Goal: Check status: Check status

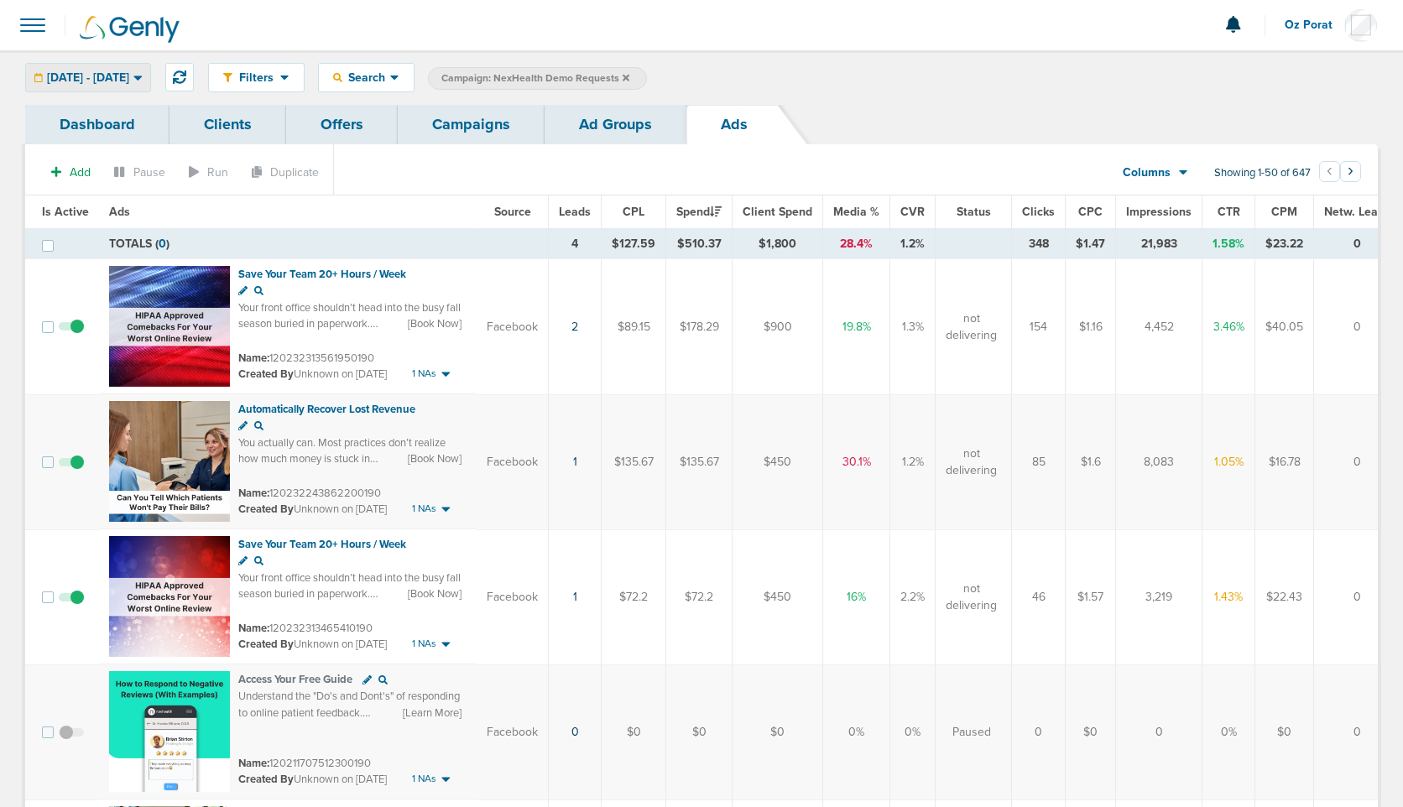
click at [129, 74] on span "[DATE] - [DATE]" at bounding box center [88, 78] width 82 height 12
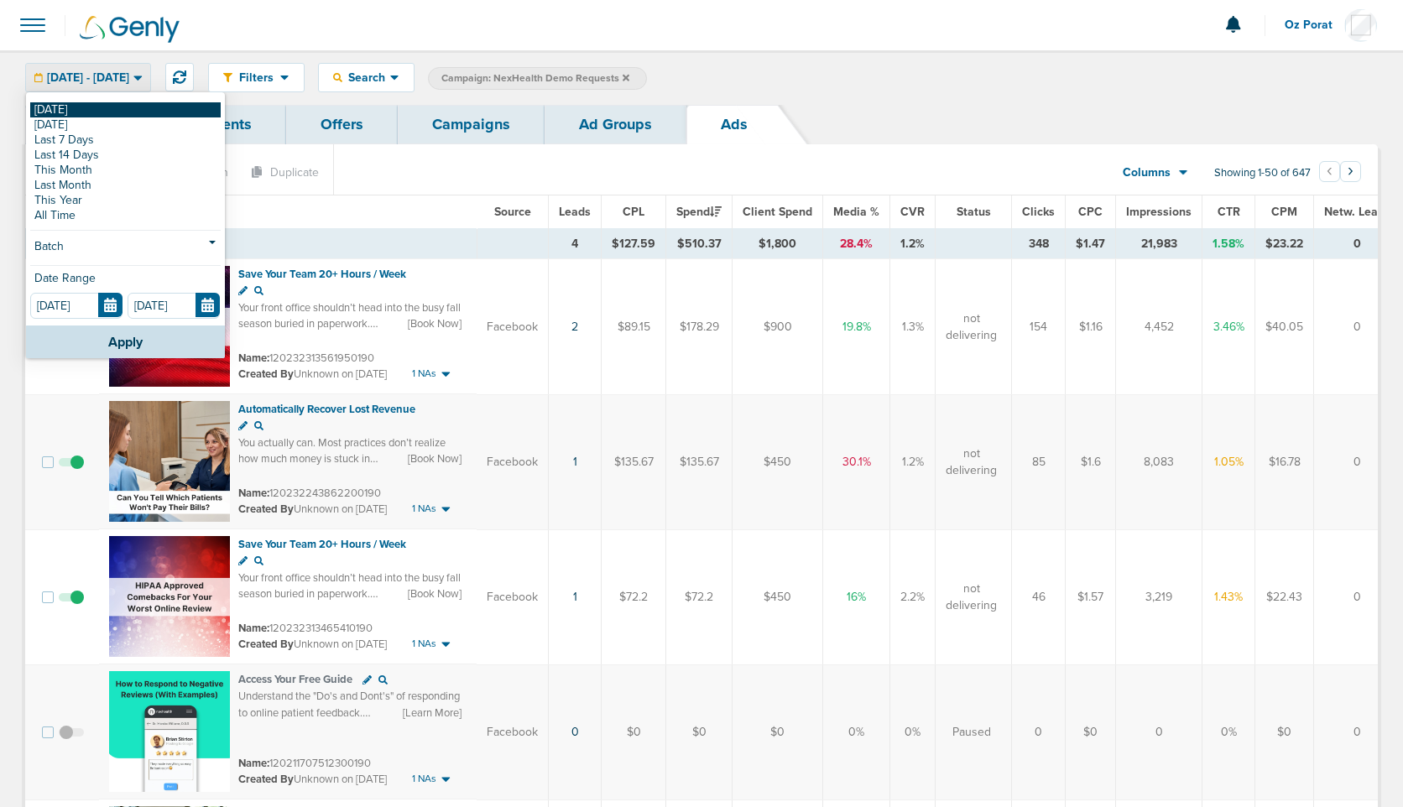
click at [126, 107] on link "[DATE]" at bounding box center [125, 109] width 190 height 15
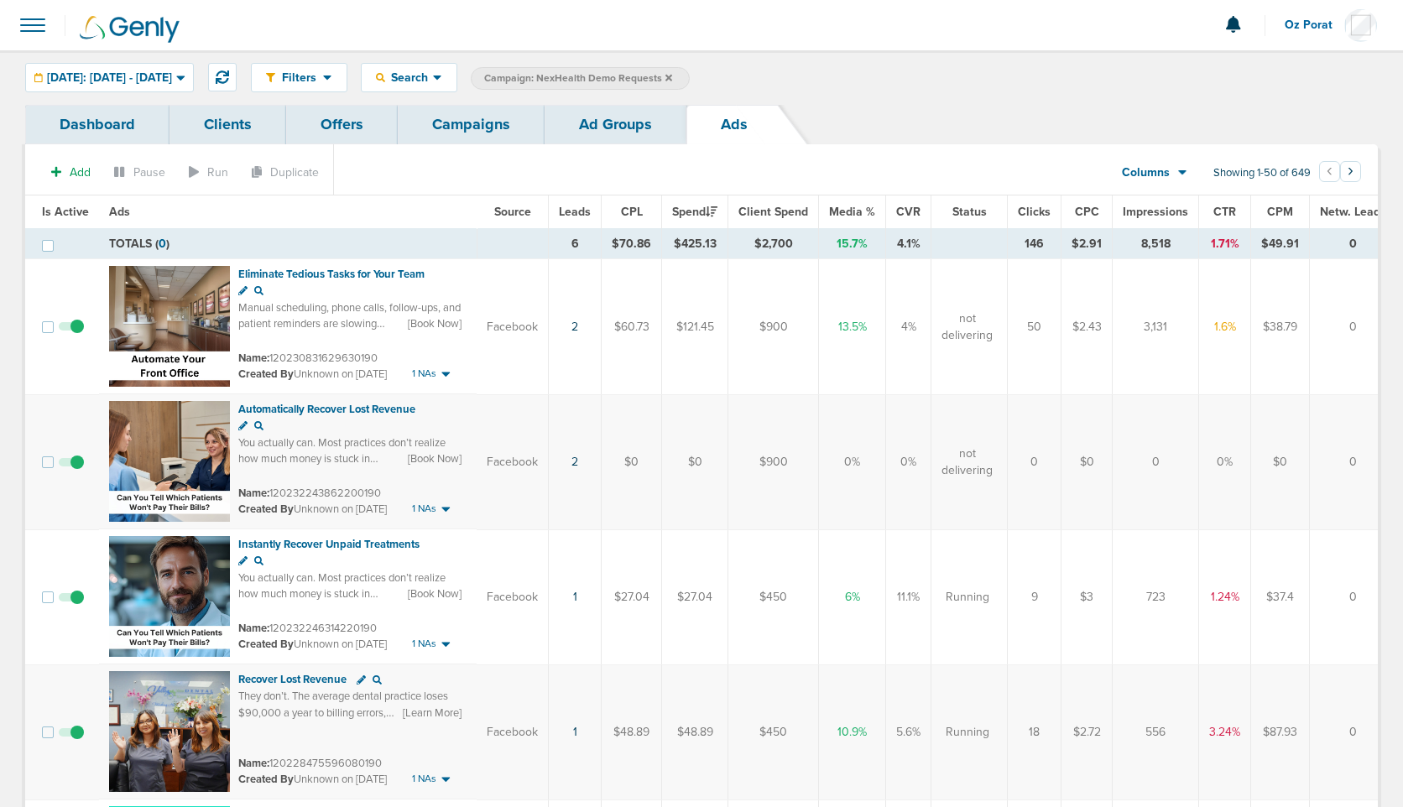
click at [469, 127] on link "Campaigns" at bounding box center [471, 124] width 147 height 39
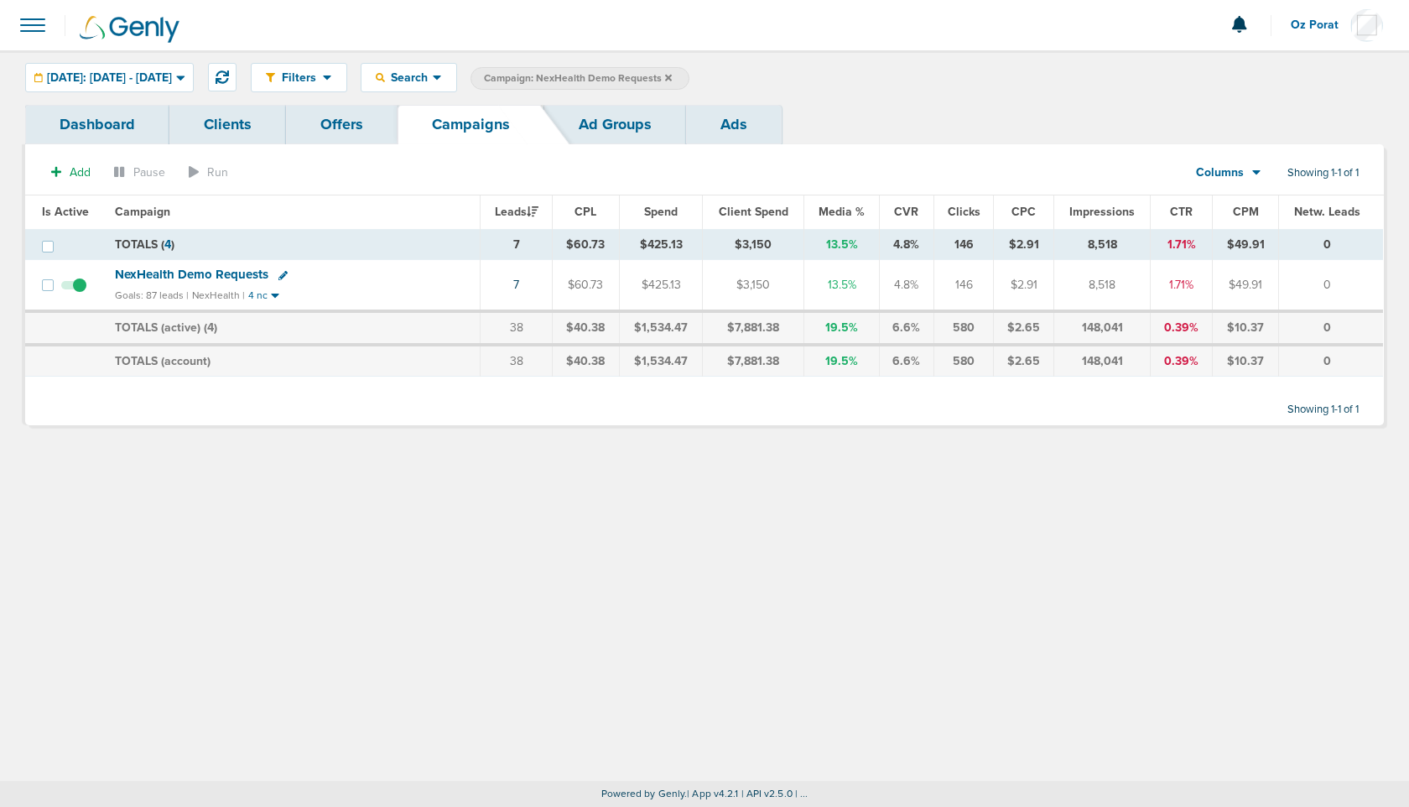
click at [589, 122] on link "Ad Groups" at bounding box center [615, 124] width 142 height 39
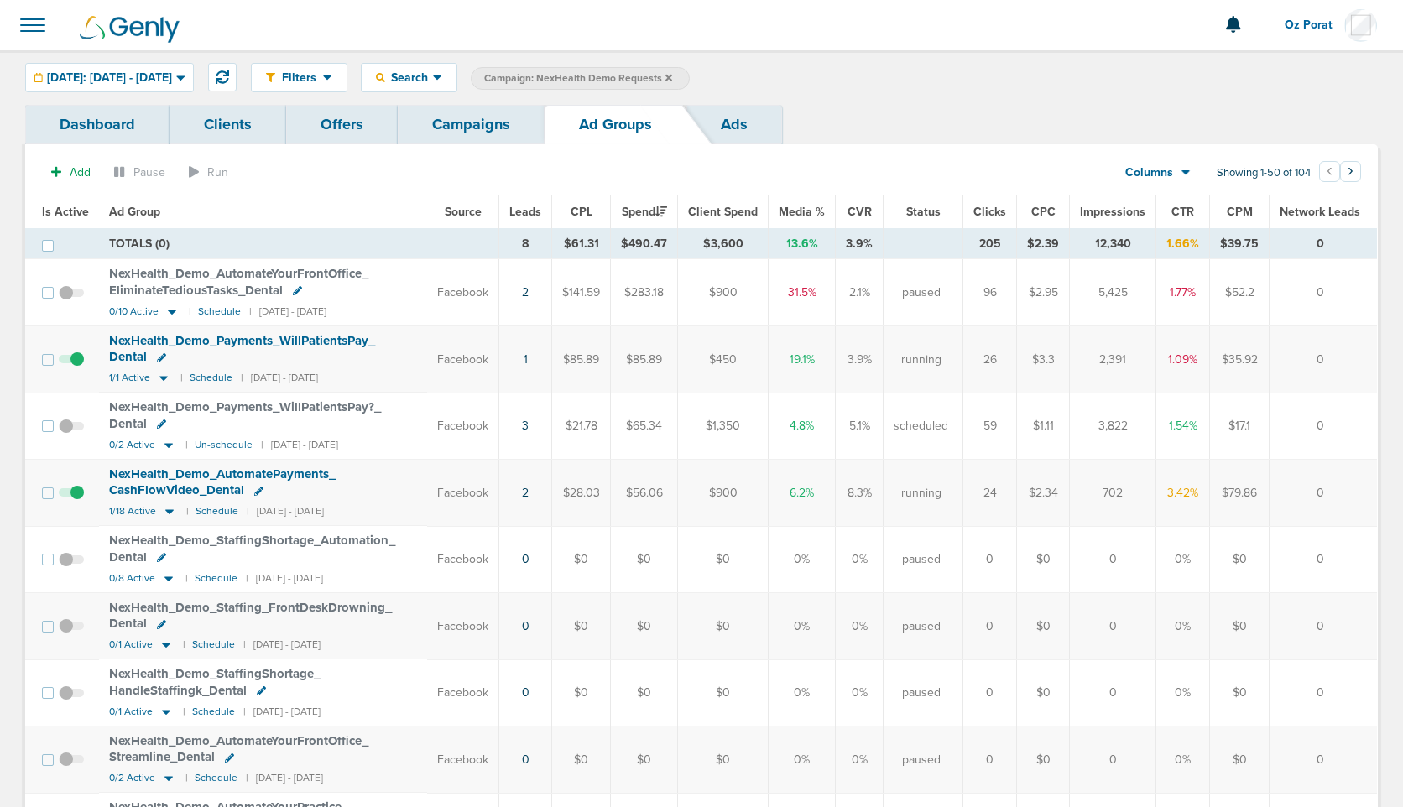
click at [539, 211] on span "Leads" at bounding box center [525, 212] width 32 height 14
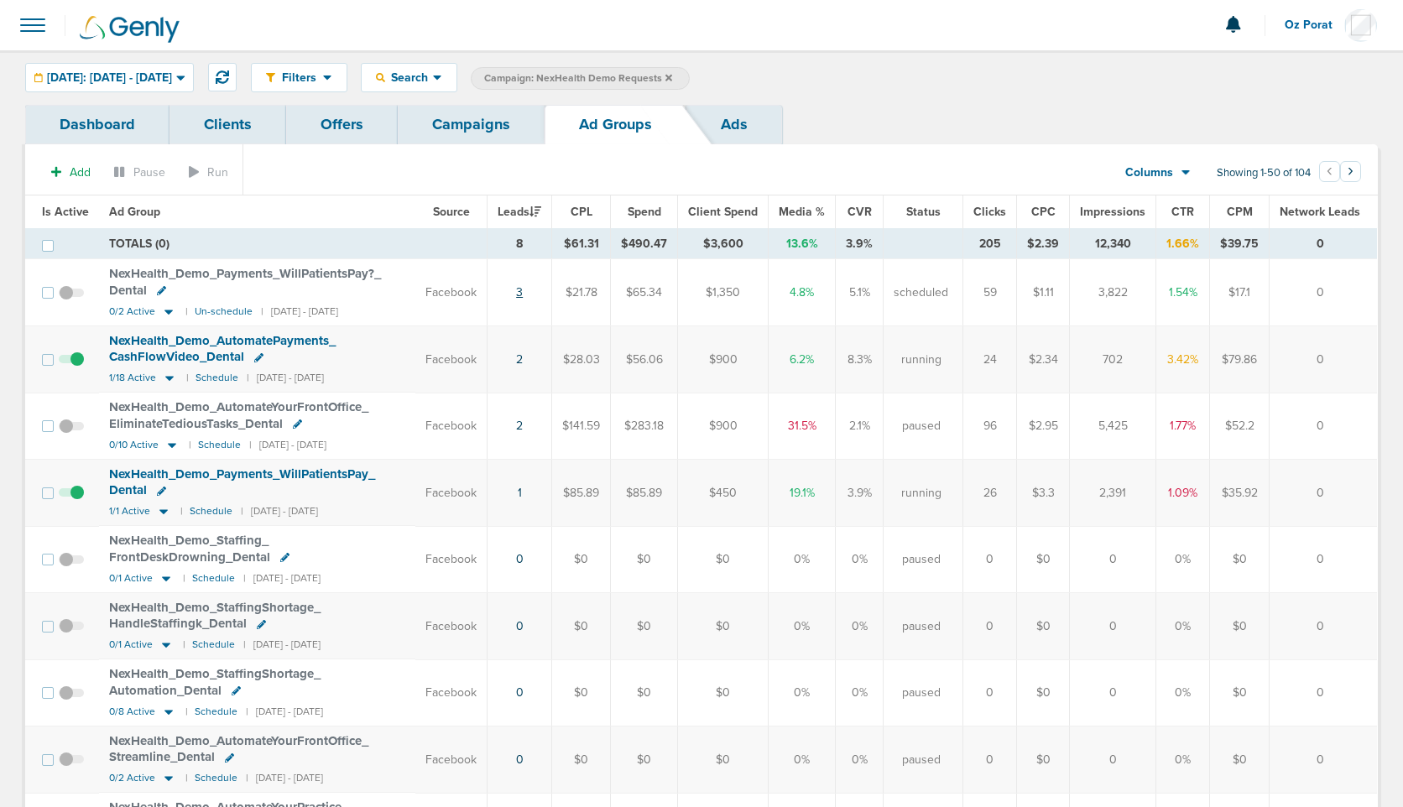
click at [523, 289] on link "3" at bounding box center [519, 292] width 7 height 14
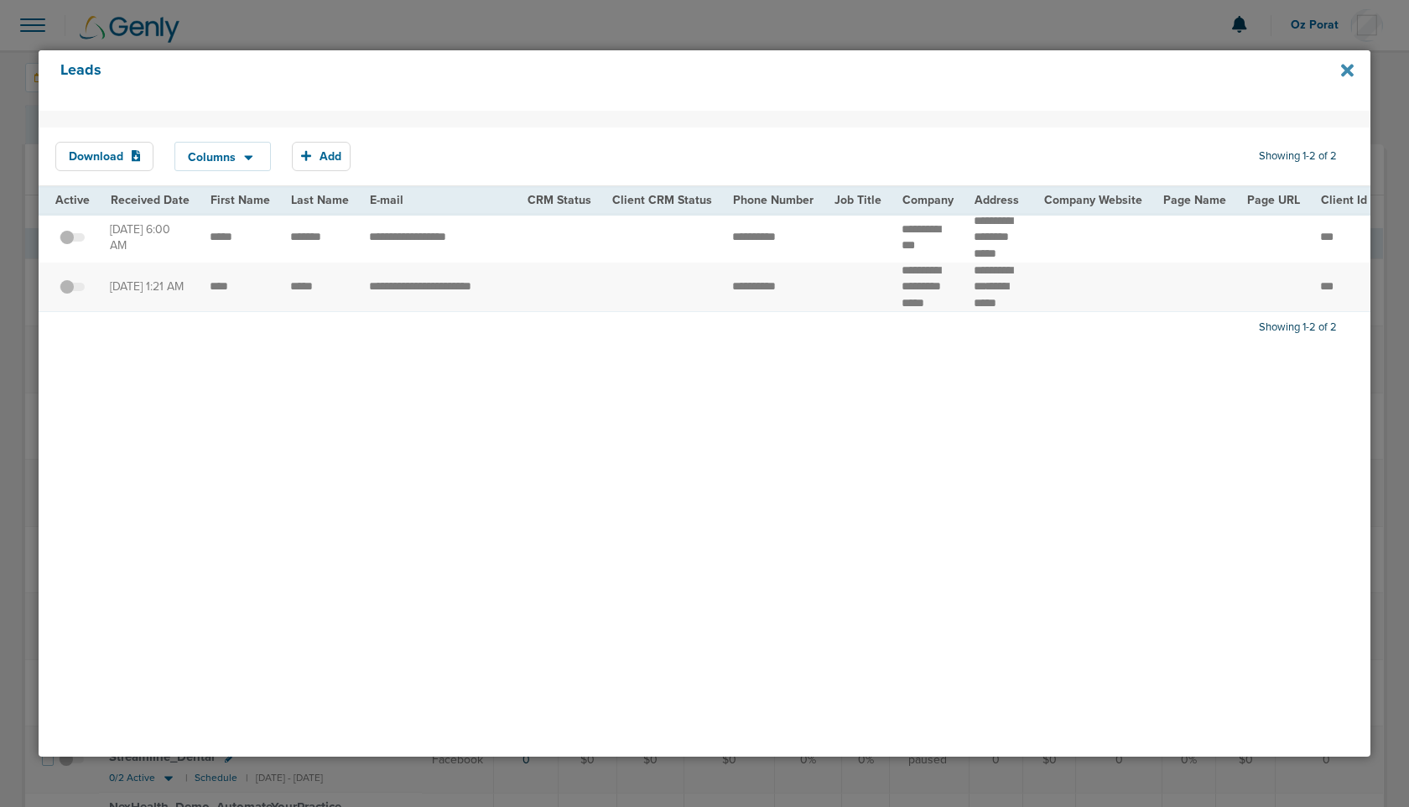
click at [1348, 66] on icon at bounding box center [1347, 70] width 13 height 18
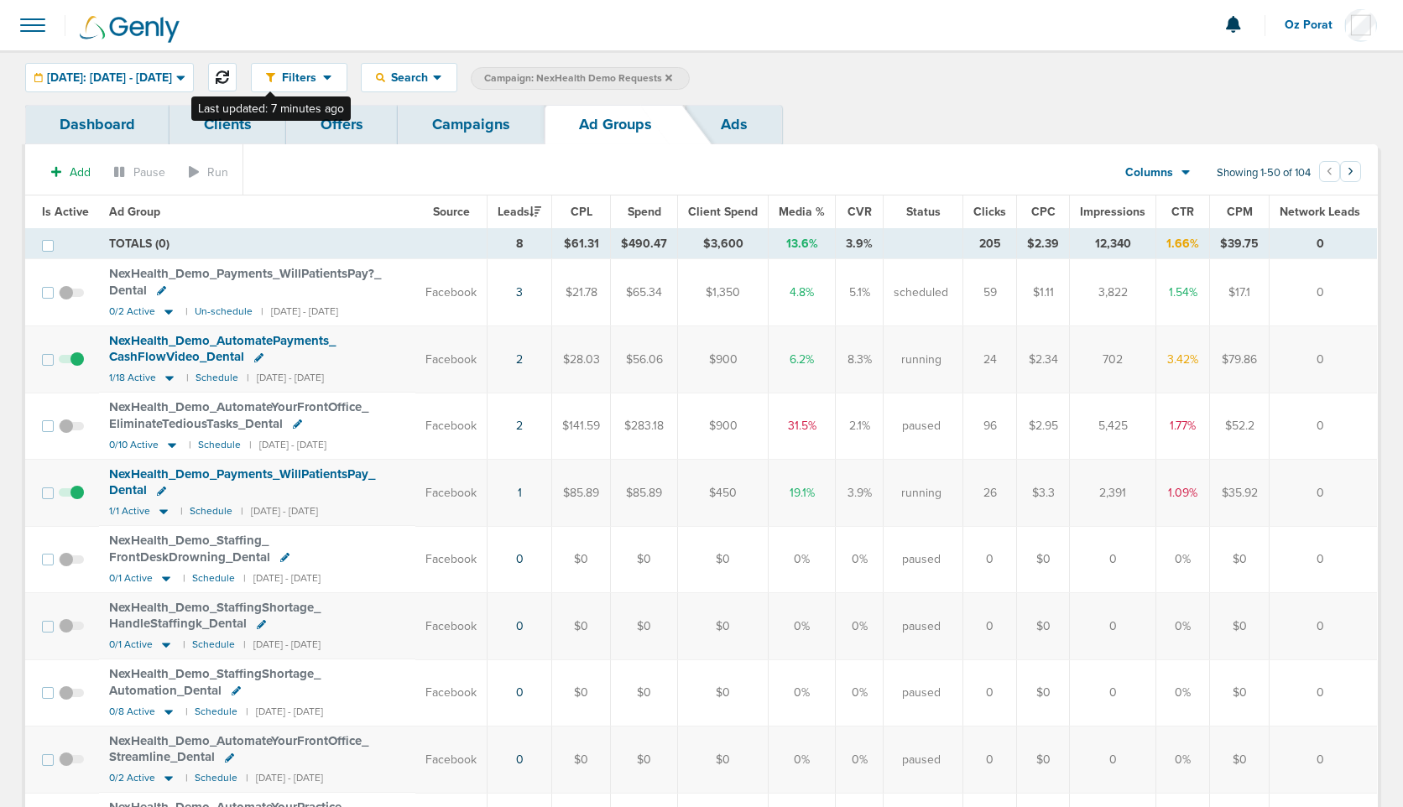
click at [229, 70] on icon at bounding box center [222, 76] width 13 height 13
click at [523, 294] on link "3" at bounding box center [519, 292] width 7 height 14
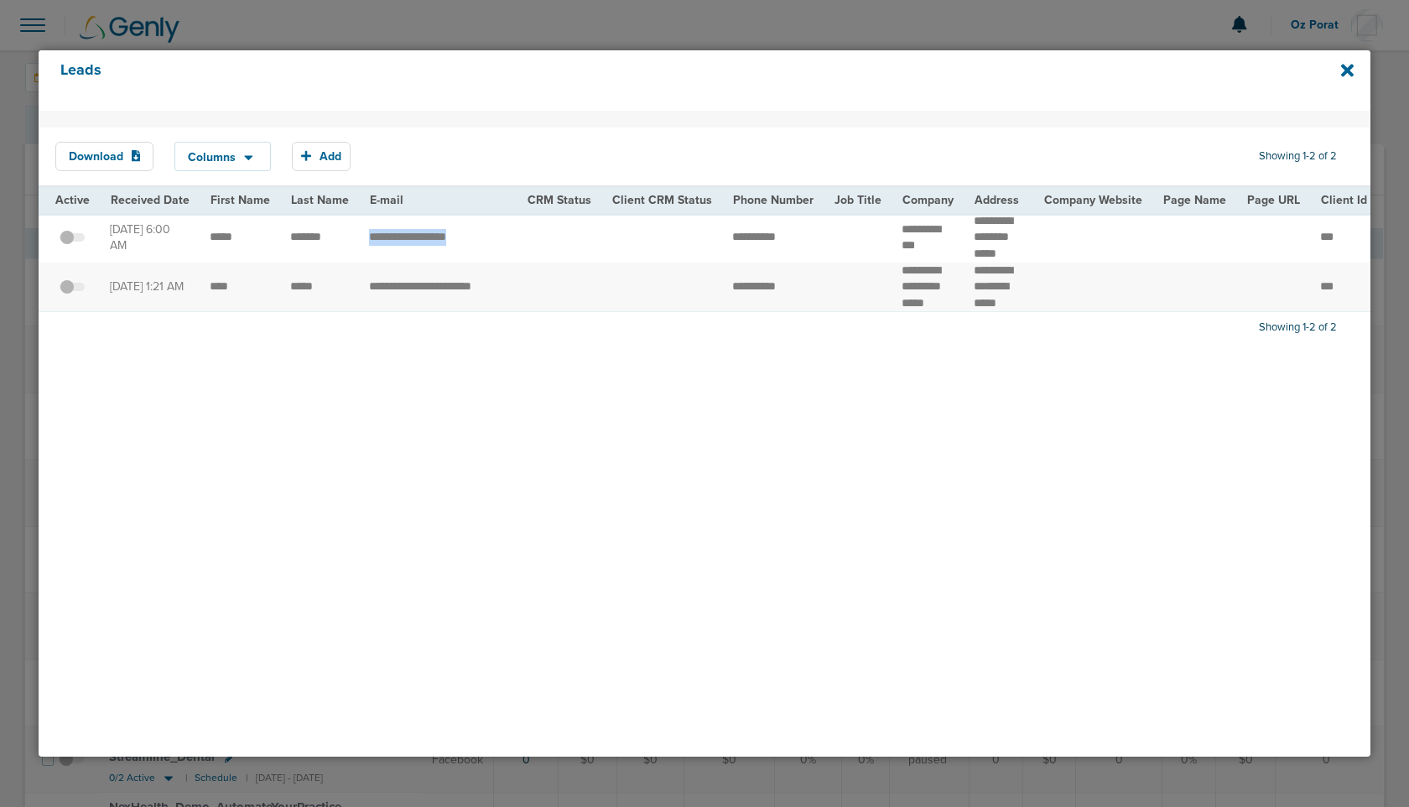
drag, startPoint x: 484, startPoint y: 242, endPoint x: 363, endPoint y: 242, distance: 120.8
click at [363, 242] on td "**********" at bounding box center [438, 237] width 158 height 49
click at [1354, 68] on icon at bounding box center [1347, 70] width 13 height 18
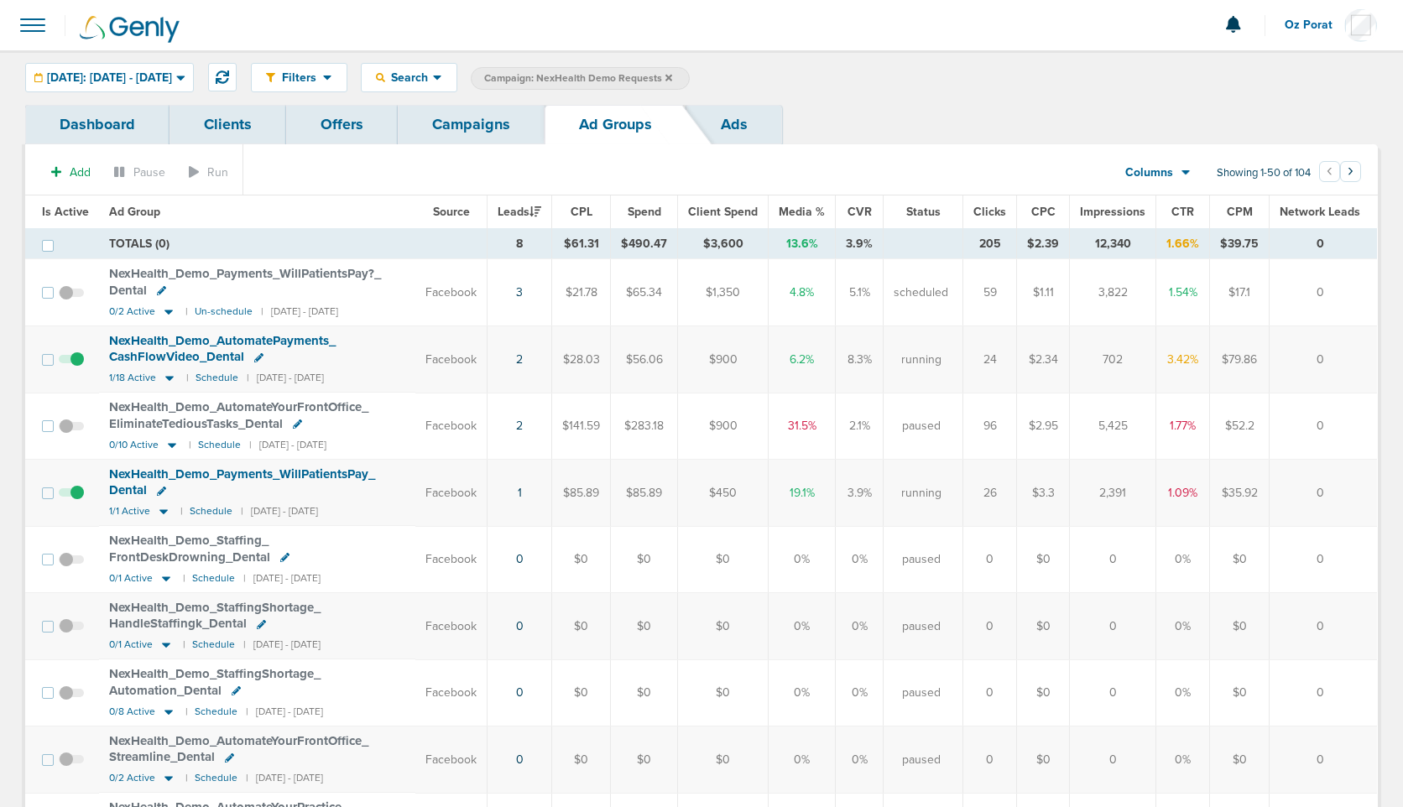
click at [463, 130] on link "Campaigns" at bounding box center [471, 124] width 147 height 39
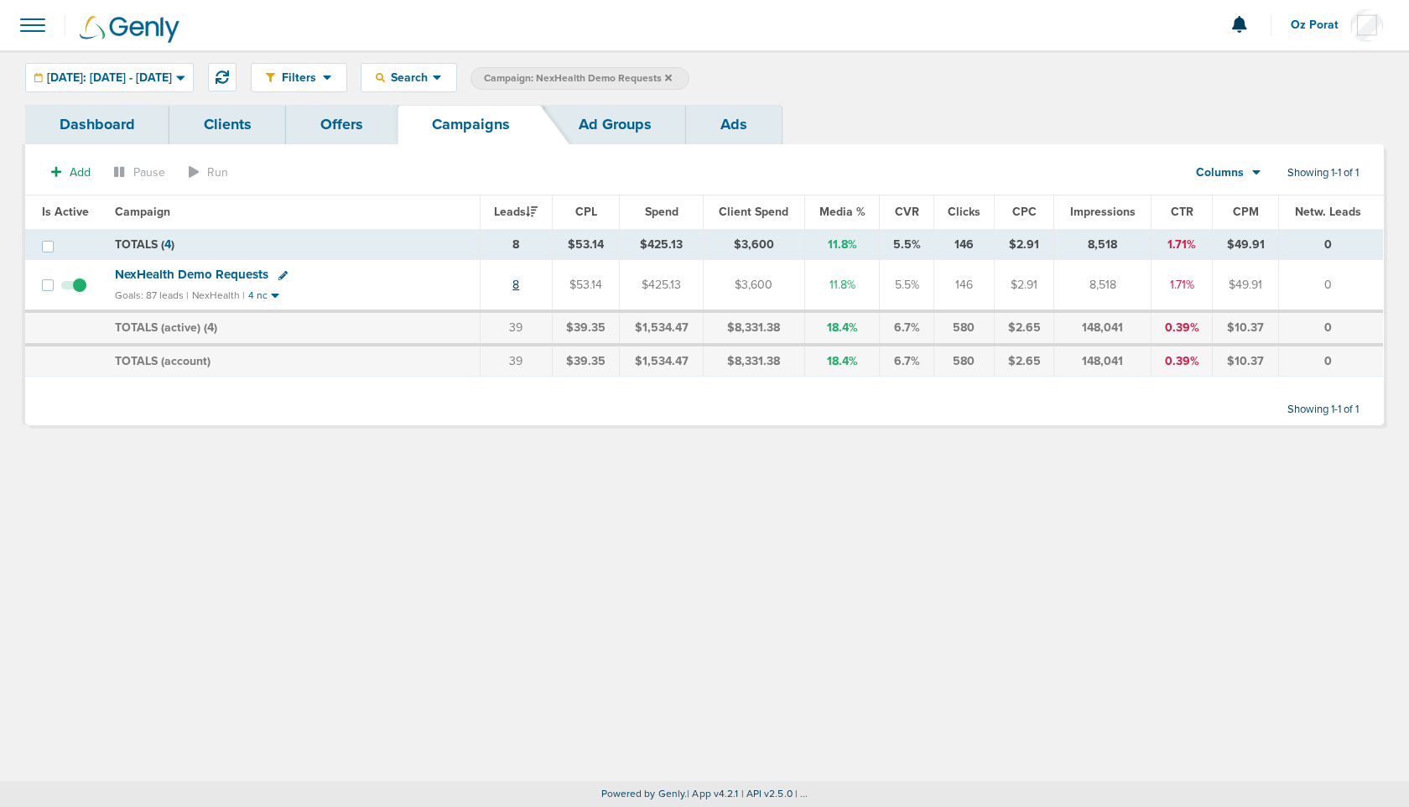
click at [519, 283] on link "8" at bounding box center [516, 285] width 7 height 14
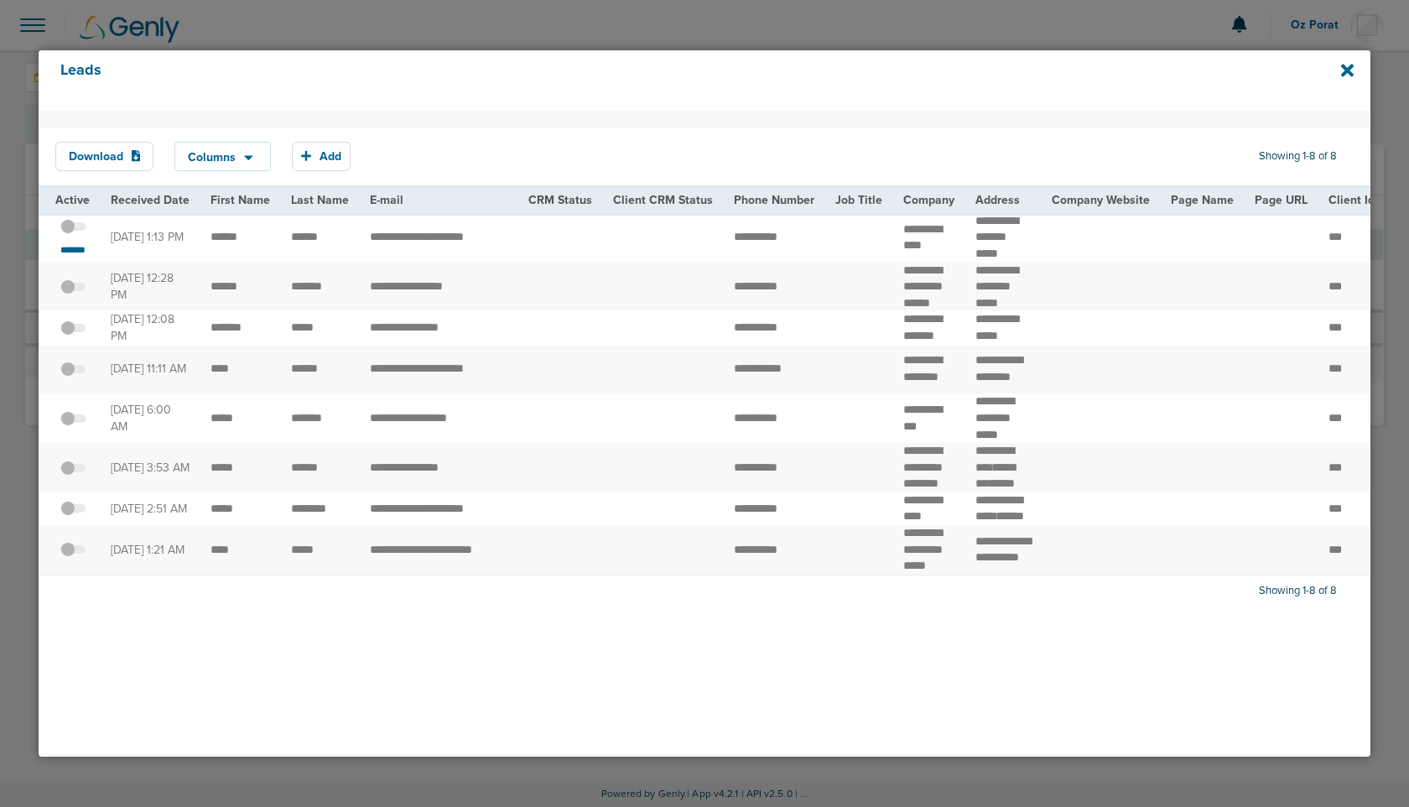
click at [71, 235] on span at bounding box center [72, 235] width 25 height 0
click at [73, 230] on input "checkbox" at bounding box center [73, 230] width 0 height 0
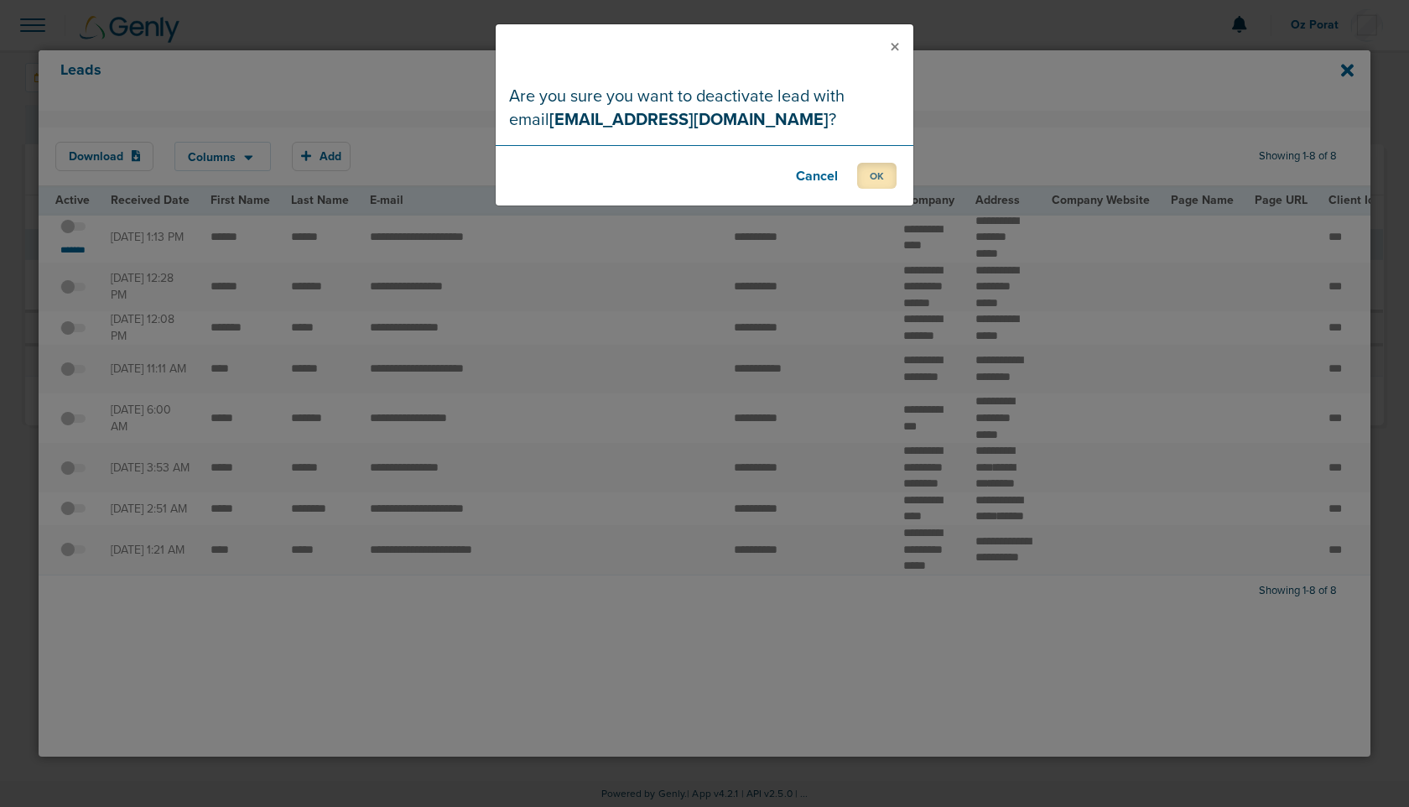
click at [867, 163] on button "OK" at bounding box center [876, 176] width 39 height 26
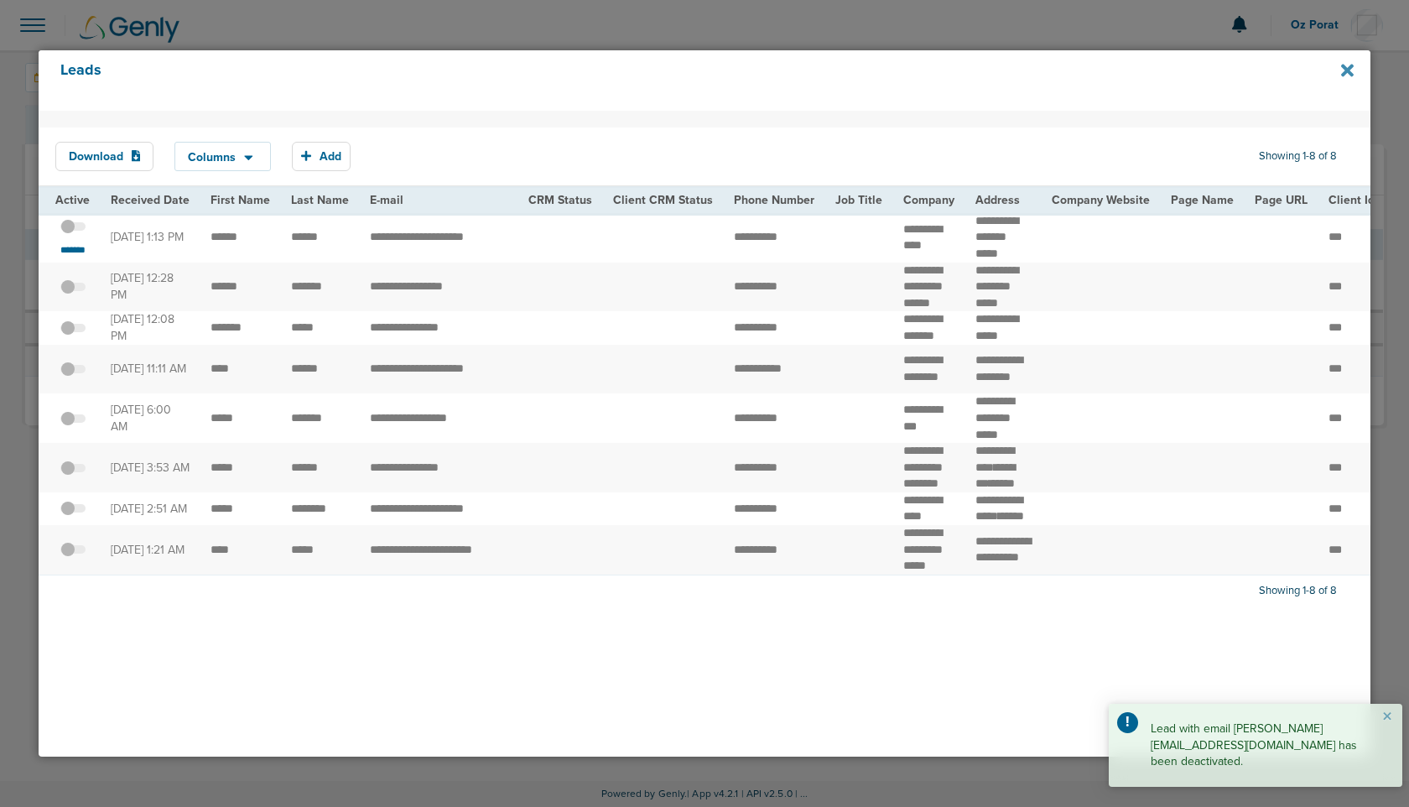
click at [1347, 76] on icon at bounding box center [1347, 70] width 13 height 18
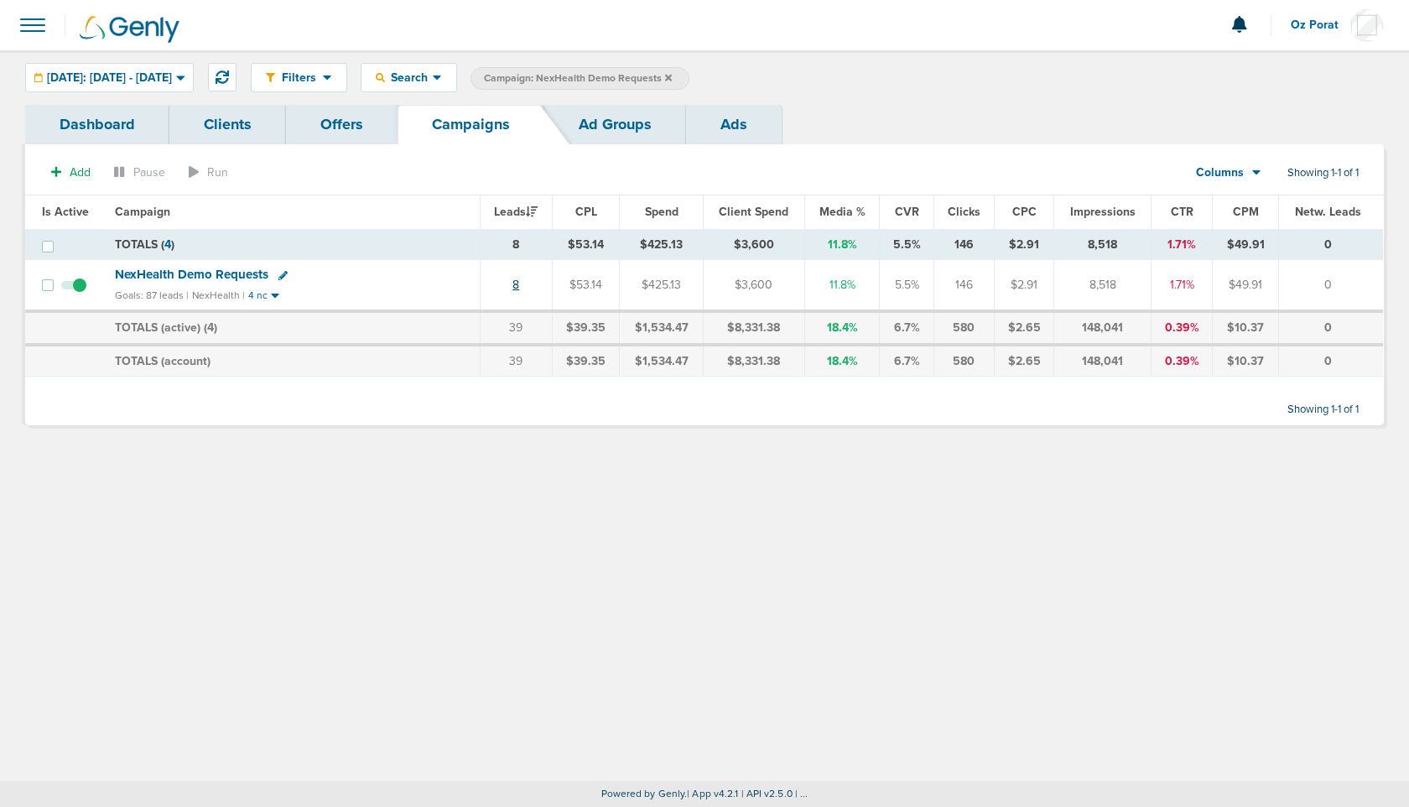
click at [519, 279] on link "8" at bounding box center [516, 285] width 7 height 14
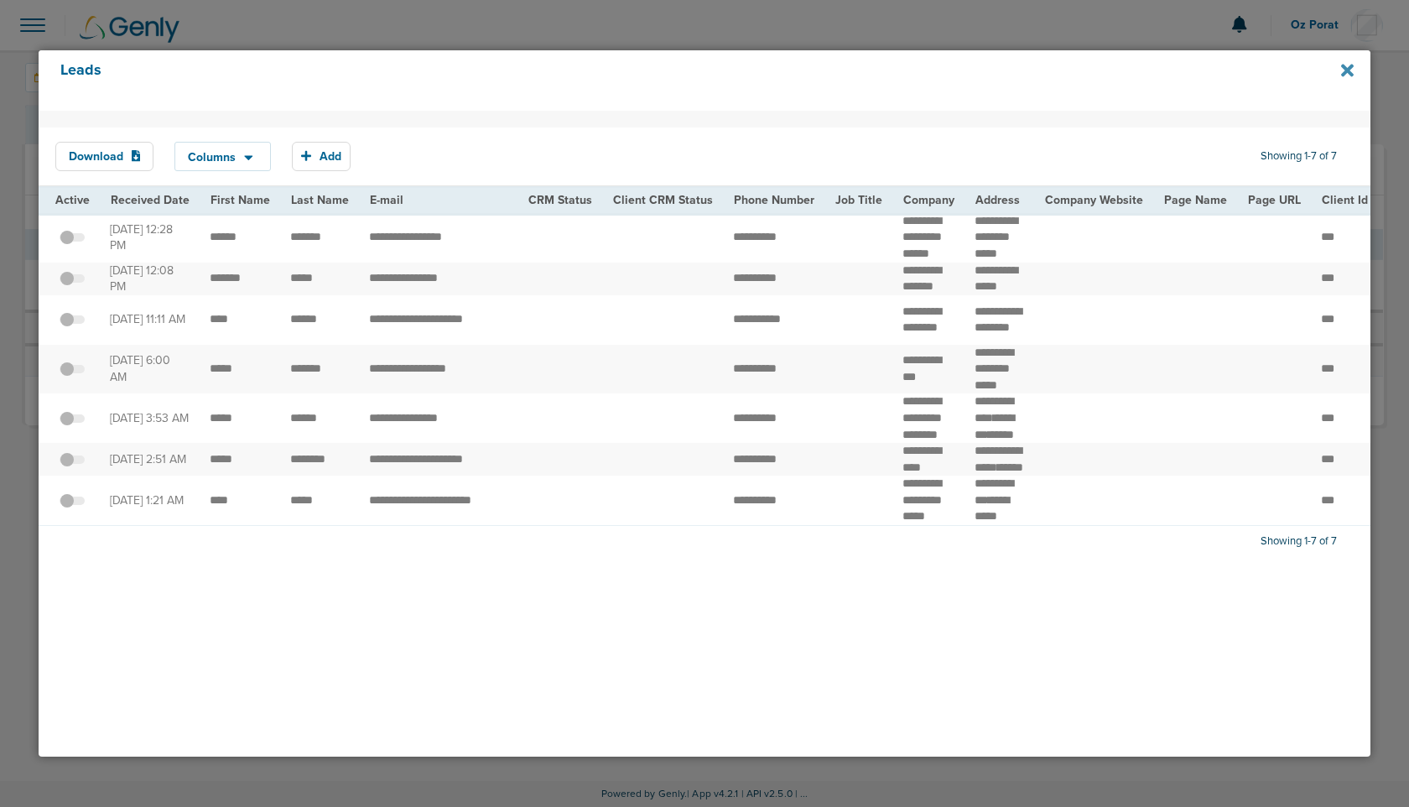
click at [1350, 66] on icon at bounding box center [1347, 71] width 13 height 13
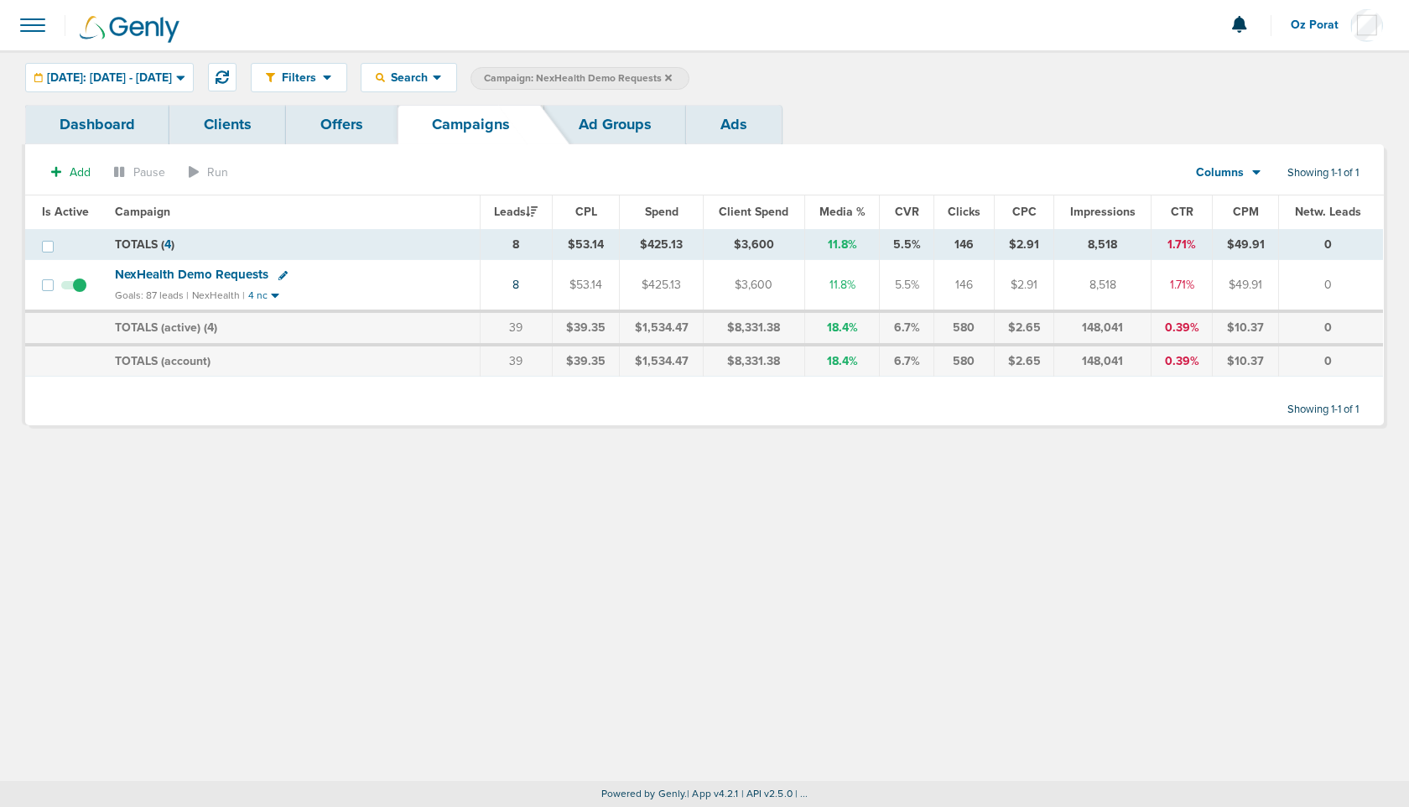
click at [601, 126] on link "Ad Groups" at bounding box center [615, 124] width 142 height 39
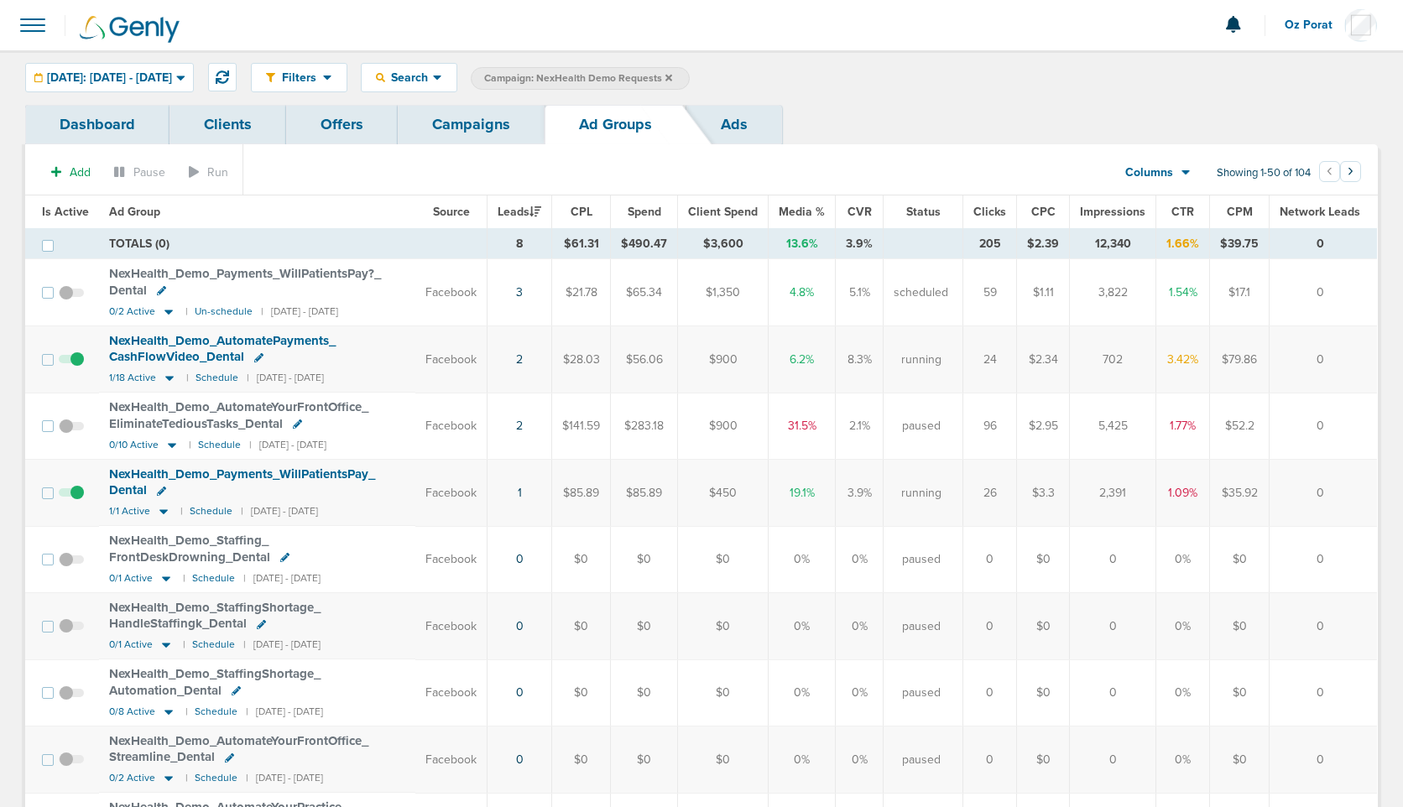
click at [749, 117] on link "Ads" at bounding box center [734, 124] width 96 height 39
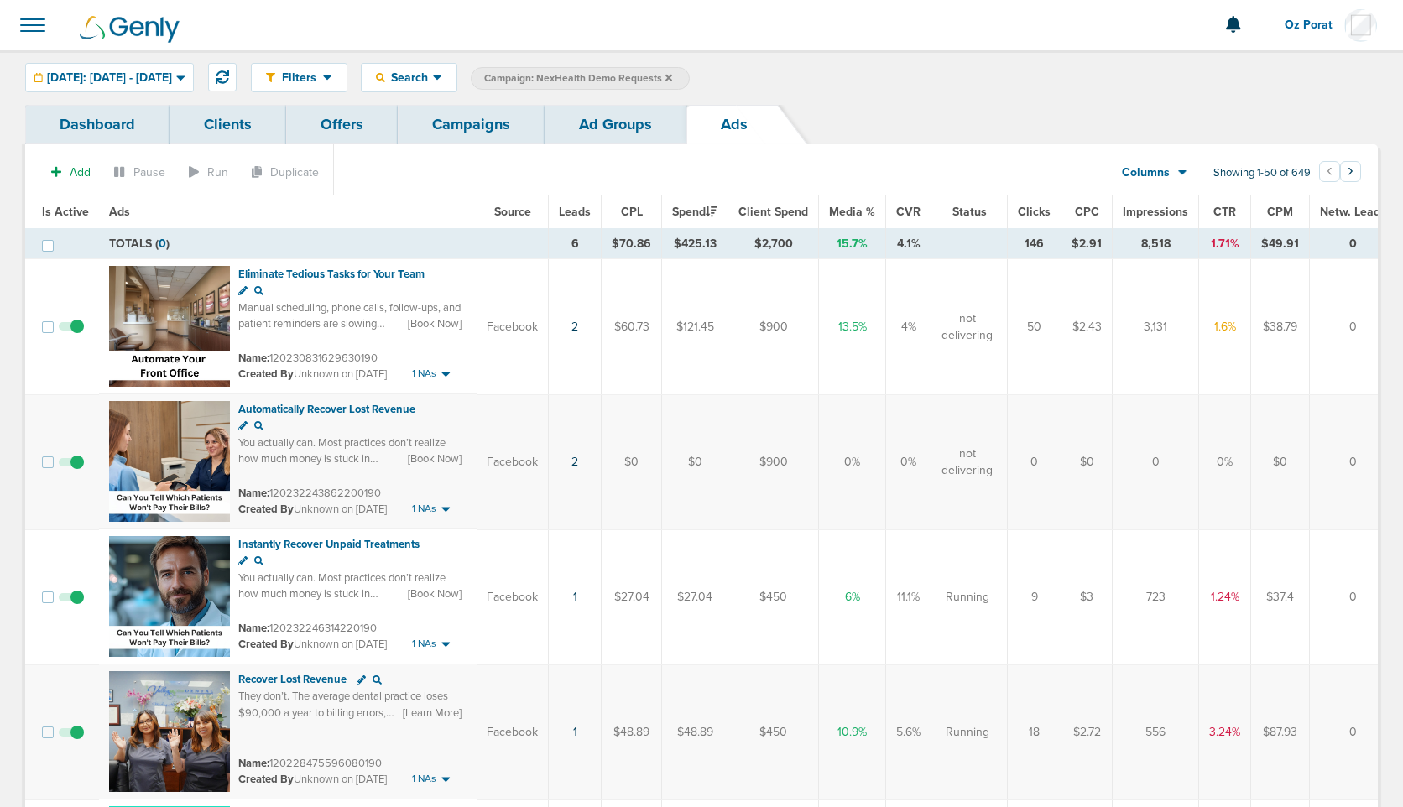
click at [616, 123] on link "Ad Groups" at bounding box center [615, 124] width 142 height 39
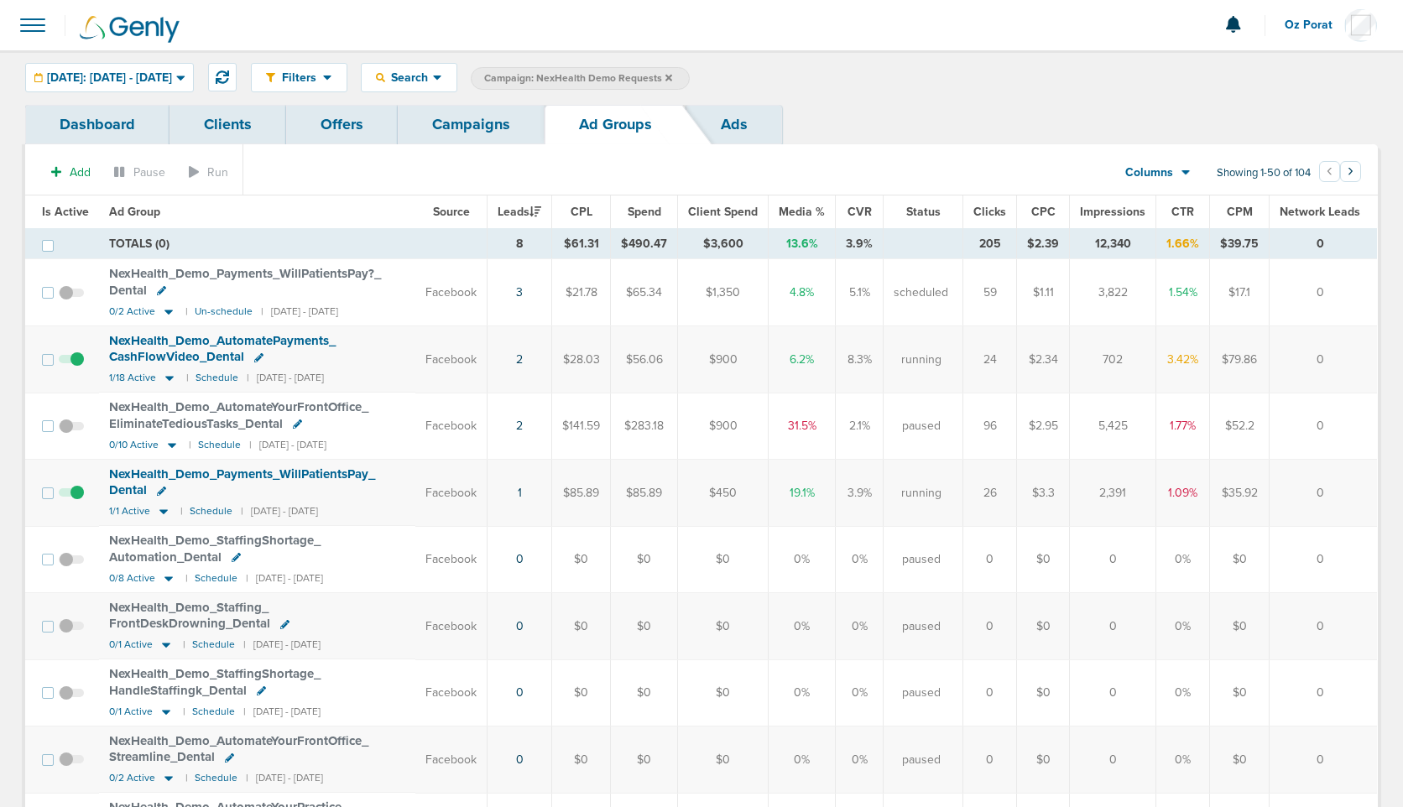
click at [464, 130] on link "Campaigns" at bounding box center [471, 124] width 147 height 39
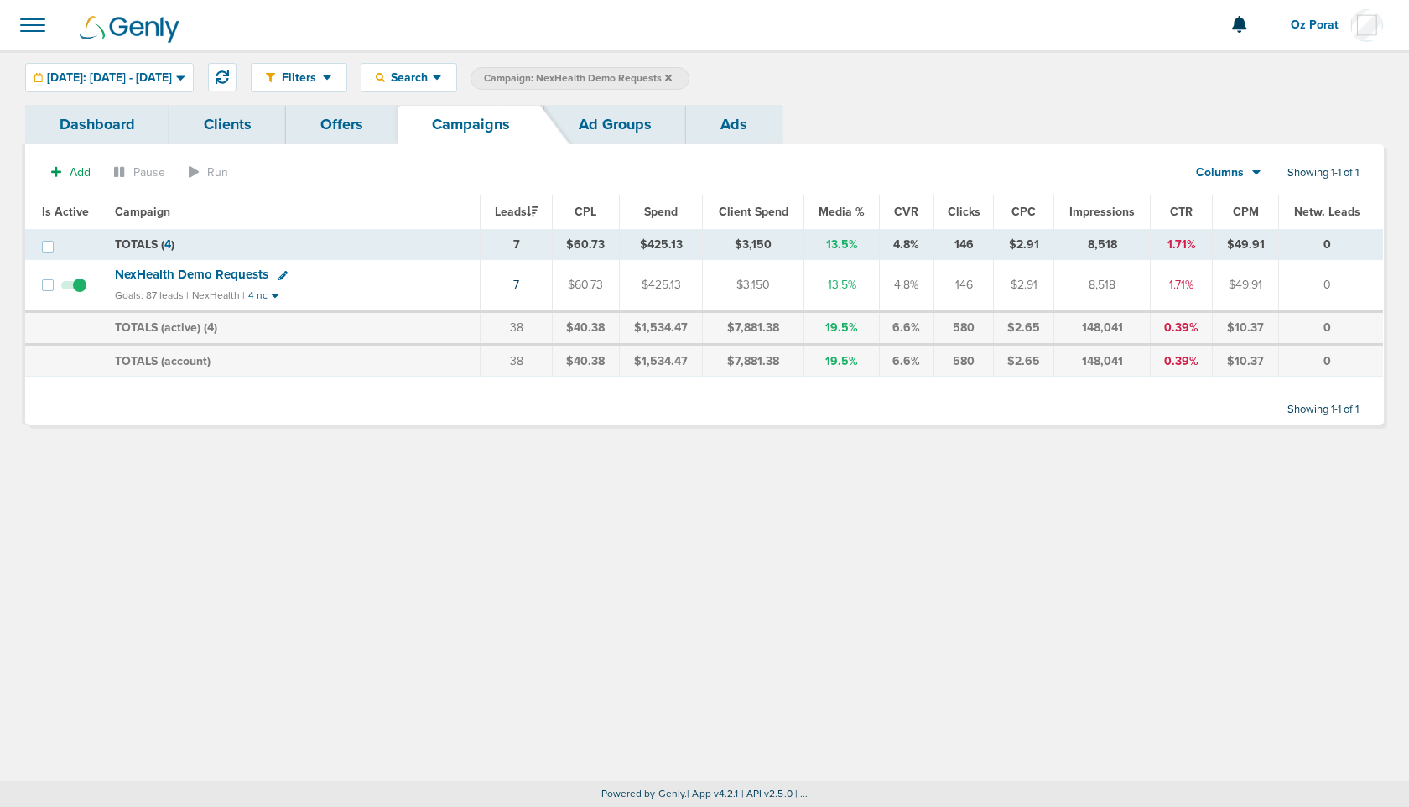
click at [602, 123] on link "Ad Groups" at bounding box center [615, 124] width 142 height 39
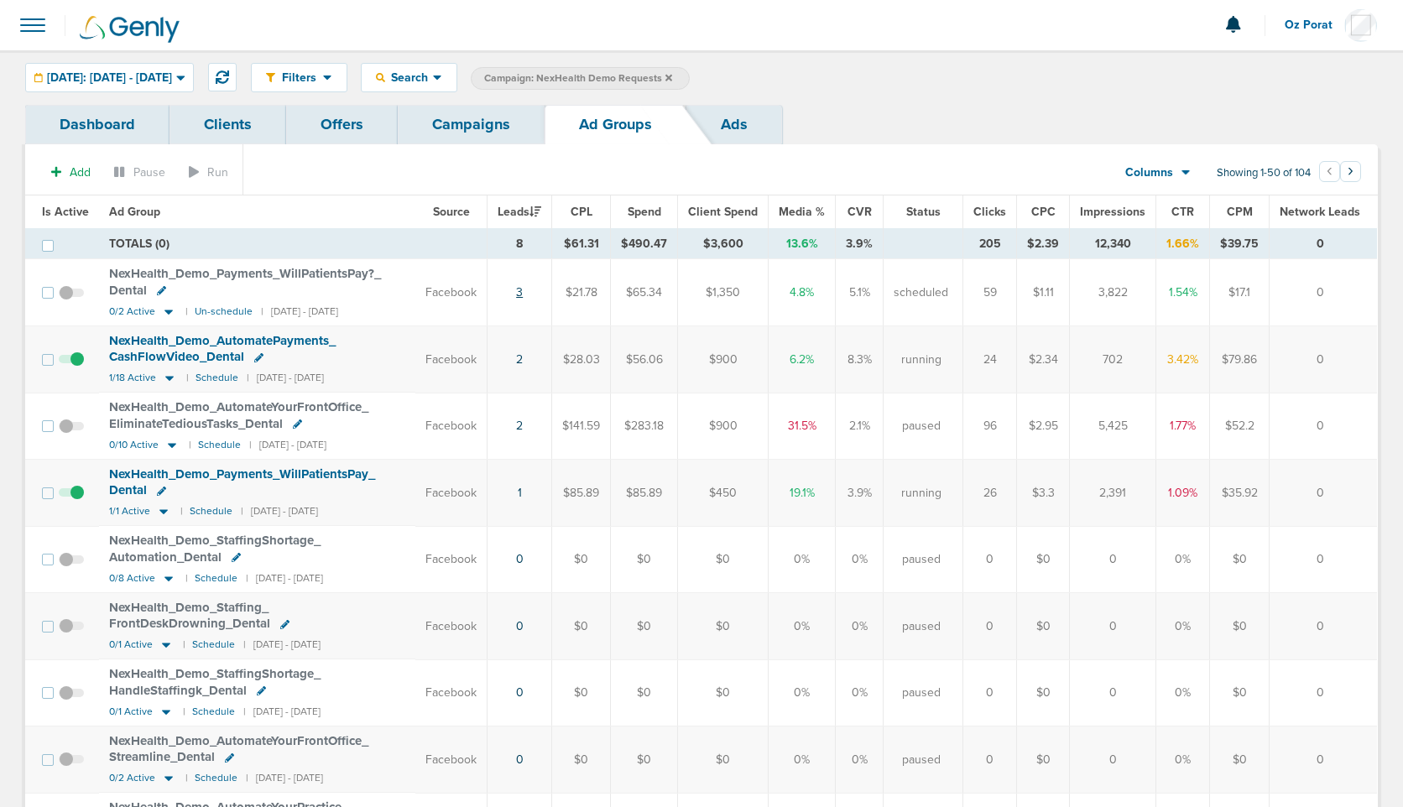
click at [523, 293] on link "3" at bounding box center [519, 292] width 7 height 14
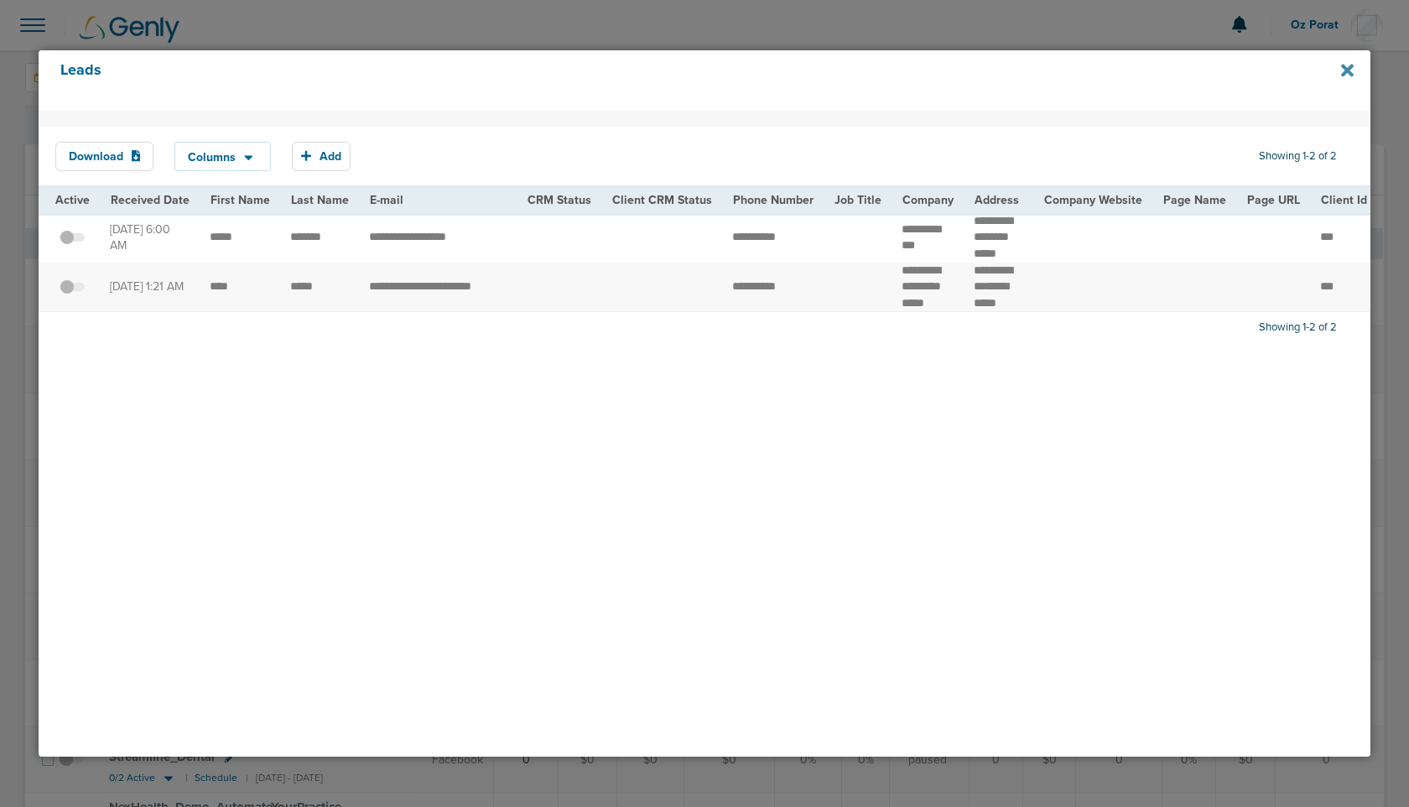
click at [1353, 76] on icon at bounding box center [1347, 71] width 13 height 13
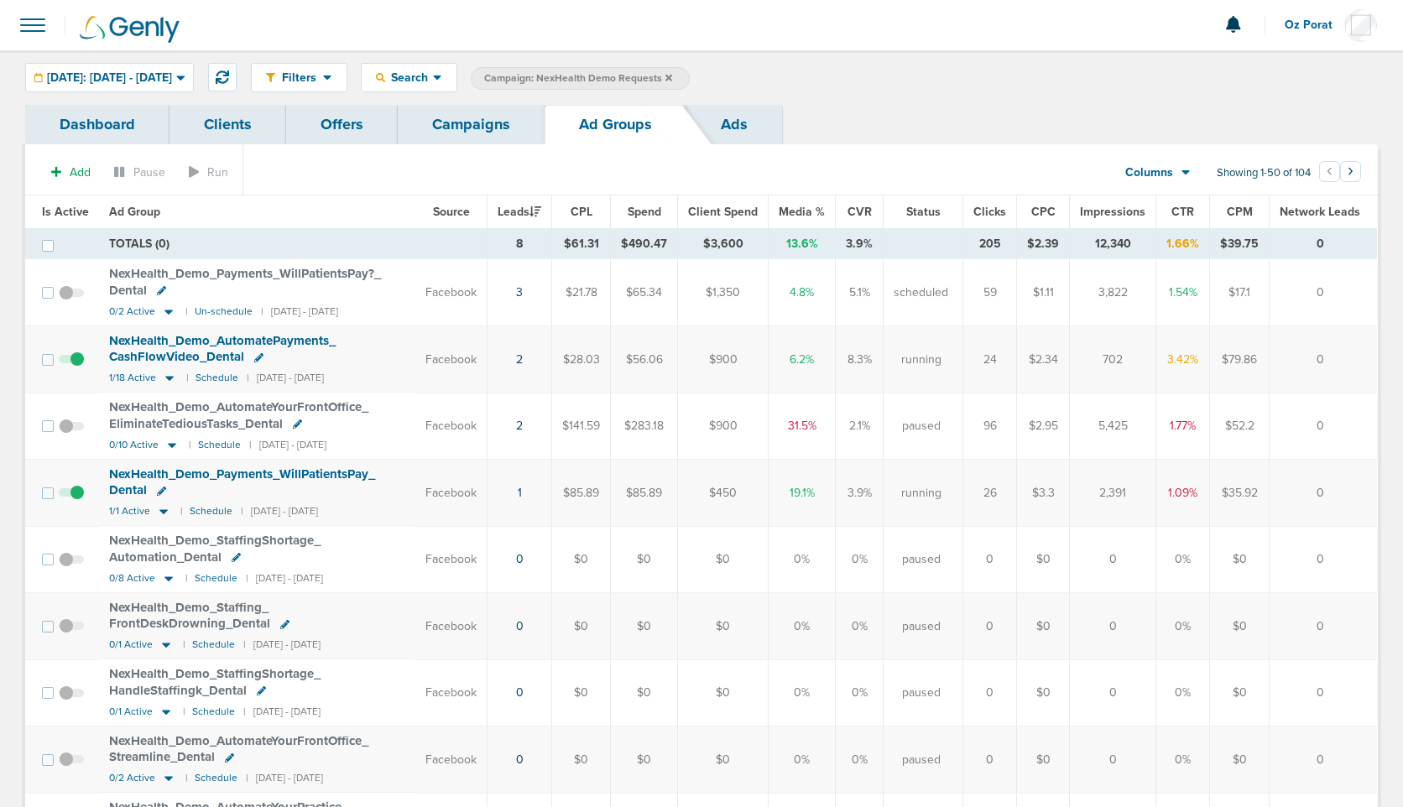
click at [255, 266] on span "NexHealth_ Demo_ Payments_ WillPatientsPay?_ Dental" at bounding box center [245, 282] width 272 height 32
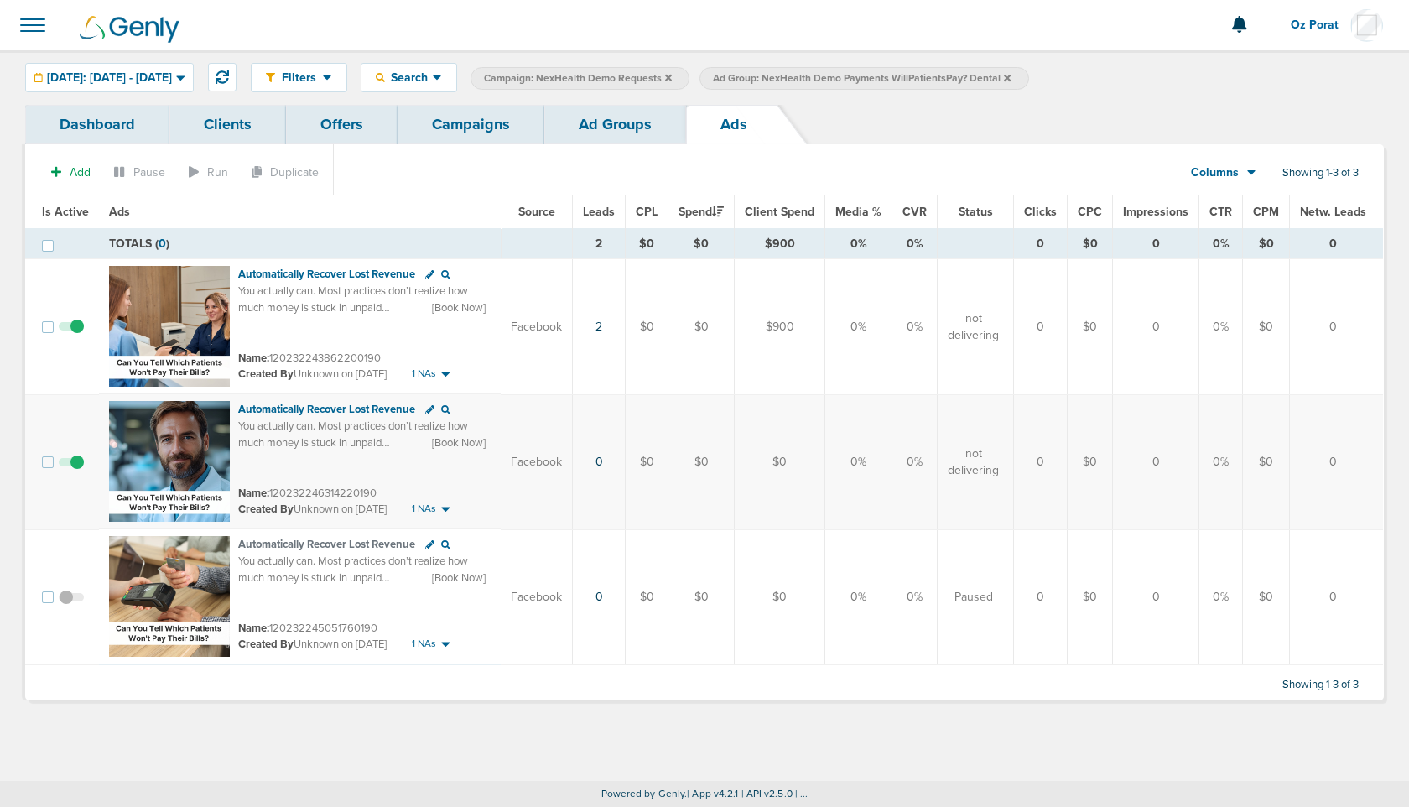
click at [598, 132] on link "Ad Groups" at bounding box center [615, 124] width 142 height 39
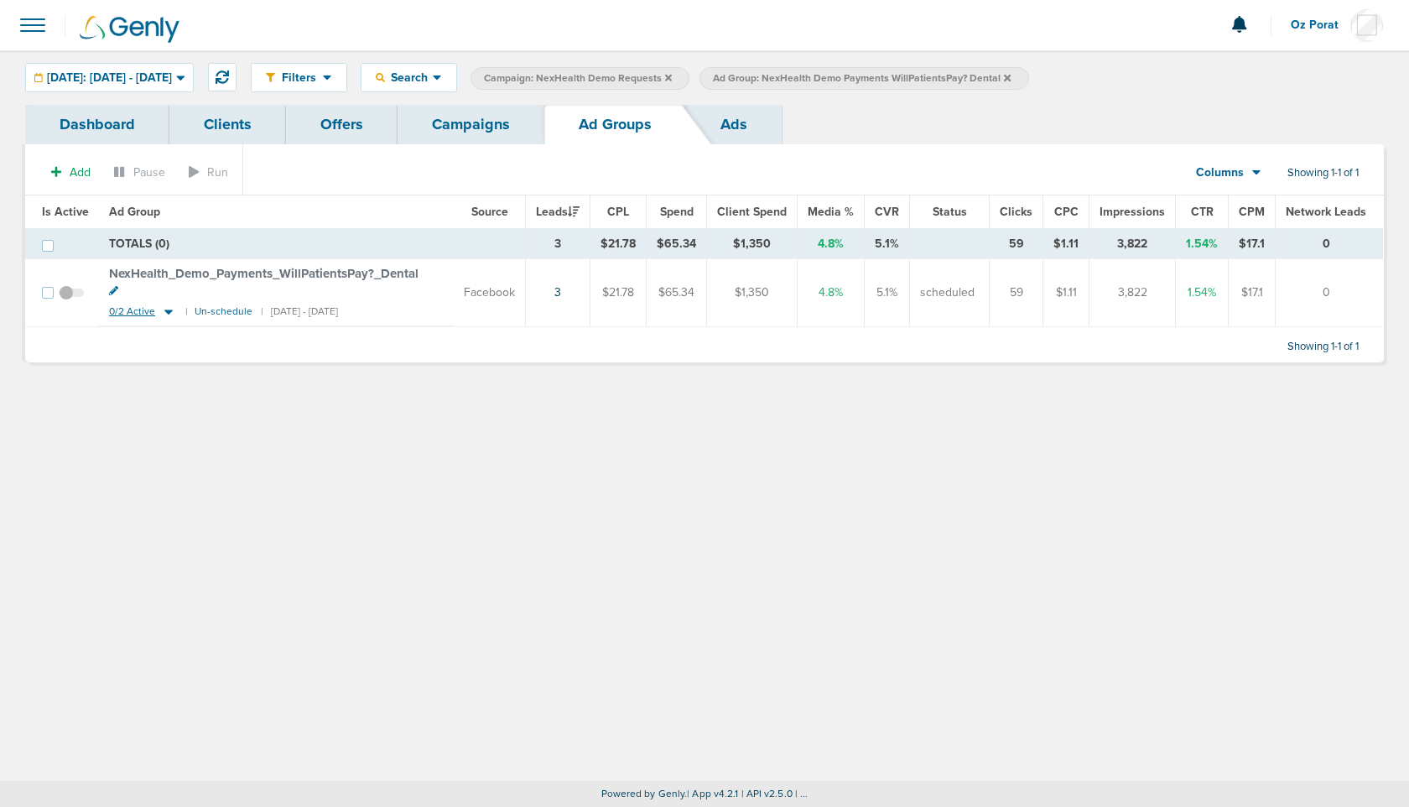
click at [133, 305] on span "0/2 Active" at bounding box center [132, 311] width 46 height 13
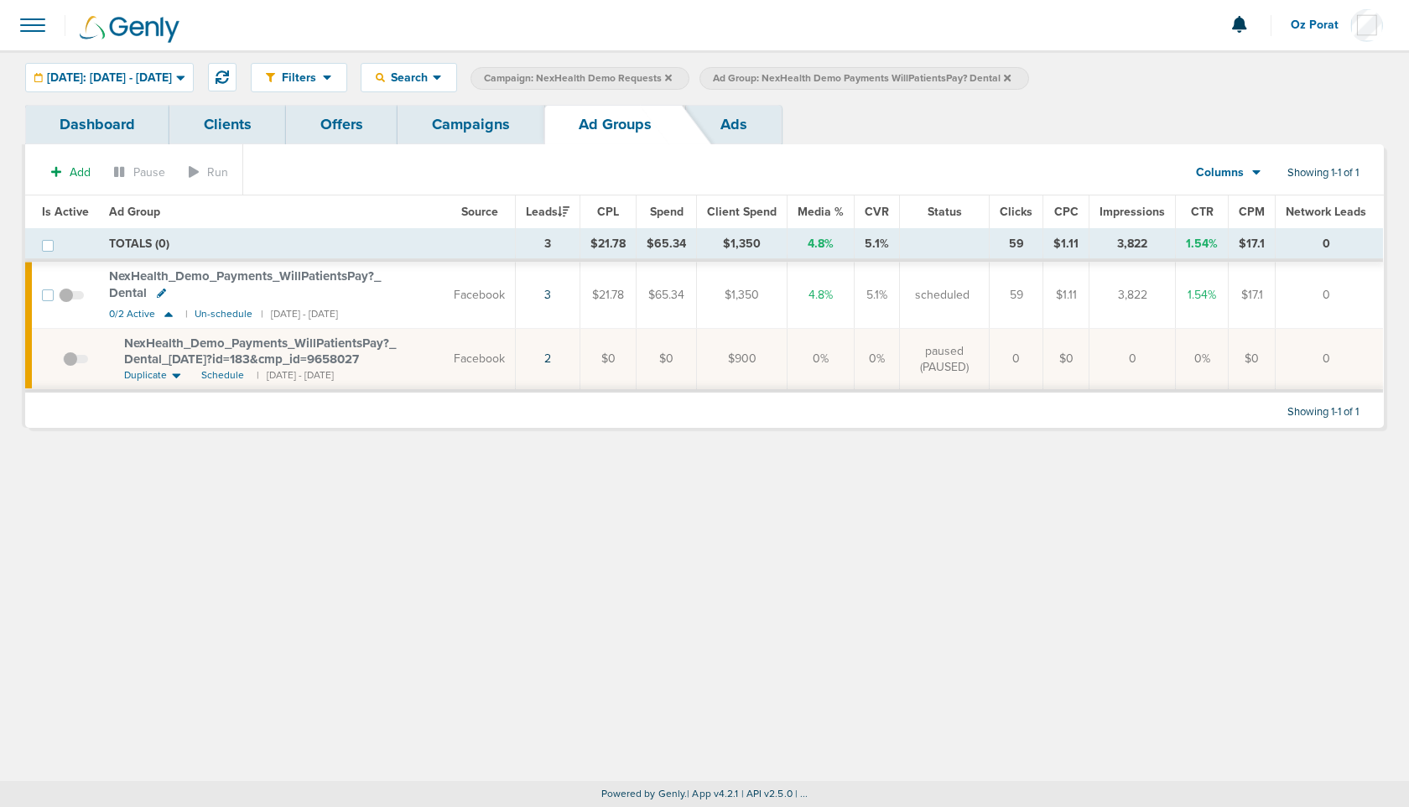
click at [201, 351] on span "NexHealth_ Demo_ Payments_ WillPatientsPay?_ Dental_ [DATE]?id=183&cmp_ id=9658…" at bounding box center [260, 352] width 272 height 32
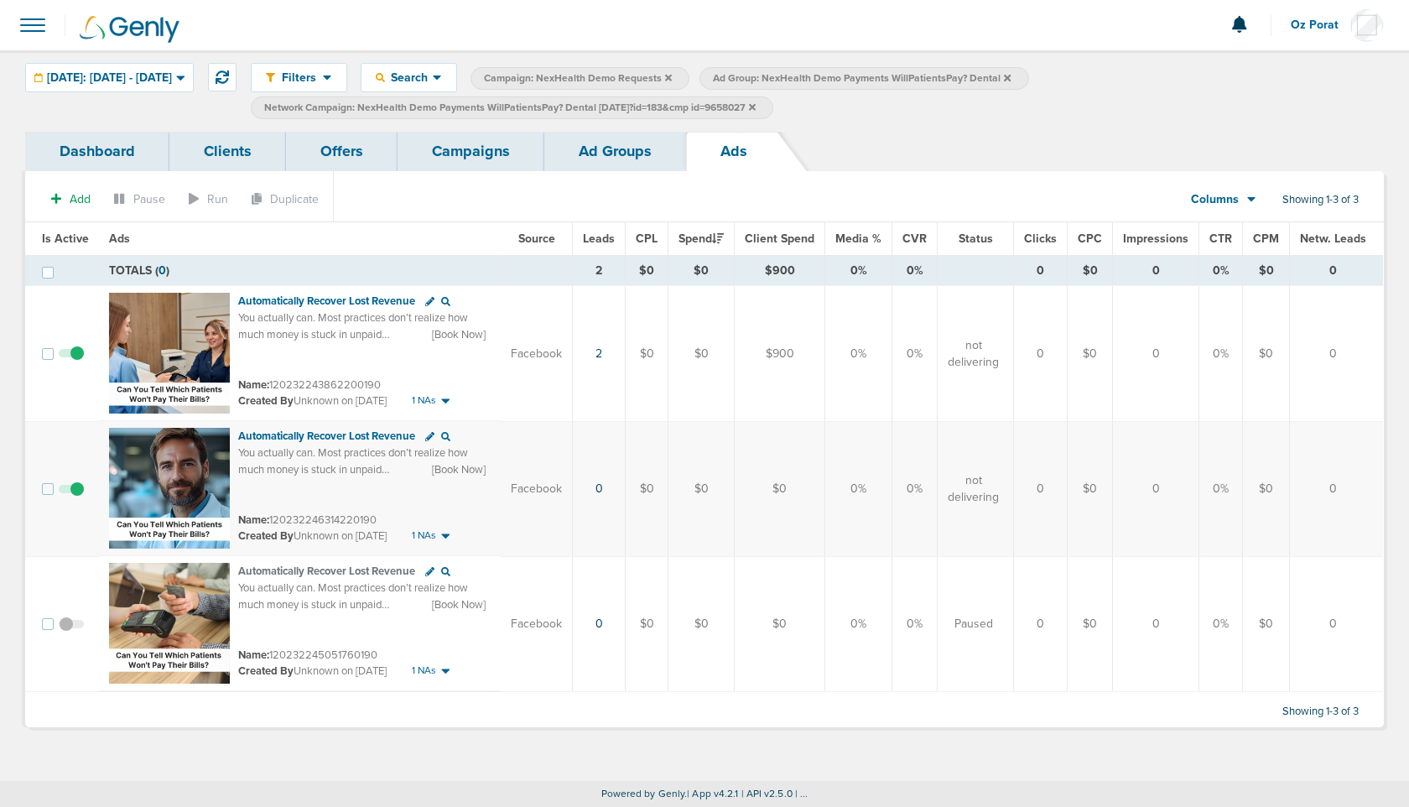
click at [582, 157] on link "Ad Groups" at bounding box center [615, 151] width 142 height 39
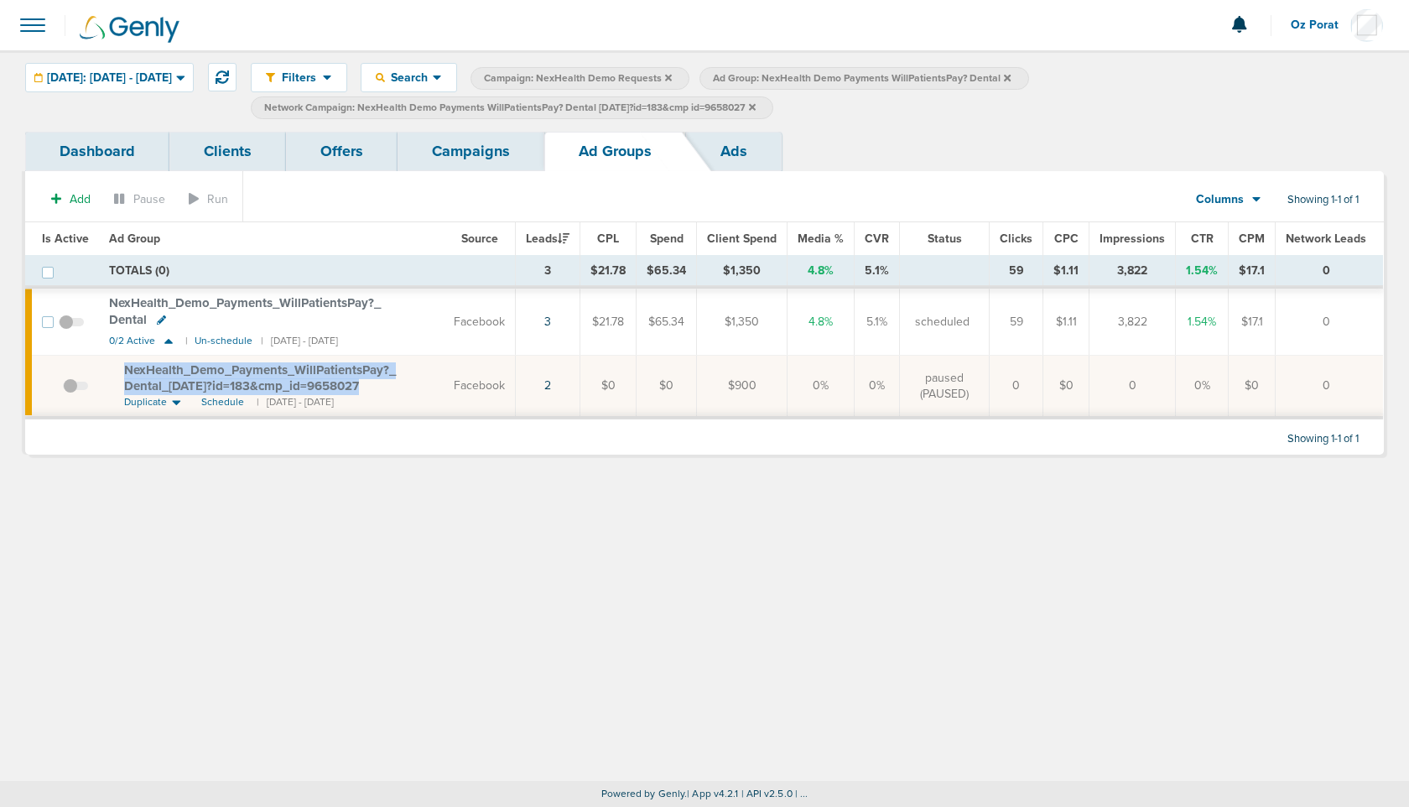
drag, startPoint x: 120, startPoint y: 366, endPoint x: 347, endPoint y: 383, distance: 228.0
click at [347, 383] on td "NexHealth_ Demo_ Payments_ WillPatientsPay?_ Dental_ [DATE]?id=183&cmp_ id=9658…" at bounding box center [271, 387] width 345 height 62
copy span "NexHealth_ Demo_ Payments_ WillPatientsPay?_ Dental_ [DATE]?id=183&cmp_ id=9658…"
click at [115, 368] on td "NexHealth_ Demo_ Payments_ WillPatientsPay?_ Dental_ [DATE]?id=183&cmp_ id=9658…" at bounding box center [271, 387] width 345 height 62
drag, startPoint x: 115, startPoint y: 368, endPoint x: 324, endPoint y: 383, distance: 209.4
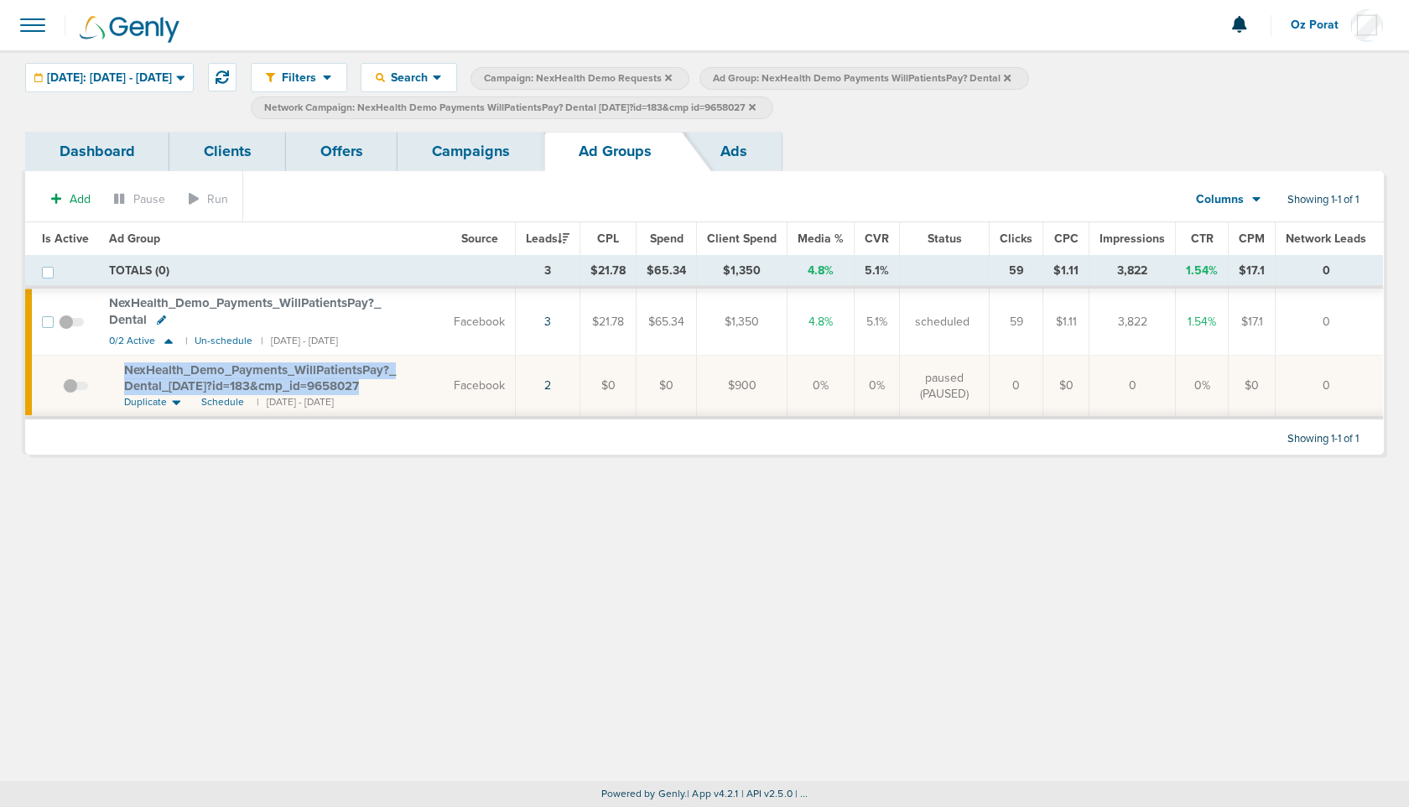
click at [324, 383] on td "NexHealth_ Demo_ Payments_ WillPatientsPay?_ Dental_ [DATE]?id=183&cmp_ id=9658…" at bounding box center [271, 387] width 345 height 62
copy span "NexHealth_ Demo_ Payments_ WillPatientsPay?_ Dental_ [DATE]?id=183&cmp_ id=9658…"
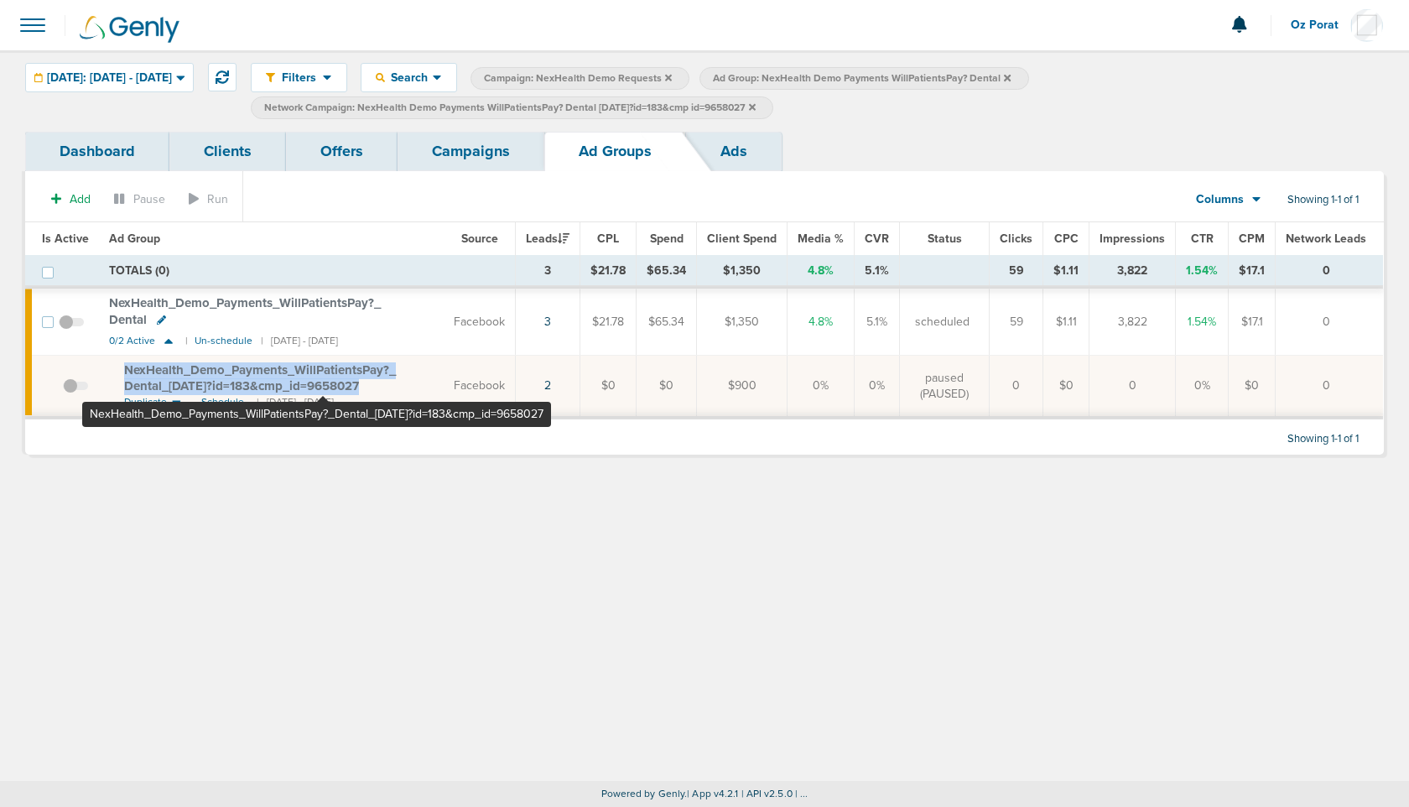
click at [323, 369] on span "NexHealth_ Demo_ Payments_ WillPatientsPay?_ Dental_ [DATE]?id=183&cmp_ id=9658…" at bounding box center [260, 378] width 272 height 32
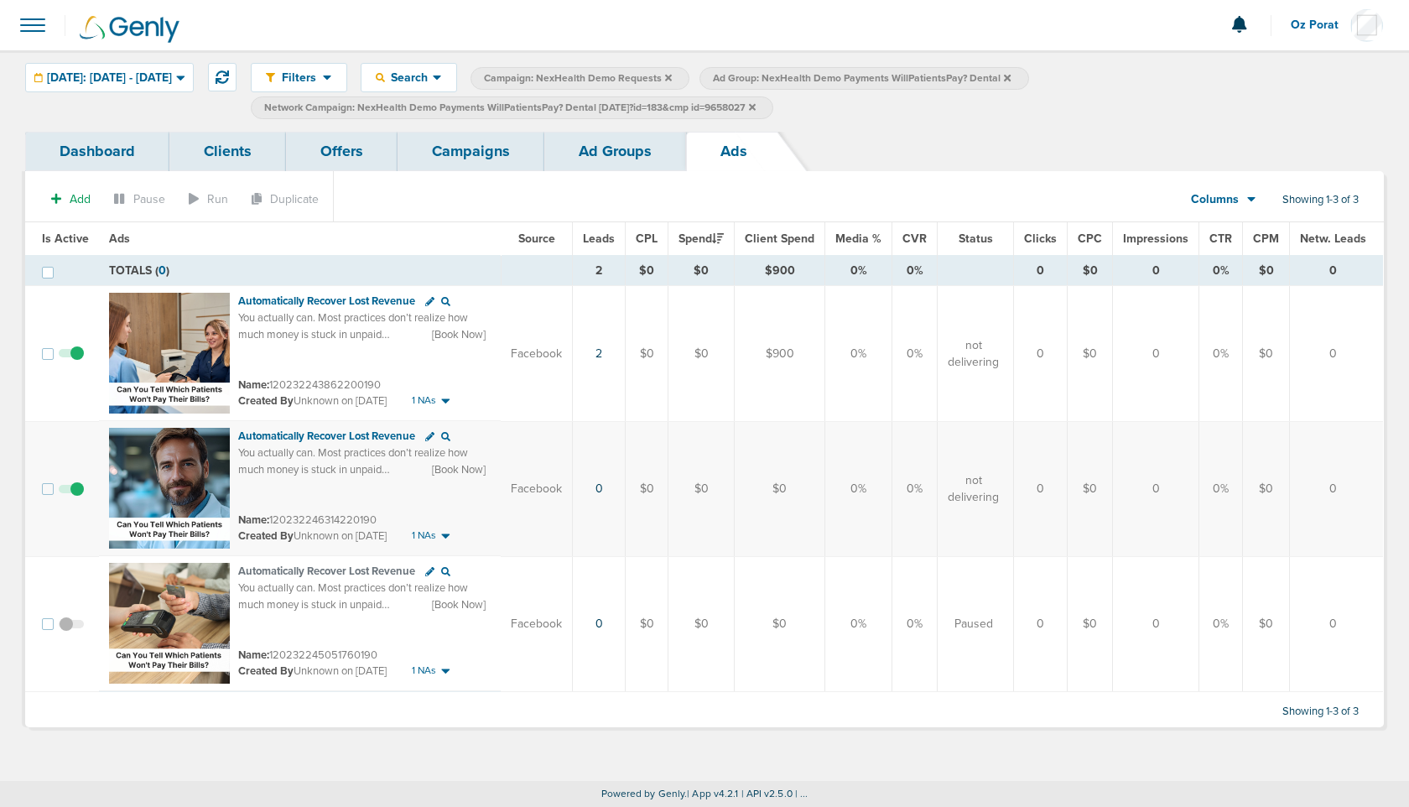
click at [628, 148] on link "Ad Groups" at bounding box center [615, 151] width 142 height 39
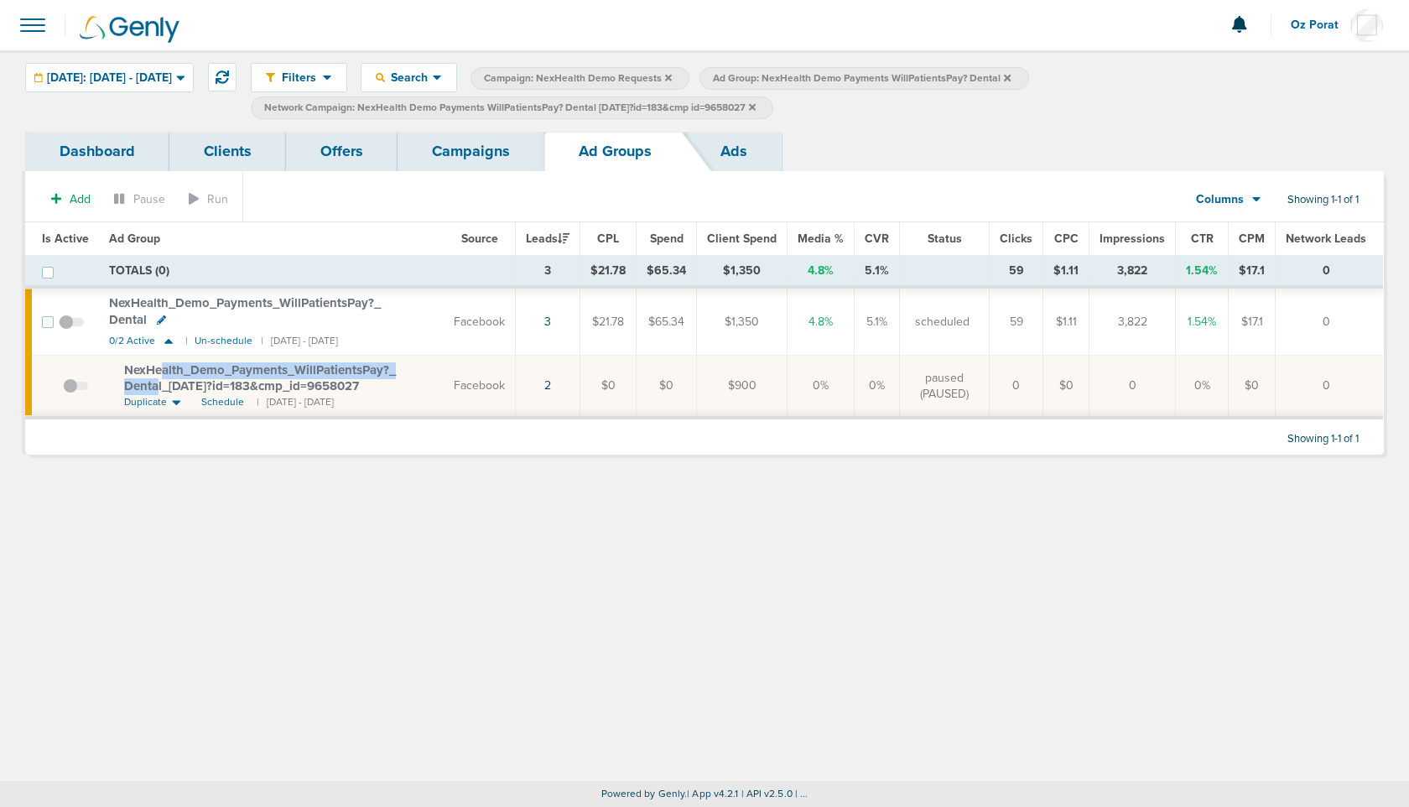
drag, startPoint x: 164, startPoint y: 370, endPoint x: 427, endPoint y: 371, distance: 262.6
click at [396, 371] on span "NexHealth_ Demo_ Payments_ WillPatientsPay?_ Dental_ [DATE]?id=183&cmp_ id=9658…" at bounding box center [260, 378] width 272 height 32
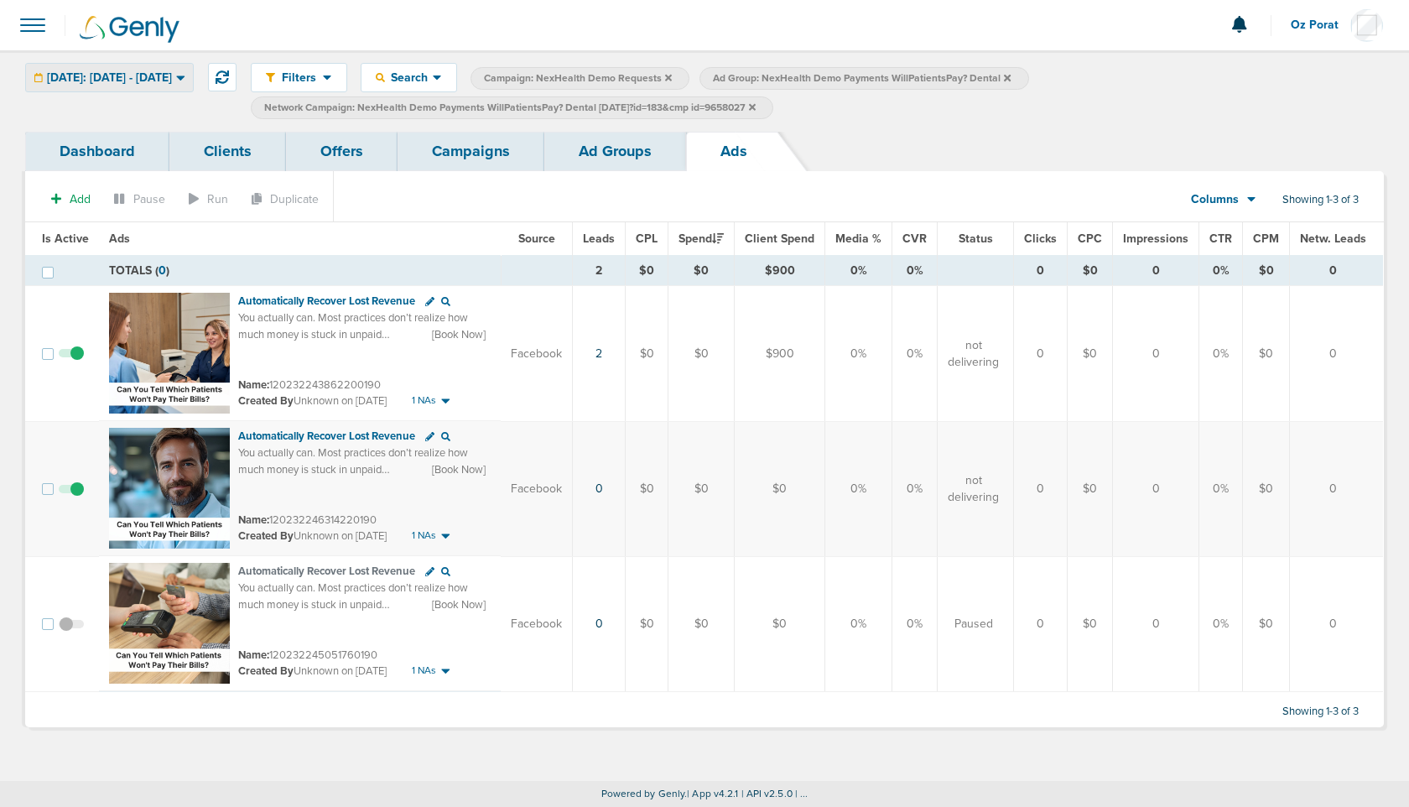
click at [172, 76] on span "[DATE]: [DATE] - [DATE]" at bounding box center [109, 78] width 125 height 12
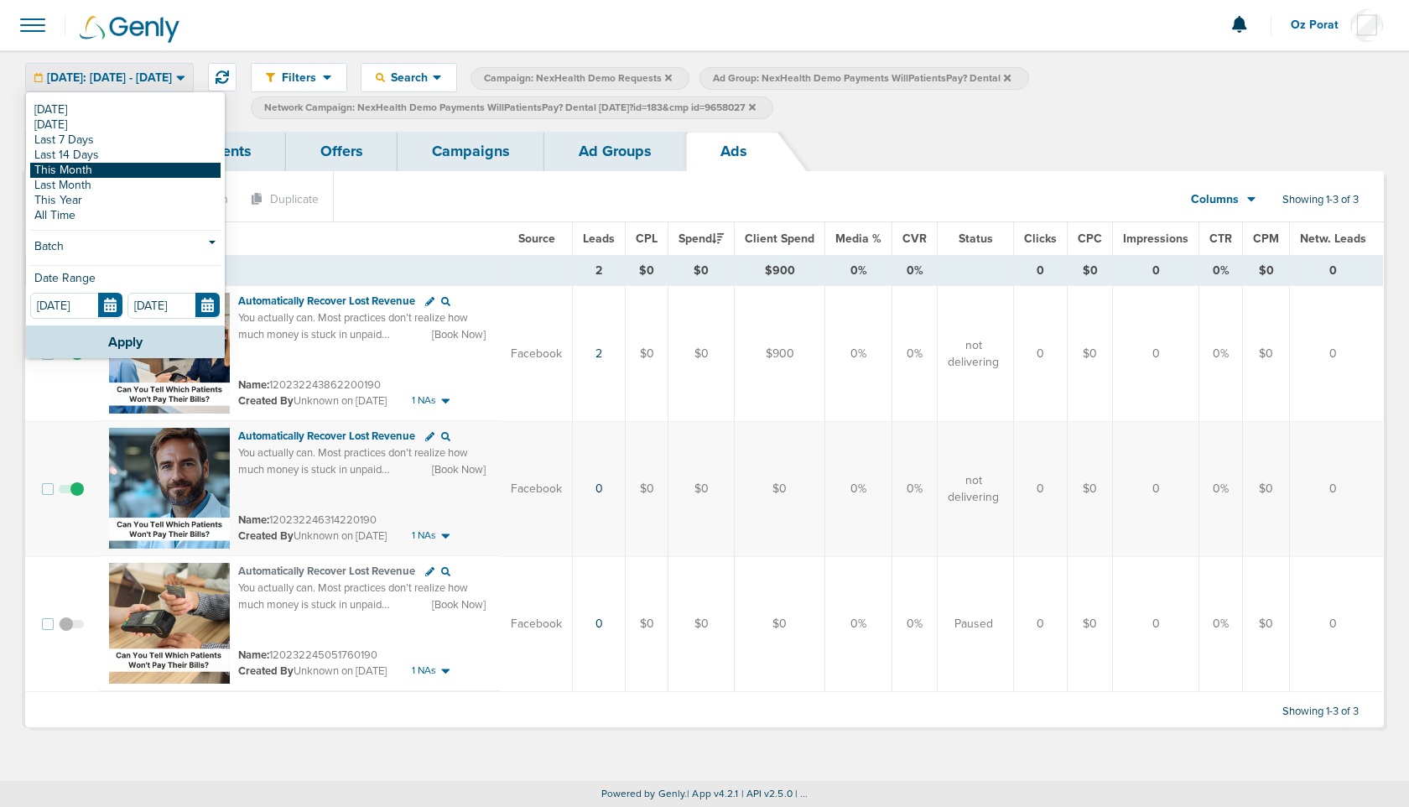
click at [136, 168] on link "This Month" at bounding box center [125, 170] width 190 height 15
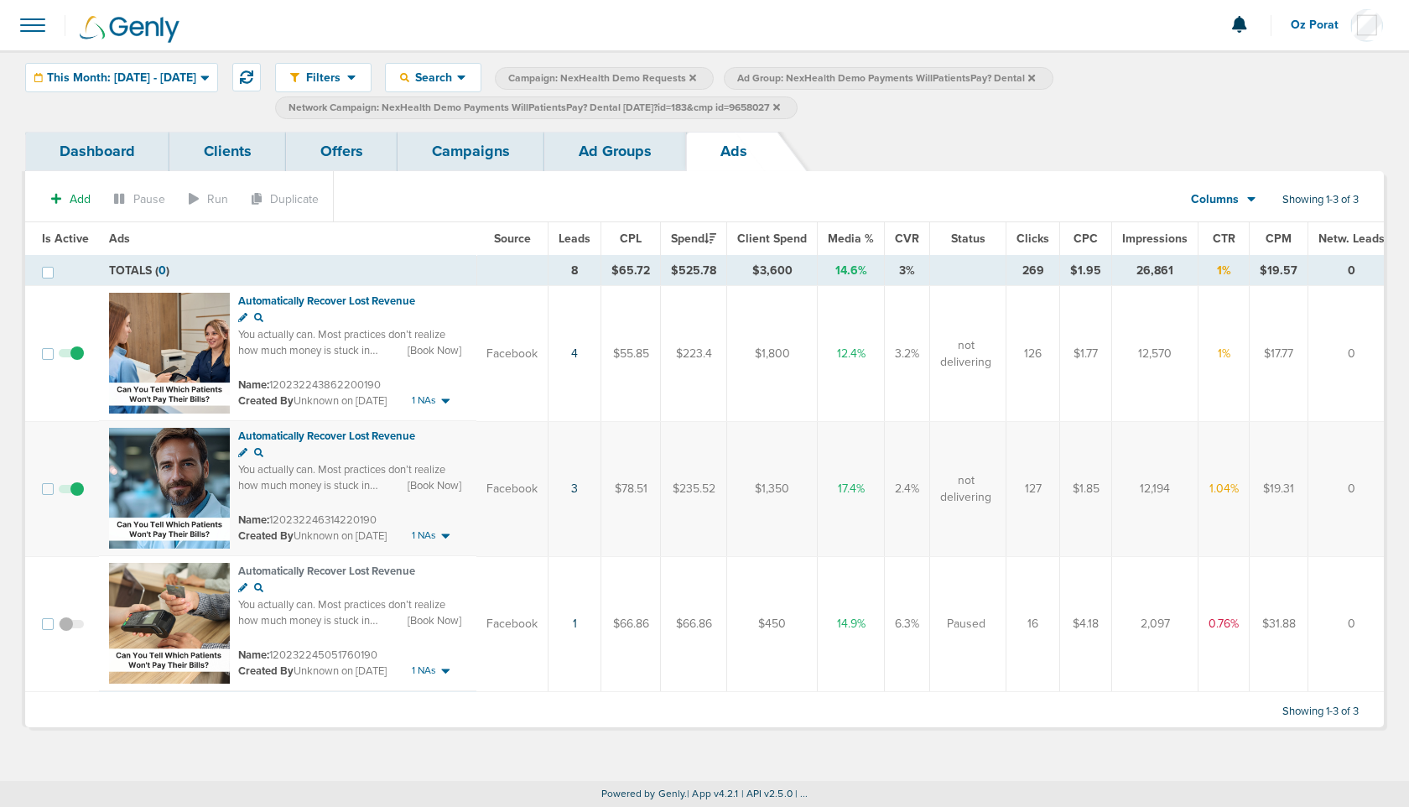
click at [456, 151] on link "Campaigns" at bounding box center [471, 151] width 147 height 39
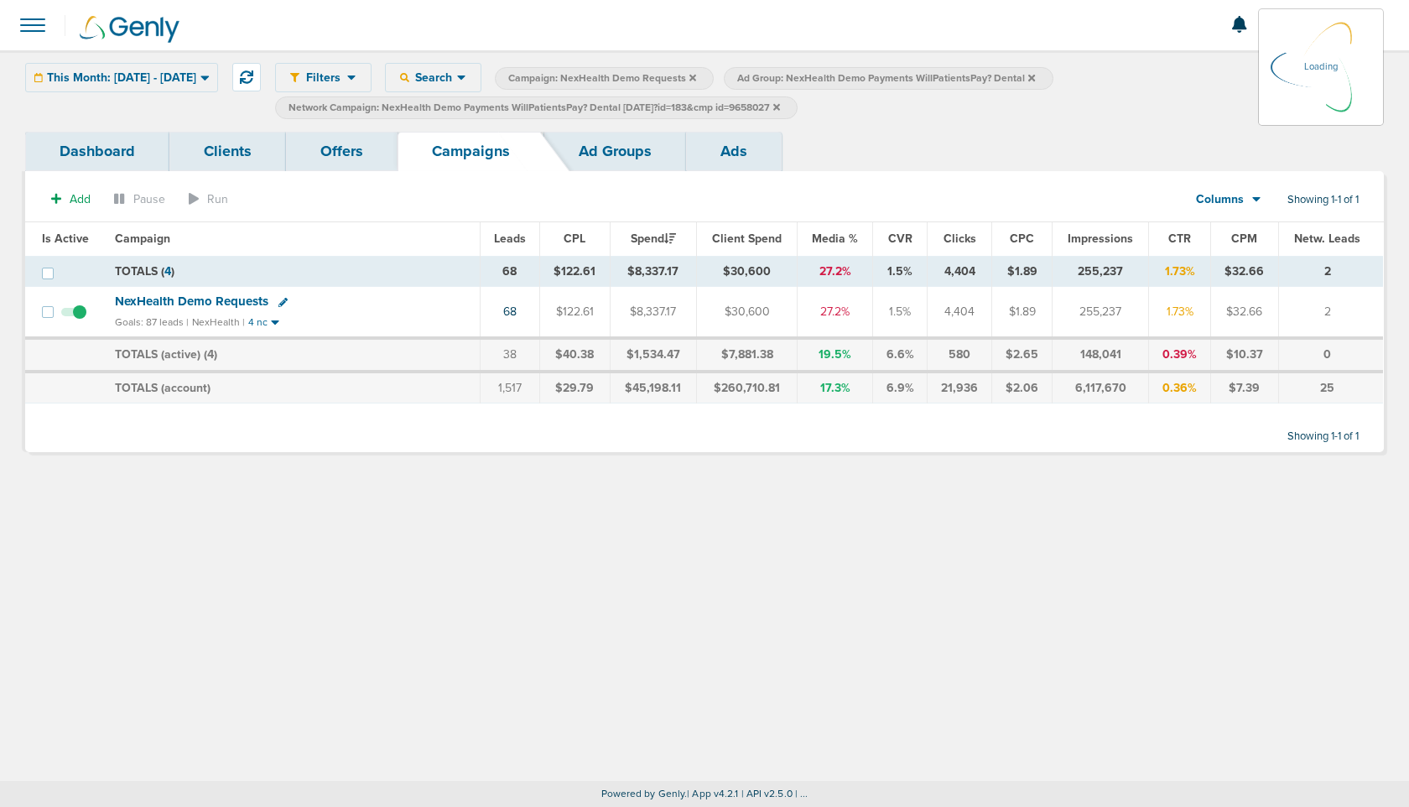
click at [780, 107] on icon at bounding box center [776, 106] width 7 height 7
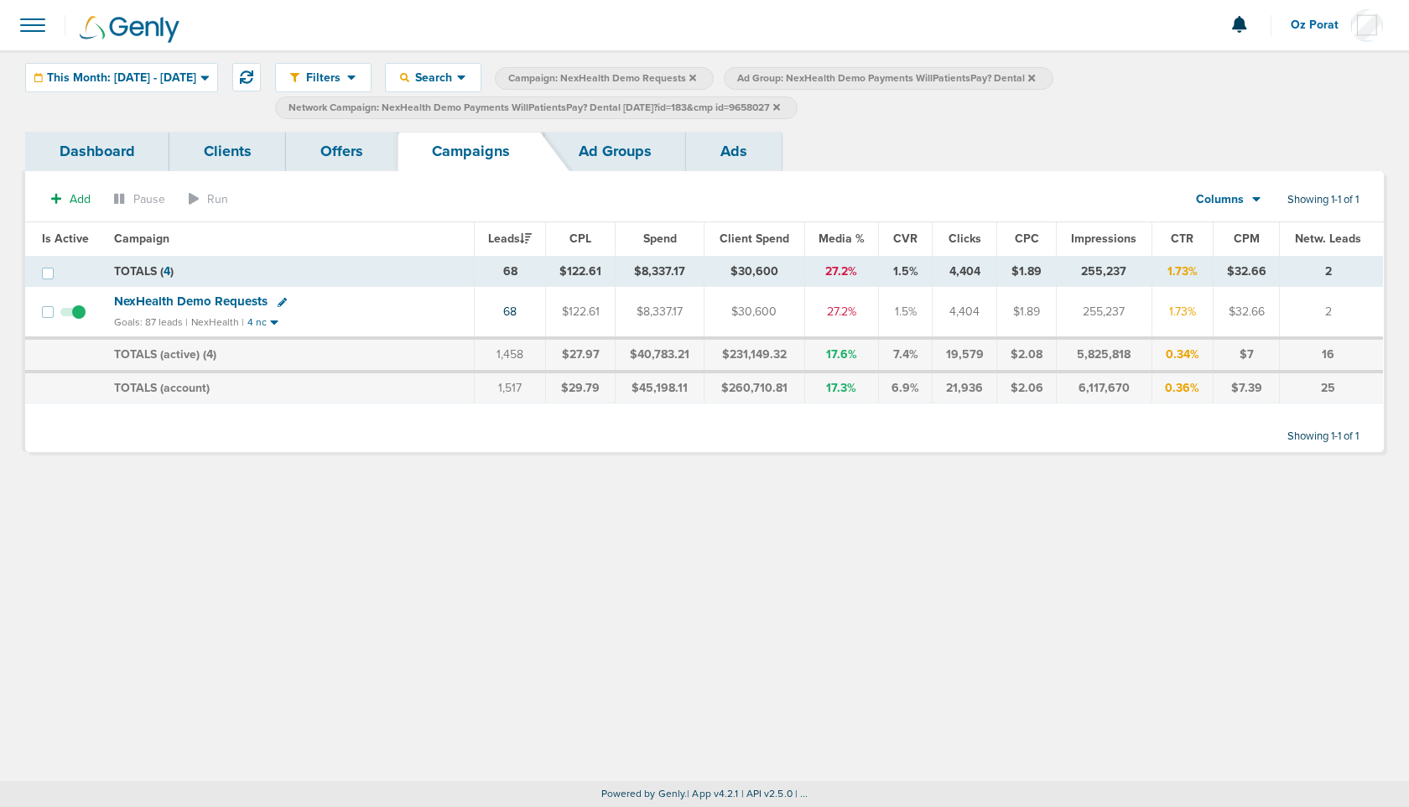
click at [780, 107] on icon at bounding box center [776, 106] width 7 height 7
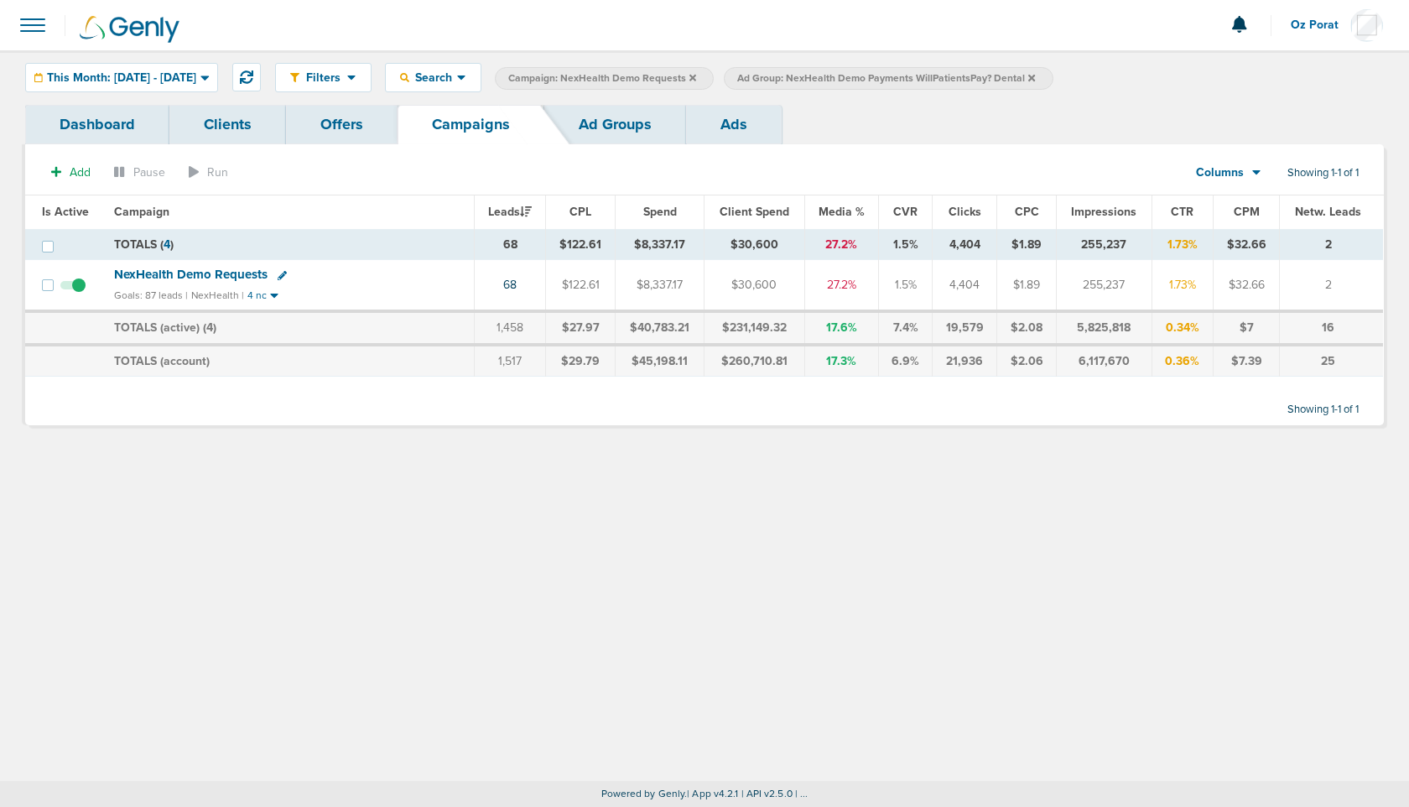
click at [581, 138] on link "Ad Groups" at bounding box center [615, 124] width 142 height 39
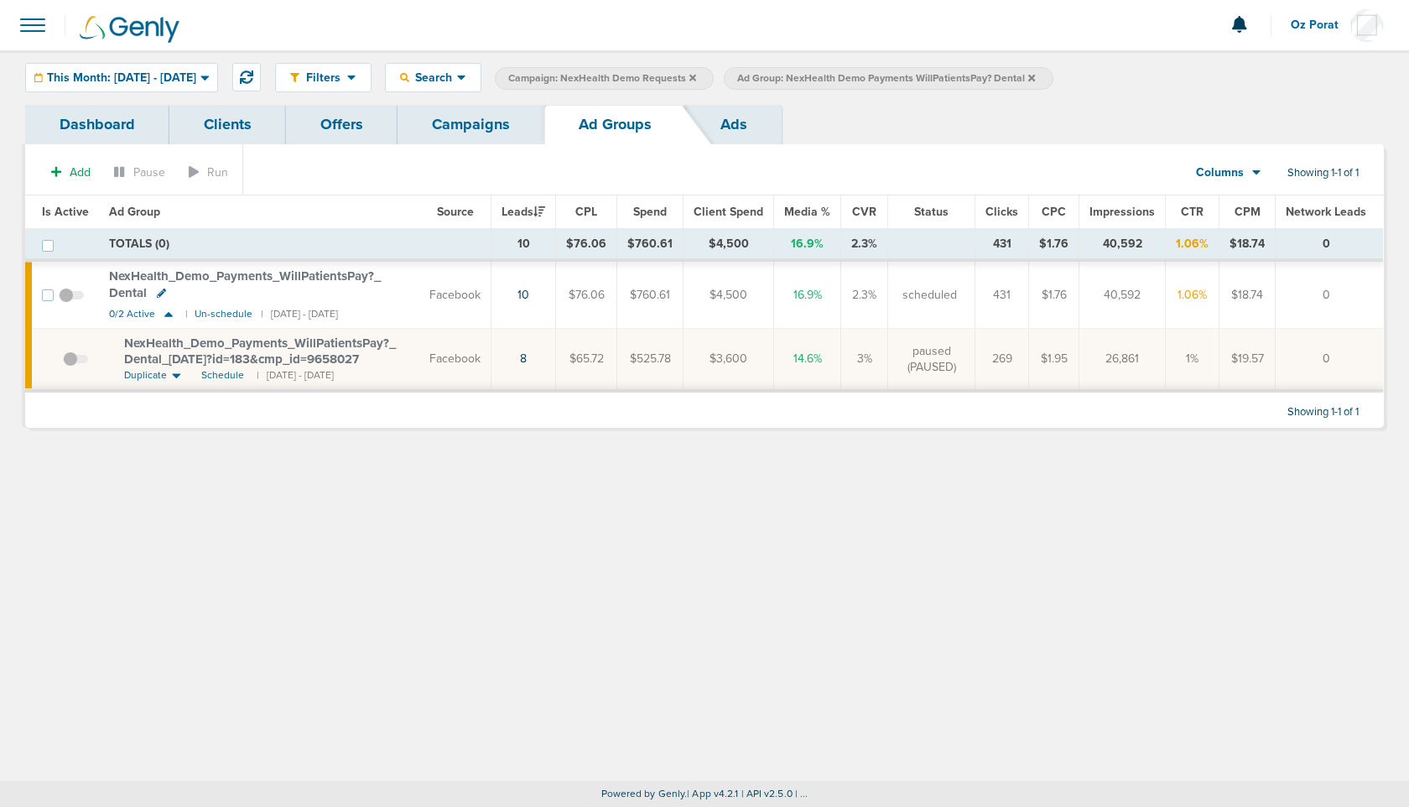
click at [1053, 76] on label "Ad Group: NexHealth Demo Payments WillPatientsPay? Dental" at bounding box center [888, 78] width 329 height 23
click at [1035, 76] on icon at bounding box center [1031, 77] width 7 height 7
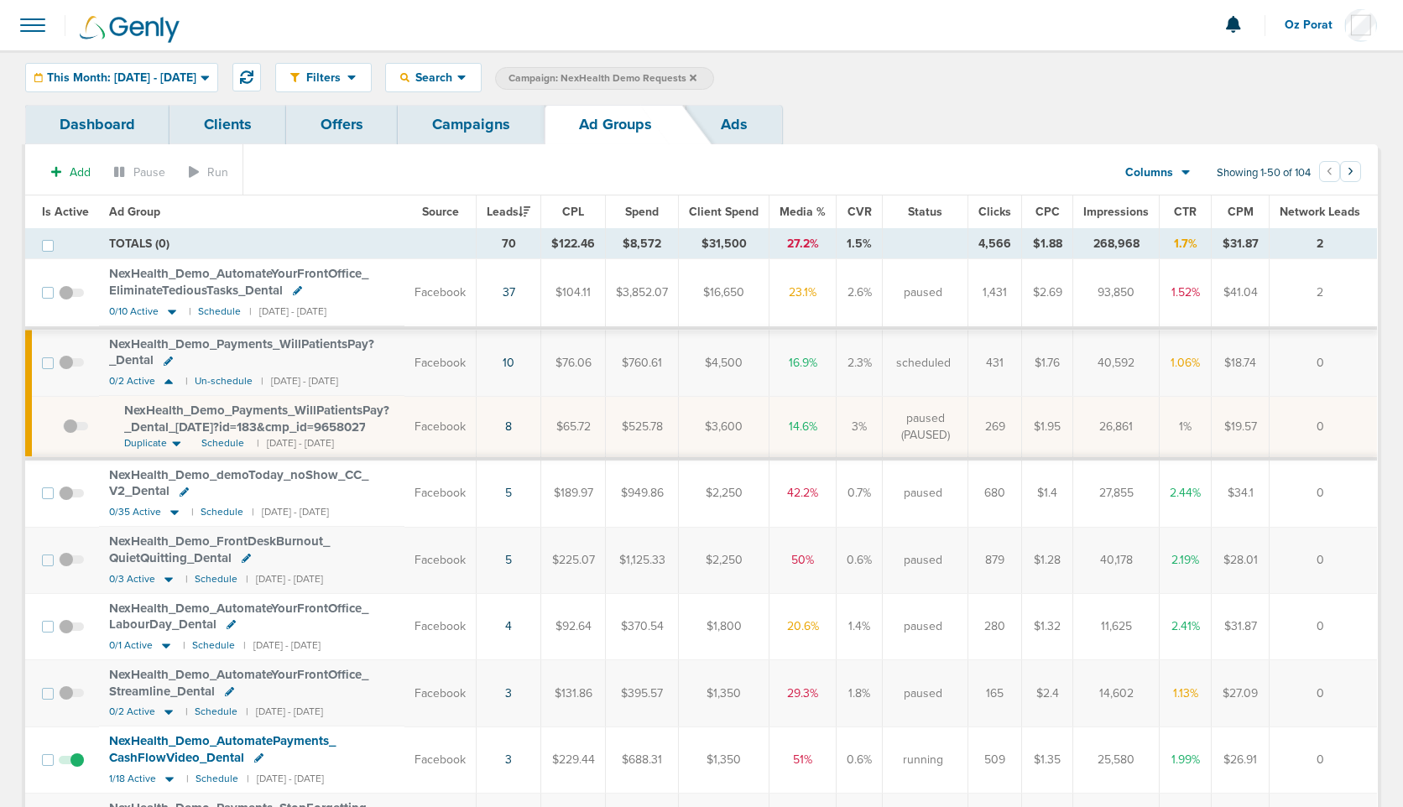
click at [735, 123] on link "Ads" at bounding box center [734, 124] width 96 height 39
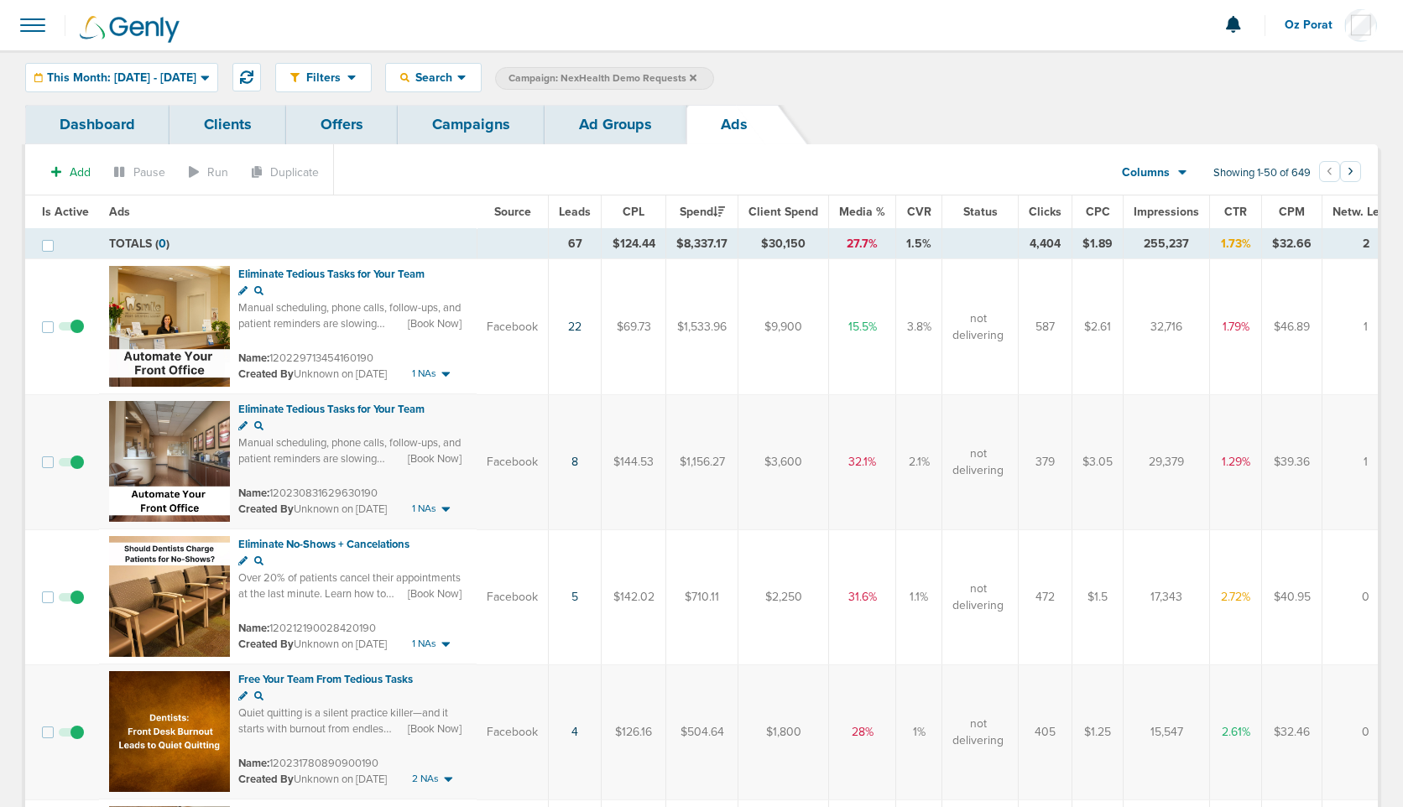
click at [487, 127] on link "Campaigns" at bounding box center [471, 124] width 147 height 39
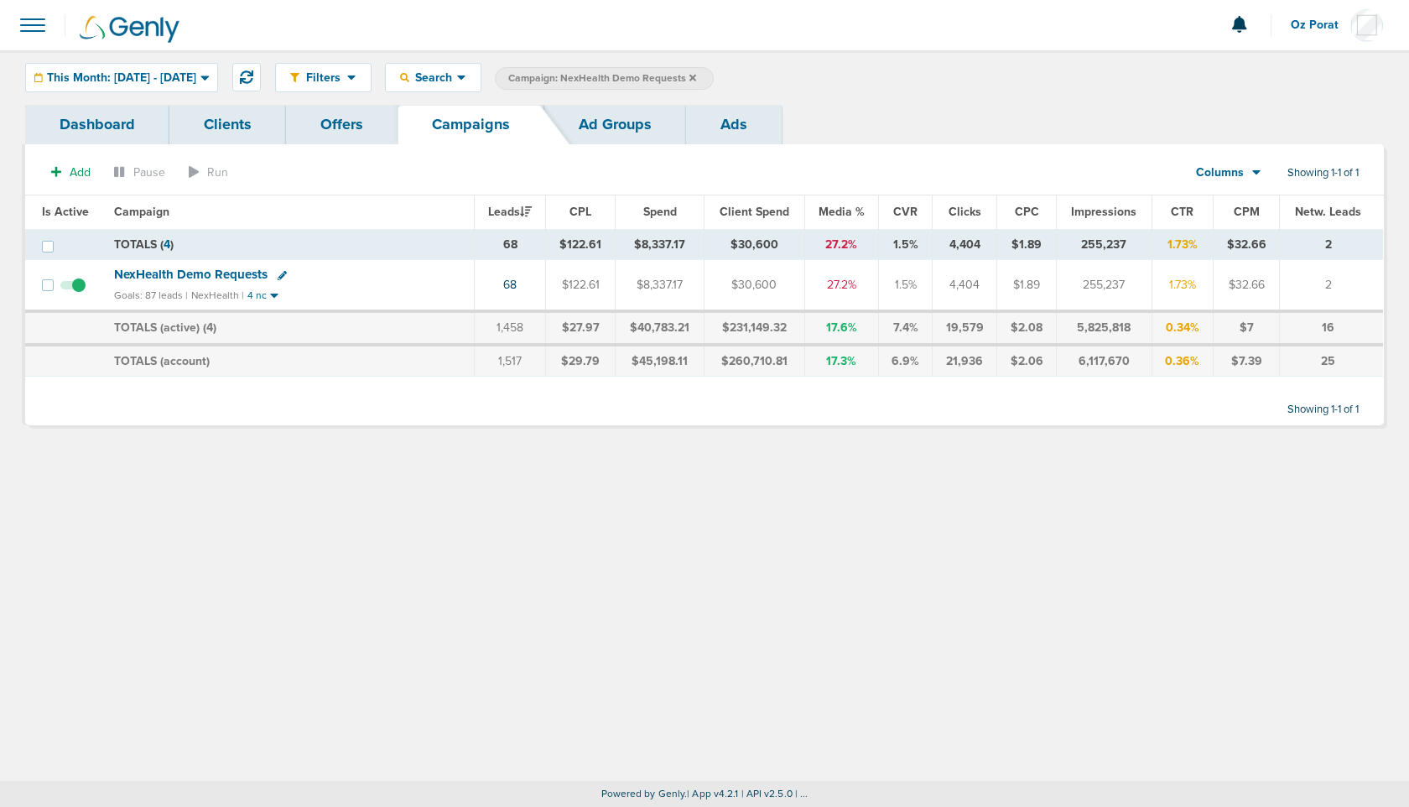
click at [198, 271] on span "NexHealth Demo Requests" at bounding box center [191, 274] width 154 height 15
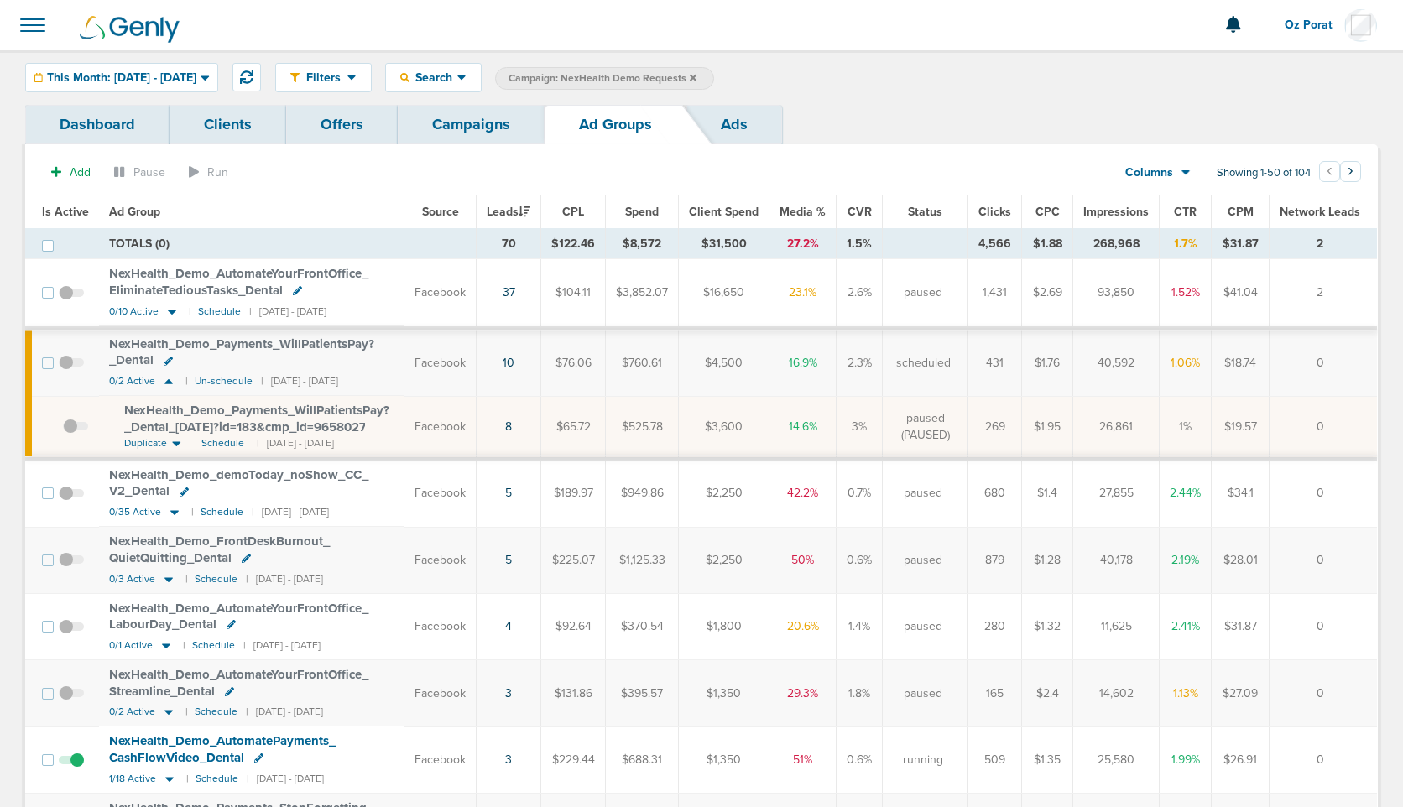
click at [173, 74] on span "This Month: [DATE] - [DATE]" at bounding box center [121, 78] width 149 height 12
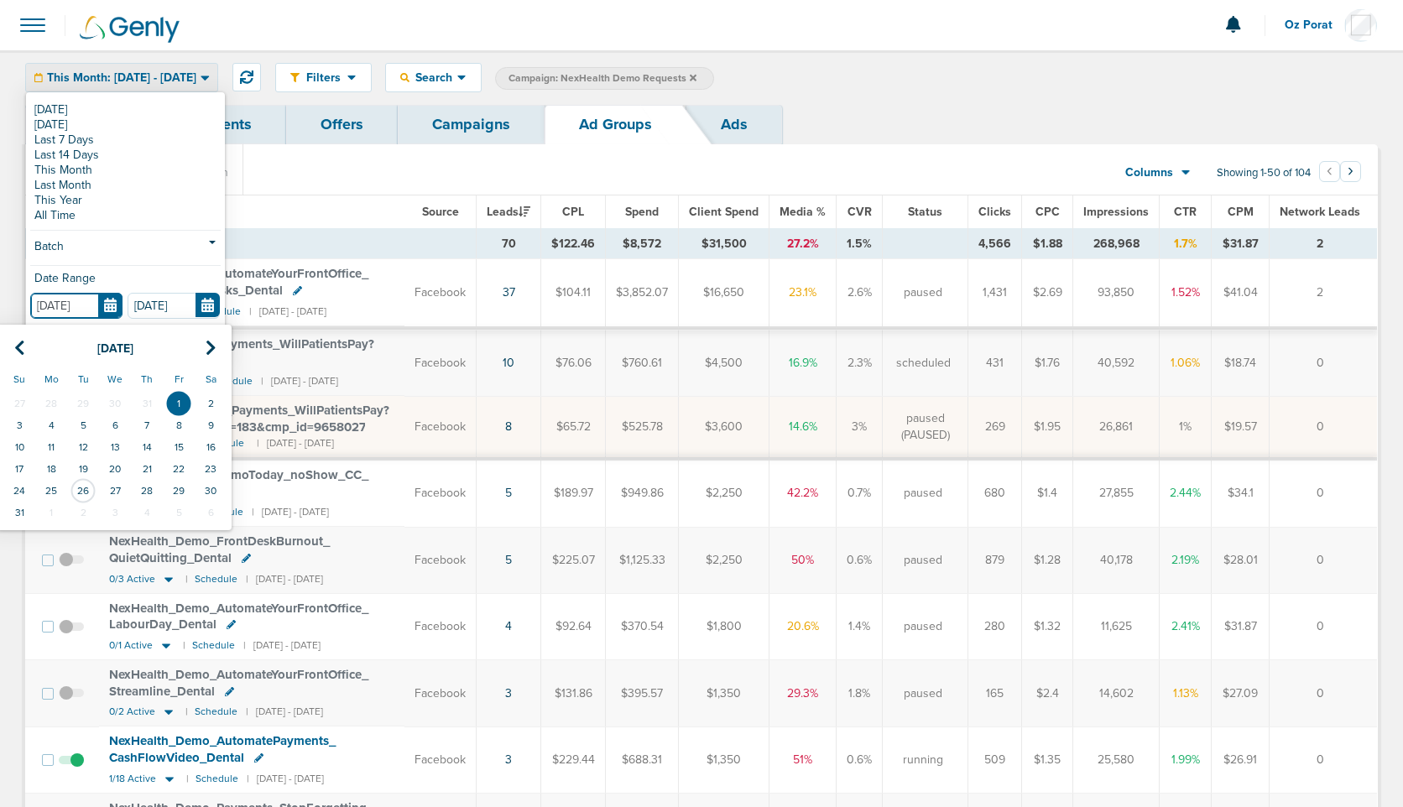
click at [107, 296] on input "[DATE]" at bounding box center [76, 306] width 92 height 26
click at [209, 468] on td "23" at bounding box center [211, 469] width 32 height 22
type input "[DATE]"
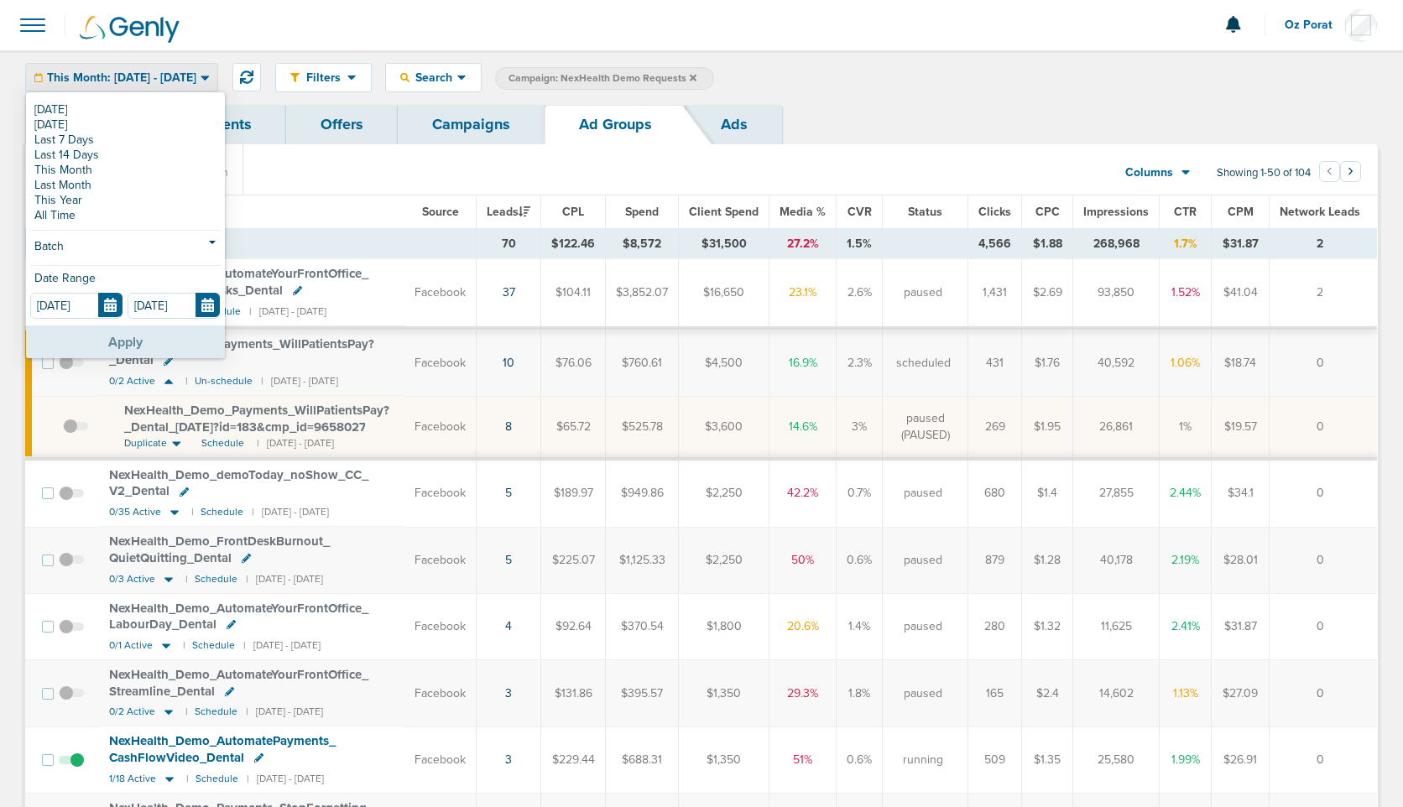
click at [138, 340] on button "Apply" at bounding box center [125, 341] width 199 height 33
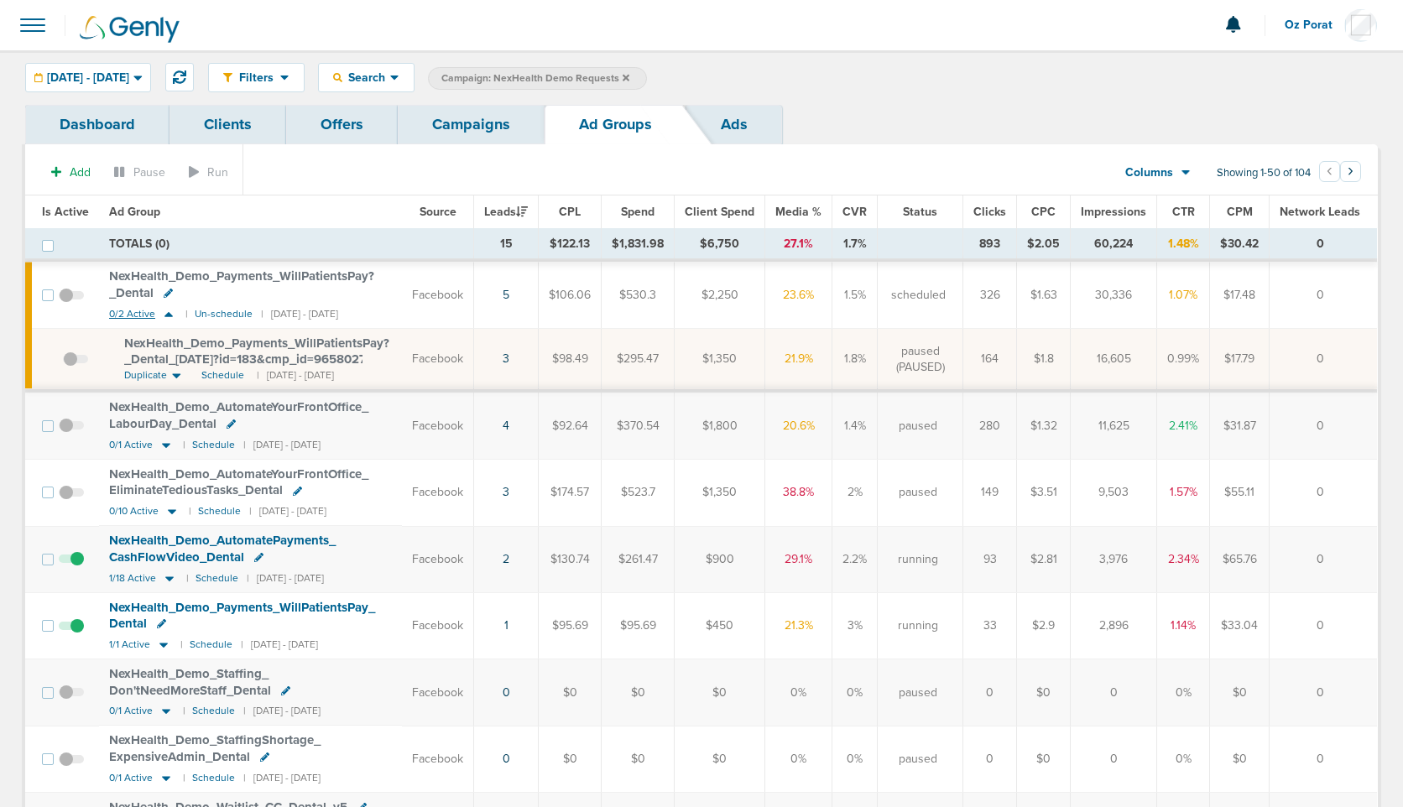
click at [133, 318] on span "0/2 Active" at bounding box center [132, 314] width 46 height 13
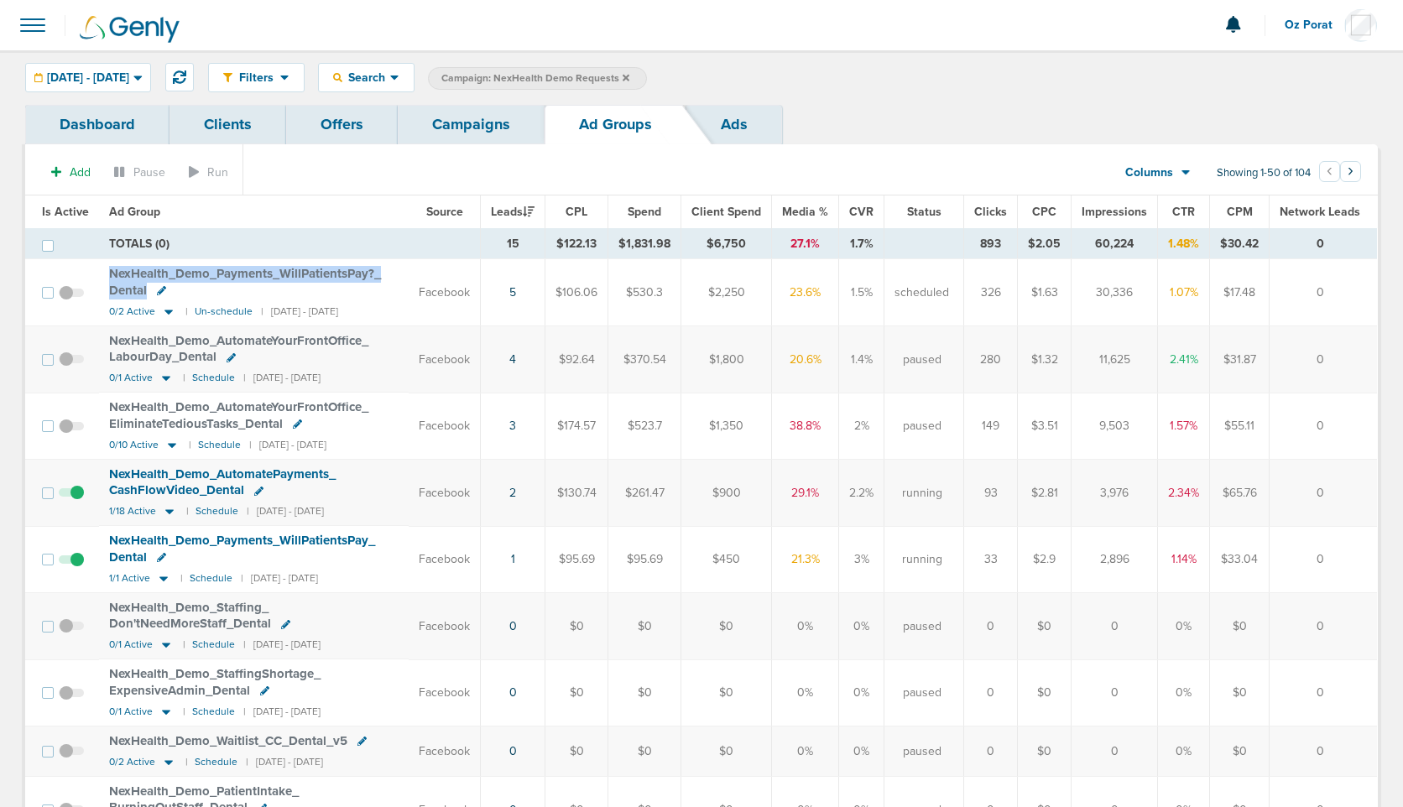
drag, startPoint x: 102, startPoint y: 273, endPoint x: 152, endPoint y: 284, distance: 51.5
click at [152, 284] on td "NexHealth_ Demo_ Payments_ WillPatientsPay?_ Dental 0/2 Active | Un-schedule | …" at bounding box center [254, 292] width 310 height 66
copy span "NexHealth_ Demo_ Payments_ WillPatientsPay?_ Dental"
click at [390, 73] on span "Search" at bounding box center [366, 77] width 48 height 14
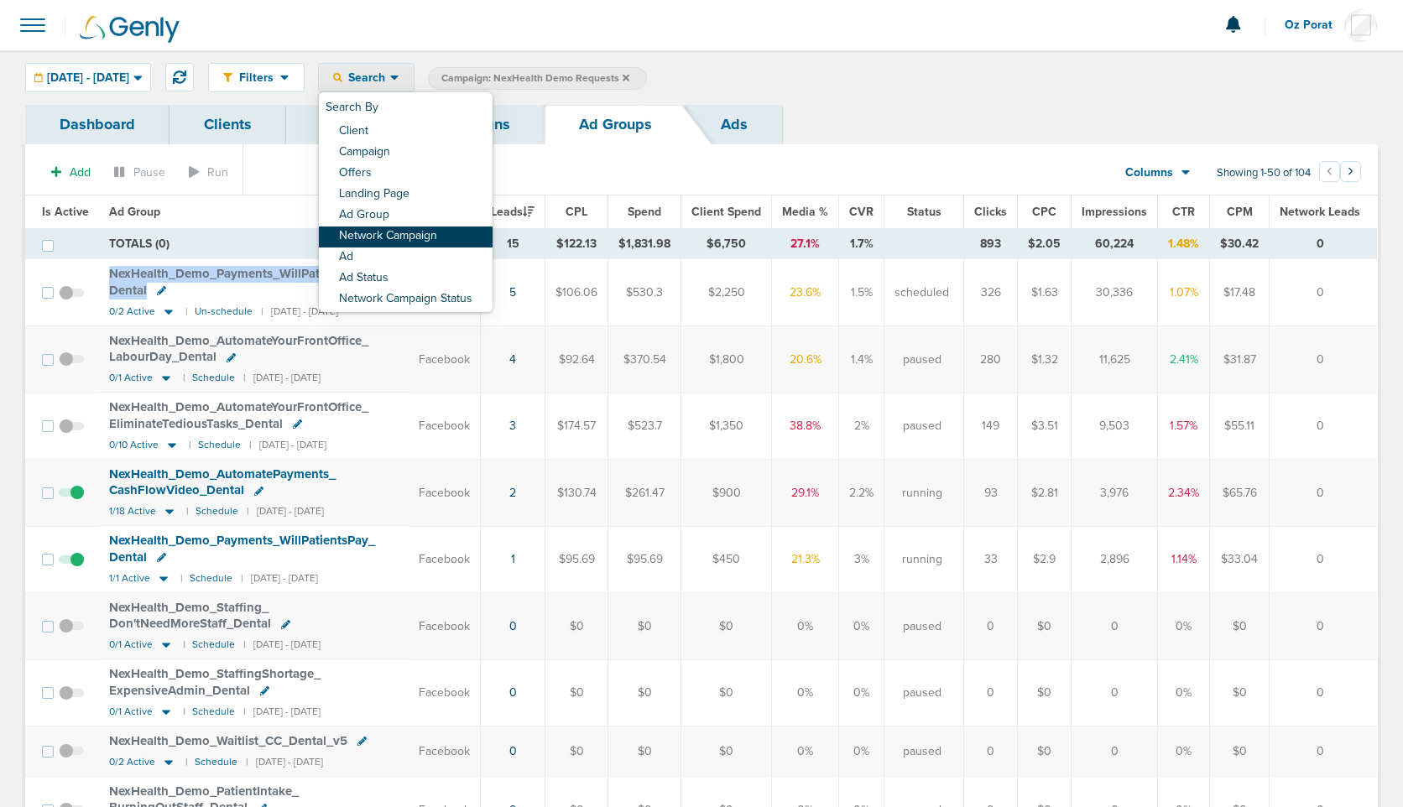
click at [455, 245] on link "Network Campaign" at bounding box center [406, 237] width 174 height 21
select select "netCmpName"
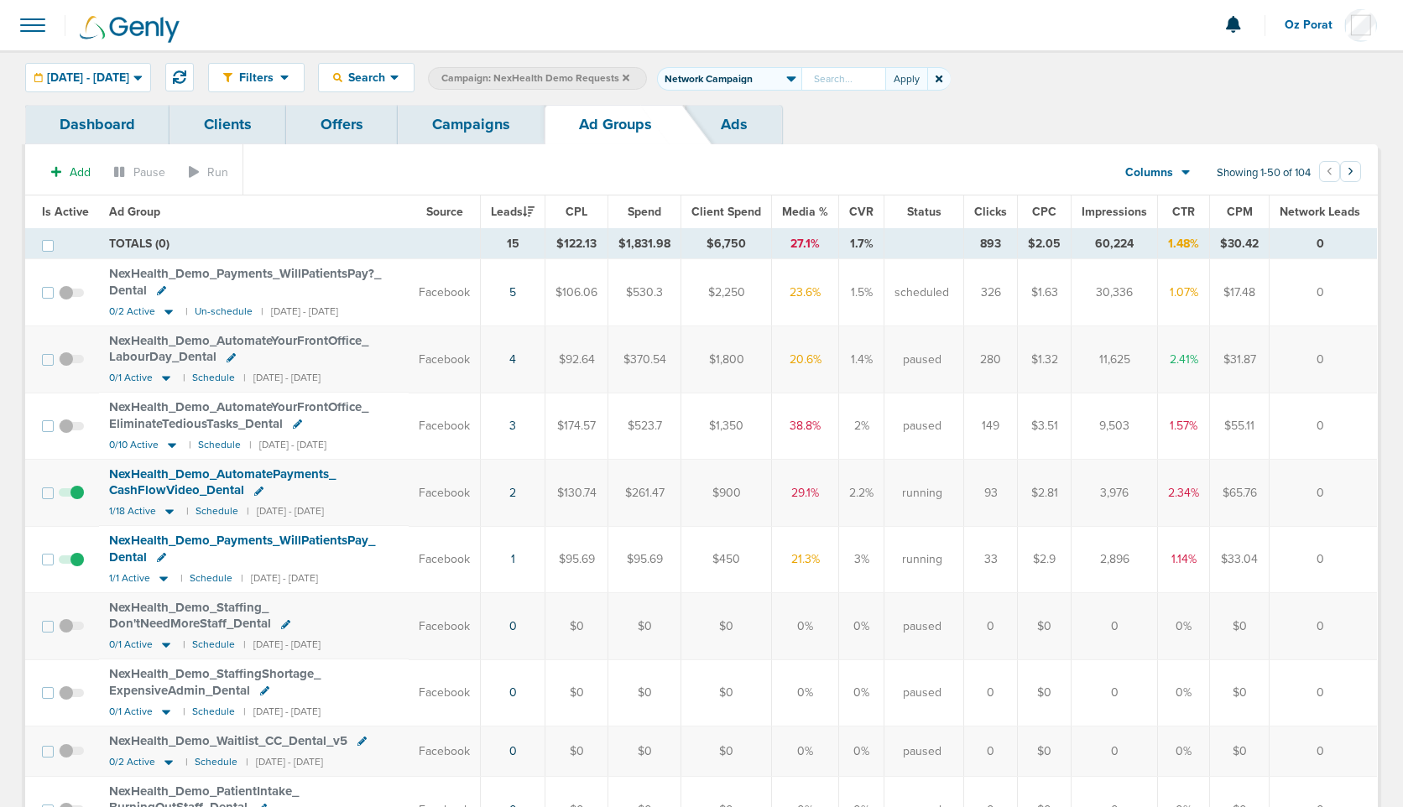
click at [885, 79] on input "text" at bounding box center [843, 78] width 84 height 23
type input "NexHealth_Demo_Payments_WillPatientsPay?_Dental"
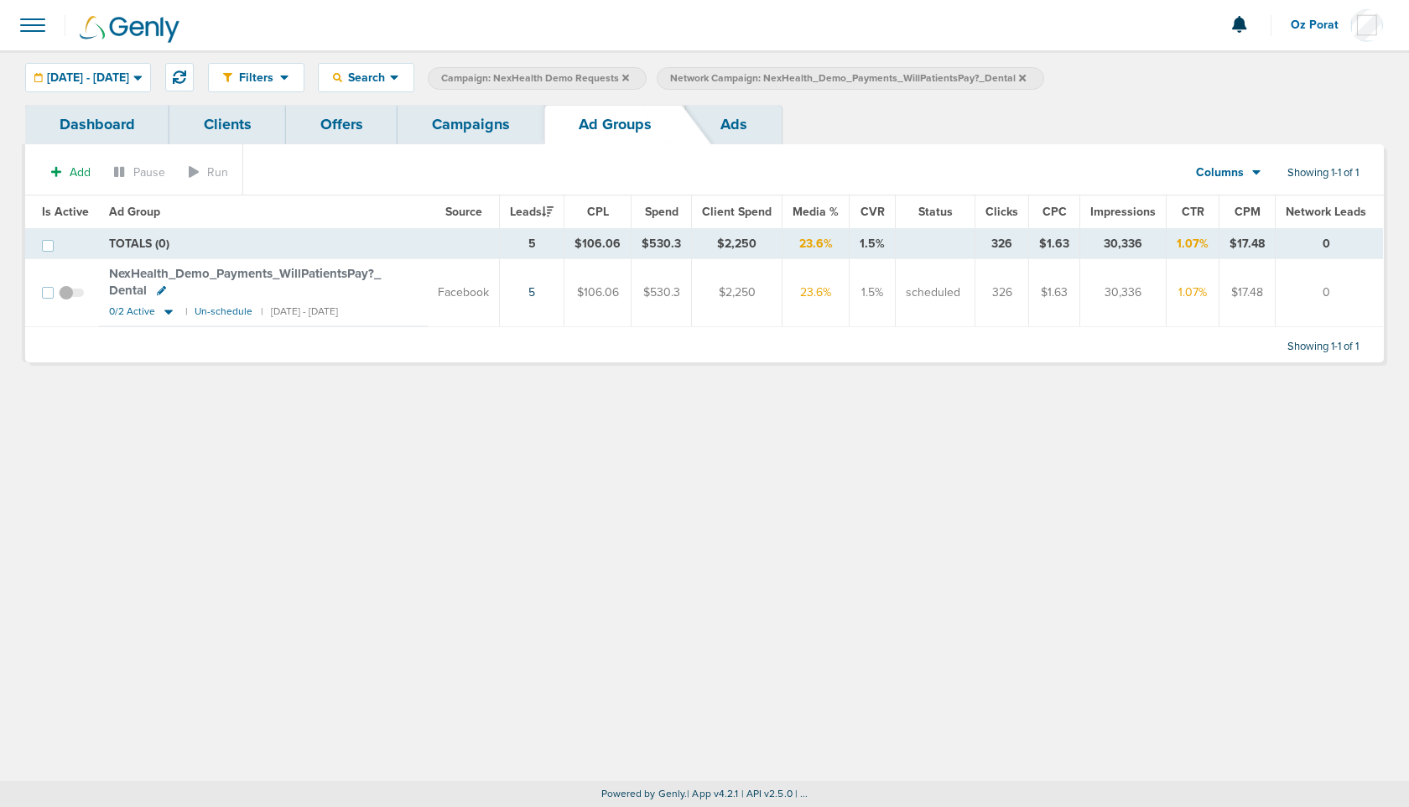
click at [471, 132] on link "Campaigns" at bounding box center [471, 124] width 147 height 39
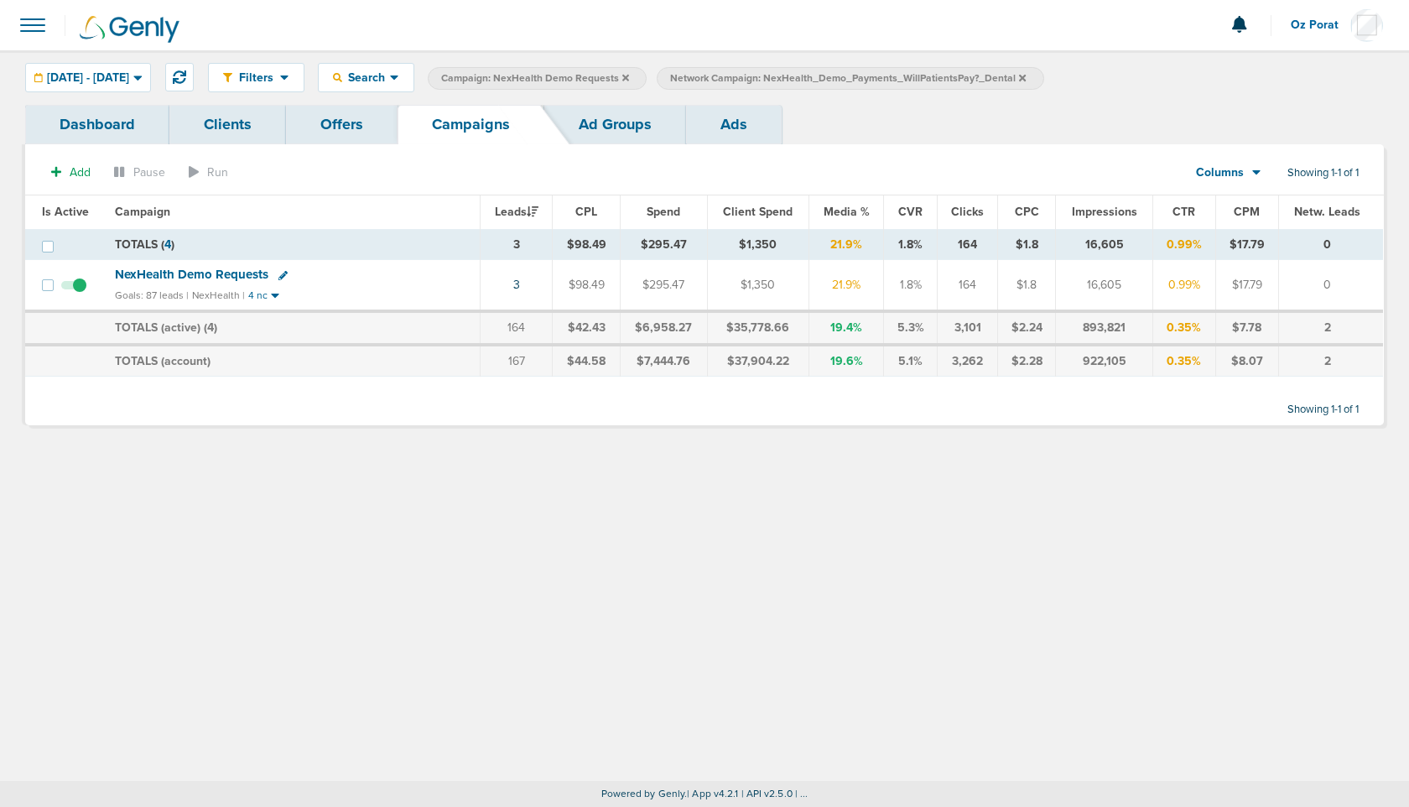
click at [735, 124] on link "Ads" at bounding box center [734, 124] width 96 height 39
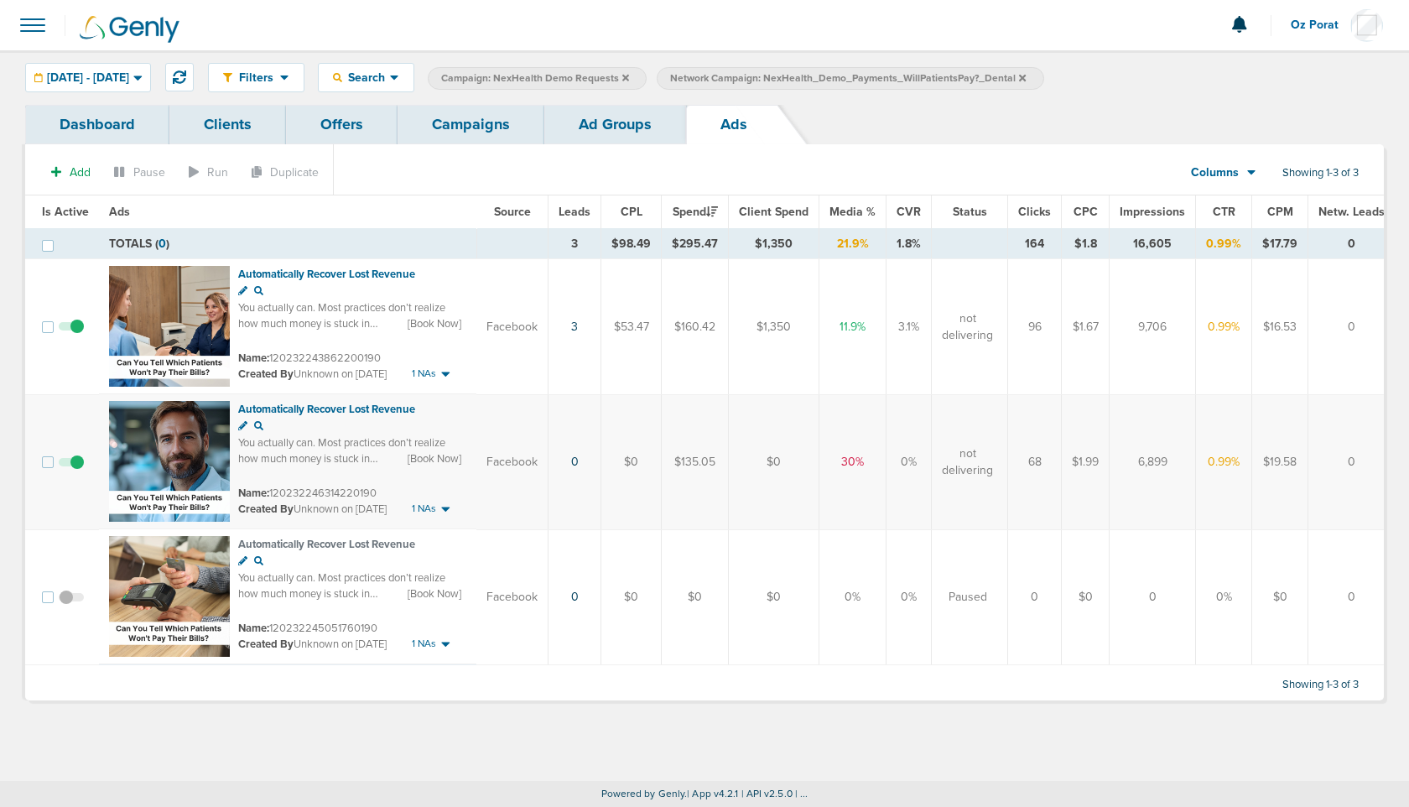
click at [630, 122] on link "Ad Groups" at bounding box center [615, 124] width 142 height 39
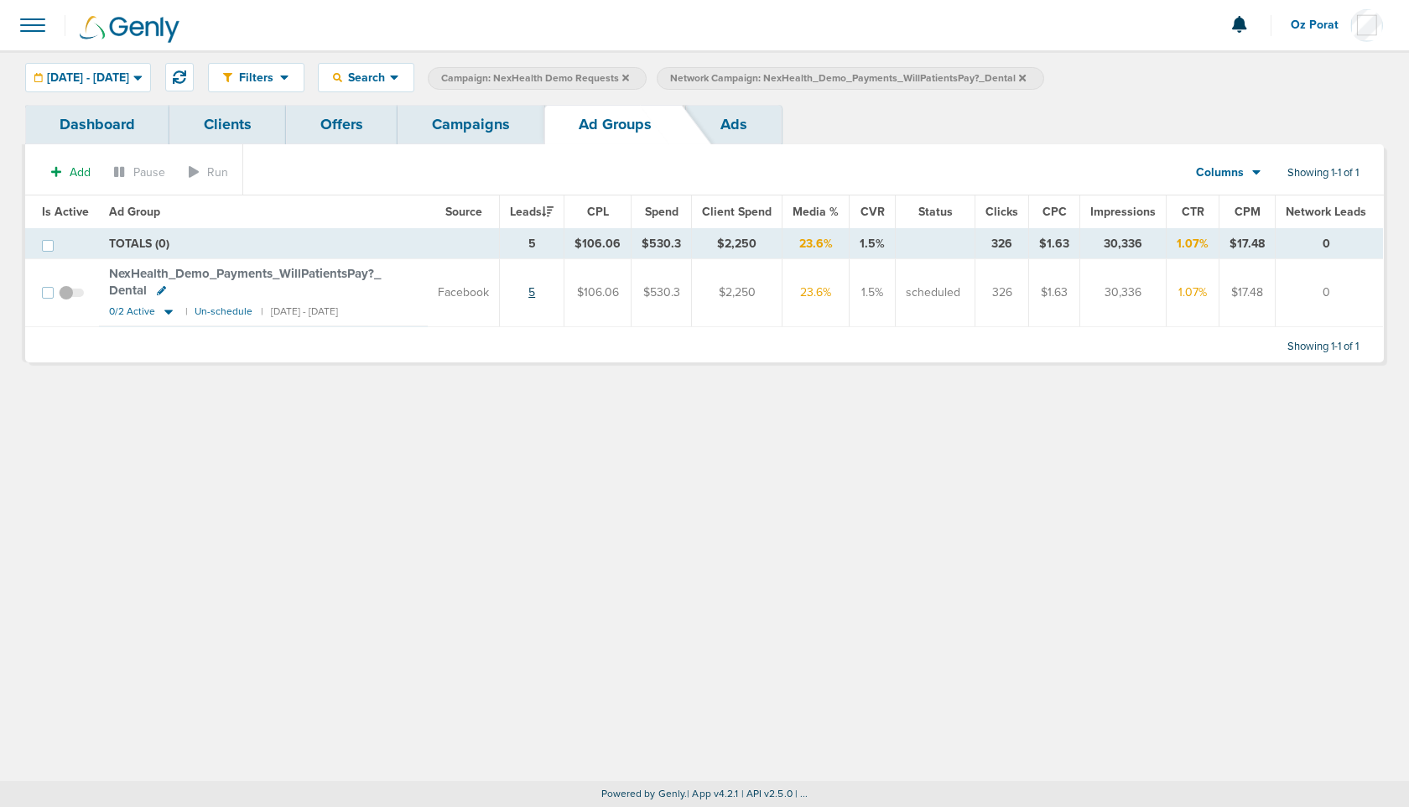
click at [535, 288] on link "5" at bounding box center [532, 292] width 7 height 14
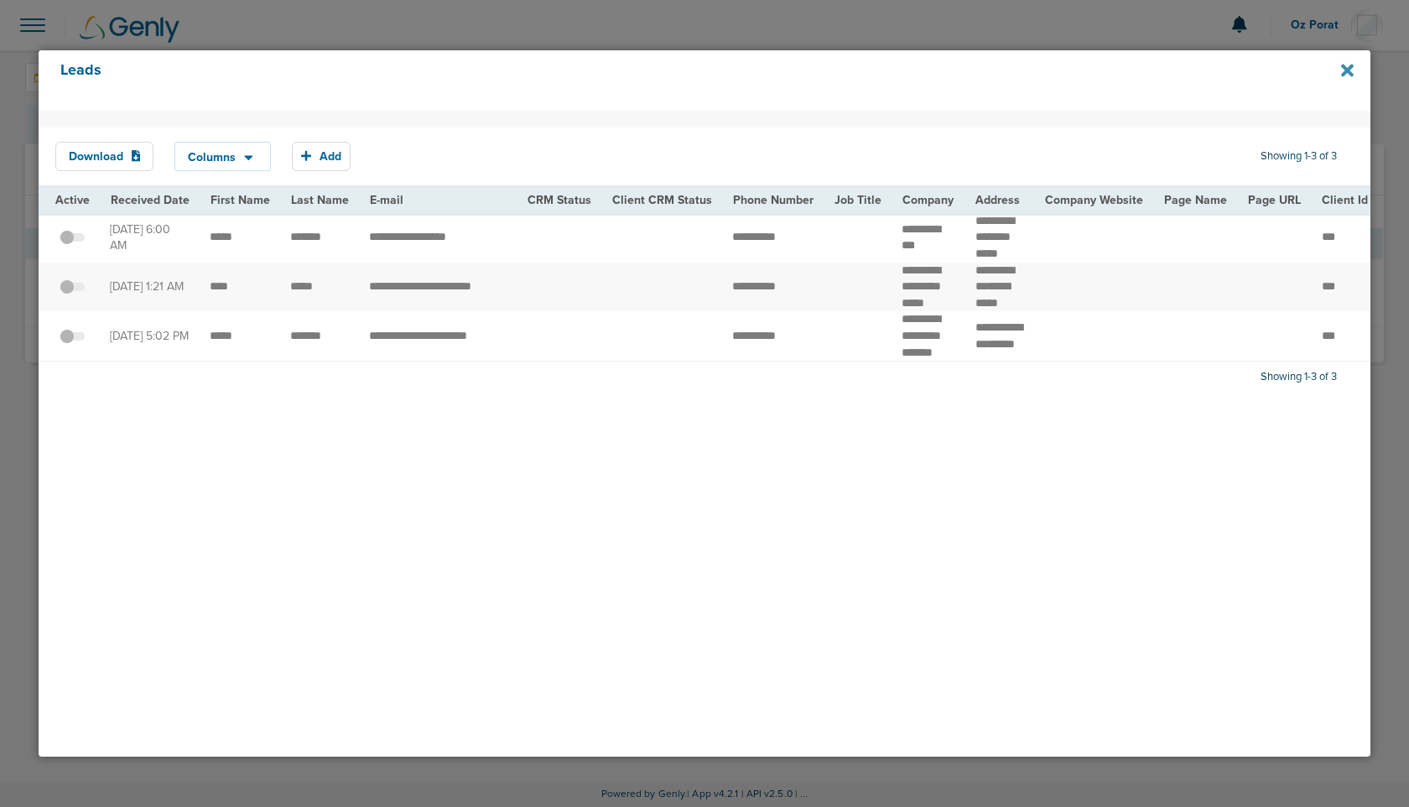
click at [1349, 66] on icon at bounding box center [1347, 70] width 13 height 18
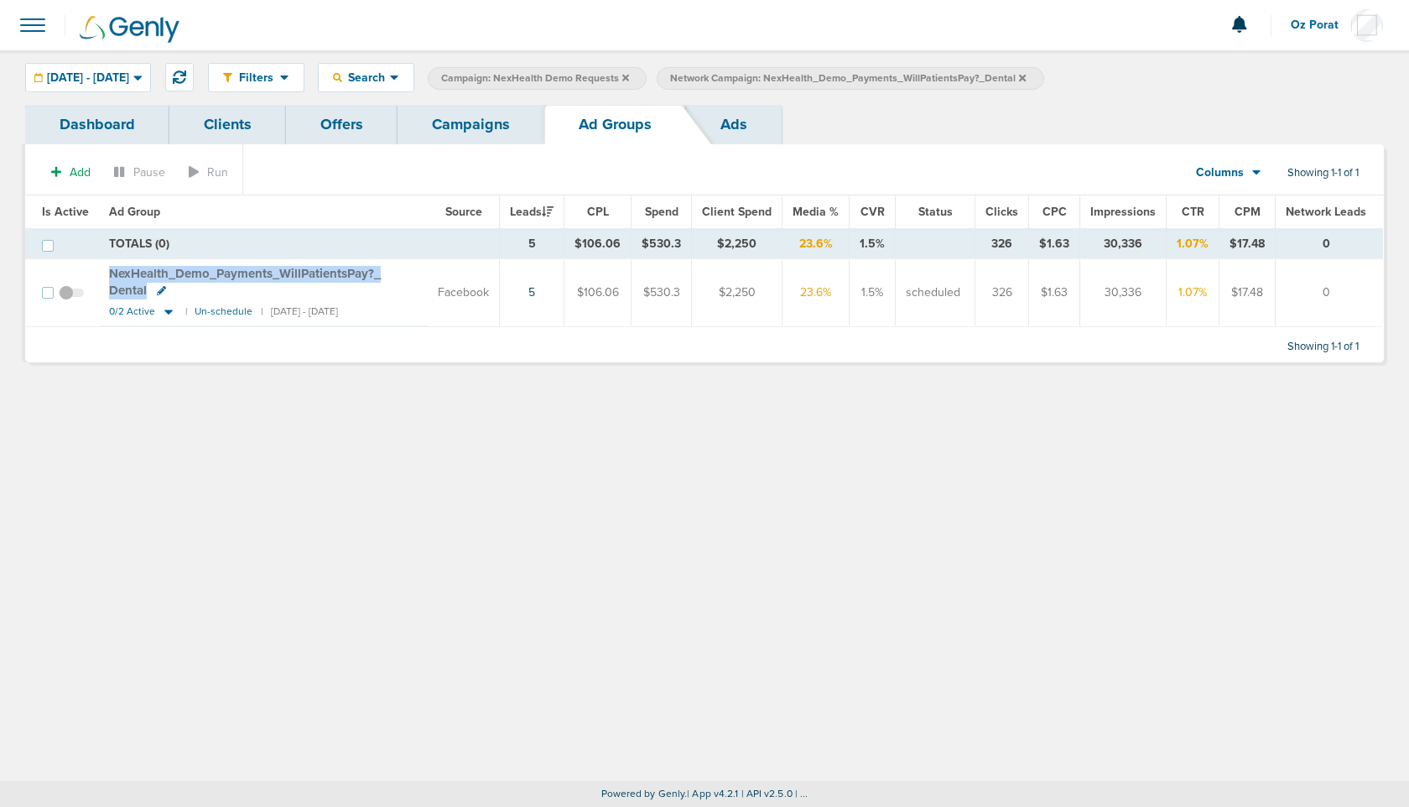
drag, startPoint x: 104, startPoint y: 272, endPoint x: 154, endPoint y: 294, distance: 54.9
click at [154, 294] on td "NexHealth_ Demo_ Payments_ WillPatientsPay?_ Dental 0/2 Active | Un-schedule | …" at bounding box center [263, 292] width 329 height 66
copy td "NexHealth_ Demo_ Payments_ WillPatientsPay?_ Dental"
click at [122, 310] on span "0/2 Active" at bounding box center [132, 311] width 46 height 13
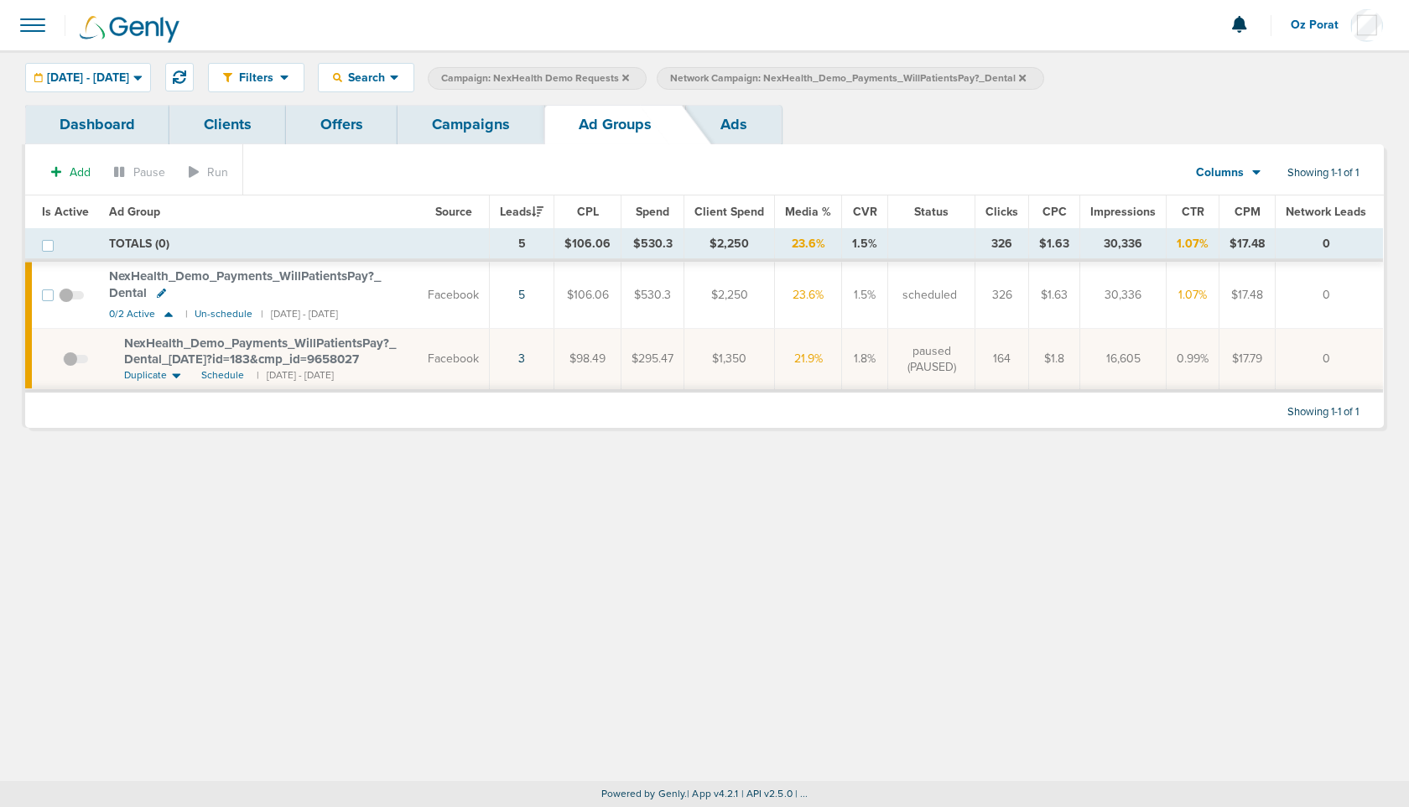
click at [1026, 76] on icon at bounding box center [1022, 77] width 7 height 7
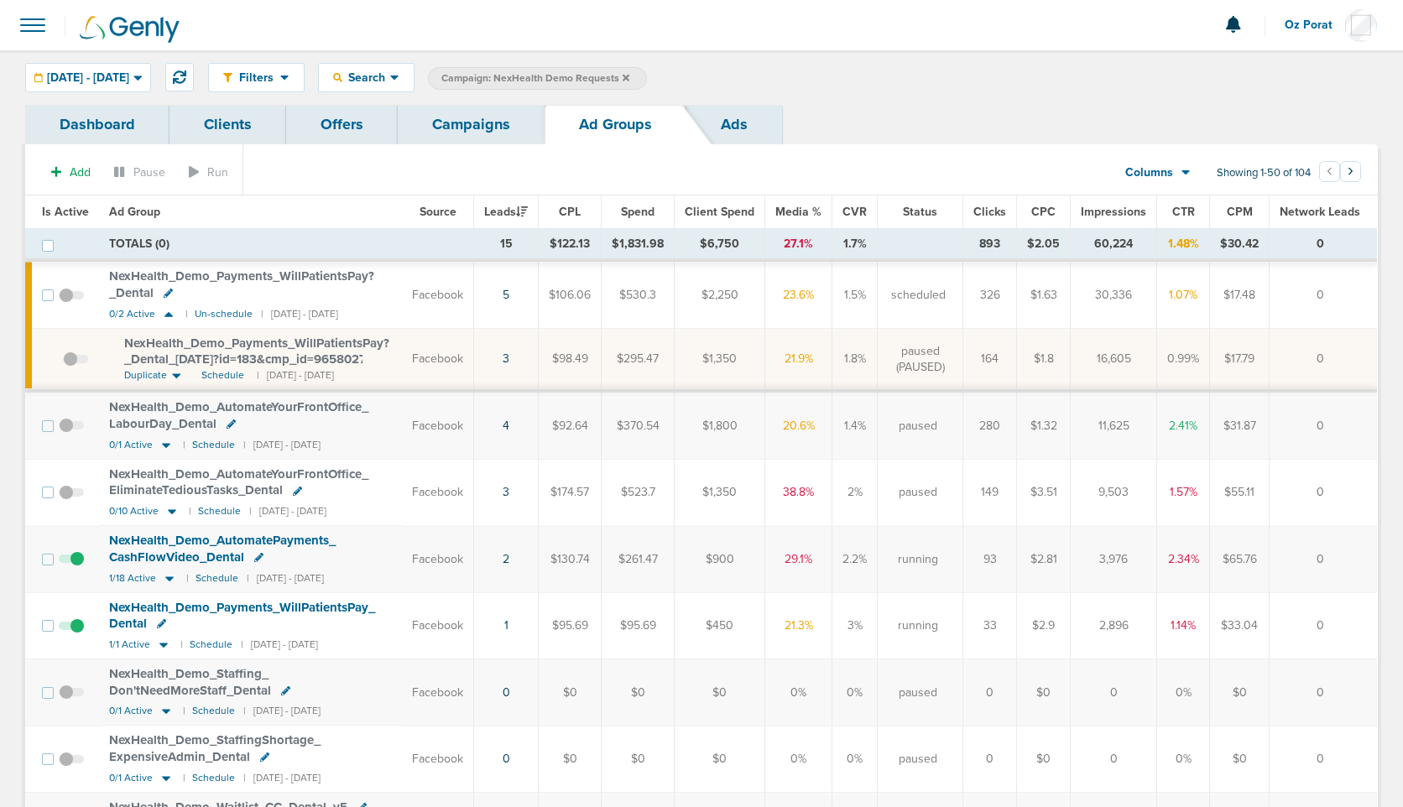
click at [241, 334] on td "NexHealth_ Demo_ Payments_ WillPatientsPay?_ Dental_ [DATE]?id=183&cmp_ id=9658…" at bounding box center [250, 360] width 303 height 62
click at [241, 344] on span "NexHealth_ Demo_ Payments_ WillPatientsPay?_ Dental_ [DATE]?id=183&cmp_ id=9658…" at bounding box center [256, 352] width 265 height 32
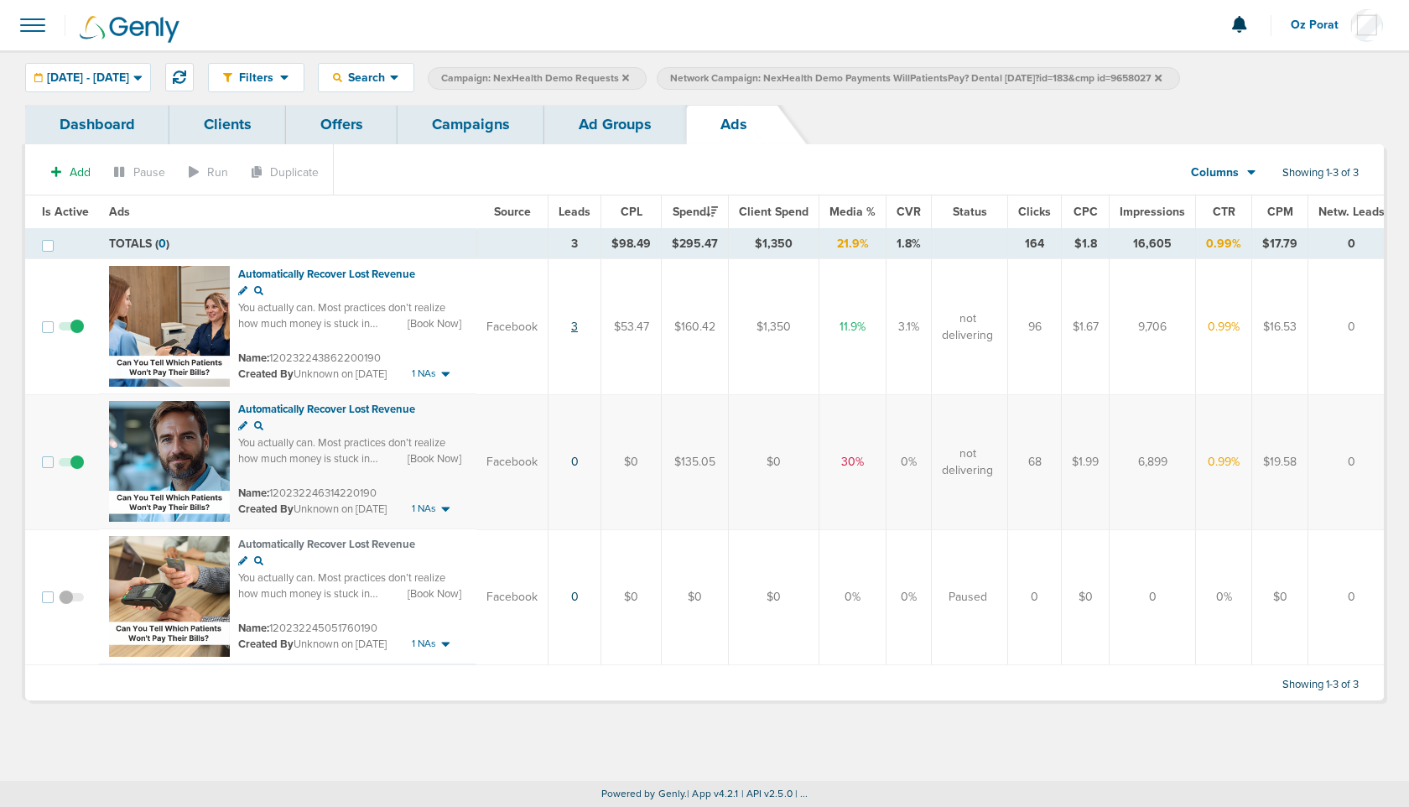
click at [575, 325] on link "3" at bounding box center [574, 327] width 7 height 14
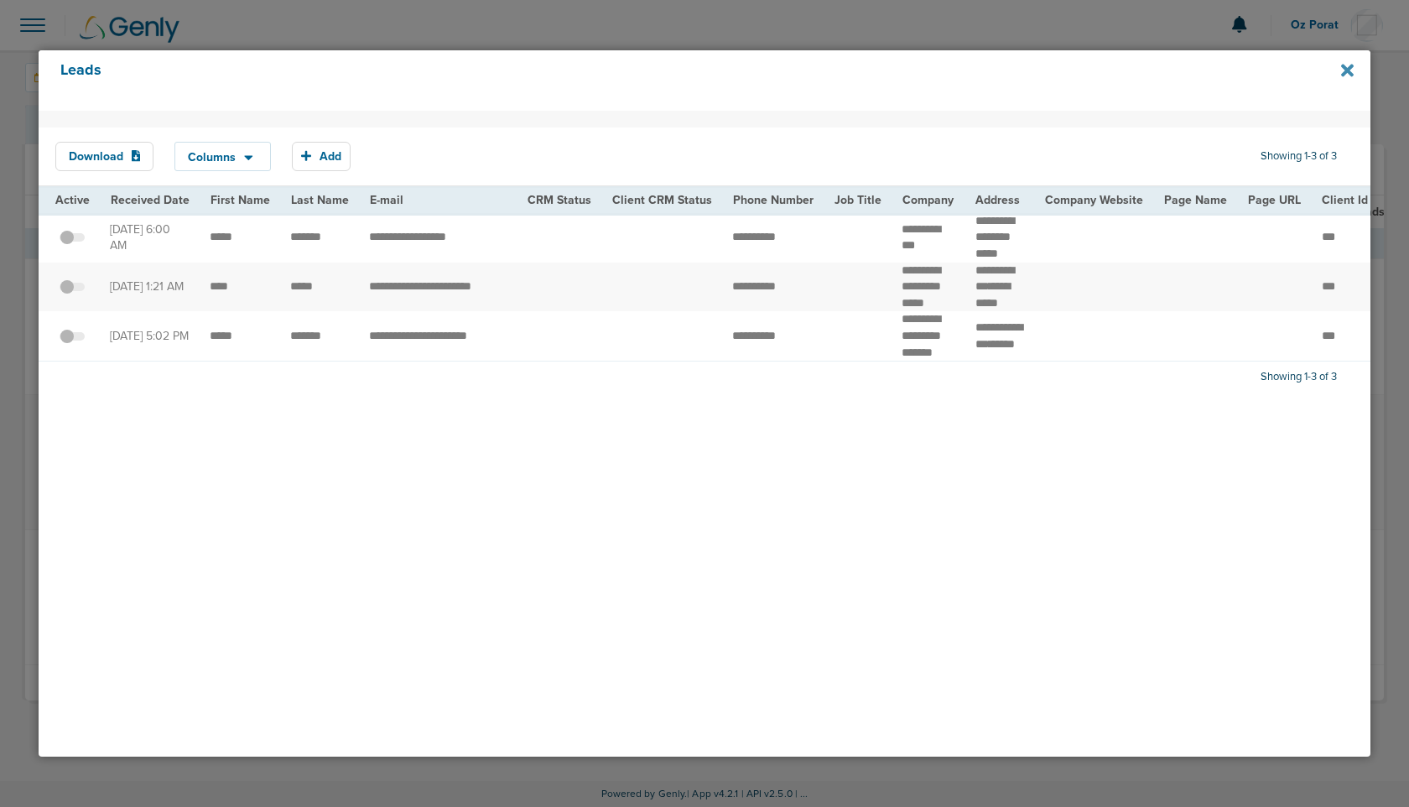
click at [1345, 74] on icon at bounding box center [1347, 71] width 13 height 13
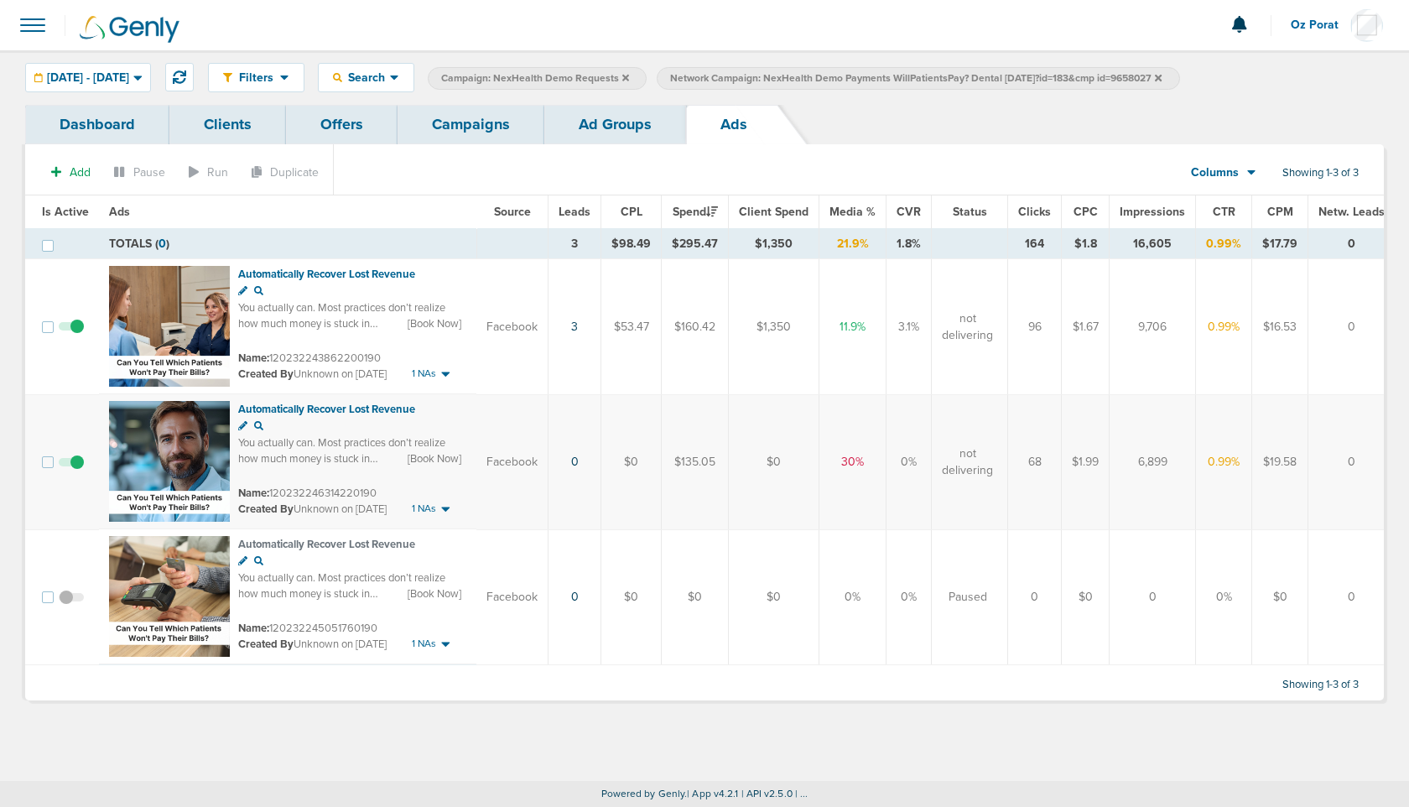
click at [641, 111] on link "Ad Groups" at bounding box center [615, 124] width 142 height 39
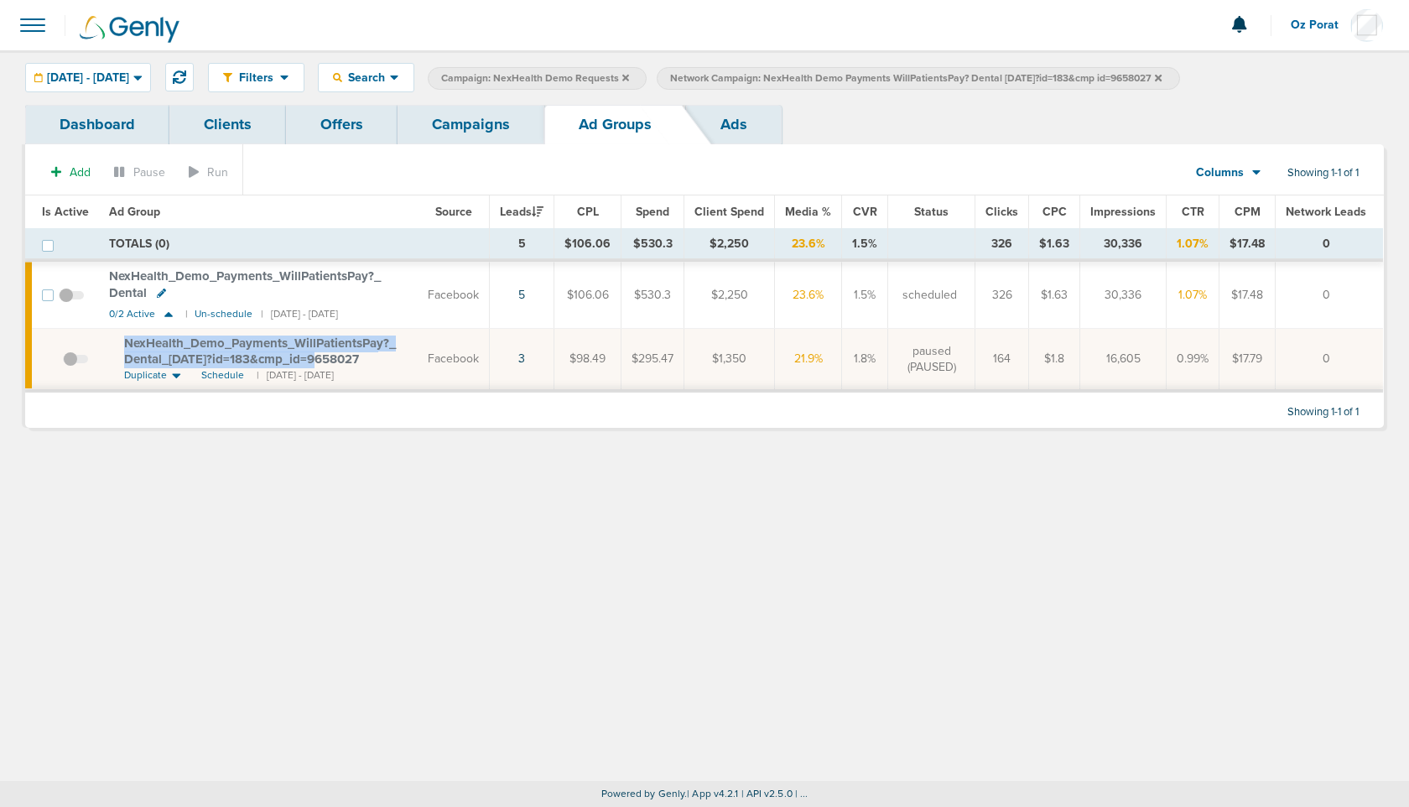
drag, startPoint x: 112, startPoint y: 341, endPoint x: 326, endPoint y: 356, distance: 214.5
click at [326, 356] on td "NexHealth_ Demo_ Payments_ WillPatientsPay?_ Dental_ [DATE]?id=183&cmp_ id=9658…" at bounding box center [258, 360] width 319 height 62
click at [103, 73] on span "[DATE] - [DATE]" at bounding box center [88, 78] width 82 height 12
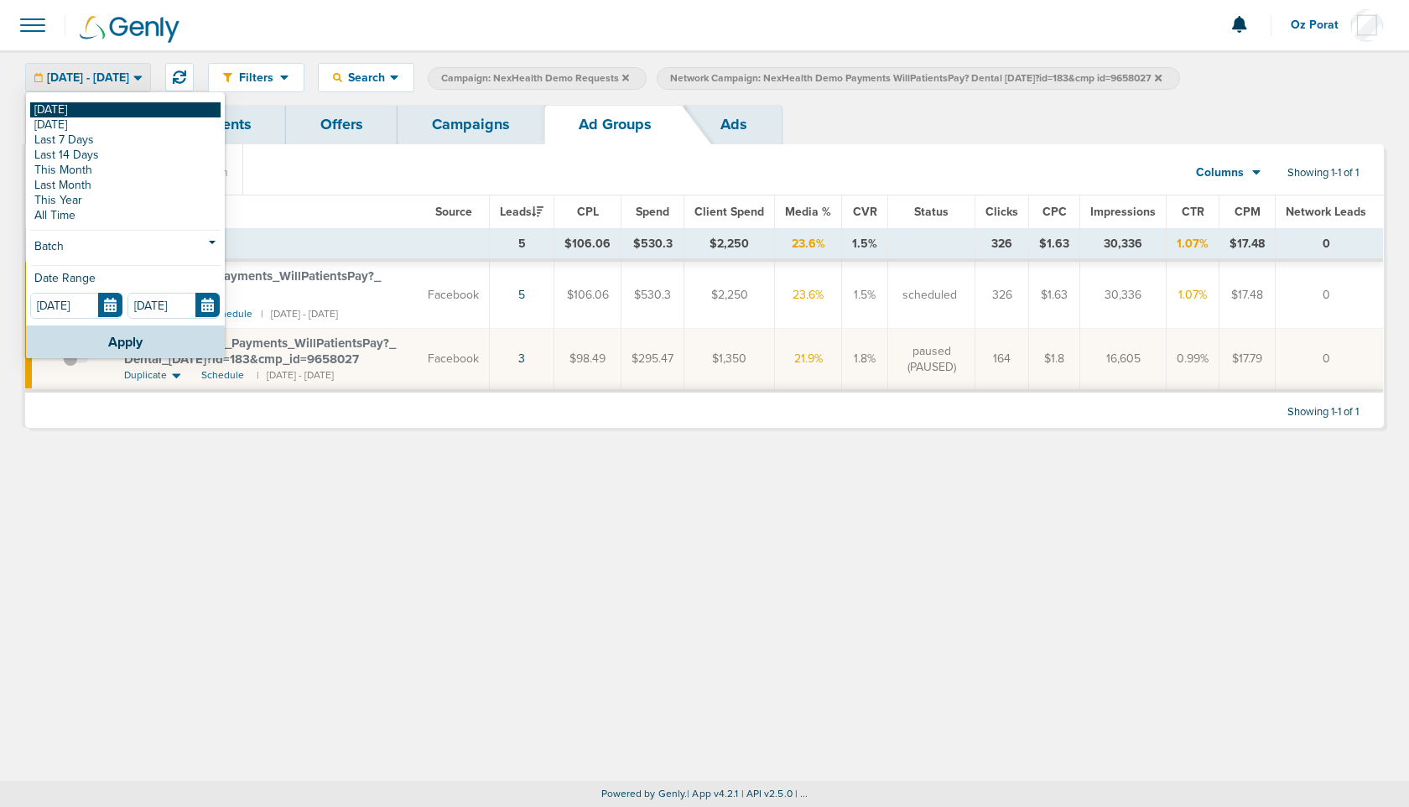
click at [70, 107] on link "[DATE]" at bounding box center [125, 109] width 190 height 15
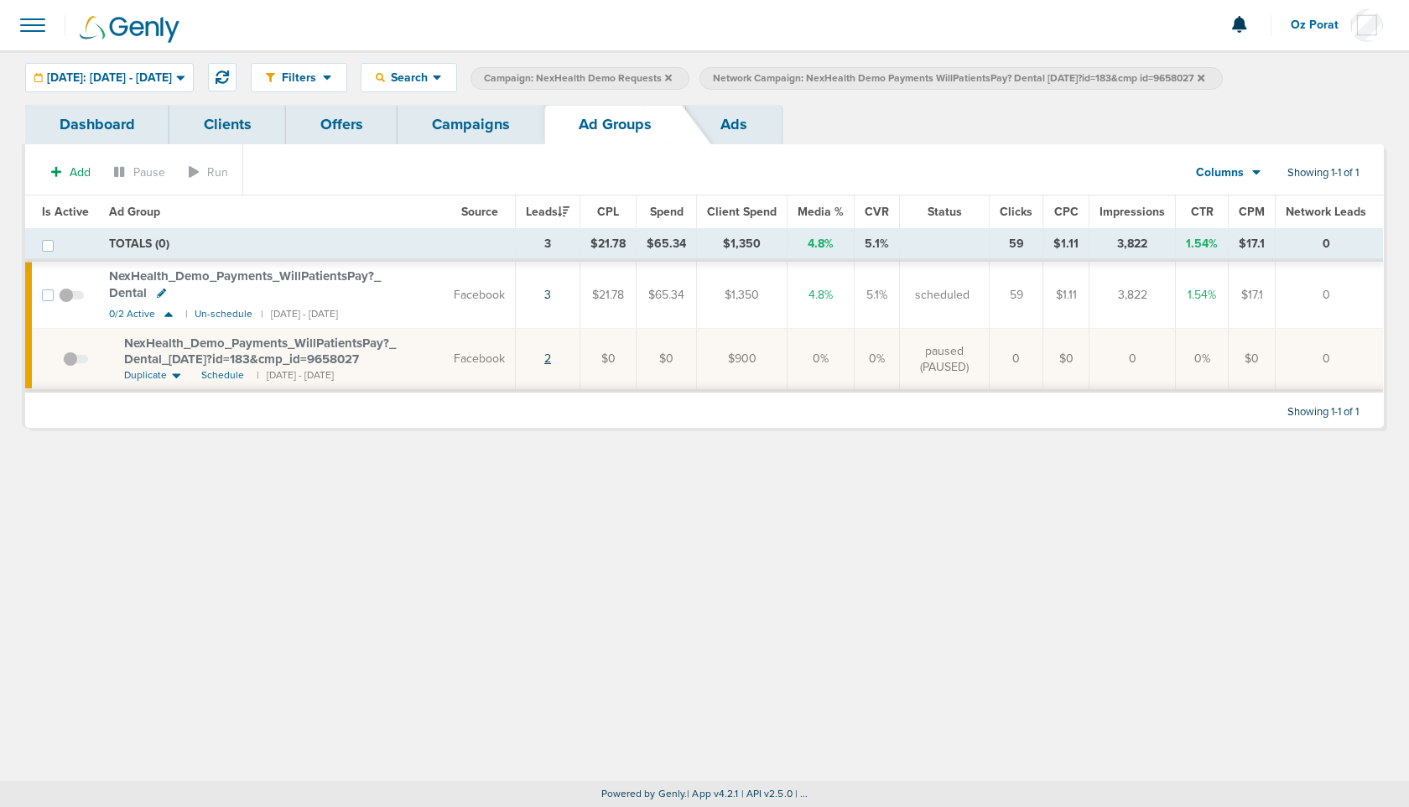
click at [551, 357] on link "2" at bounding box center [547, 358] width 7 height 14
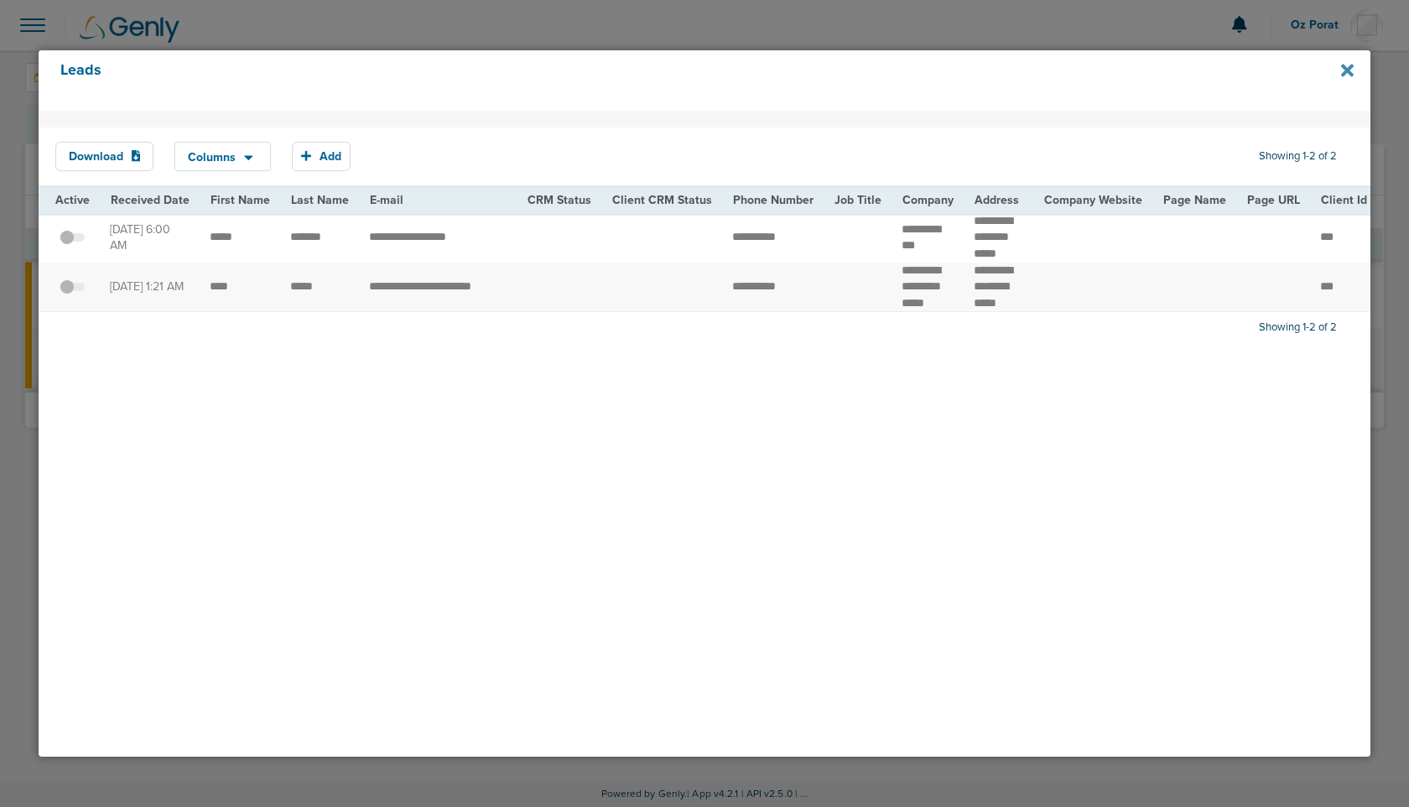
click at [1351, 70] on icon at bounding box center [1347, 70] width 13 height 18
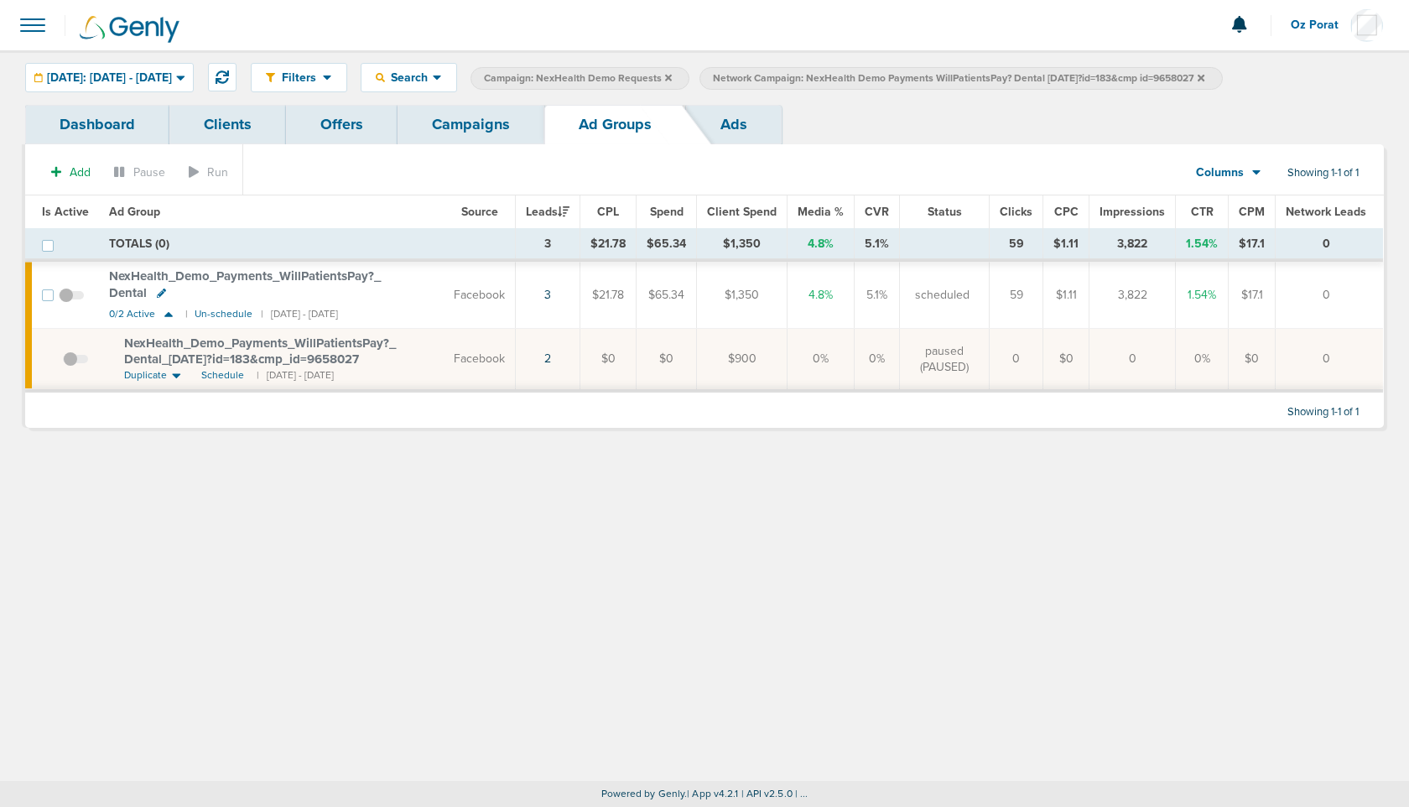
click at [773, 122] on link "Ads" at bounding box center [734, 124] width 96 height 39
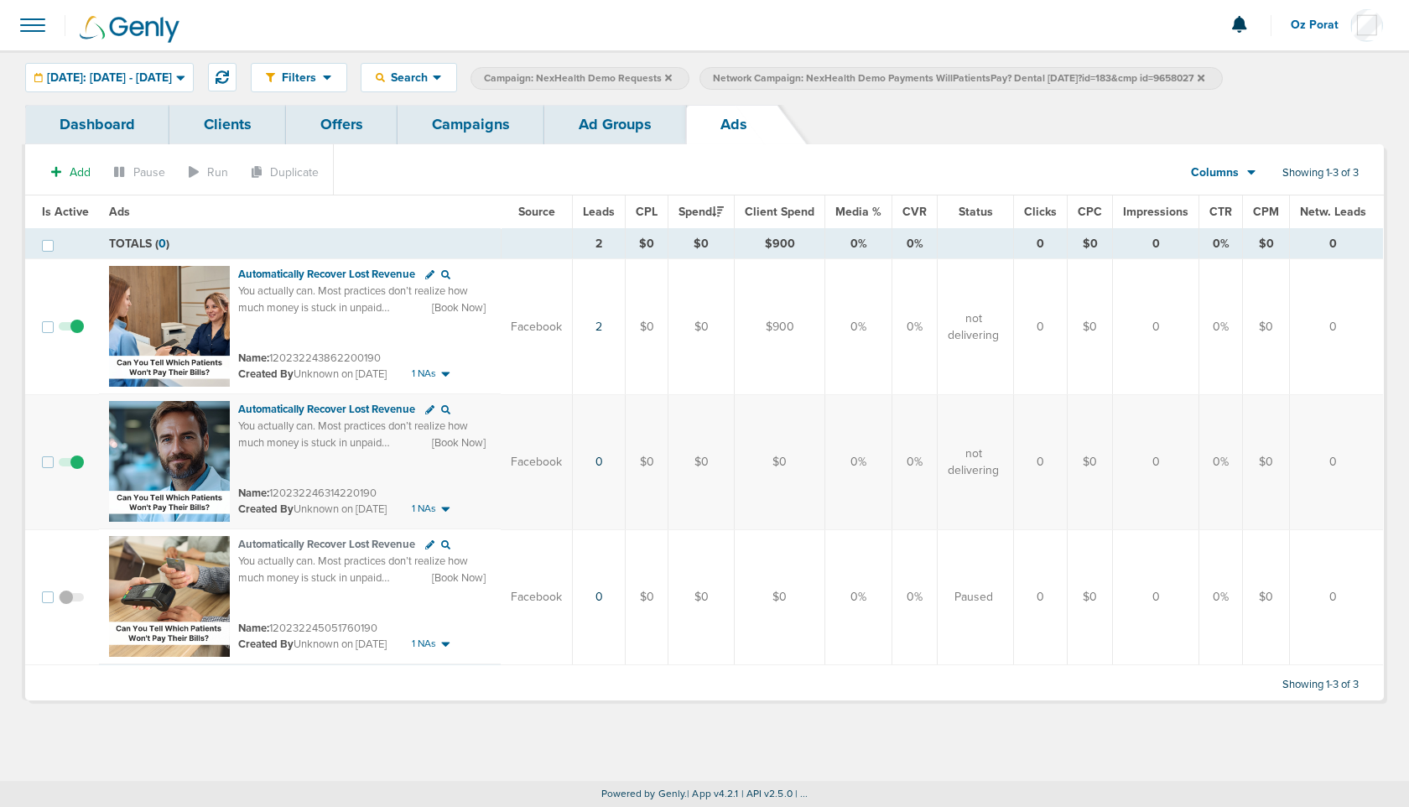
click at [630, 129] on link "Ad Groups" at bounding box center [615, 124] width 142 height 39
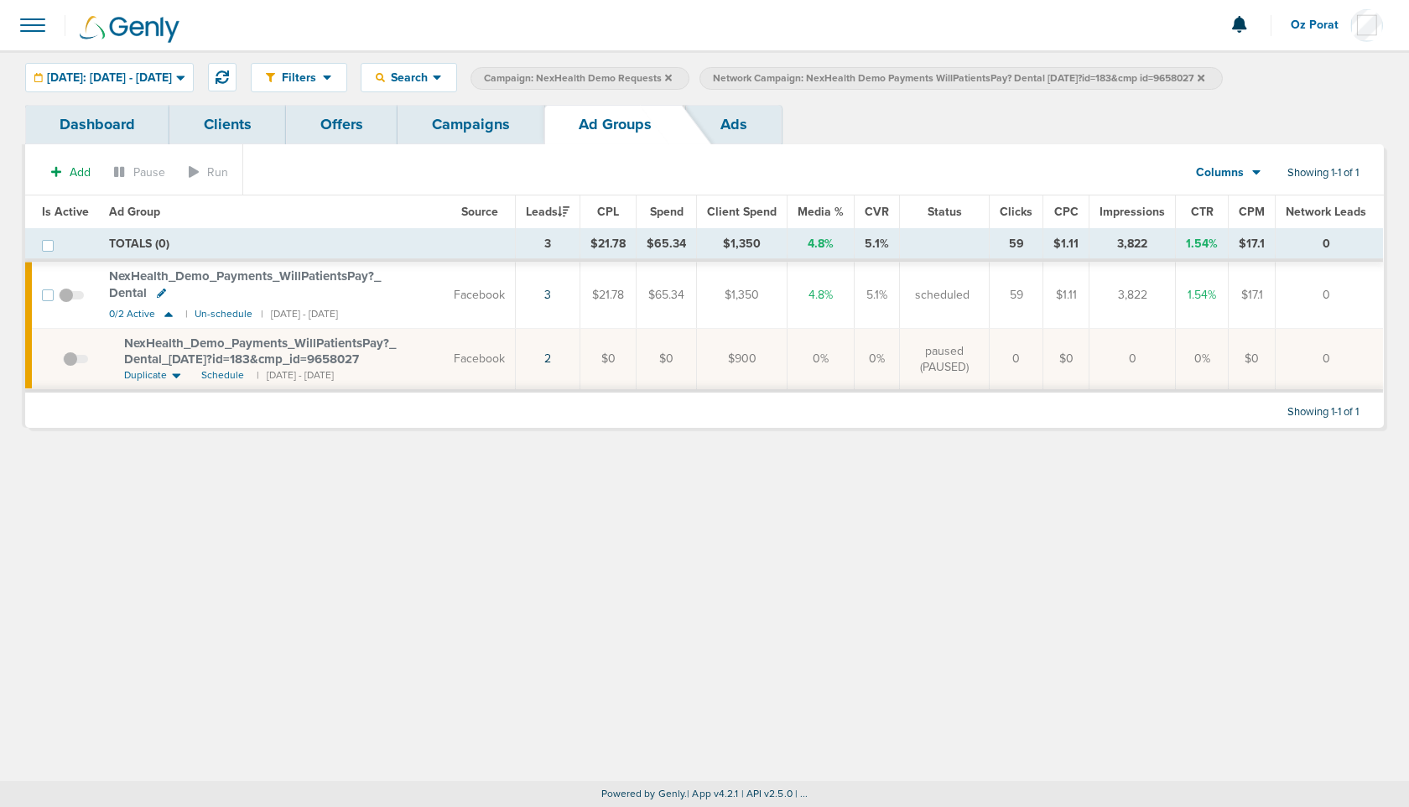
click at [157, 293] on icon at bounding box center [161, 293] width 9 height 9
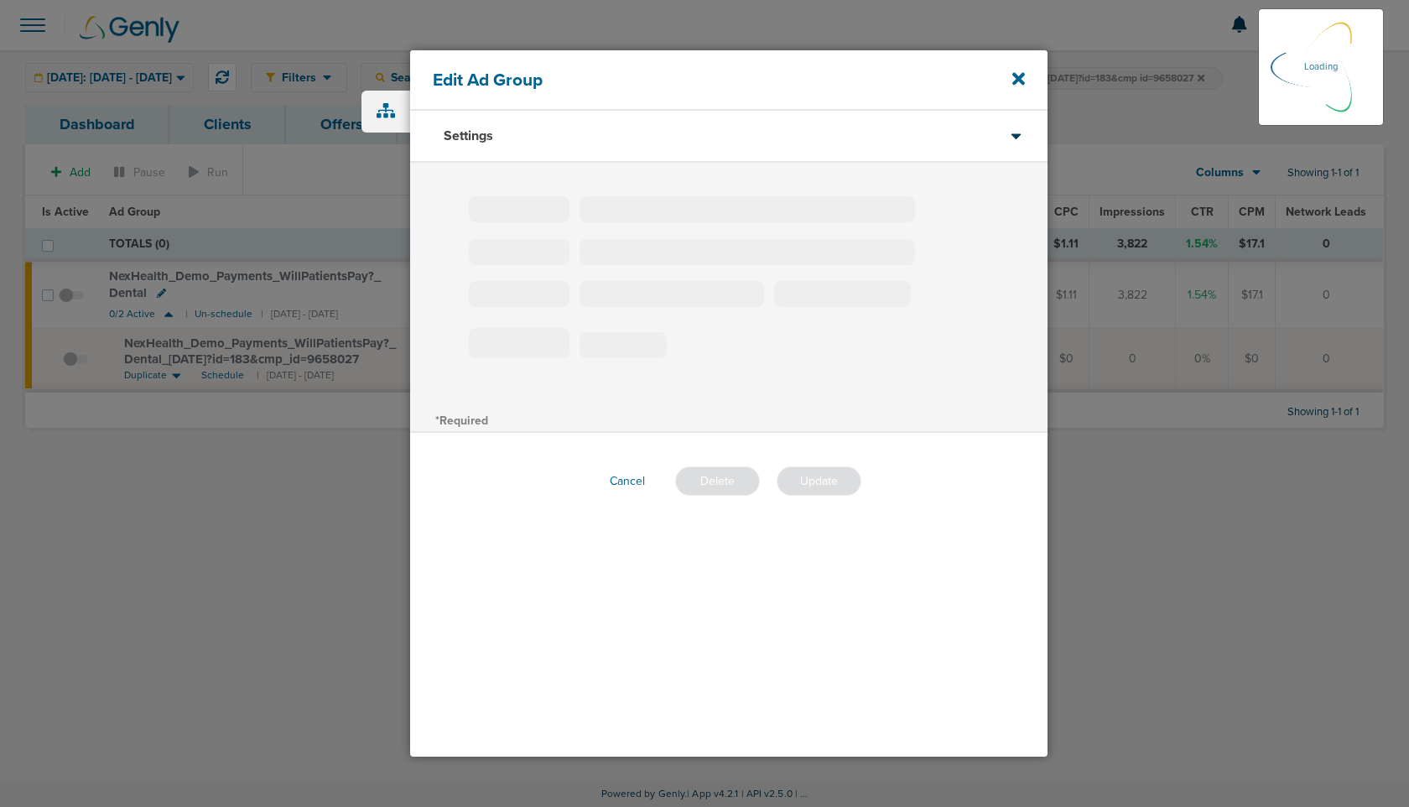
type input "NexHealth_Demo_Payments_WillPatientsPay?_Dental"
type input "240"
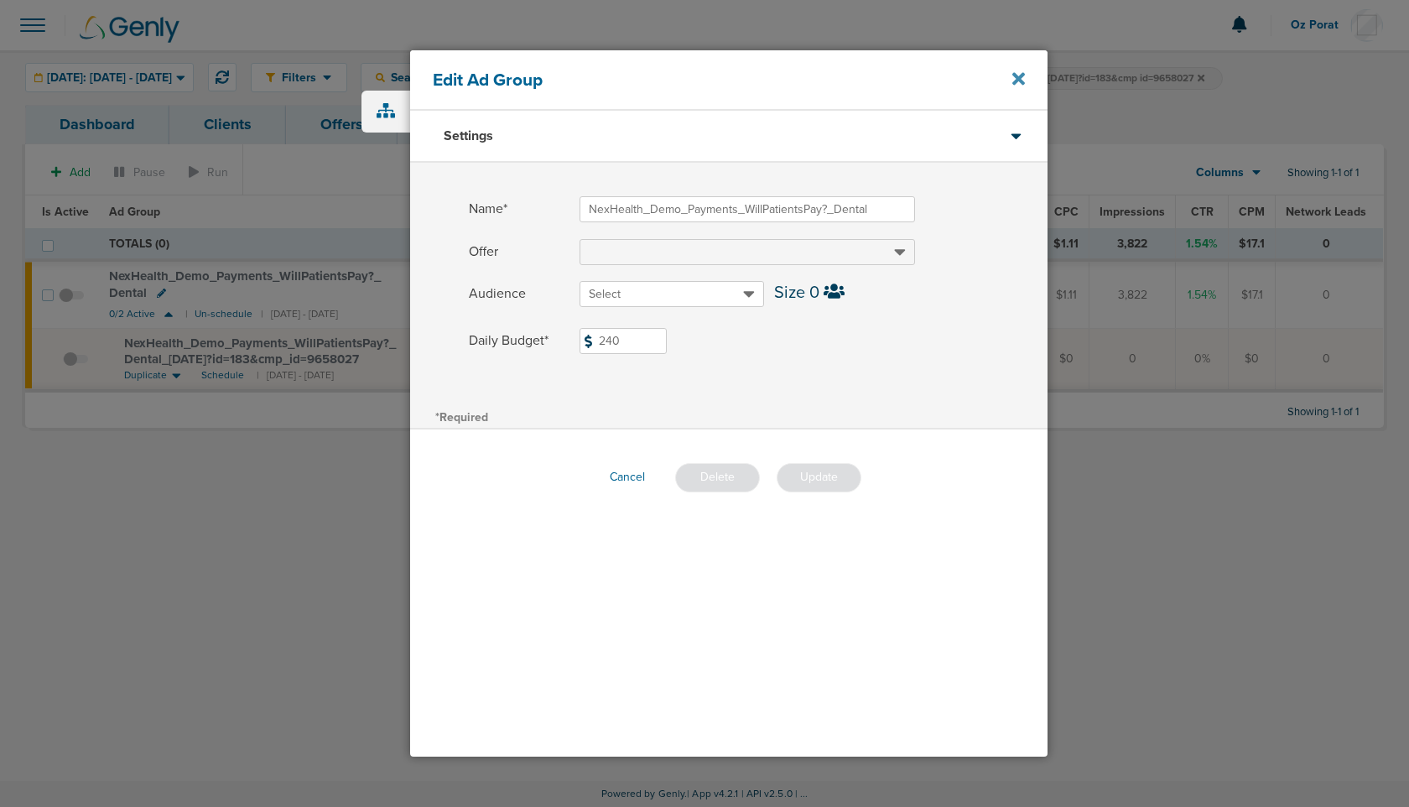
click at [1019, 78] on icon at bounding box center [1019, 78] width 13 height 13
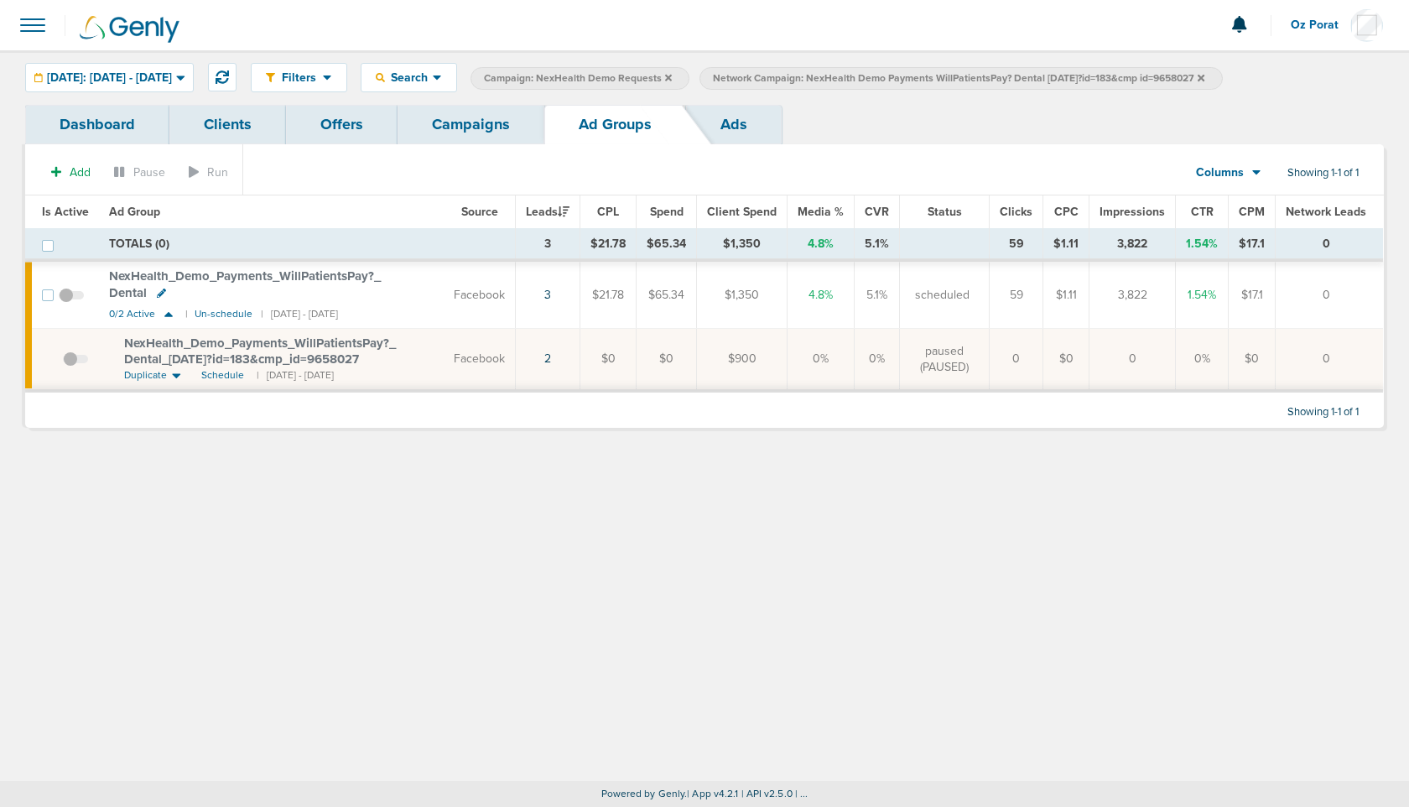
click at [492, 135] on link "Campaigns" at bounding box center [471, 124] width 147 height 39
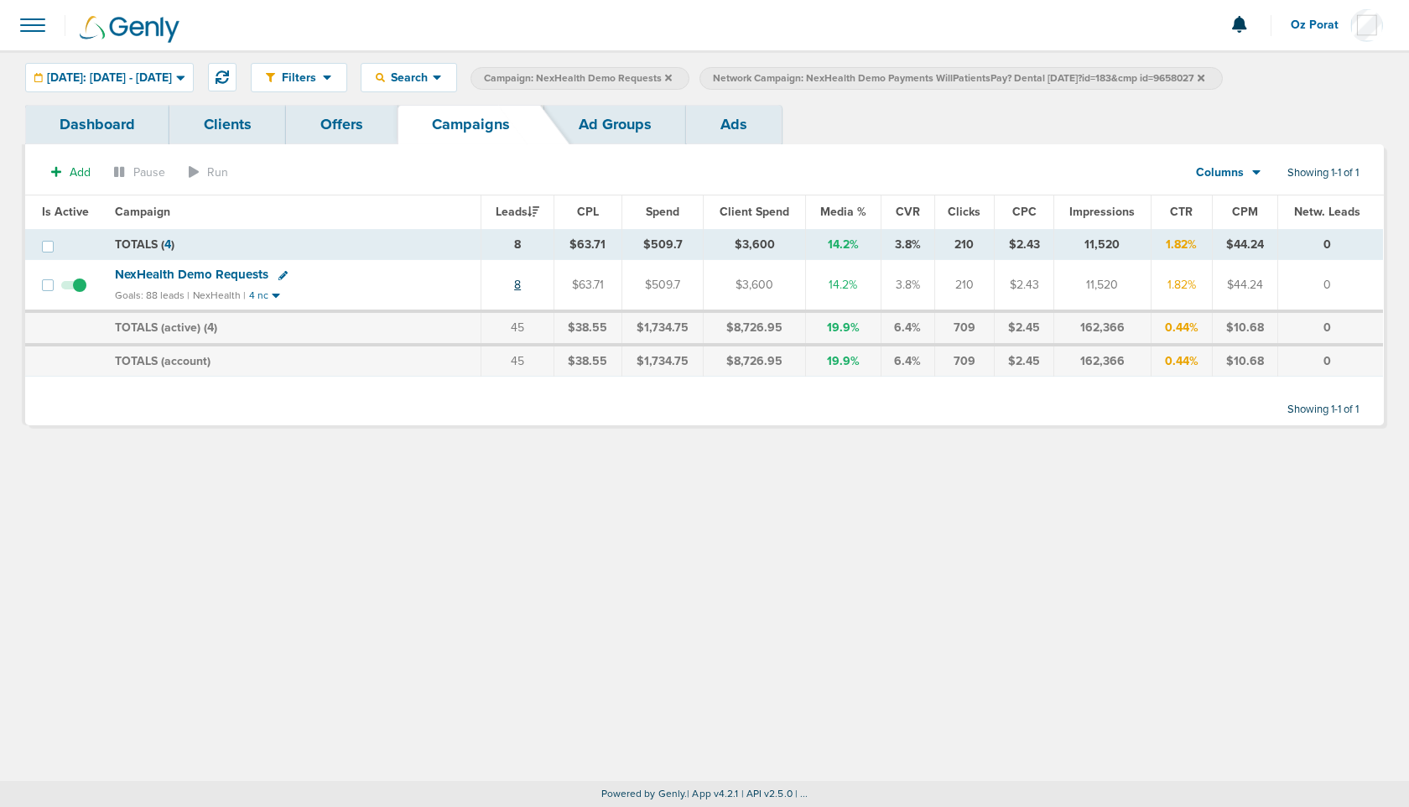
click at [519, 282] on link "8" at bounding box center [517, 285] width 7 height 14
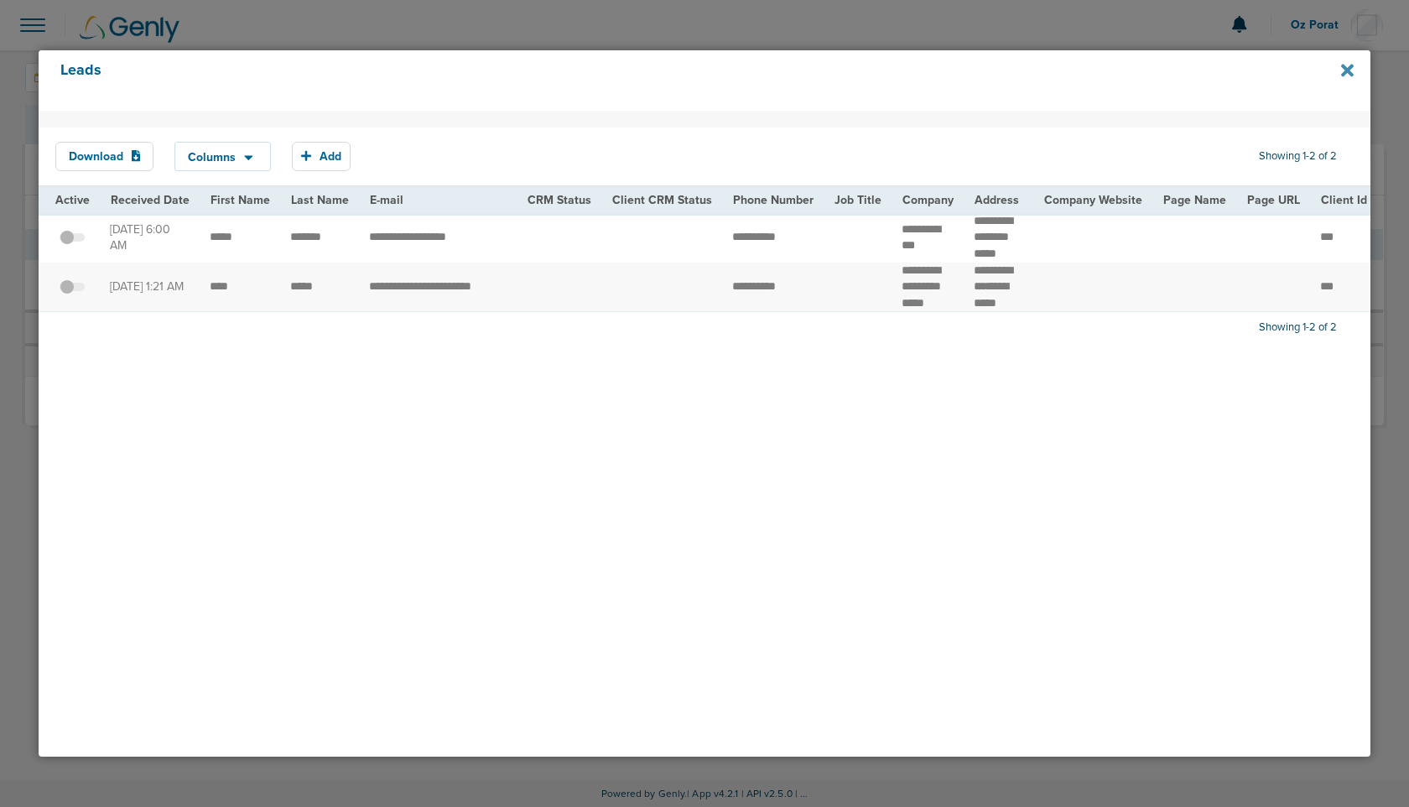
click at [1348, 72] on icon at bounding box center [1347, 71] width 13 height 13
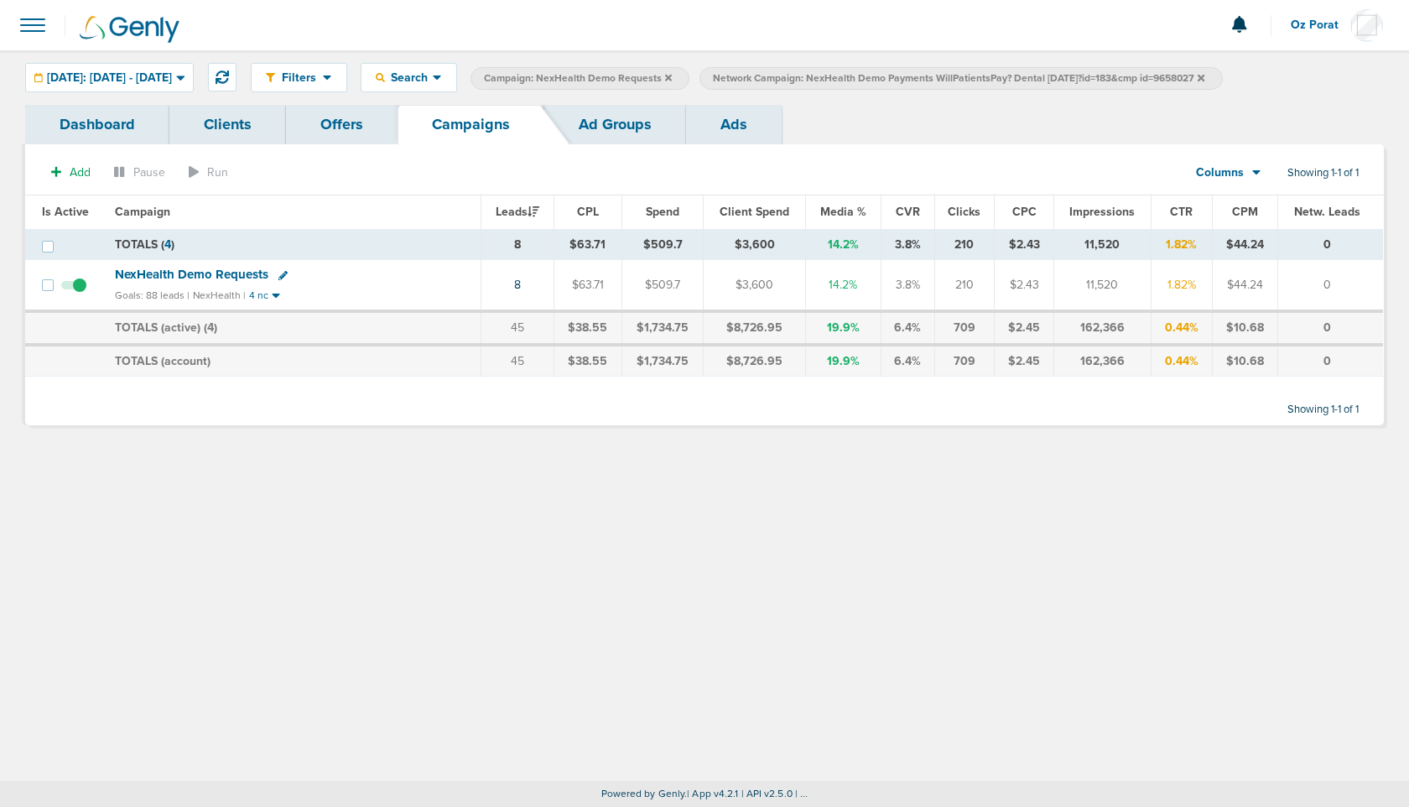
click at [1205, 76] on icon at bounding box center [1201, 77] width 7 height 7
click at [519, 284] on link "8" at bounding box center [517, 285] width 7 height 14
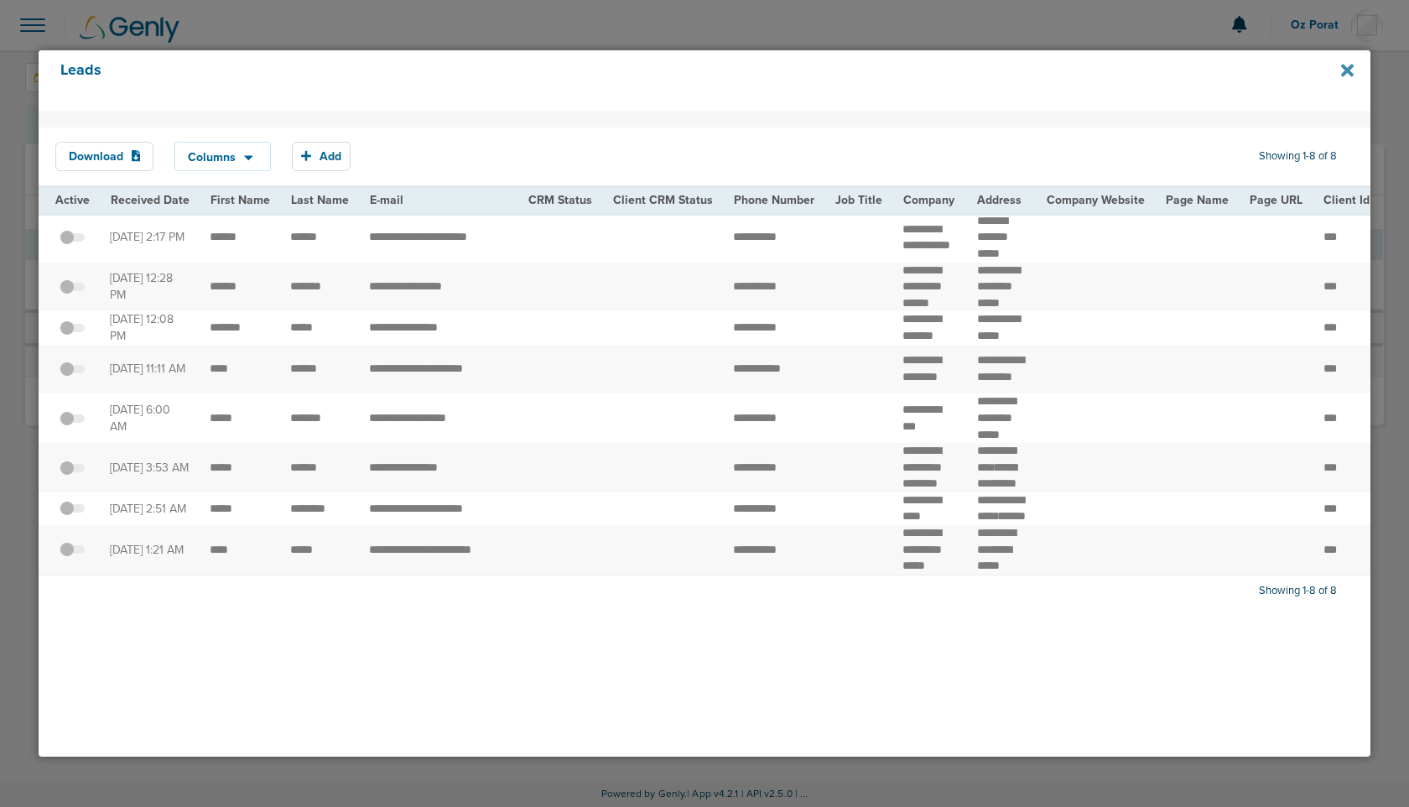
click at [1342, 66] on icon at bounding box center [1347, 71] width 13 height 13
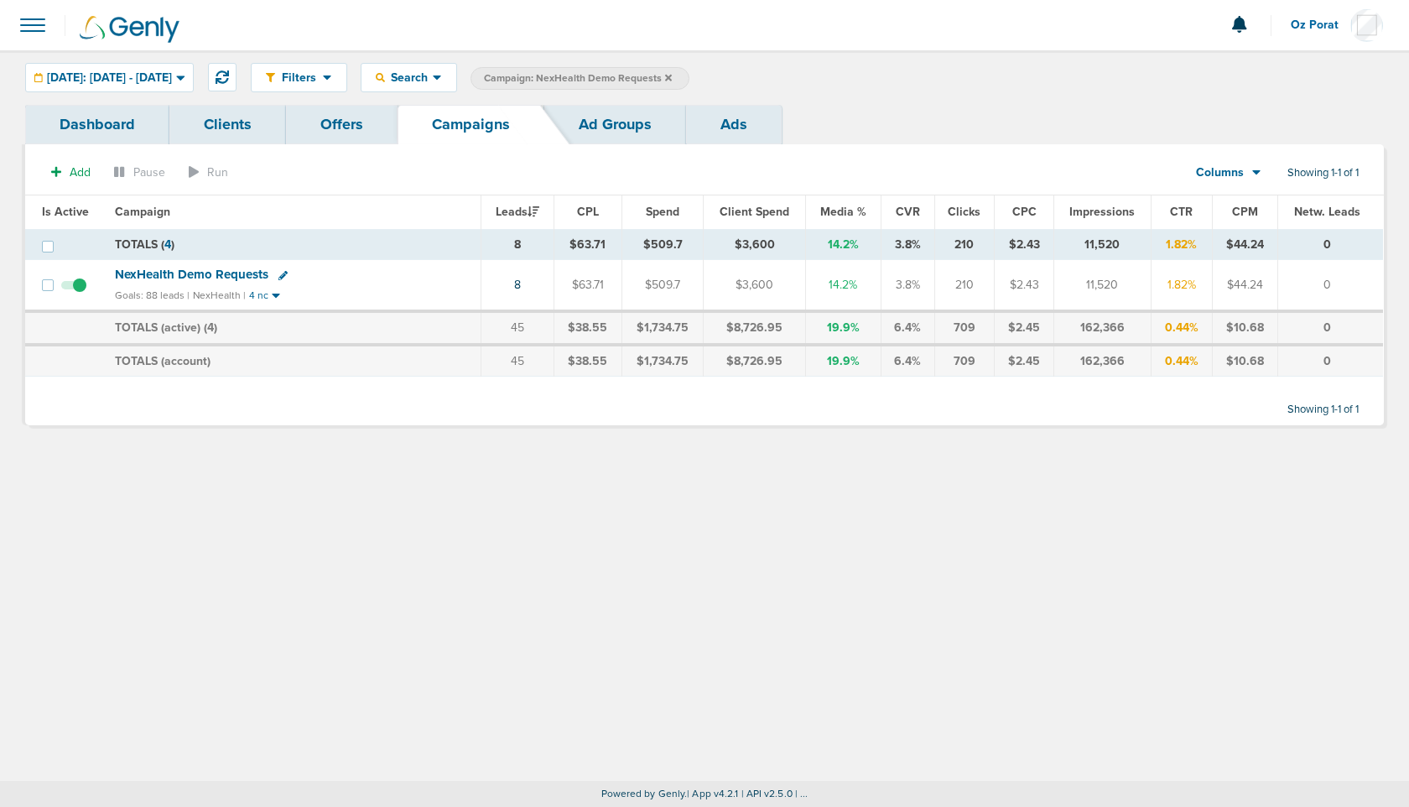
click at [616, 122] on link "Ad Groups" at bounding box center [615, 124] width 142 height 39
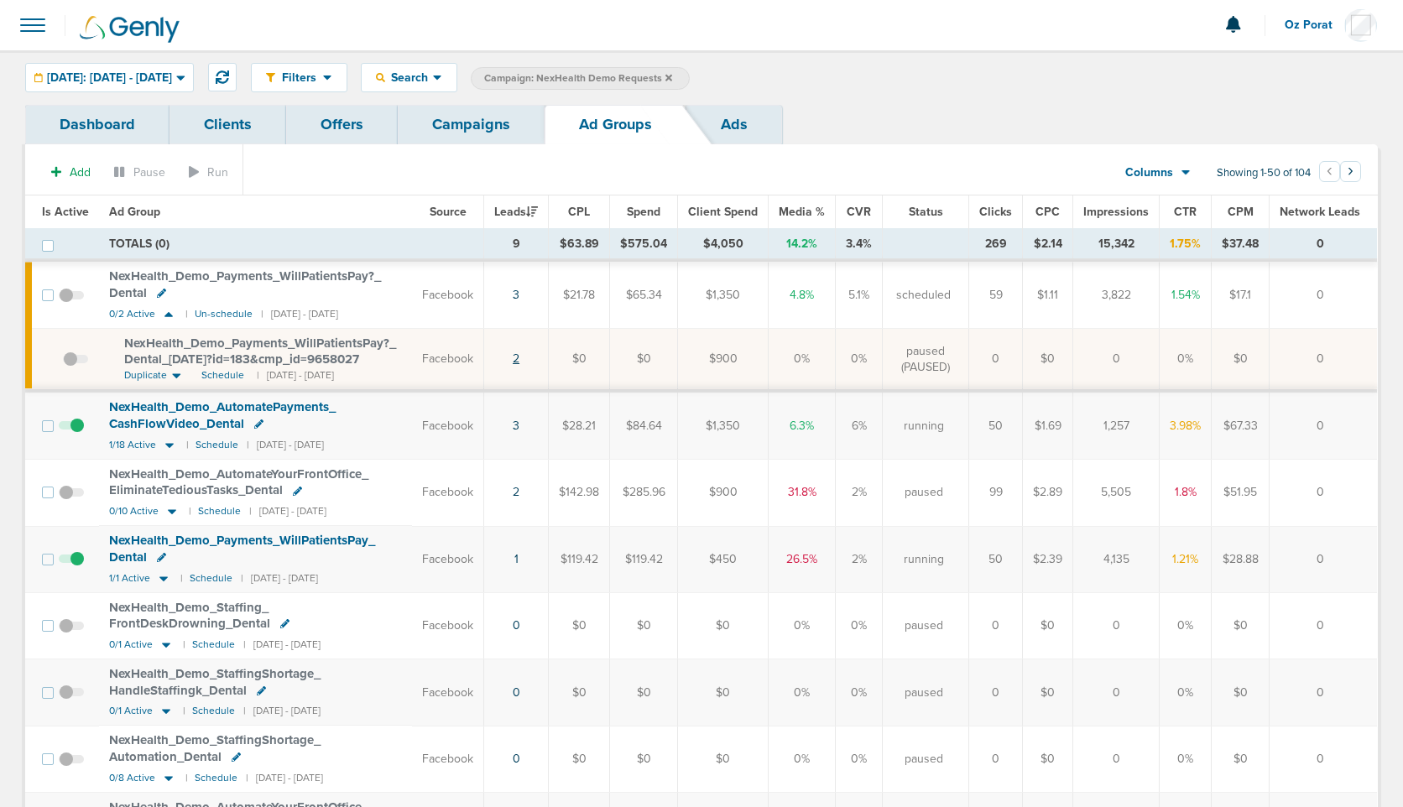
click at [519, 355] on link "2" at bounding box center [516, 358] width 7 height 14
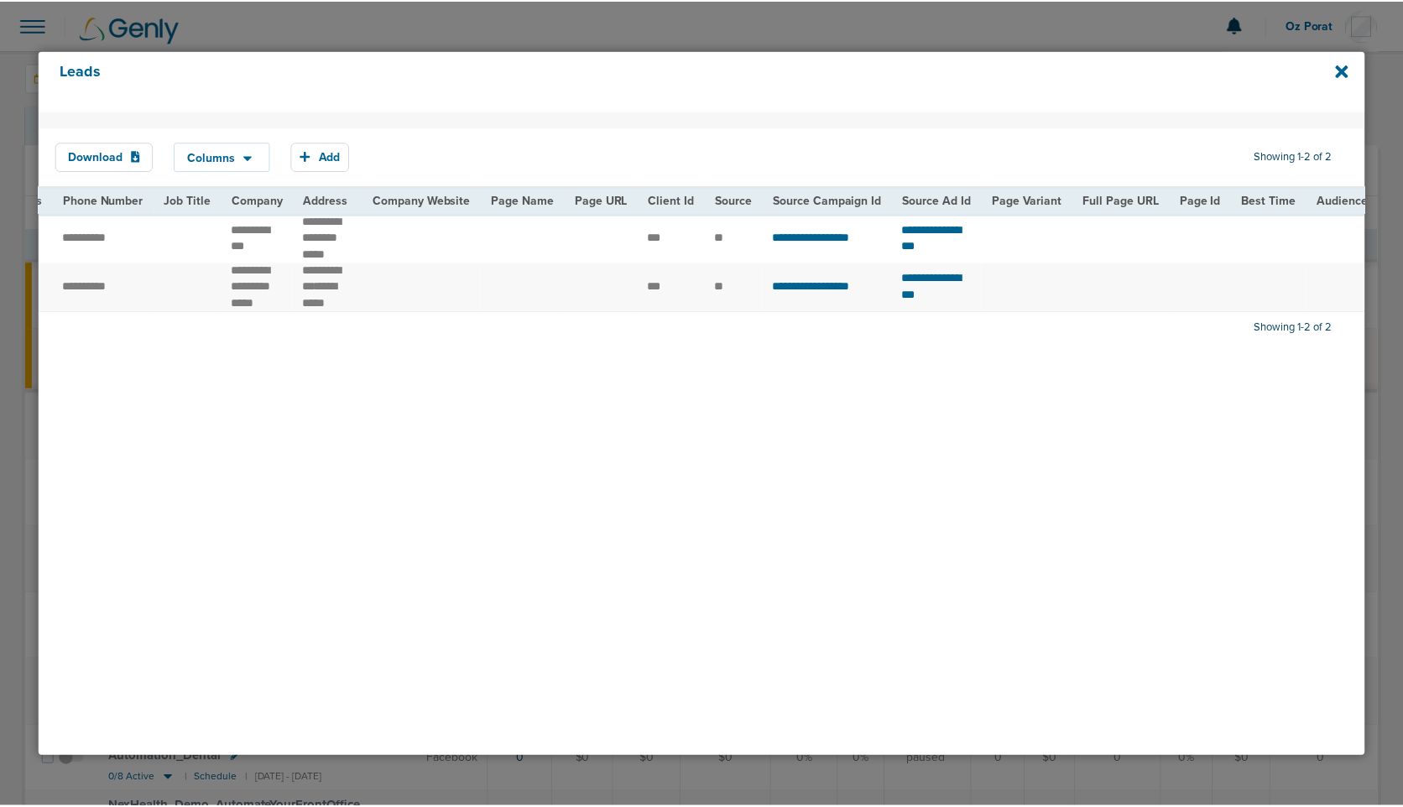
scroll to position [0, 825]
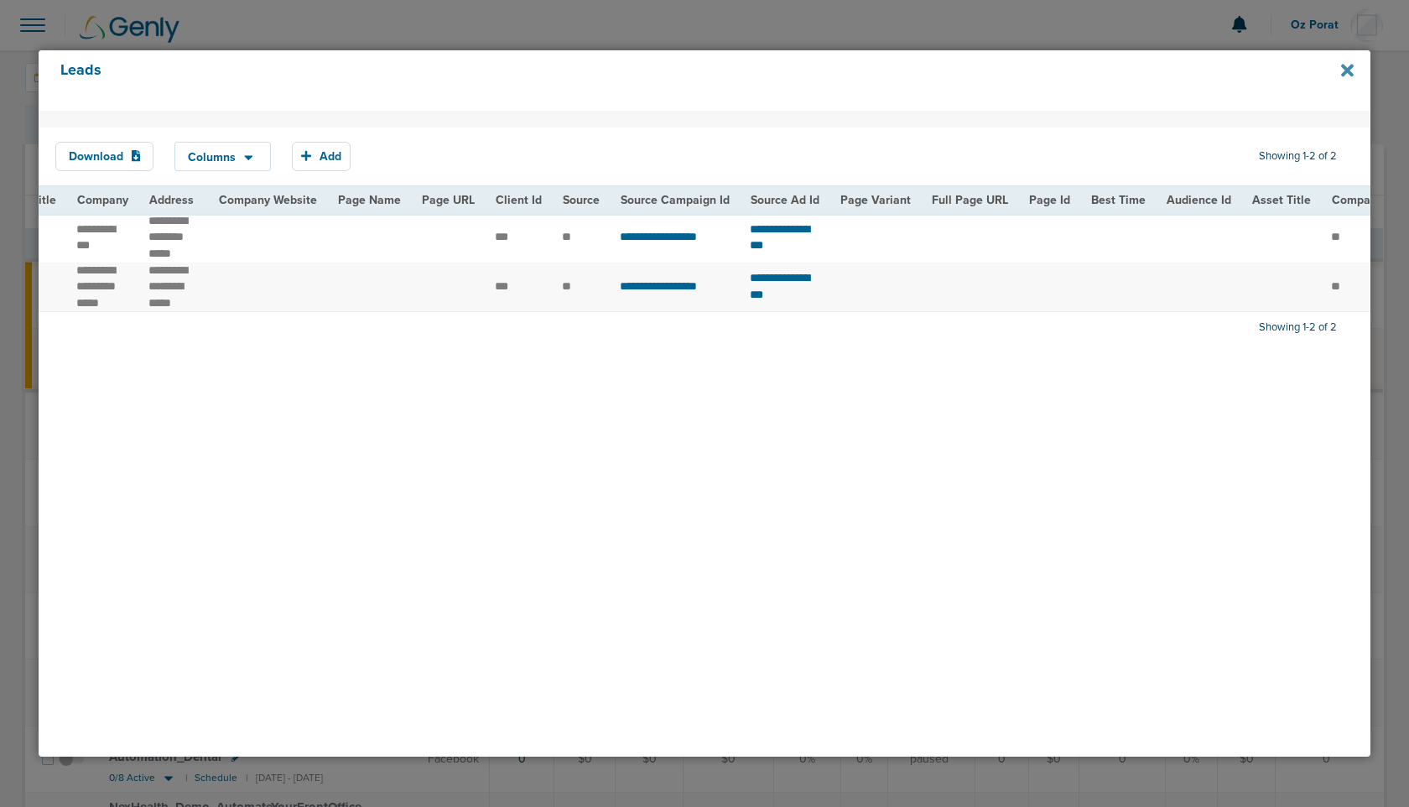
click at [1343, 68] on icon at bounding box center [1347, 71] width 13 height 13
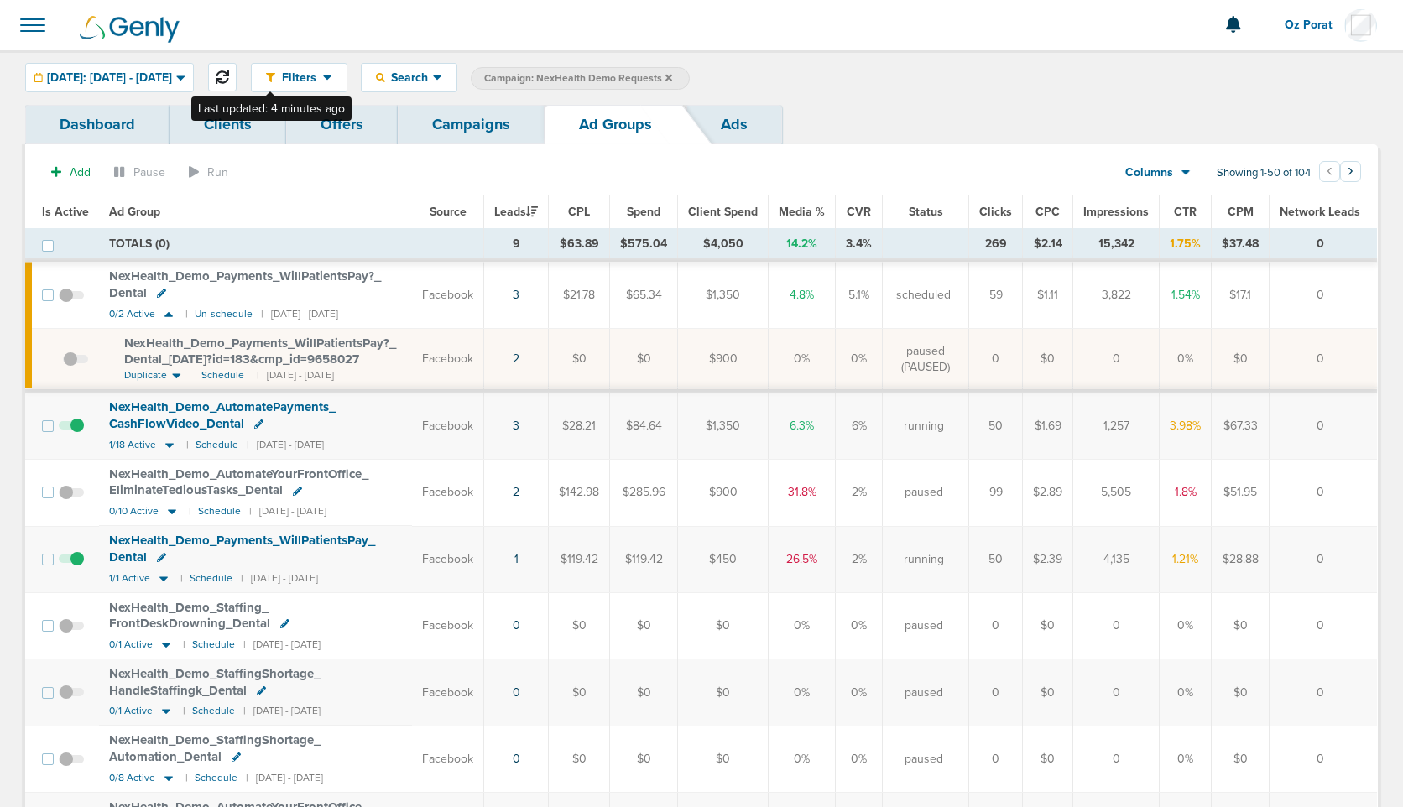
click at [229, 74] on icon at bounding box center [222, 76] width 13 height 13
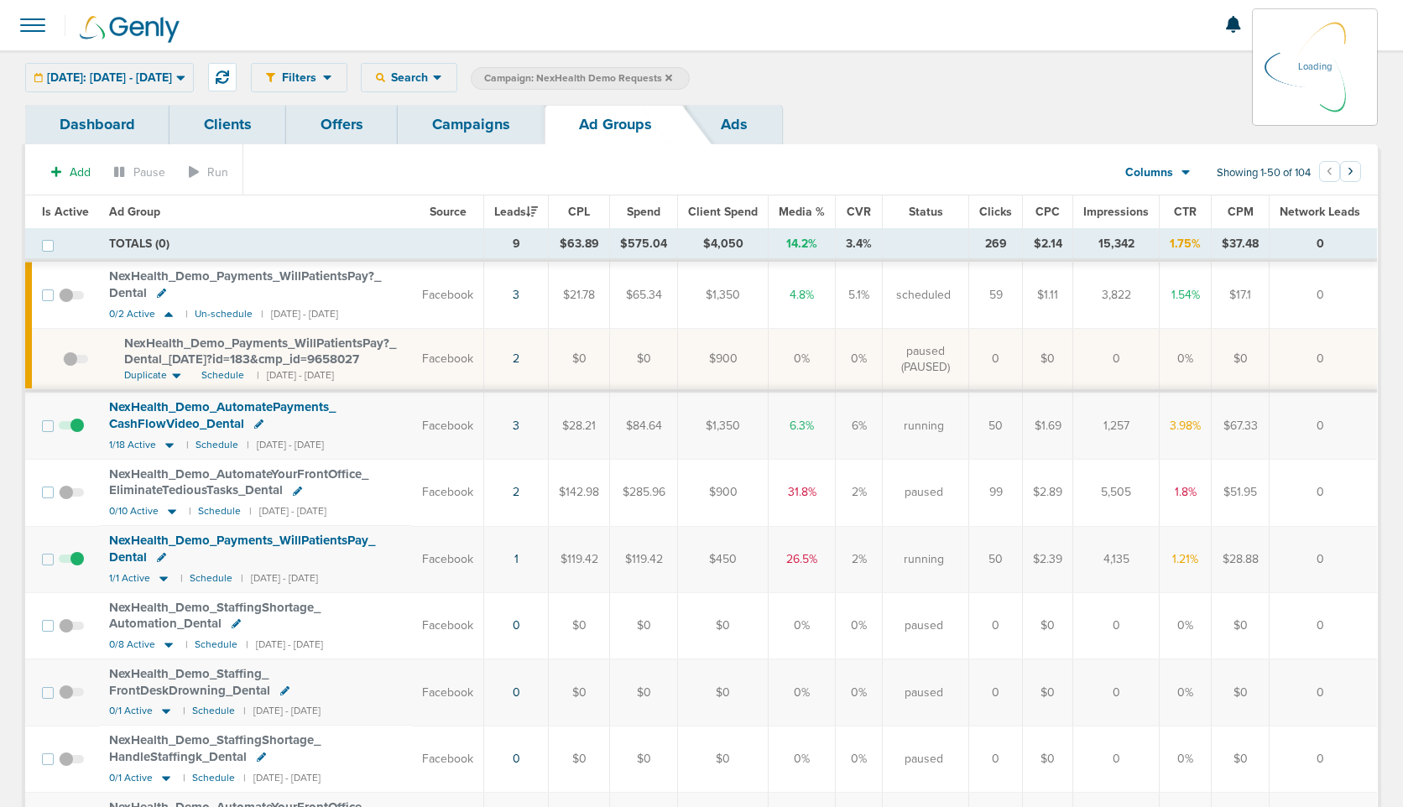
click at [486, 128] on link "Campaigns" at bounding box center [471, 124] width 147 height 39
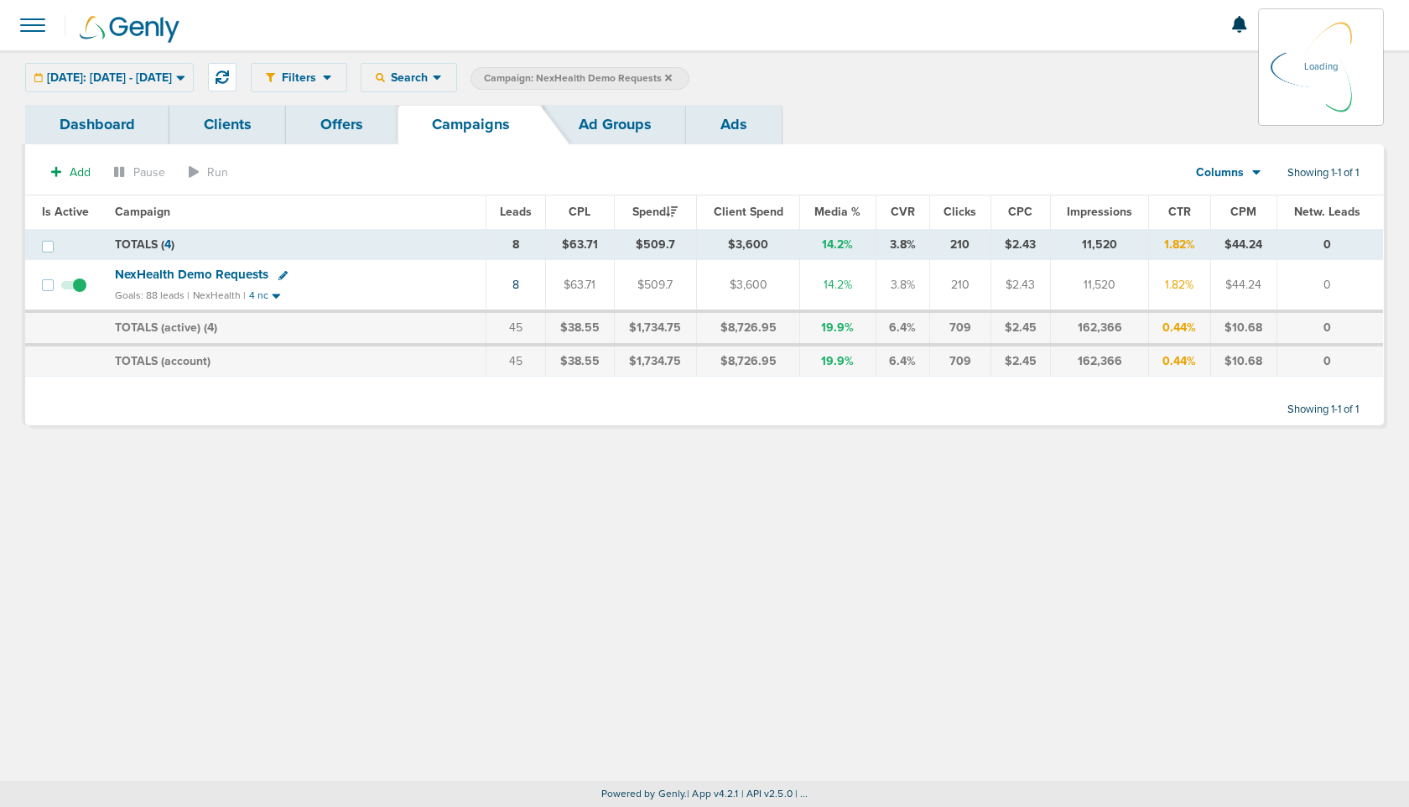
click at [199, 273] on span "NexHealth Demo Requests" at bounding box center [192, 274] width 154 height 15
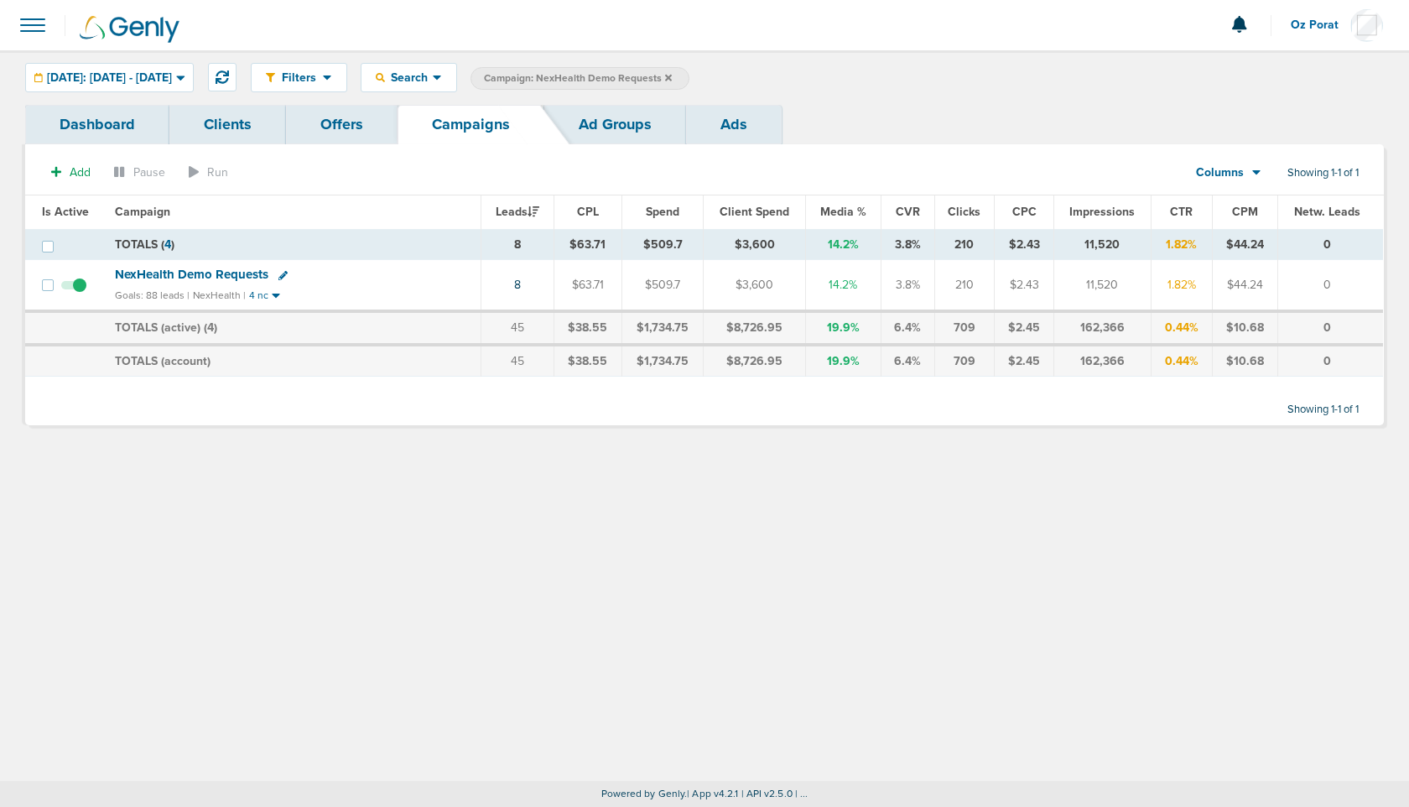
click at [217, 273] on span "NexHealth Demo Requests" at bounding box center [192, 274] width 154 height 15
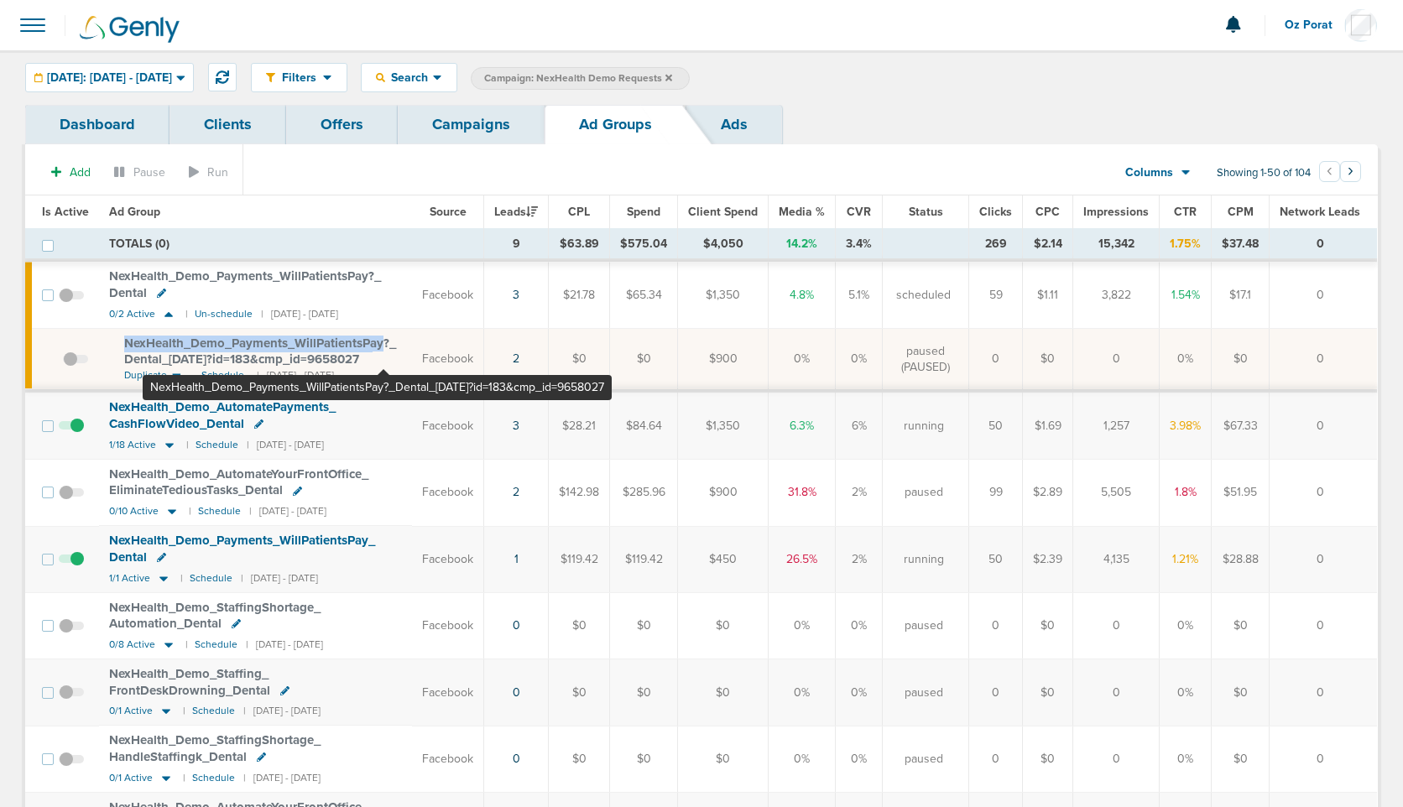
drag, startPoint x: 113, startPoint y: 342, endPoint x: 383, endPoint y: 343, distance: 270.1
click at [383, 343] on td "NexHealth_ Demo_ Payments_ WillPatientsPay?_ Dental_ [DATE]?id=183&cmp_ id=9658…" at bounding box center [255, 360] width 313 height 62
copy span "NexHealth_ Demo_ Payments_ WillPatientsPay"
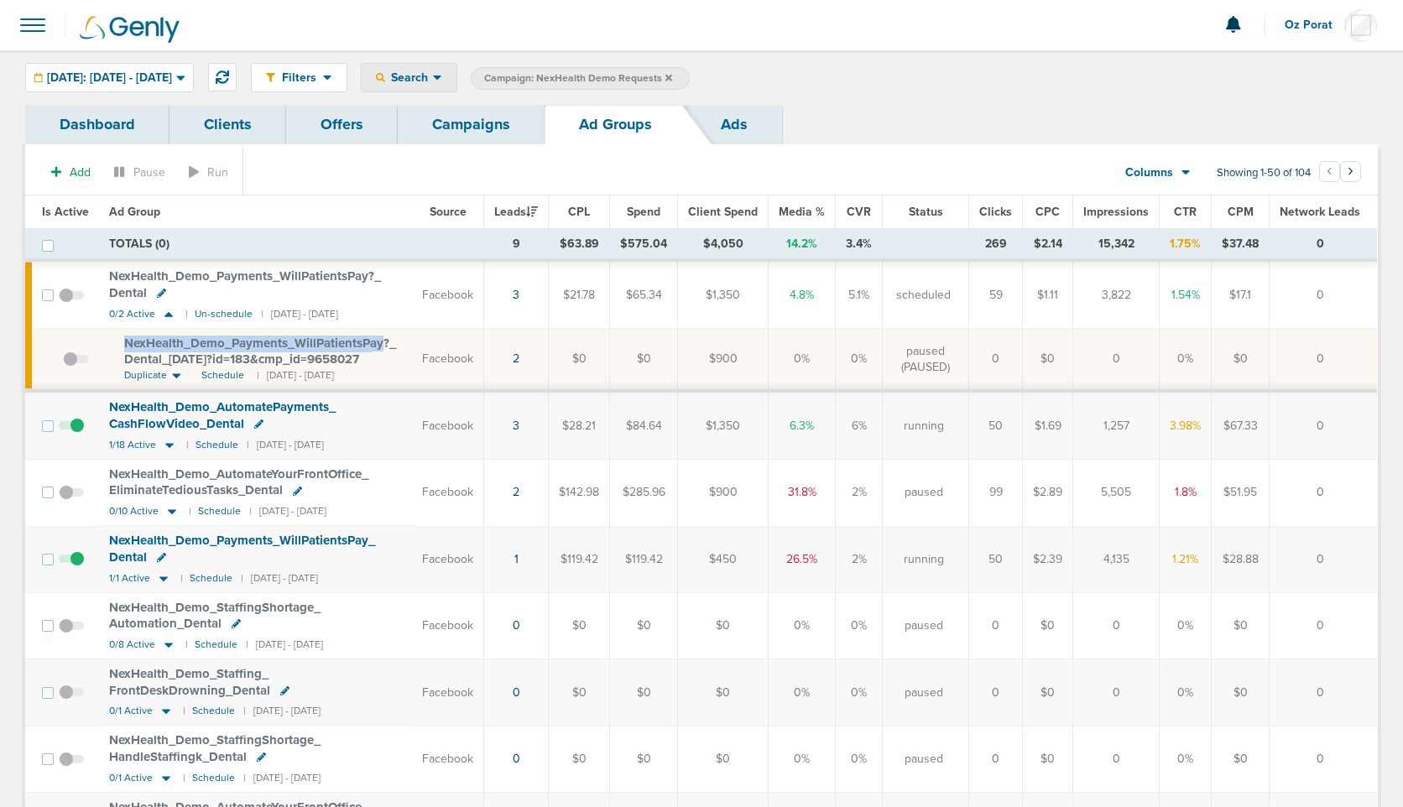
click at [433, 79] on span "Search" at bounding box center [409, 77] width 48 height 14
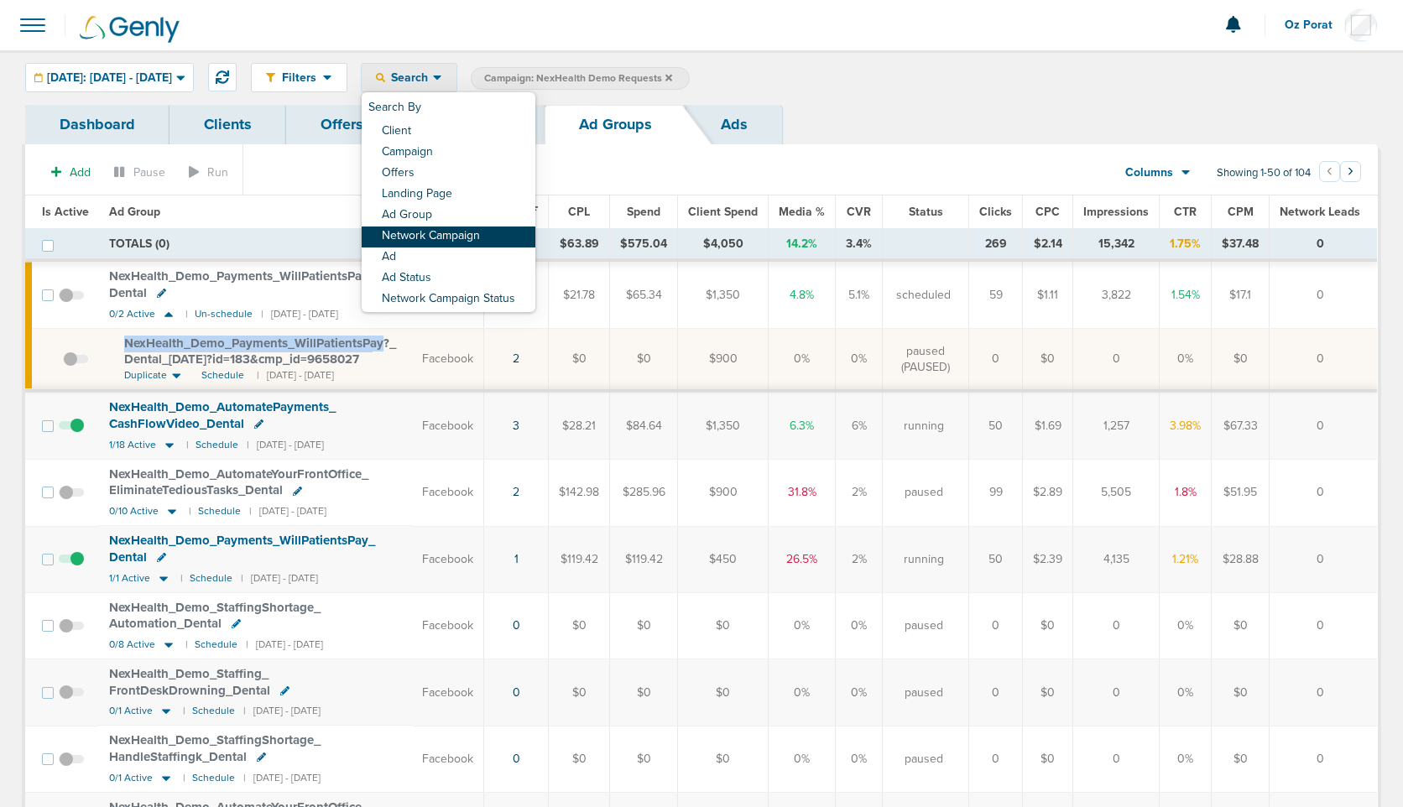
click at [501, 240] on link "Network Campaign" at bounding box center [449, 237] width 174 height 21
select select "netCmpName"
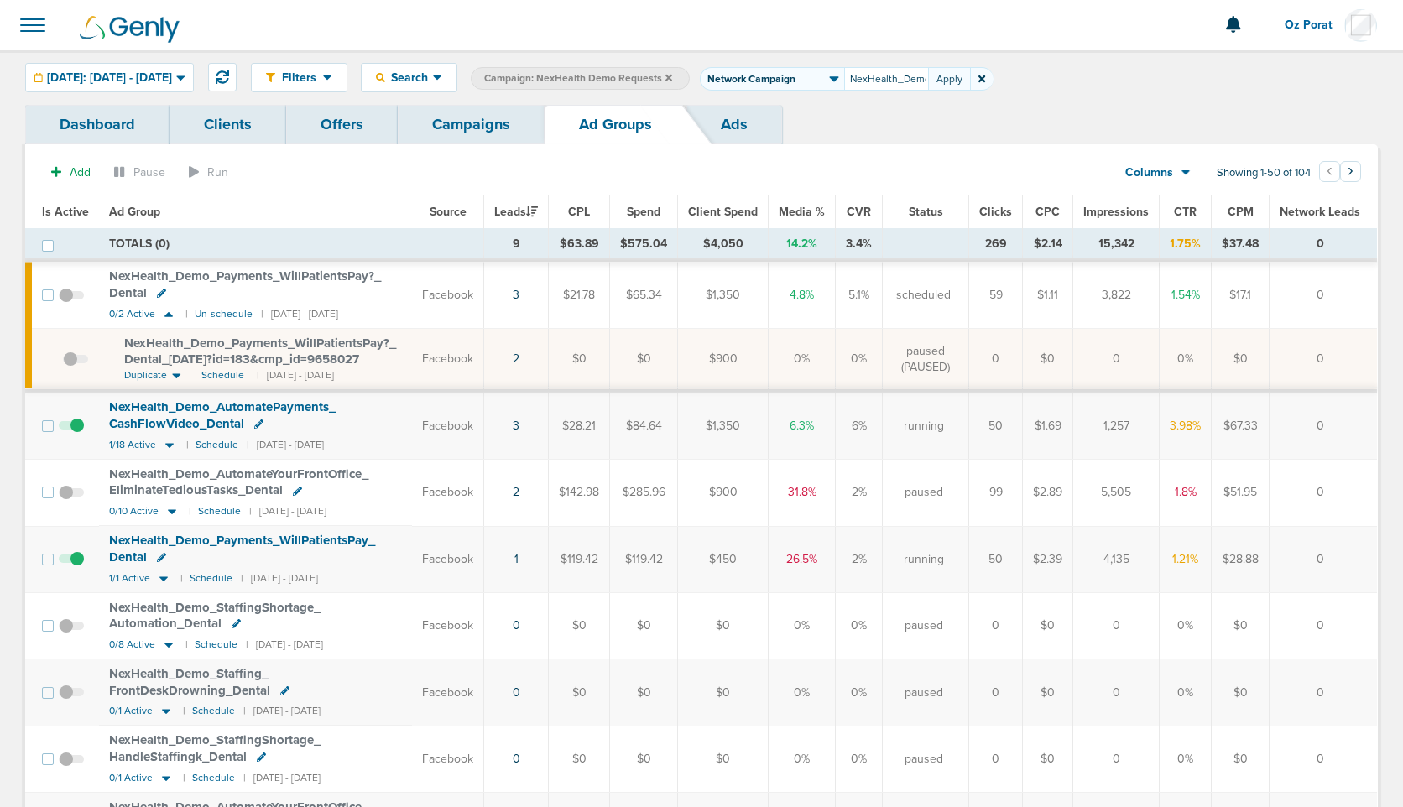
scroll to position [0, 122]
type input "NexHealth_Demo_Payments_WillPatientsPay"
click at [970, 81] on button "Apply" at bounding box center [949, 78] width 42 height 23
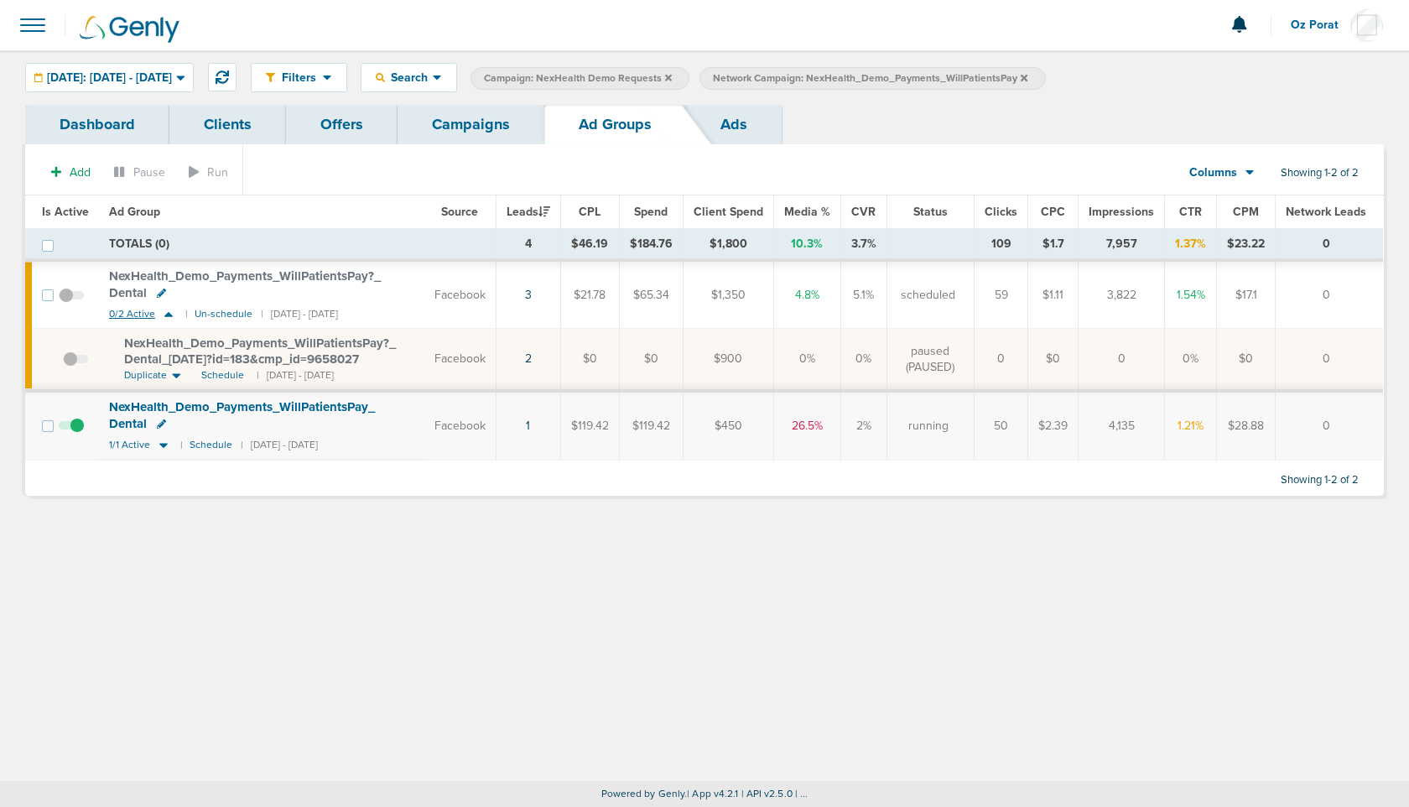
click at [124, 315] on span "0/2 Active" at bounding box center [132, 314] width 46 height 13
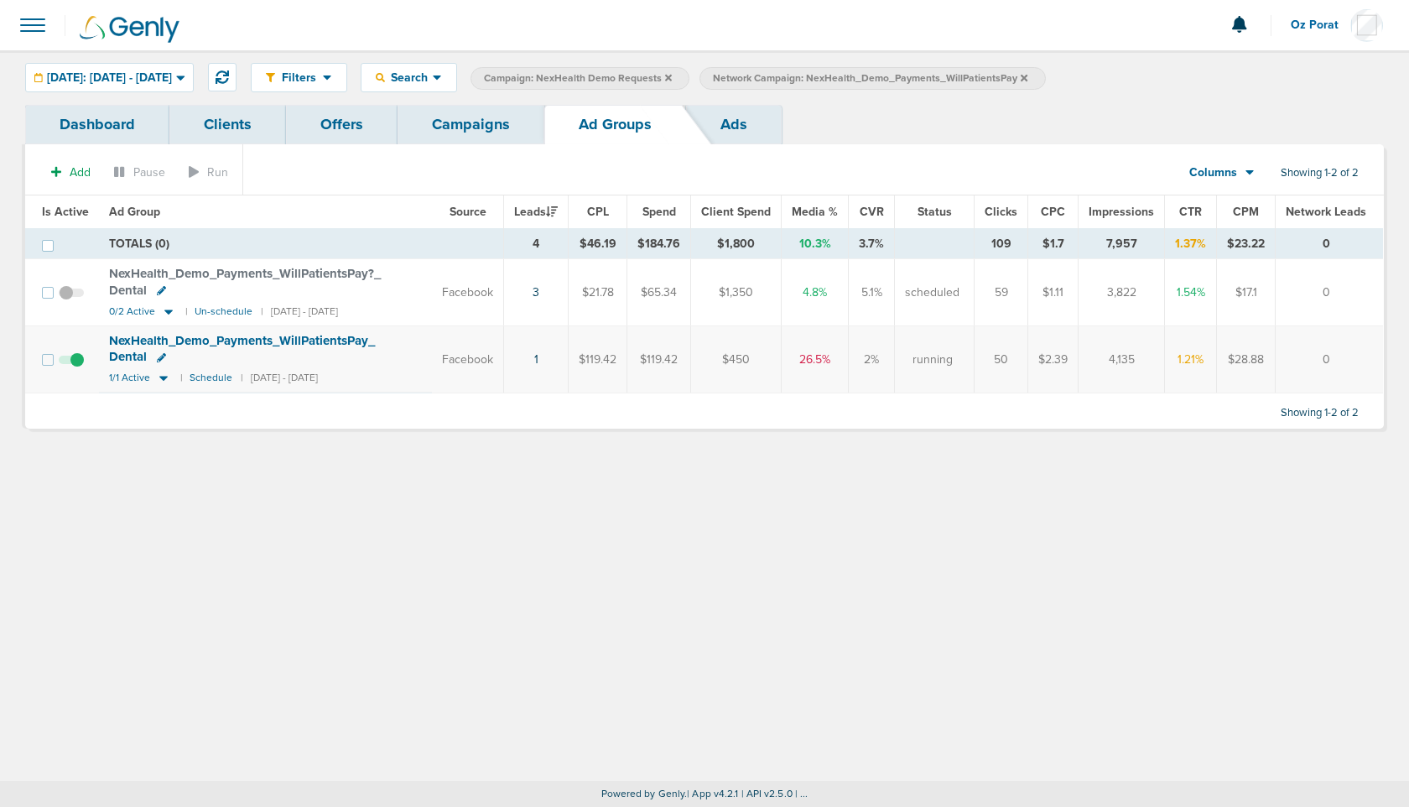
click at [737, 119] on link "Ads" at bounding box center [734, 124] width 96 height 39
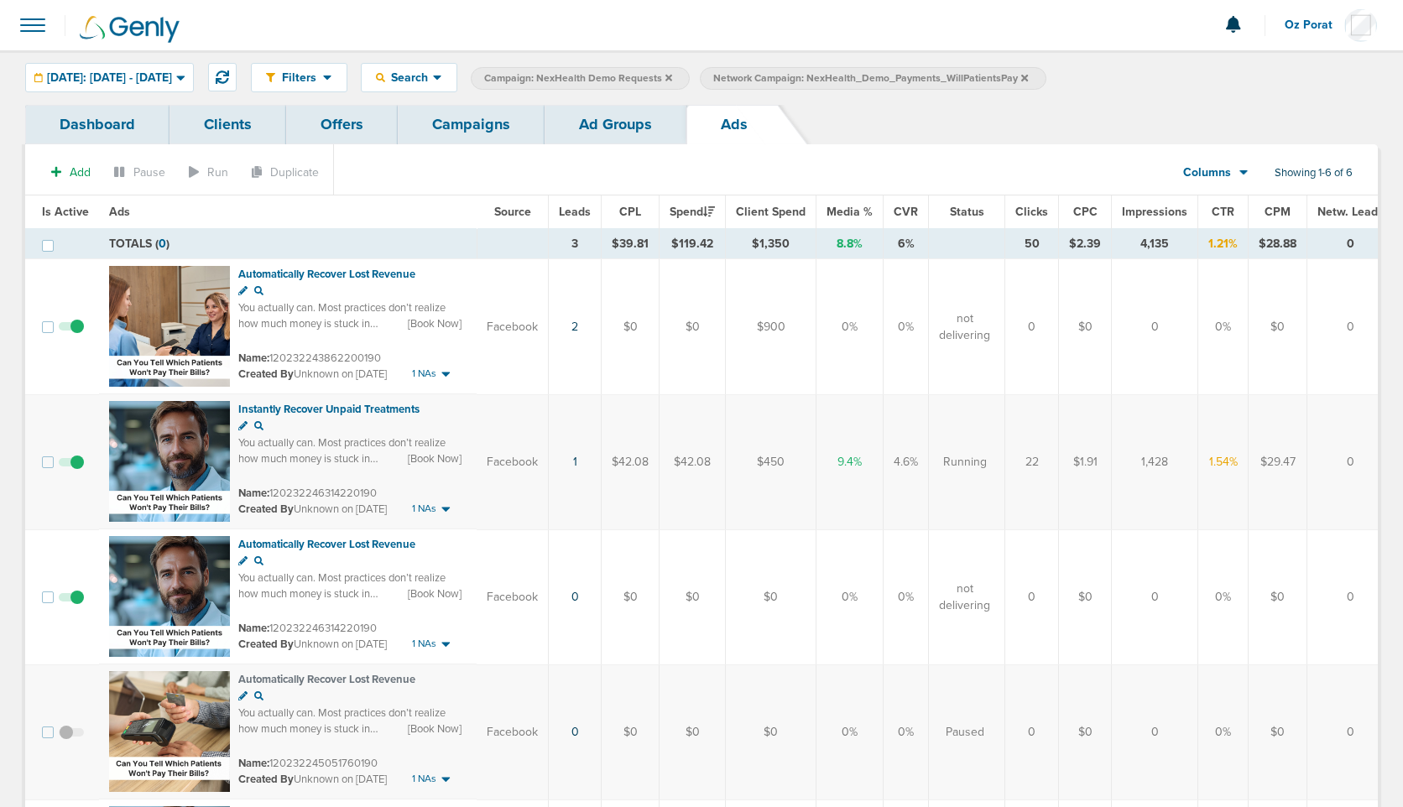
click at [634, 123] on link "Ad Groups" at bounding box center [615, 124] width 142 height 39
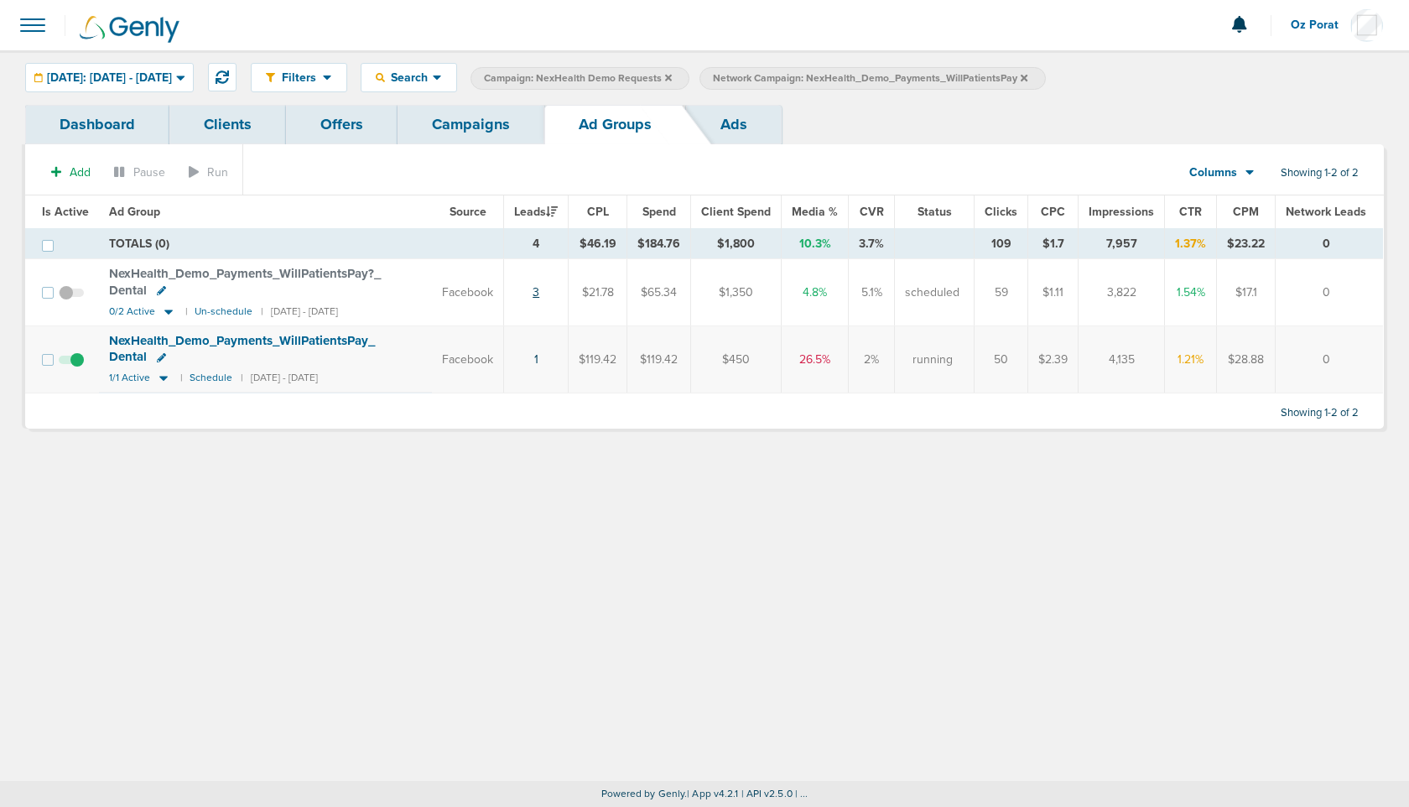
click at [539, 288] on link "3" at bounding box center [536, 292] width 7 height 14
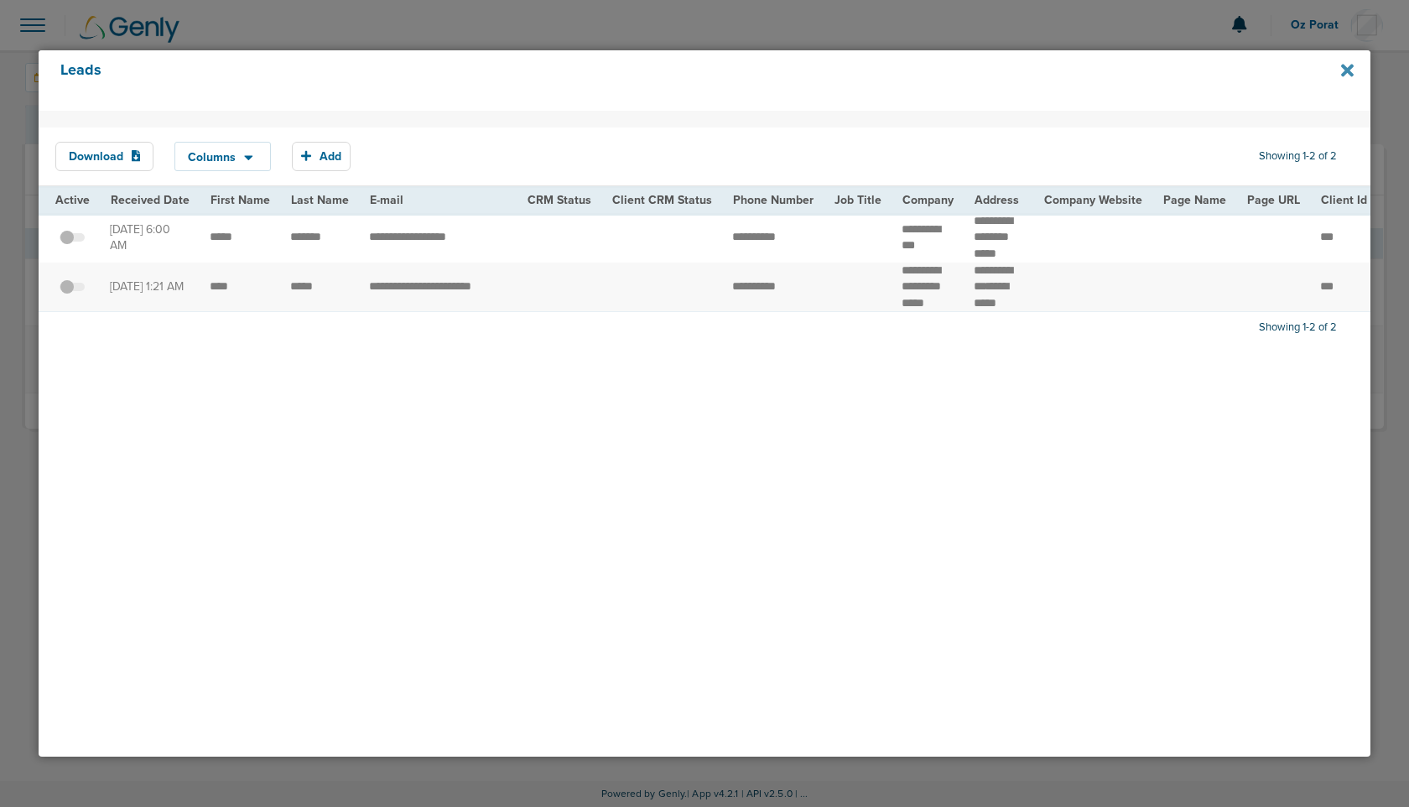
click at [1345, 70] on icon at bounding box center [1347, 70] width 13 height 18
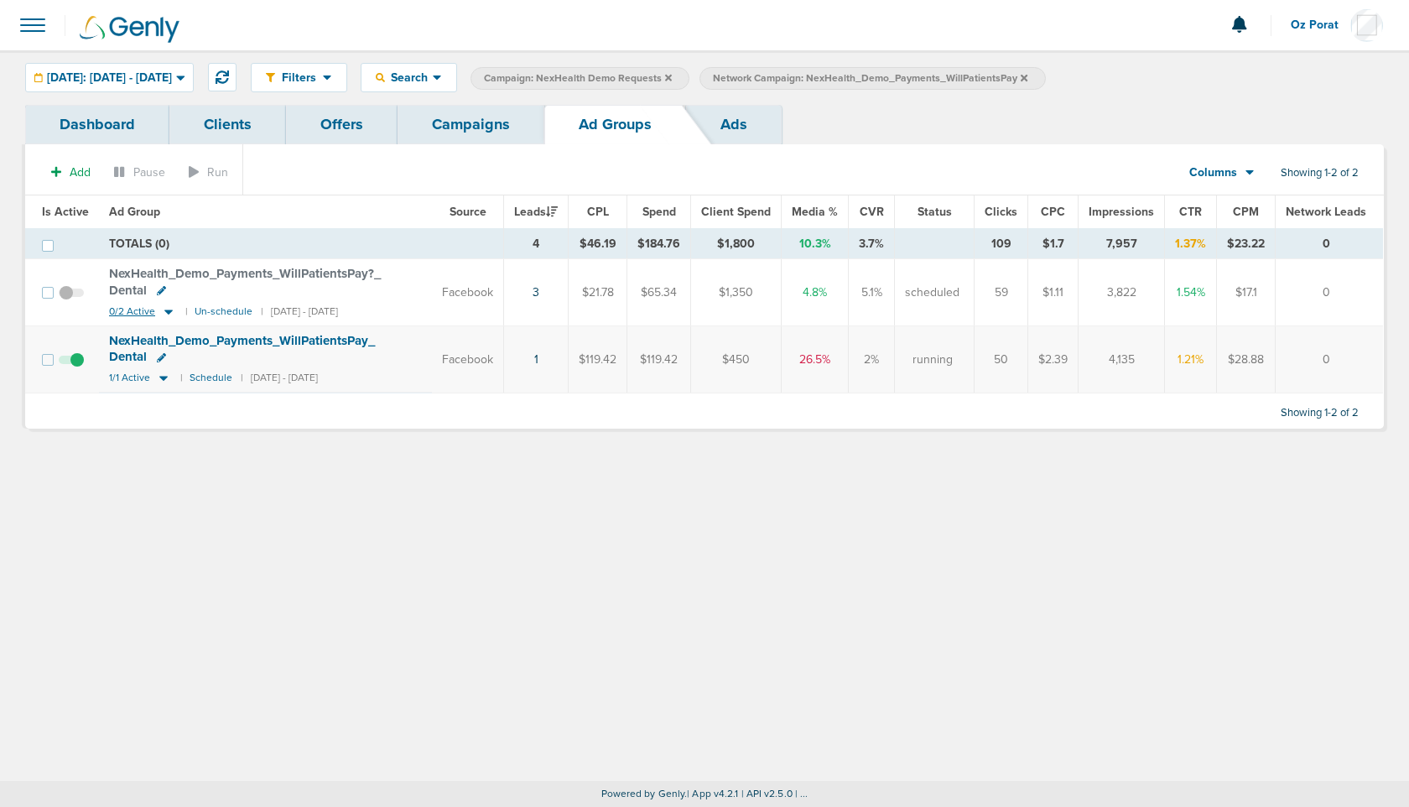
click at [133, 313] on span "0/2 Active" at bounding box center [132, 311] width 46 height 13
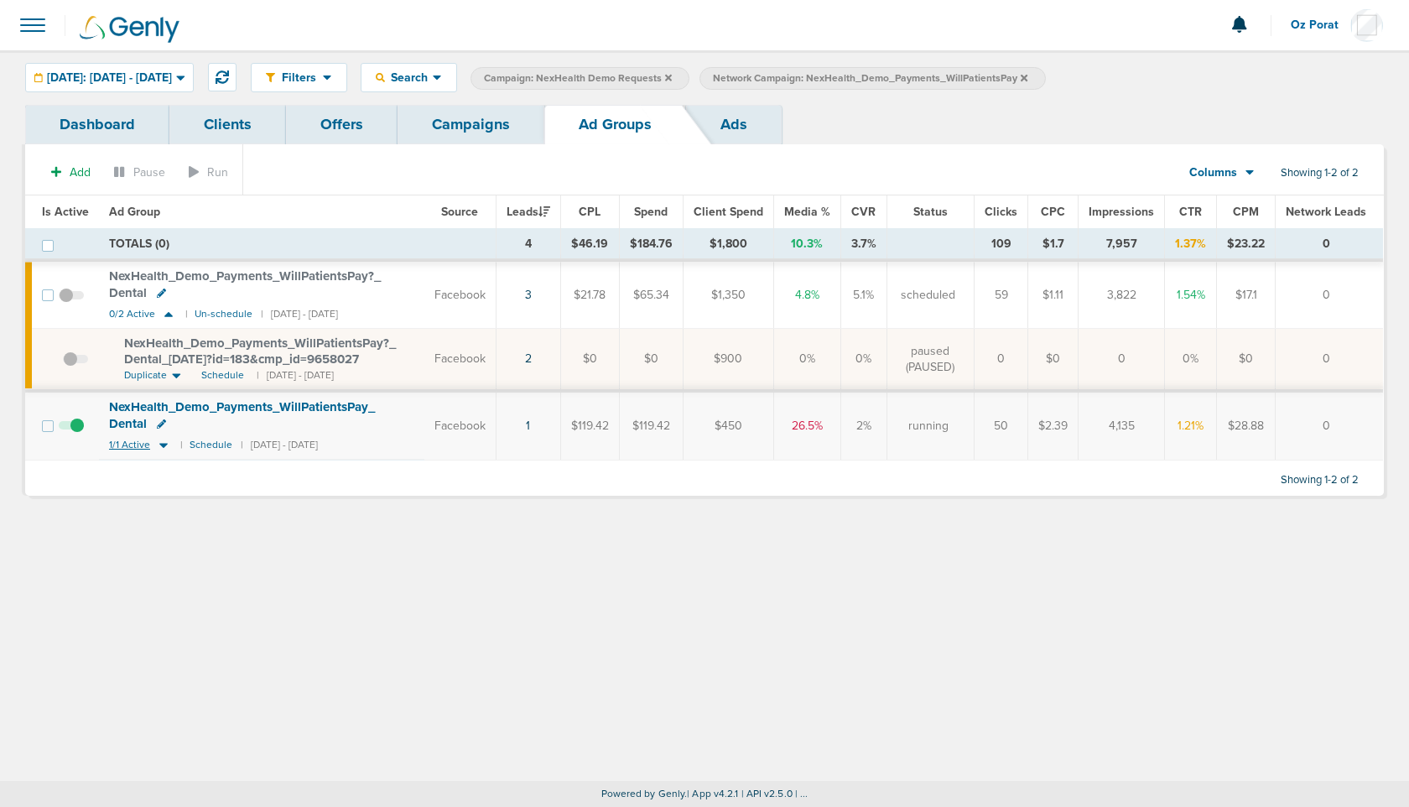
click at [132, 442] on span "1/1 Active" at bounding box center [129, 445] width 41 height 13
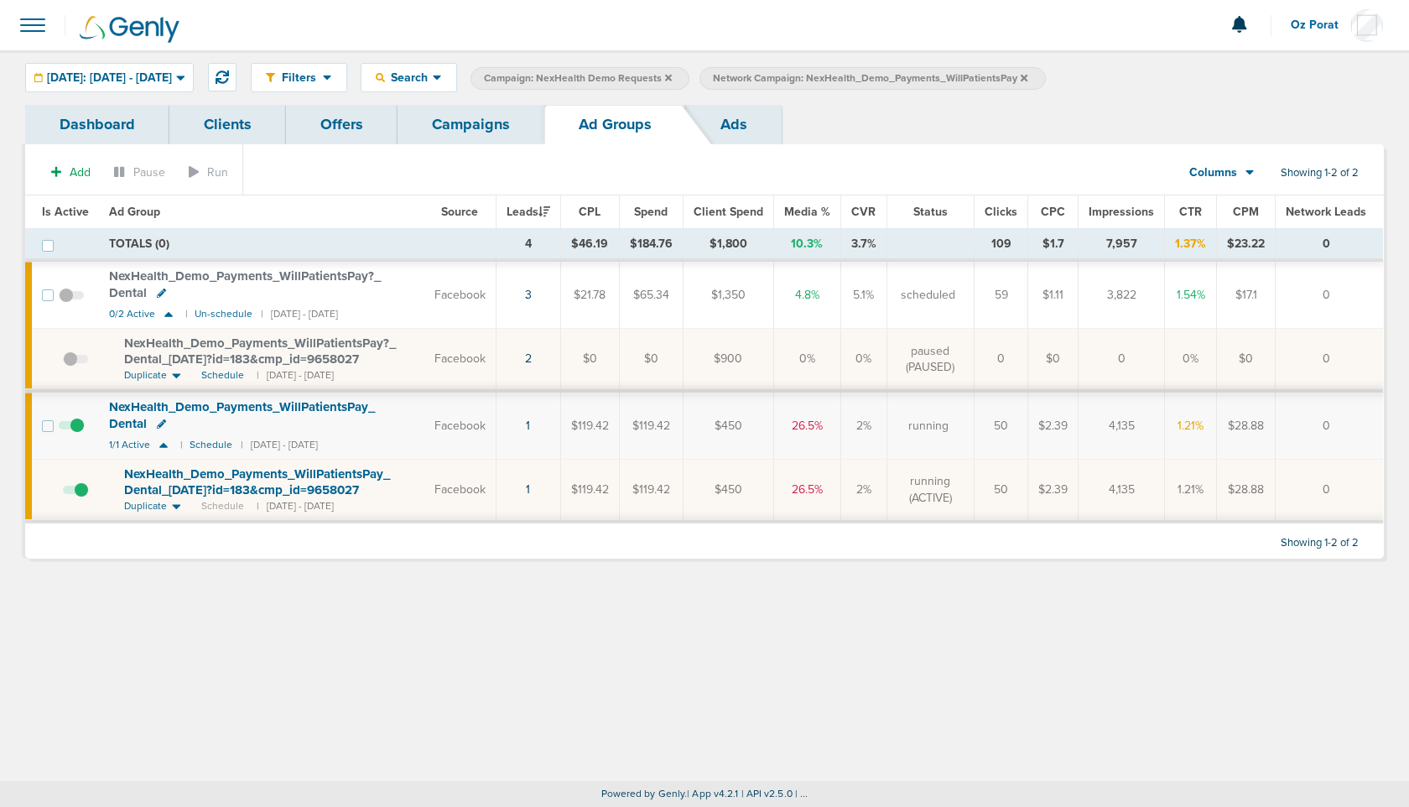
click at [160, 422] on icon at bounding box center [161, 423] width 9 height 9
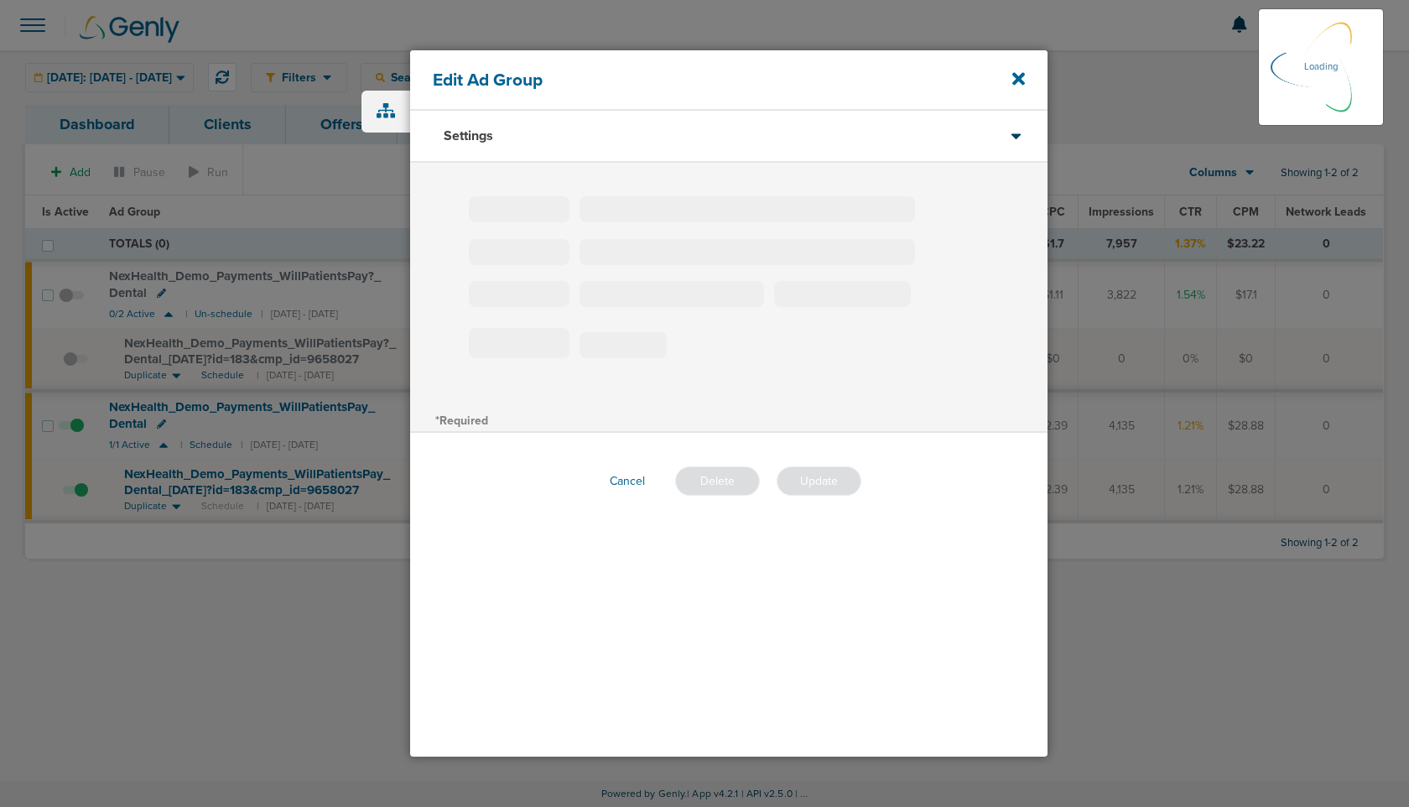
type input "NexHealth_Demo_Payments_WillPatientsPay_Dental"
type input "0"
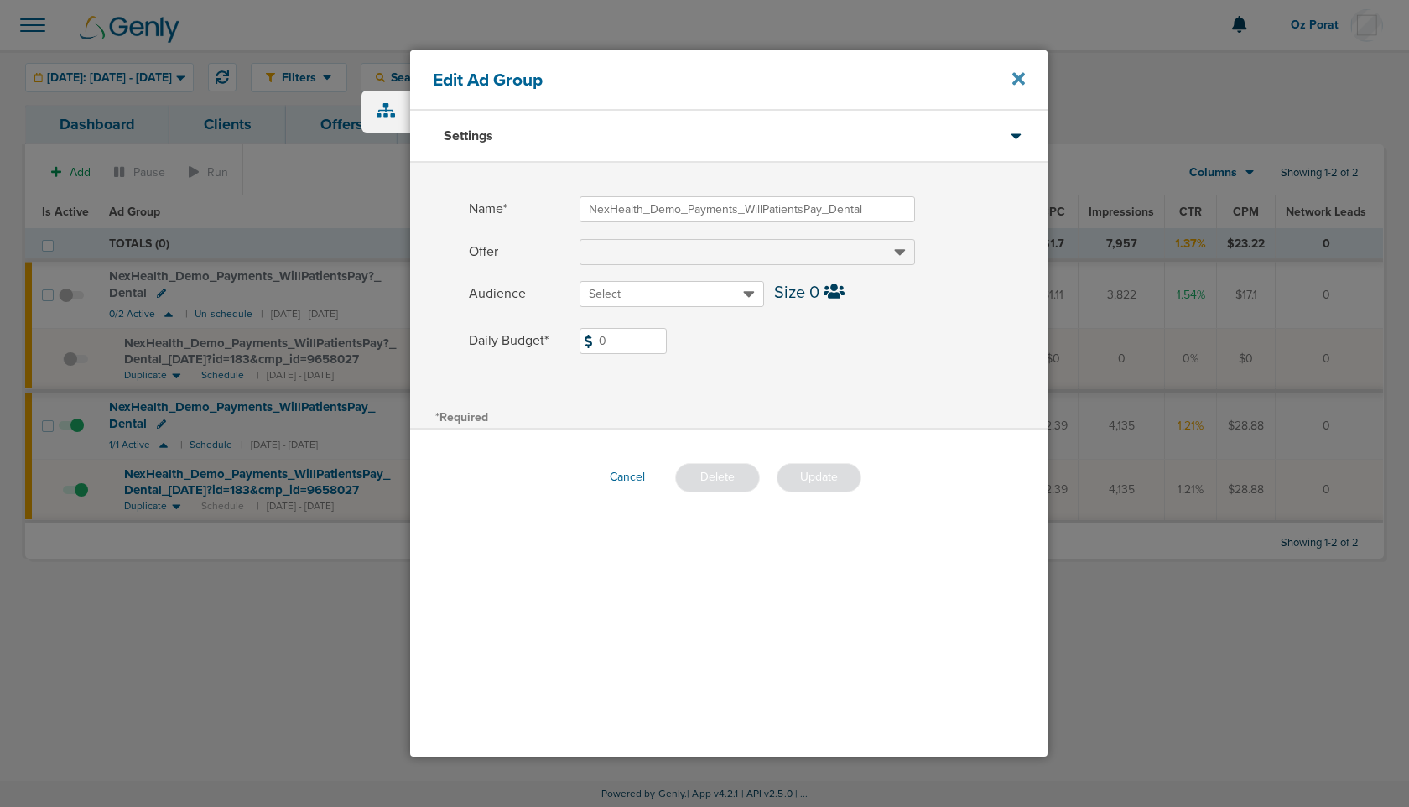
click at [1018, 73] on icon at bounding box center [1019, 79] width 13 height 18
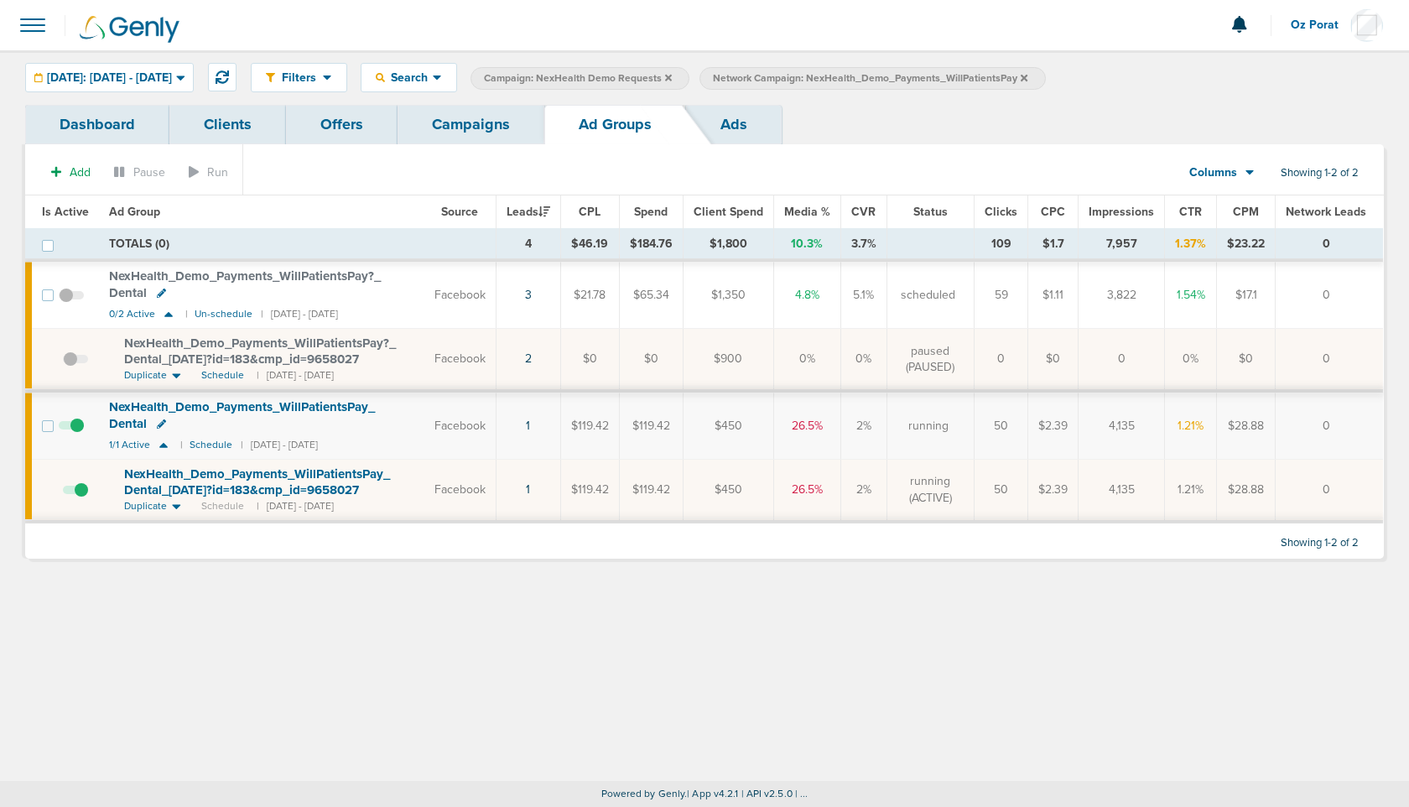
click at [165, 419] on div "NexHealth_ Demo_ Payments_ WillPatientsPay_ Dental" at bounding box center [261, 415] width 305 height 33
click at [160, 421] on icon at bounding box center [161, 423] width 9 height 9
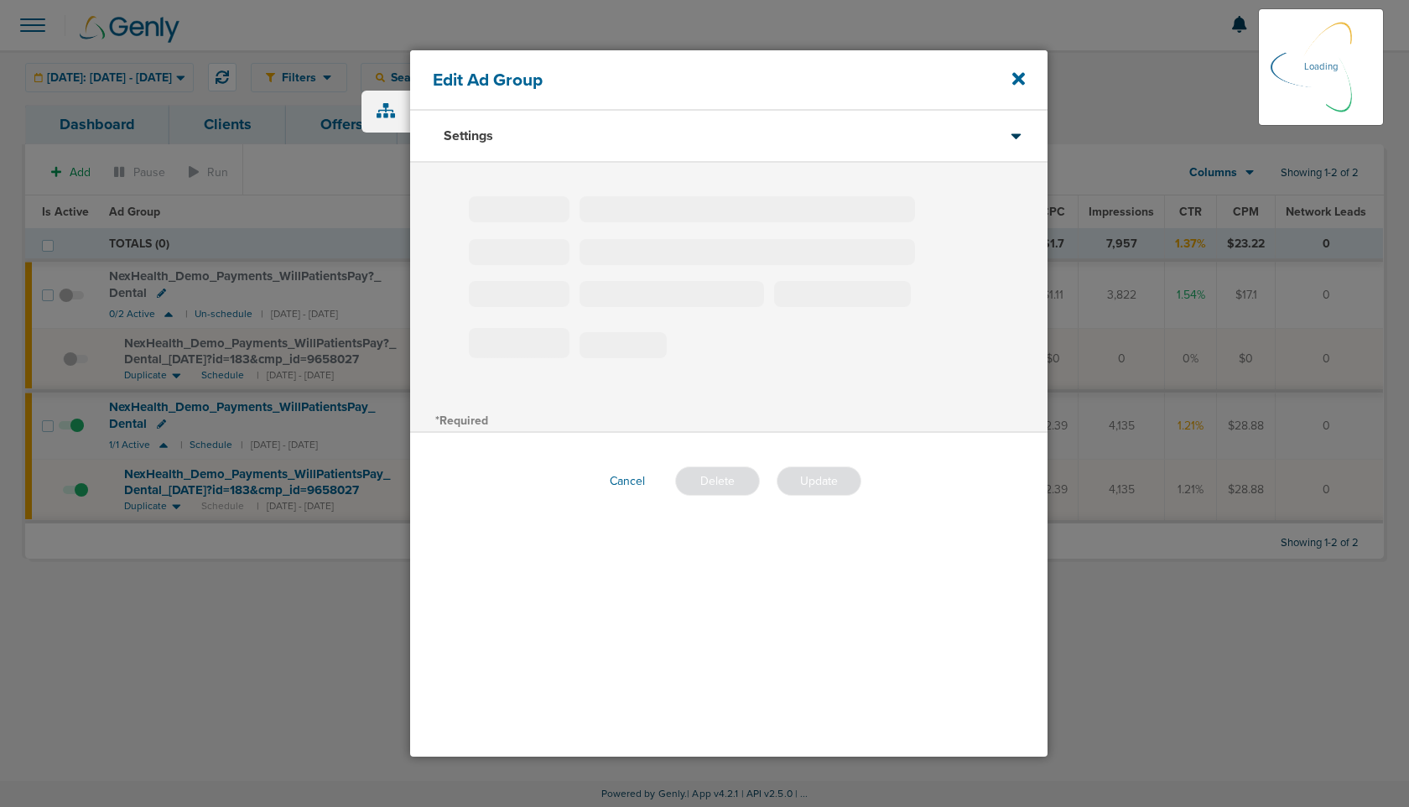
type input "NexHealth_Demo_Payments_WillPatientsPay_Dental"
type input "0"
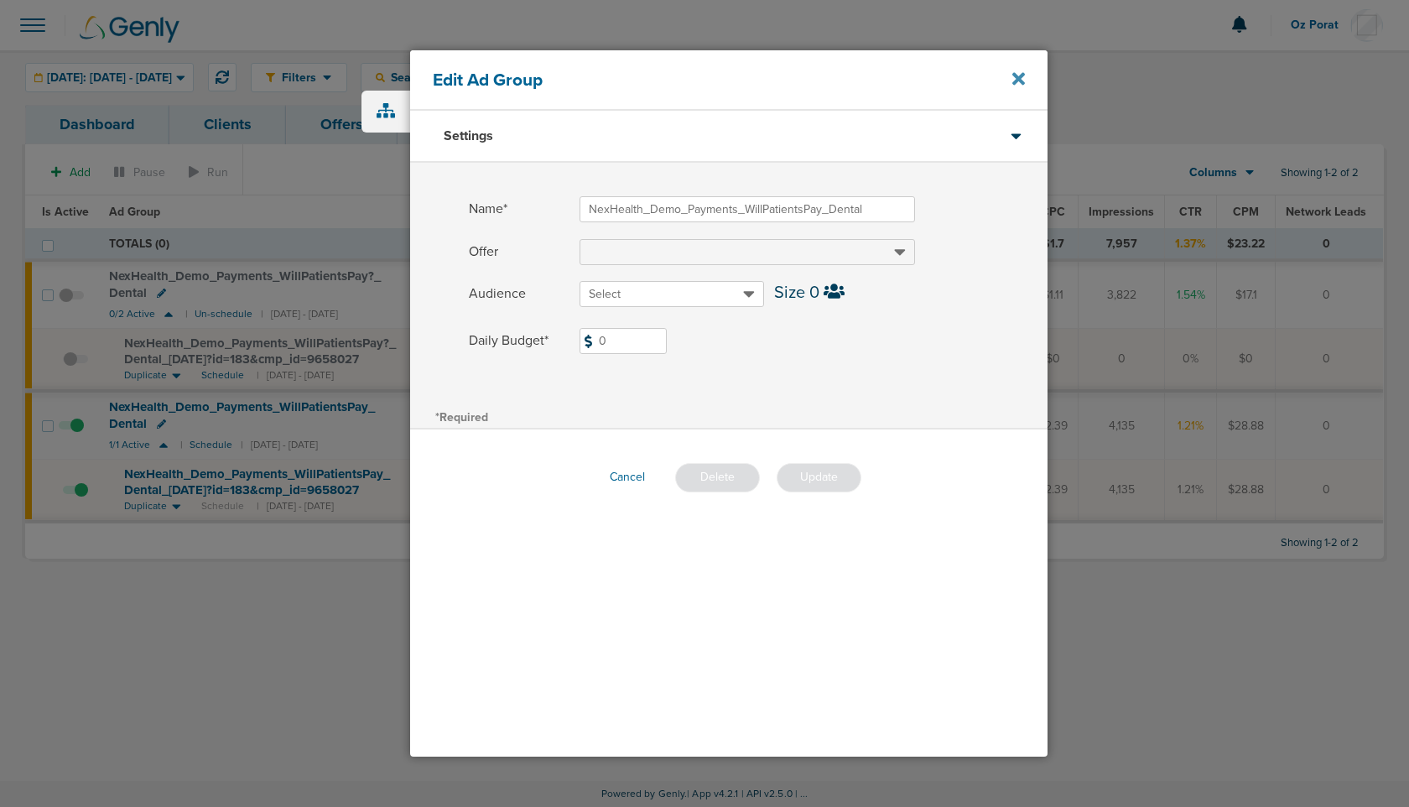
click at [1018, 78] on icon at bounding box center [1019, 78] width 13 height 13
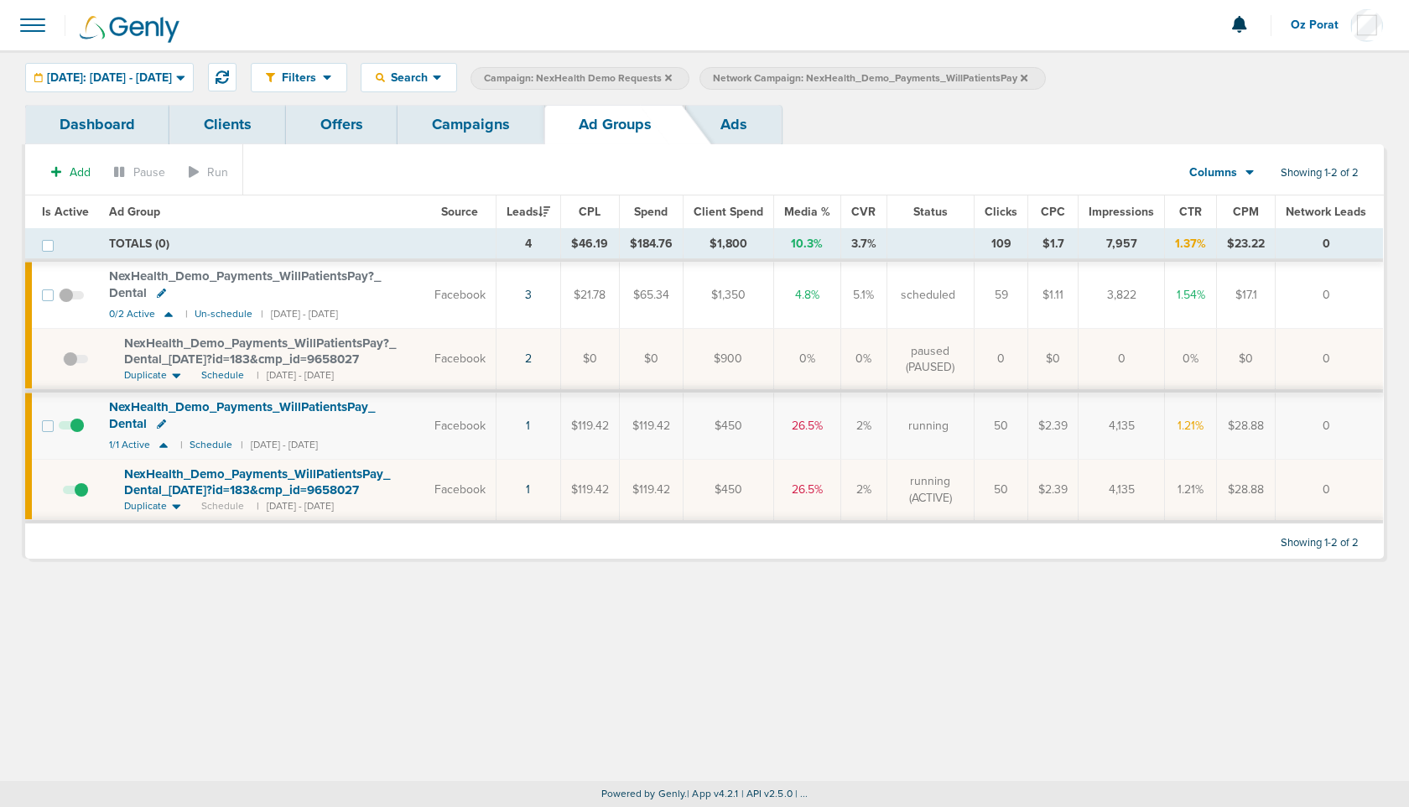
click at [161, 292] on icon at bounding box center [161, 293] width 9 height 9
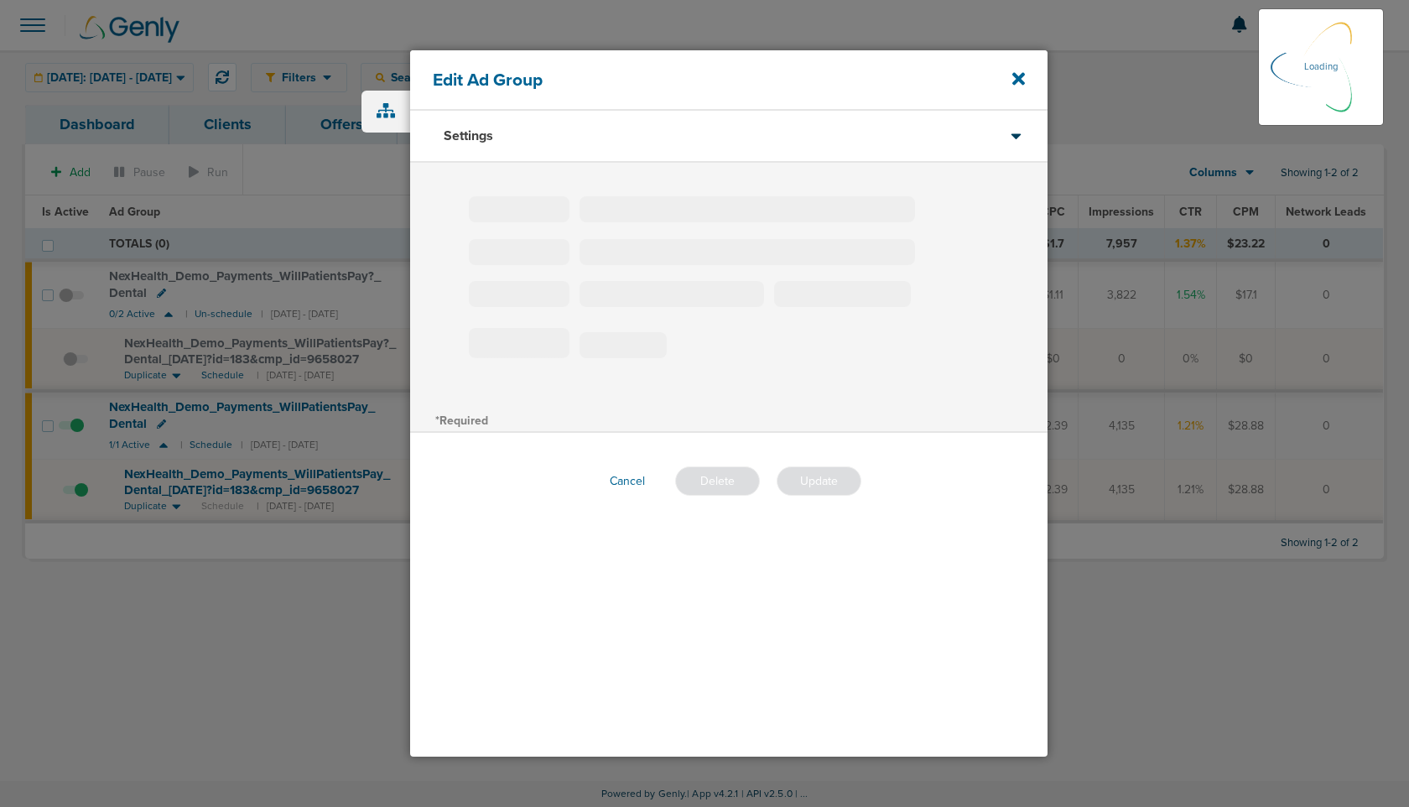
type input "NexHealth_Demo_Payments_WillPatientsPay?_Dental"
type input "240"
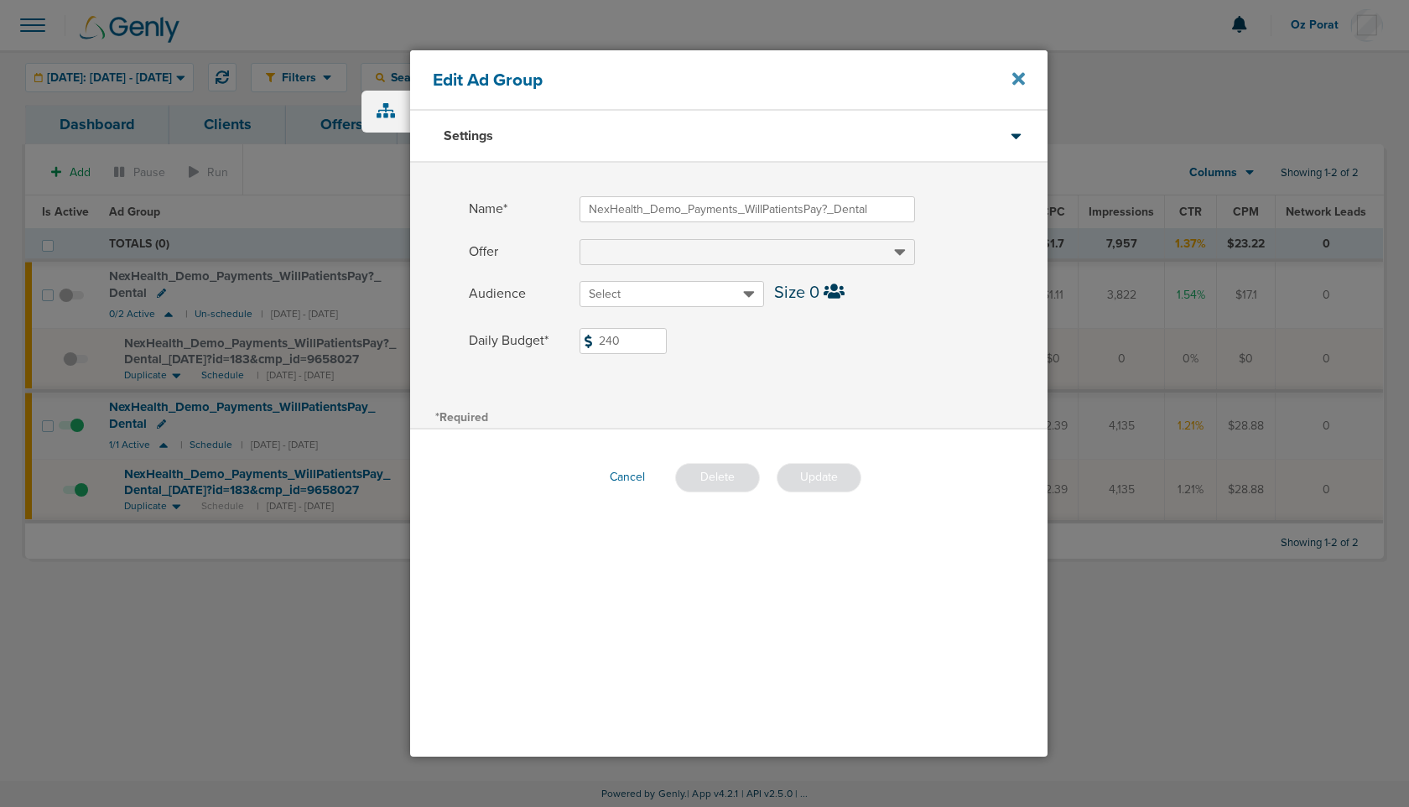
click at [1016, 75] on icon at bounding box center [1019, 78] width 13 height 13
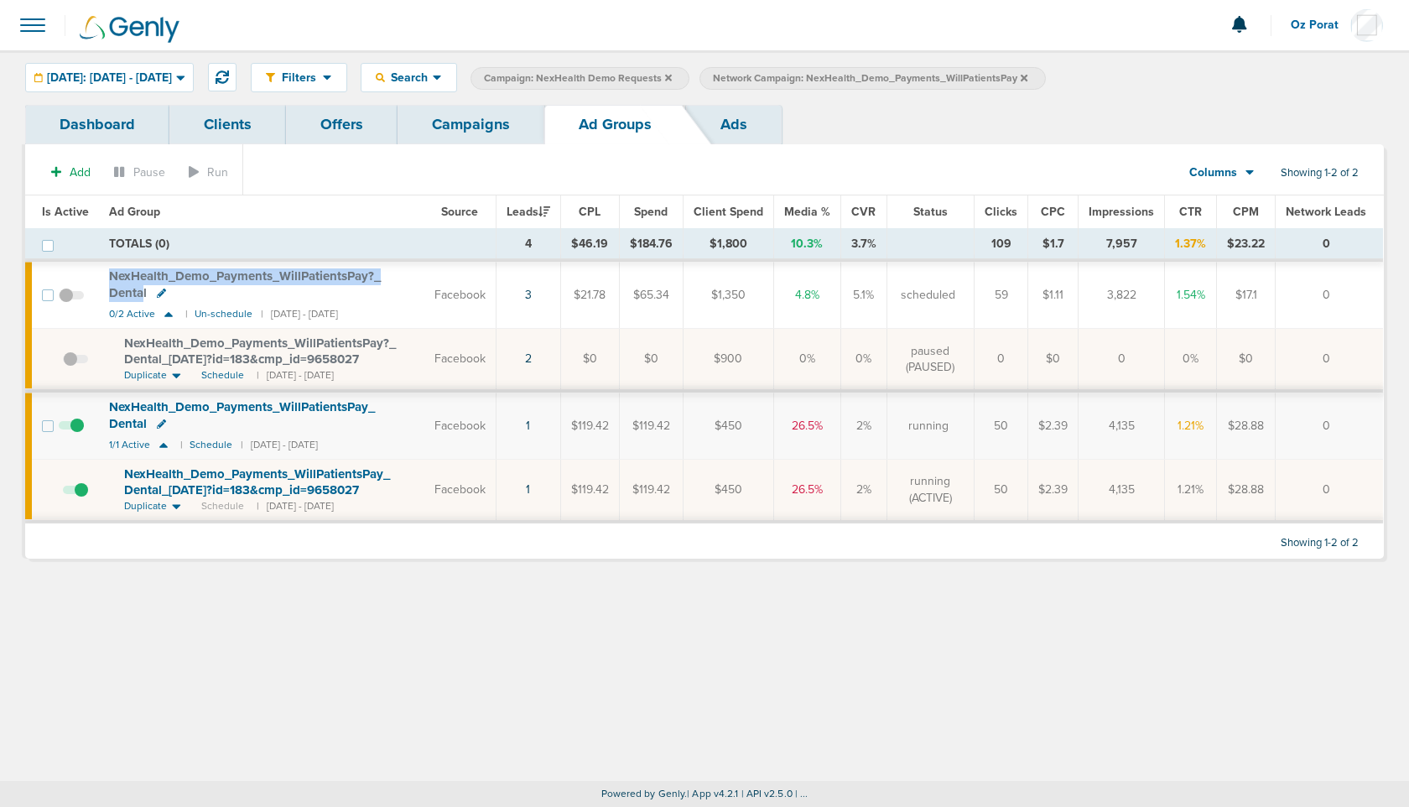
drag, startPoint x: 105, startPoint y: 277, endPoint x: 143, endPoint y: 289, distance: 39.8
click at [143, 289] on td "NexHealth_ Demo_ Payments_ WillPatientsPay?_ Dental 0/2 Active | Un-schedule | …" at bounding box center [261, 295] width 325 height 66
copy span "NexHealth_ Demo_ Payments_ WillPatientsPay?_ Denta"
click at [490, 135] on link "Campaigns" at bounding box center [471, 124] width 147 height 39
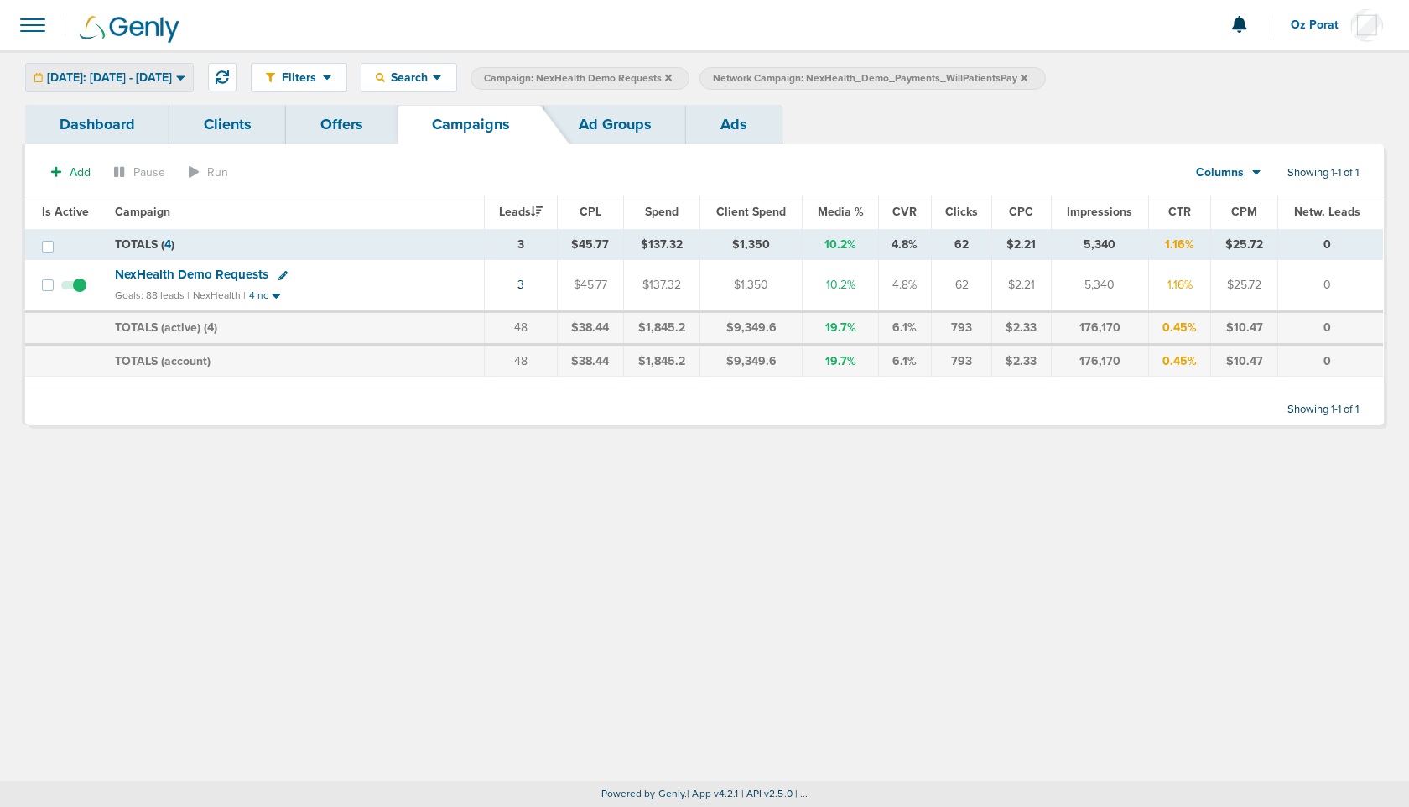
click at [158, 79] on span "[DATE]: [DATE] - [DATE]" at bounding box center [109, 78] width 125 height 12
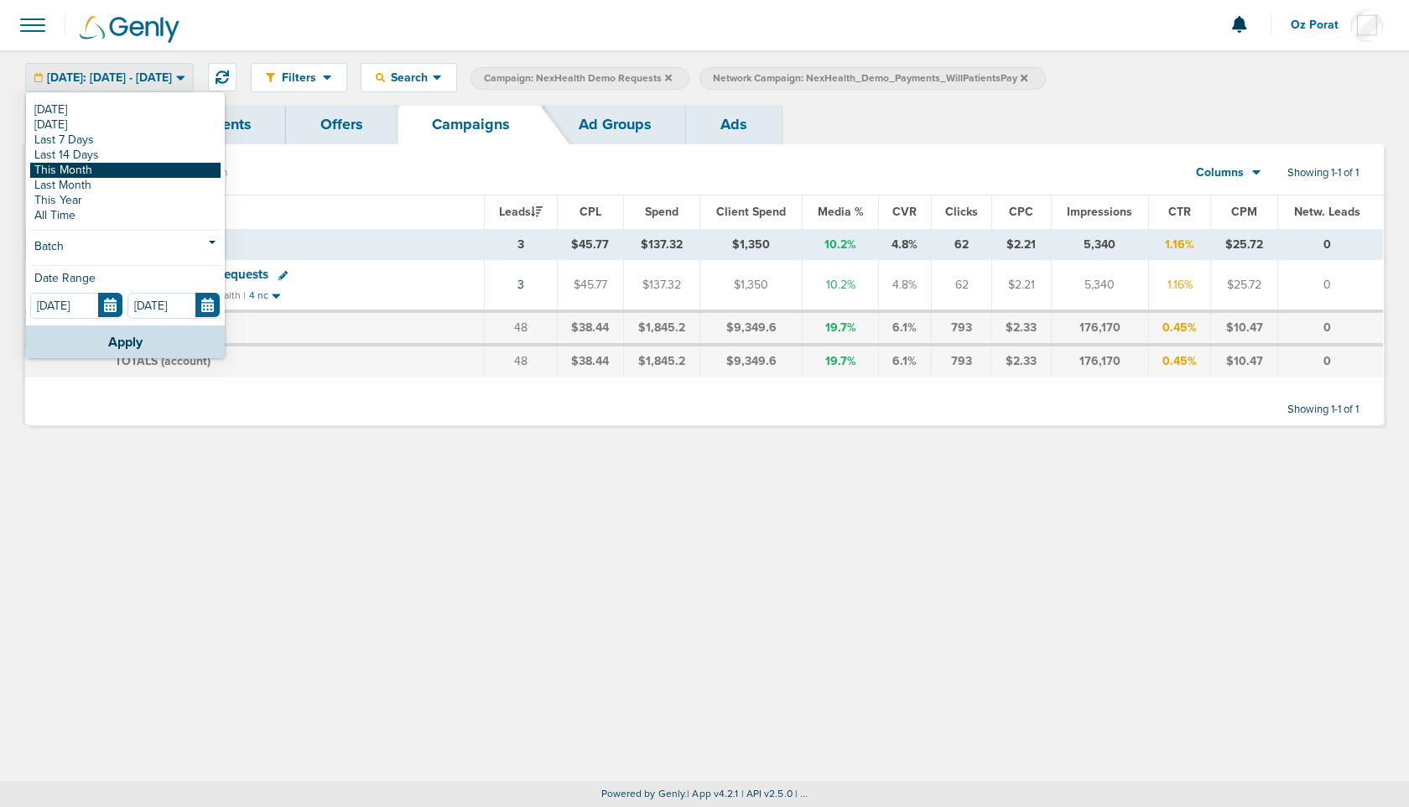
click at [108, 169] on link "This Month" at bounding box center [125, 170] width 190 height 15
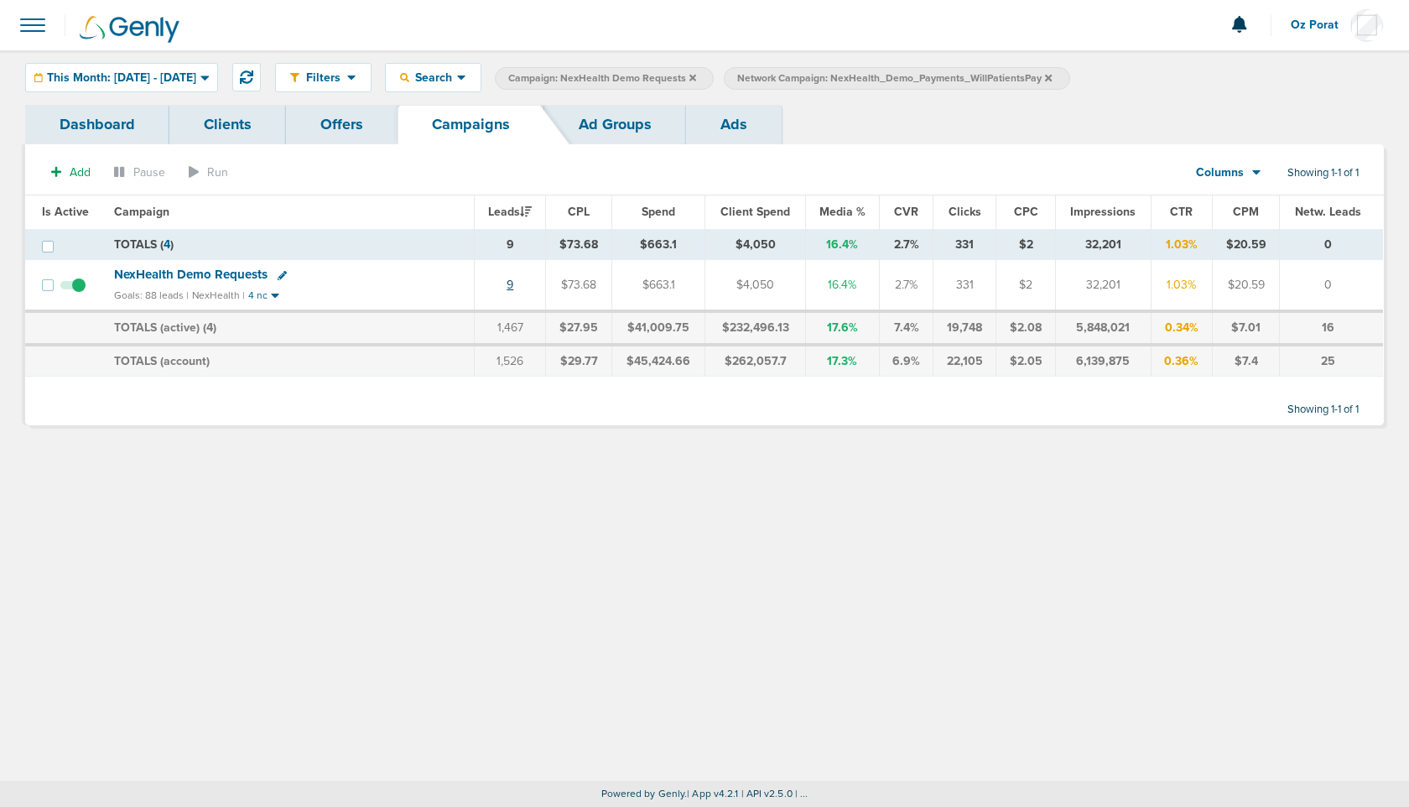
click at [512, 283] on link "9" at bounding box center [510, 285] width 7 height 14
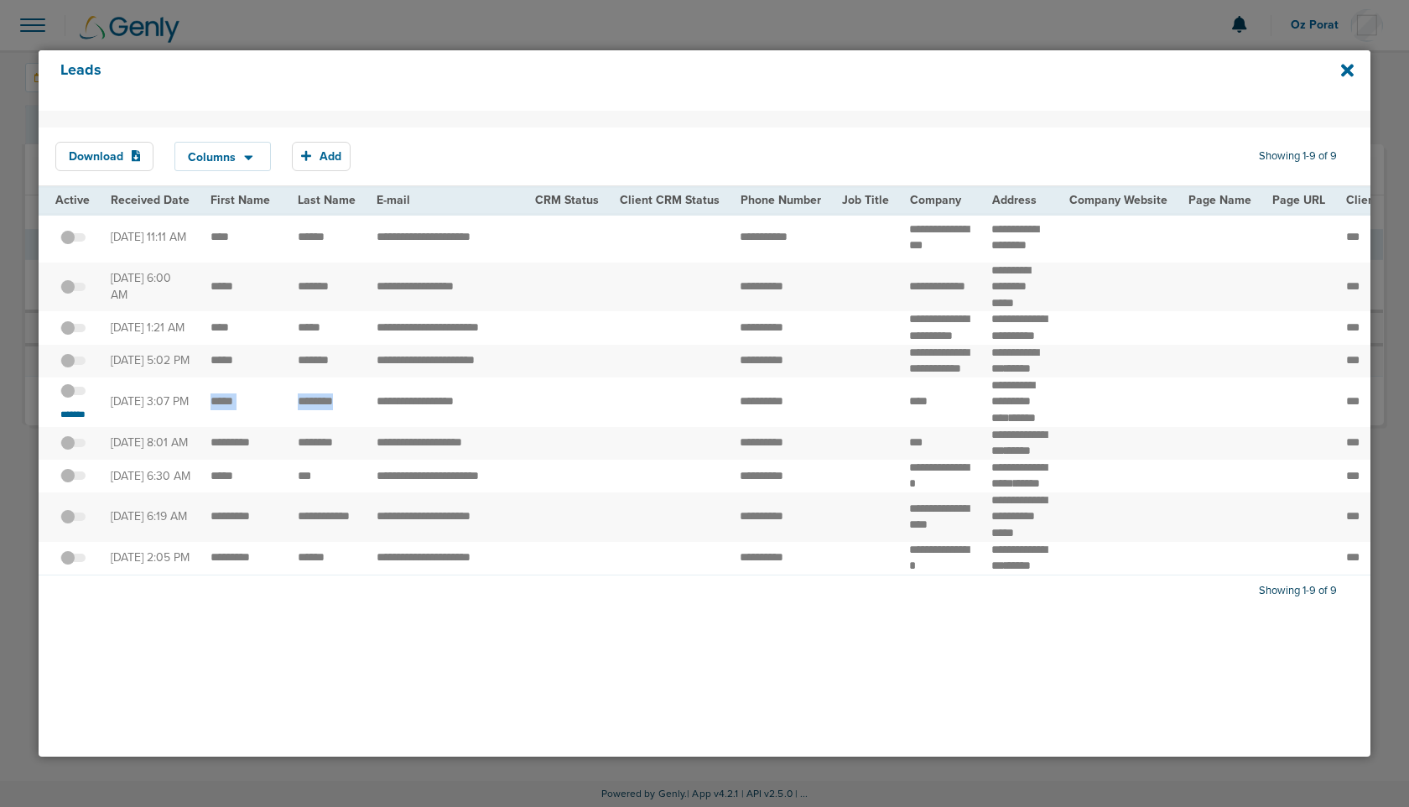
drag, startPoint x: 205, startPoint y: 453, endPoint x: 357, endPoint y: 461, distance: 152.0
click at [76, 399] on span at bounding box center [72, 399] width 25 height 0
click at [73, 394] on input "checkbox" at bounding box center [73, 394] width 0 height 0
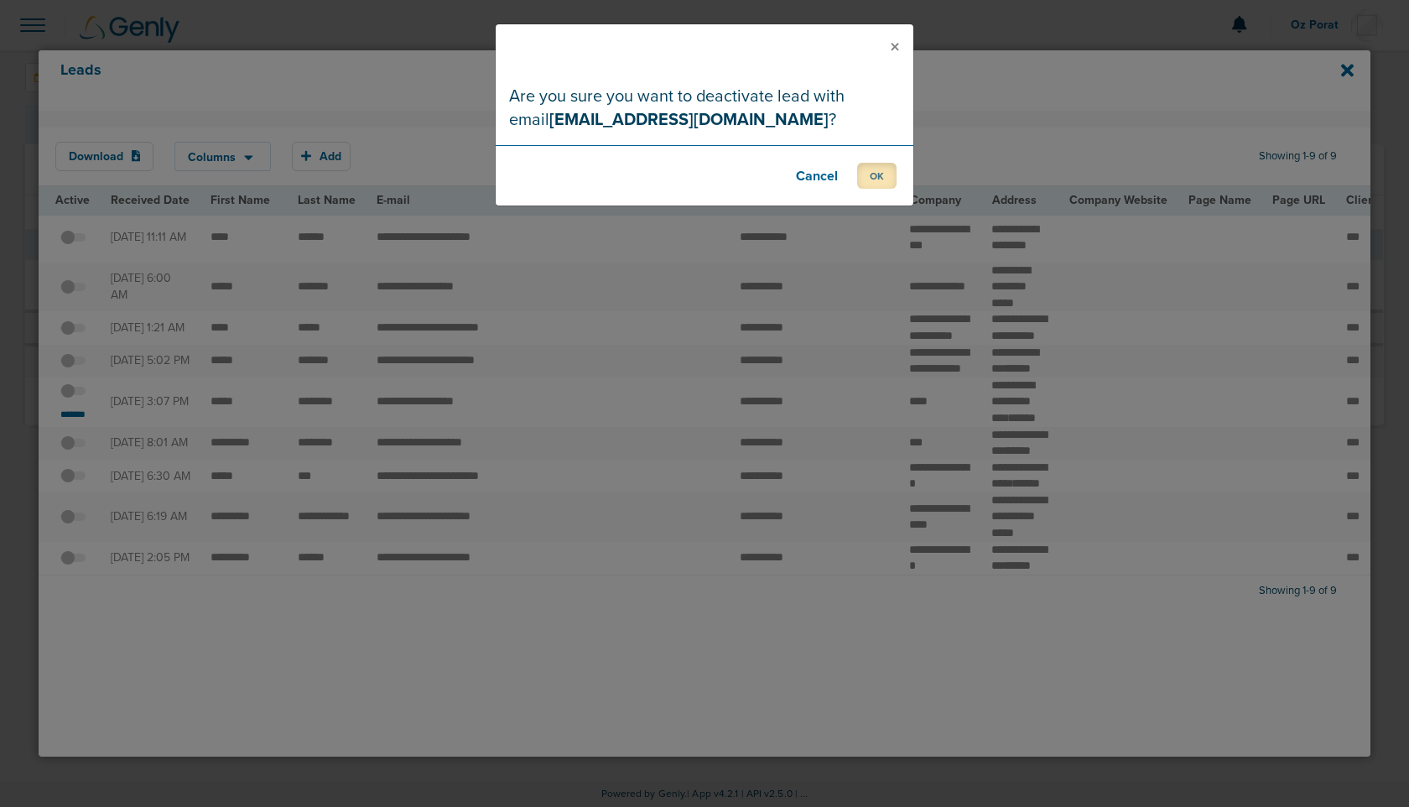
click at [872, 168] on button "OK" at bounding box center [876, 176] width 39 height 26
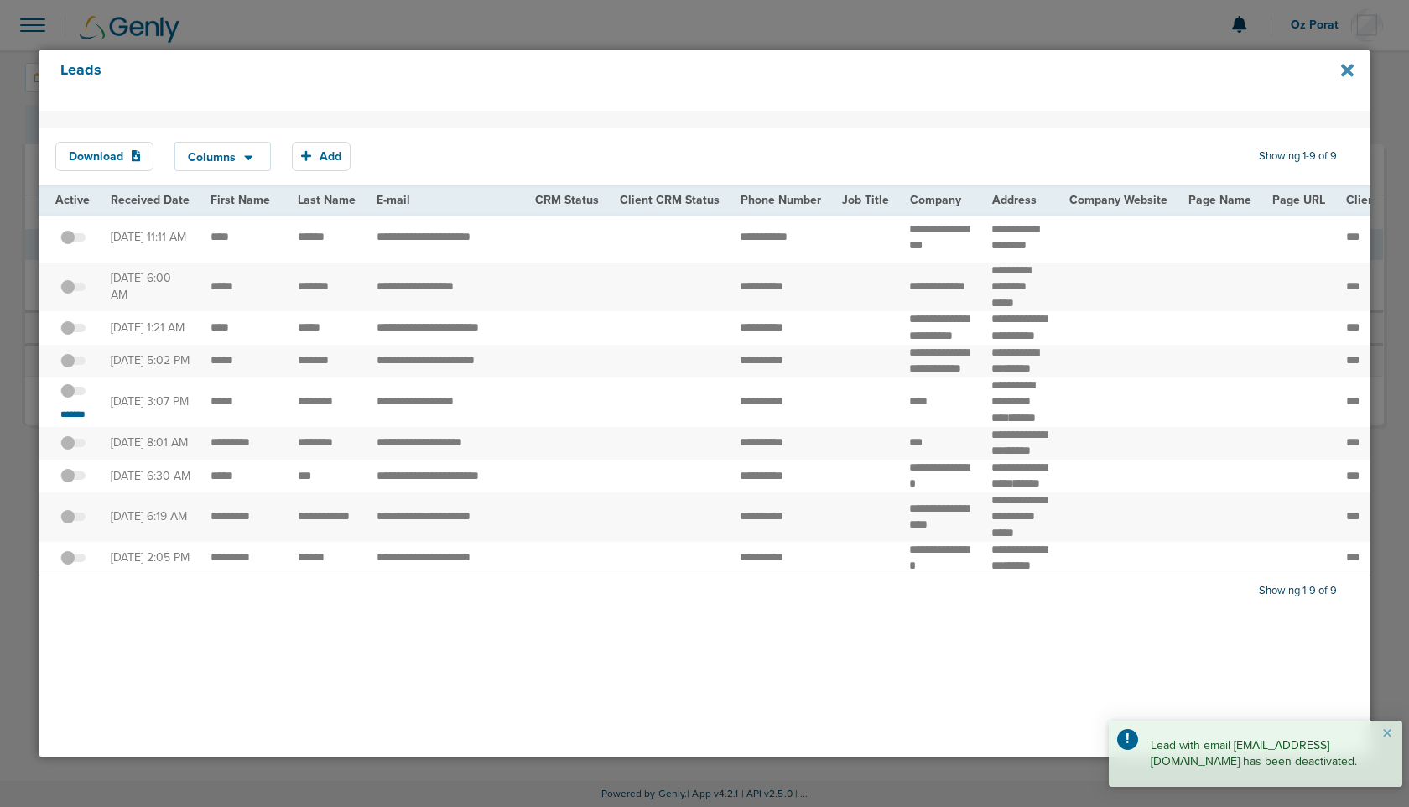
click at [1351, 68] on icon at bounding box center [1347, 71] width 13 height 13
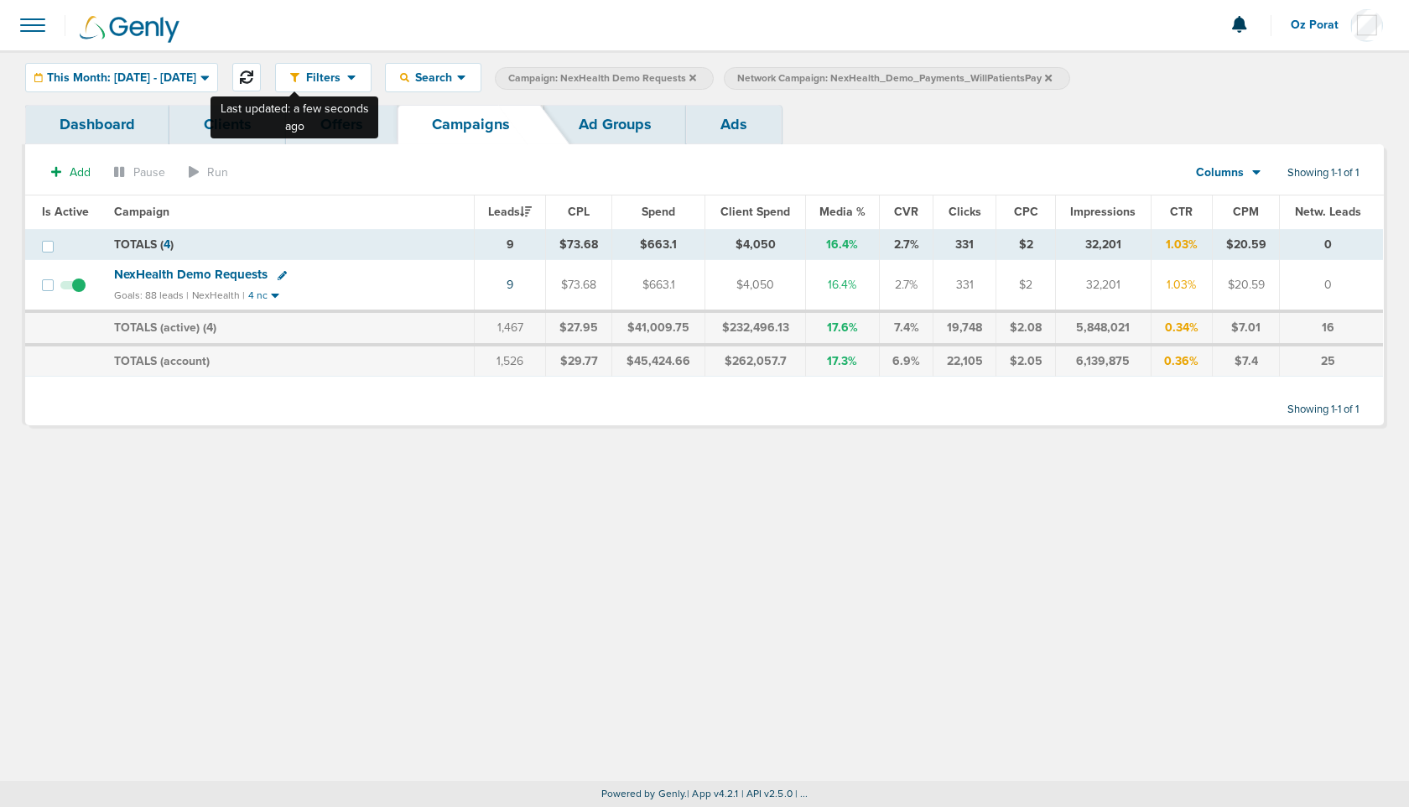
click at [253, 74] on icon at bounding box center [246, 76] width 13 height 13
click at [511, 282] on link "8" at bounding box center [510, 285] width 7 height 14
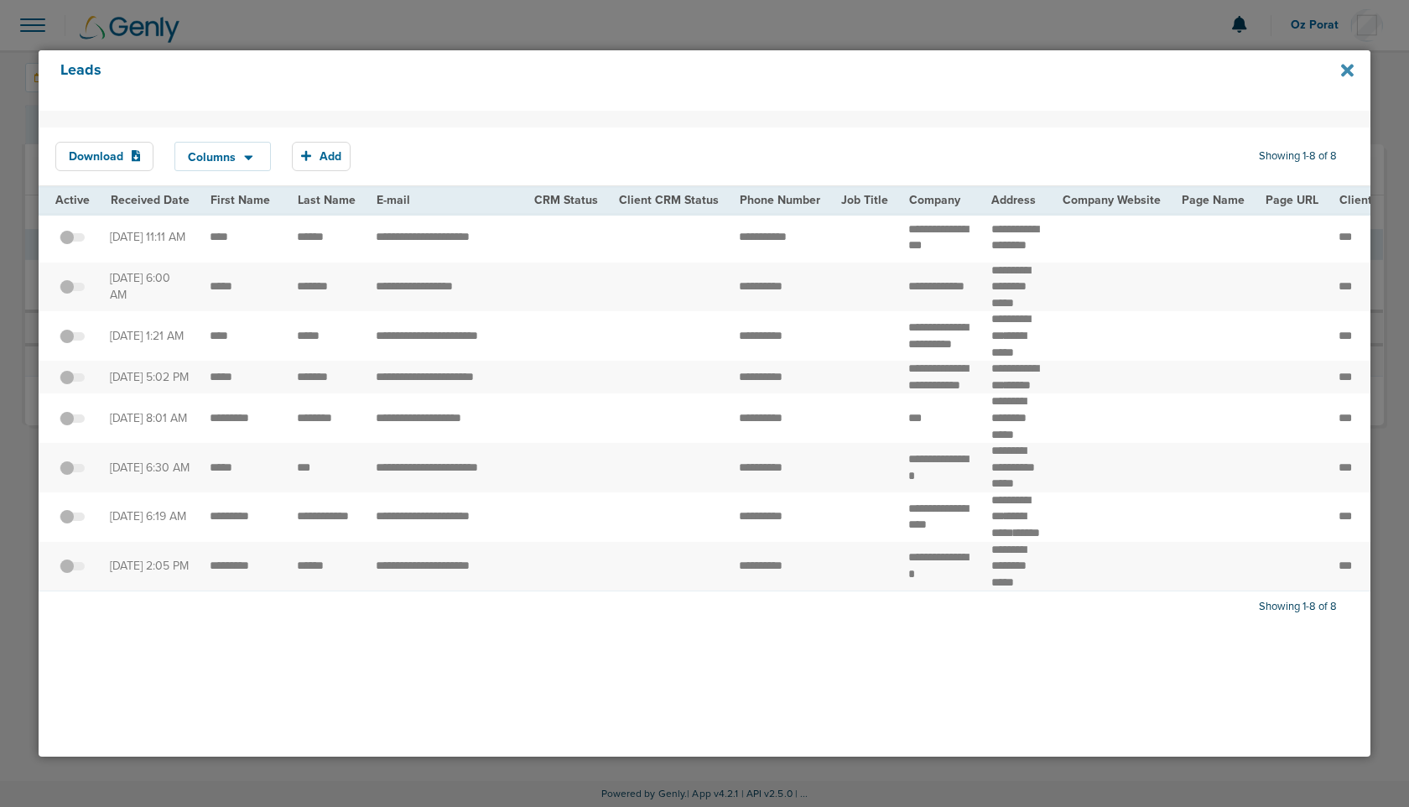
click at [1346, 70] on icon at bounding box center [1347, 71] width 13 height 13
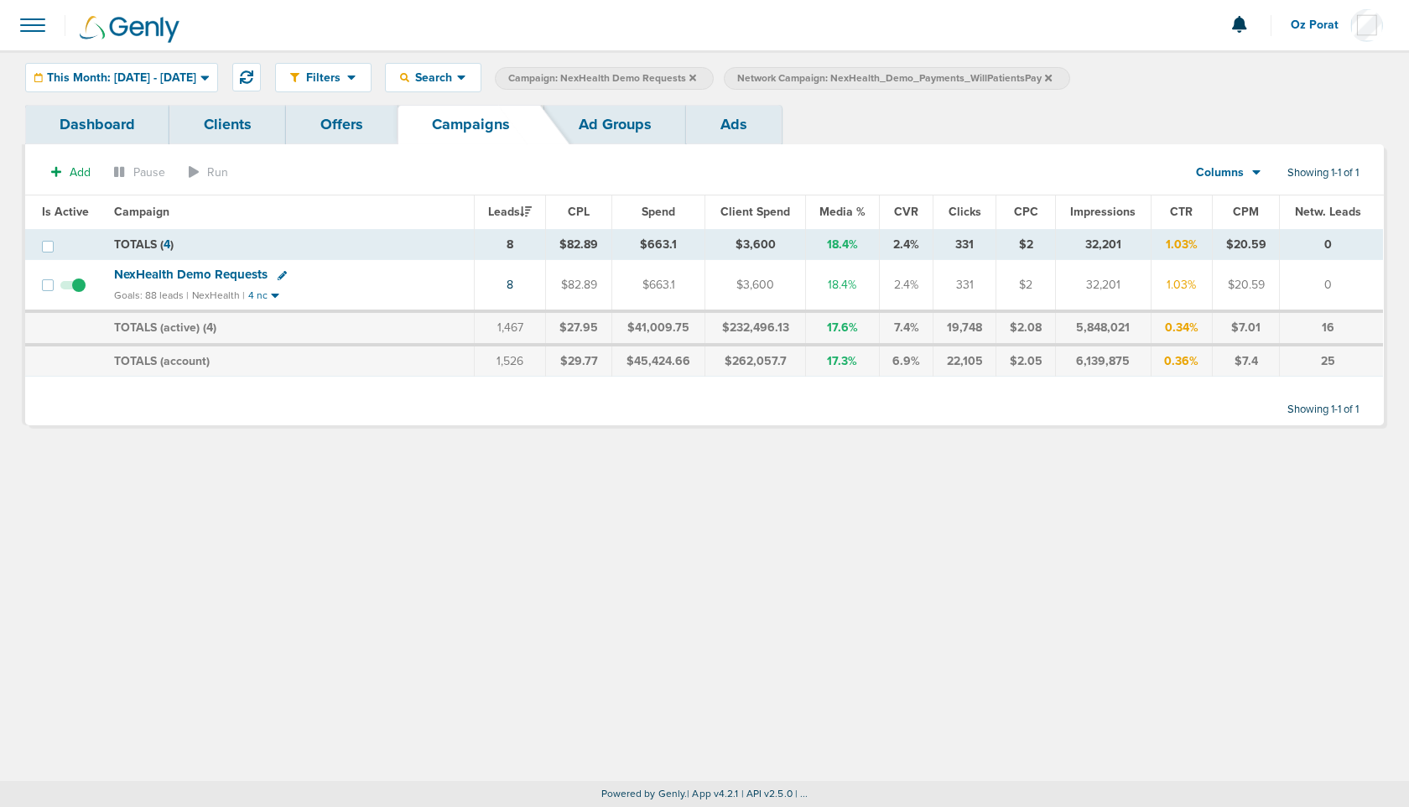
click at [598, 114] on link "Ad Groups" at bounding box center [615, 124] width 142 height 39
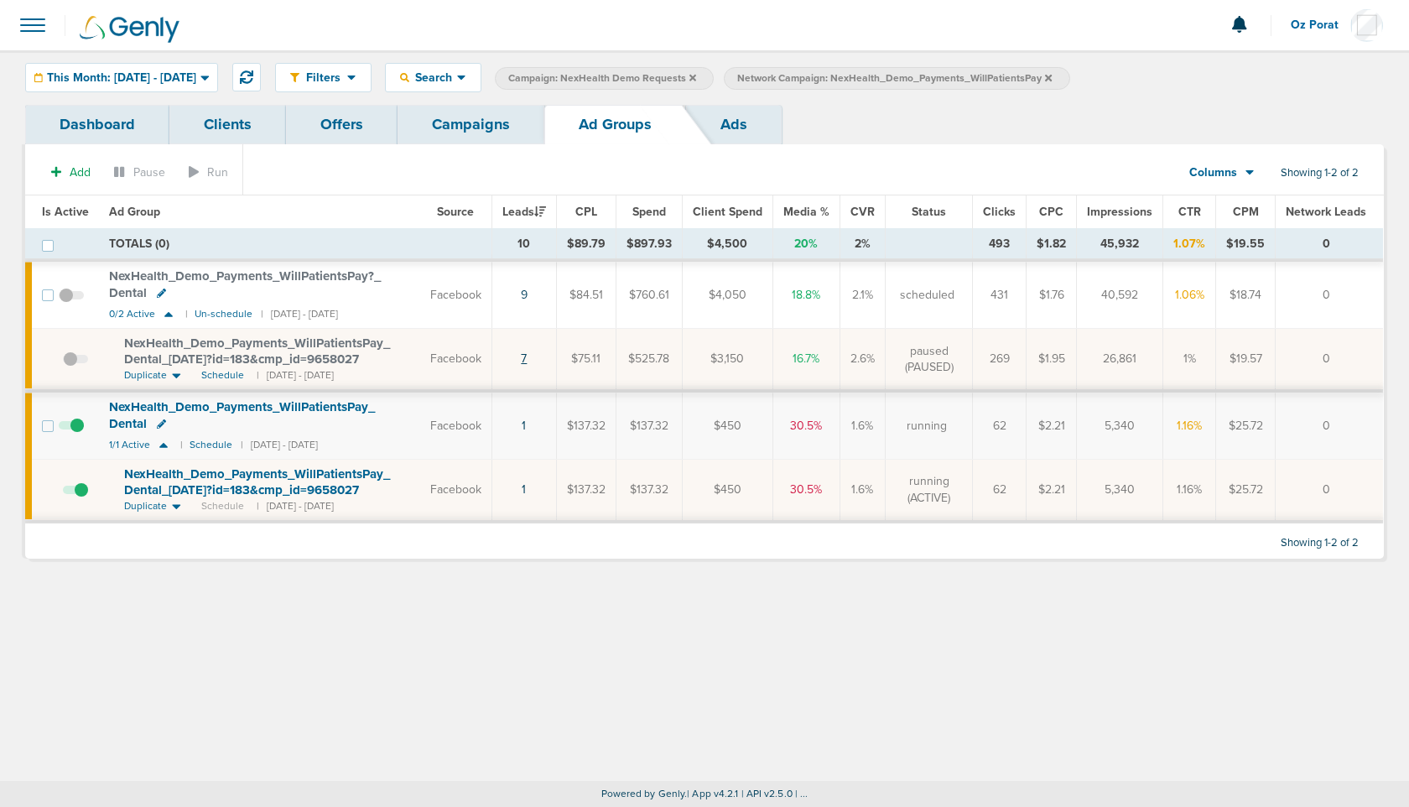
click at [527, 358] on link "7" at bounding box center [524, 358] width 6 height 14
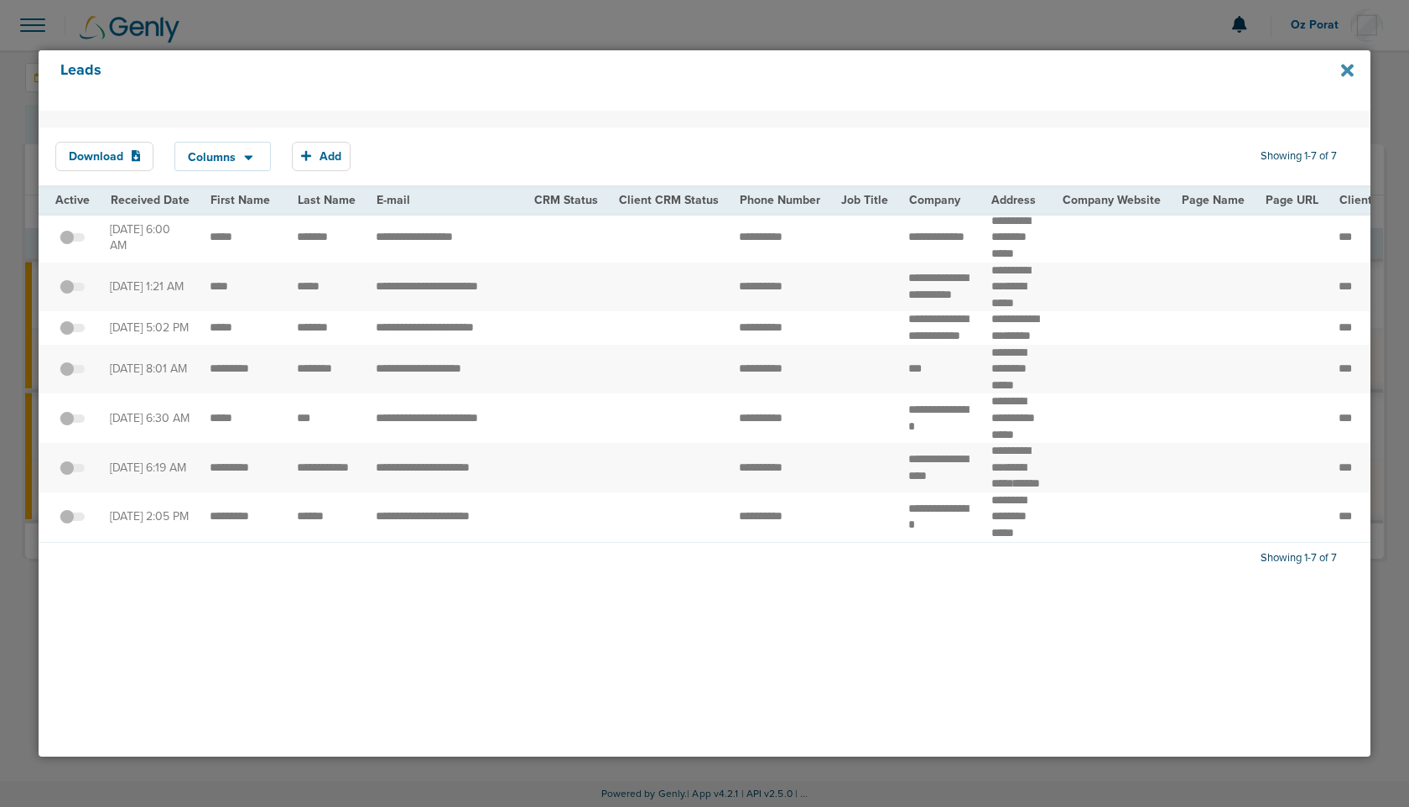
click at [1344, 71] on icon at bounding box center [1347, 70] width 13 height 18
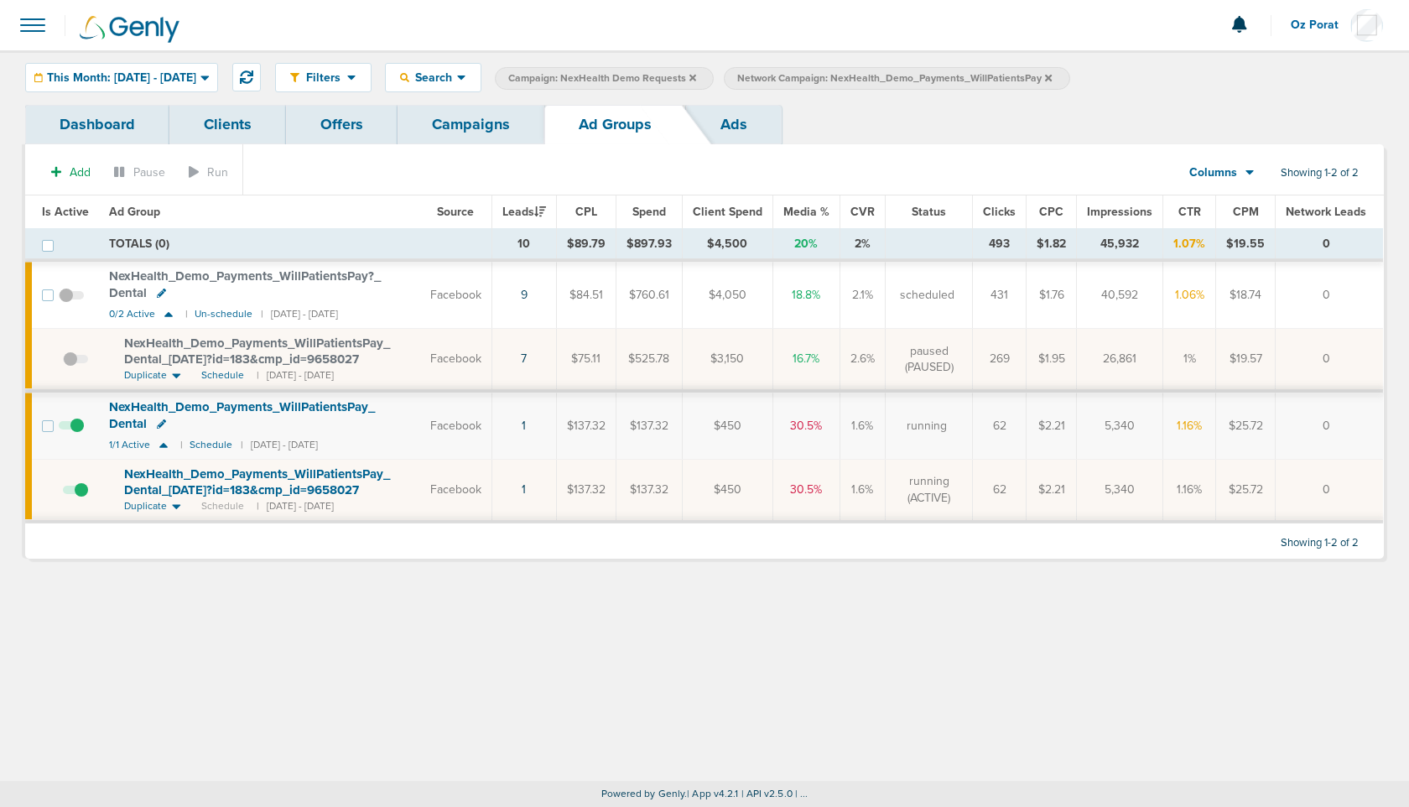
click at [482, 117] on link "Campaigns" at bounding box center [471, 124] width 147 height 39
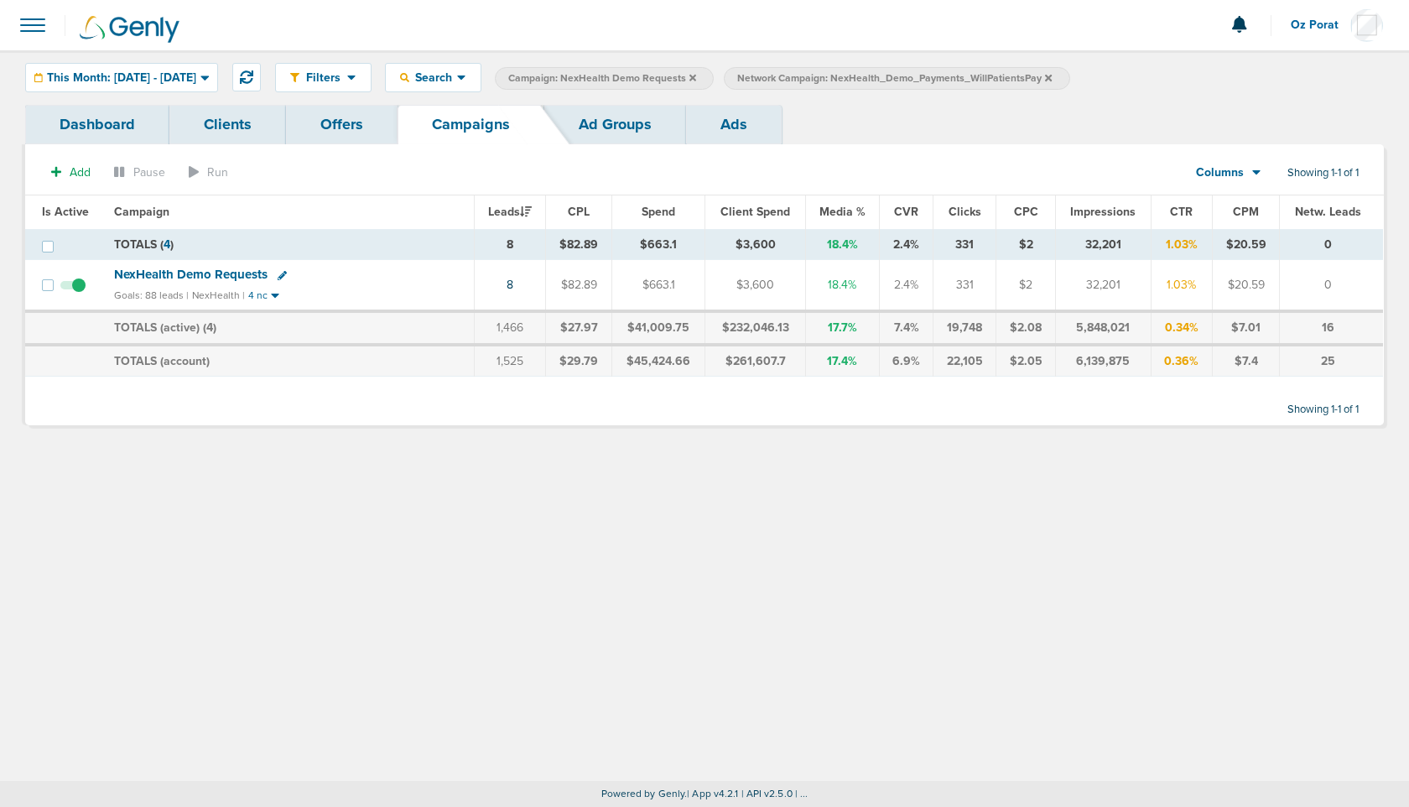
click at [210, 272] on span "NexHealth Demo Requests" at bounding box center [191, 274] width 154 height 15
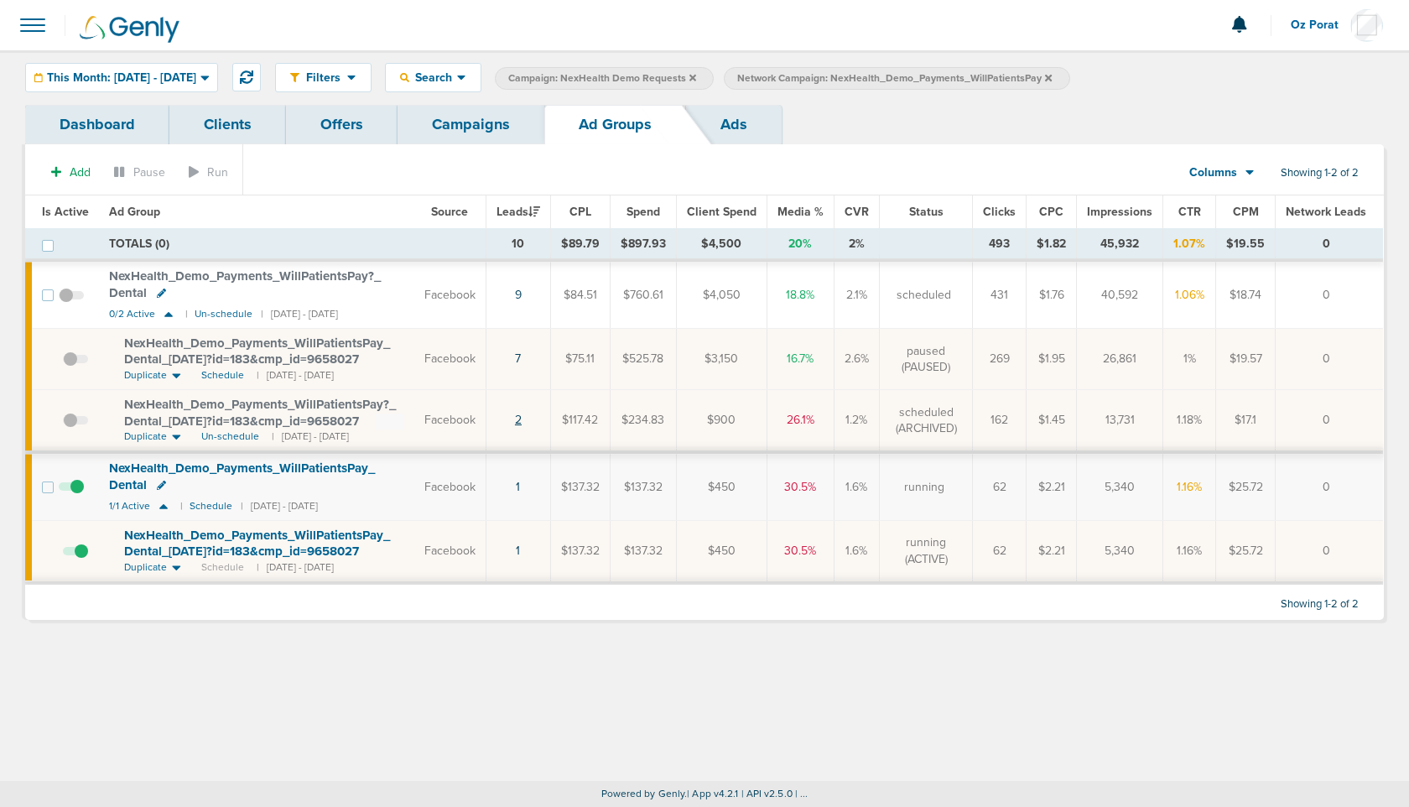
click at [522, 419] on link "2" at bounding box center [518, 420] width 7 height 14
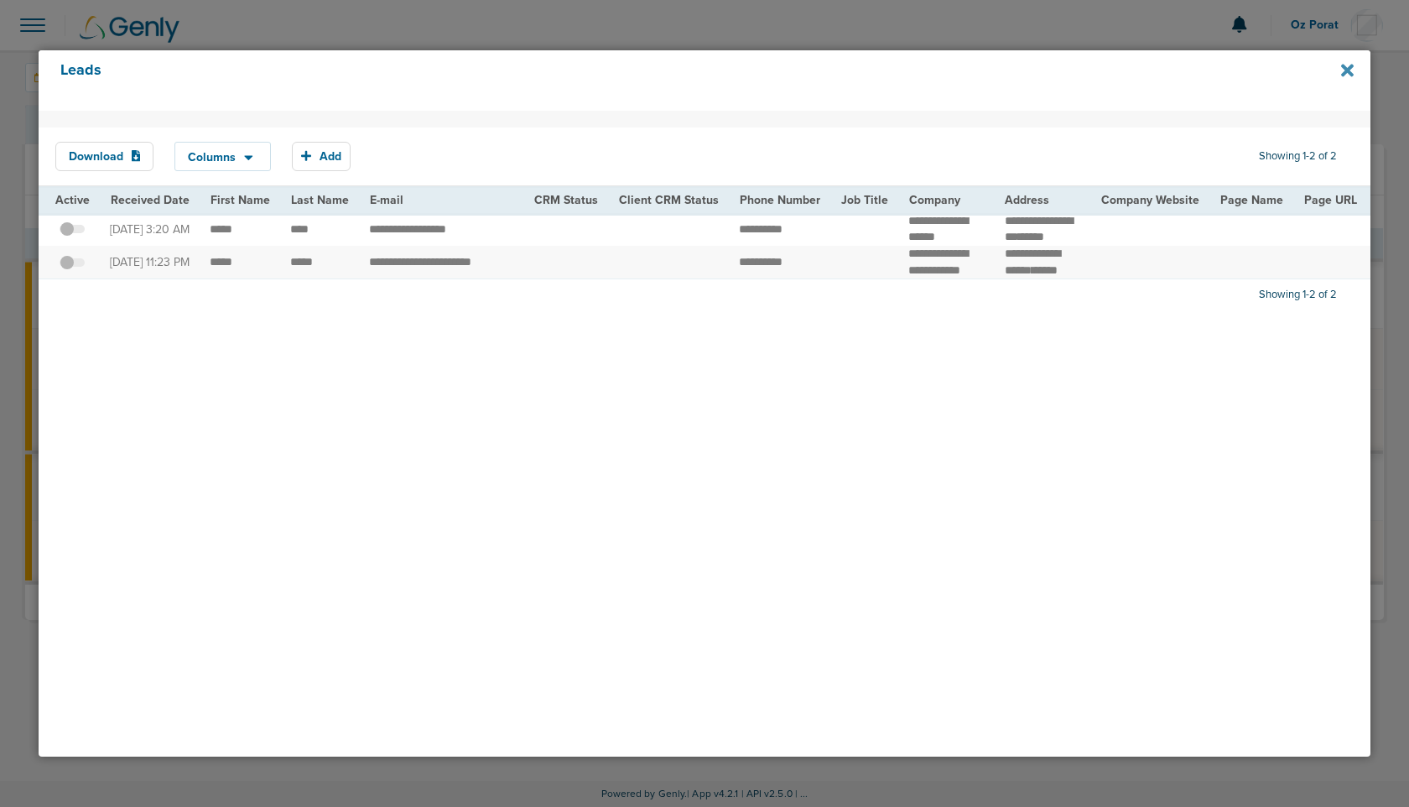
click at [1350, 72] on icon at bounding box center [1347, 71] width 13 height 13
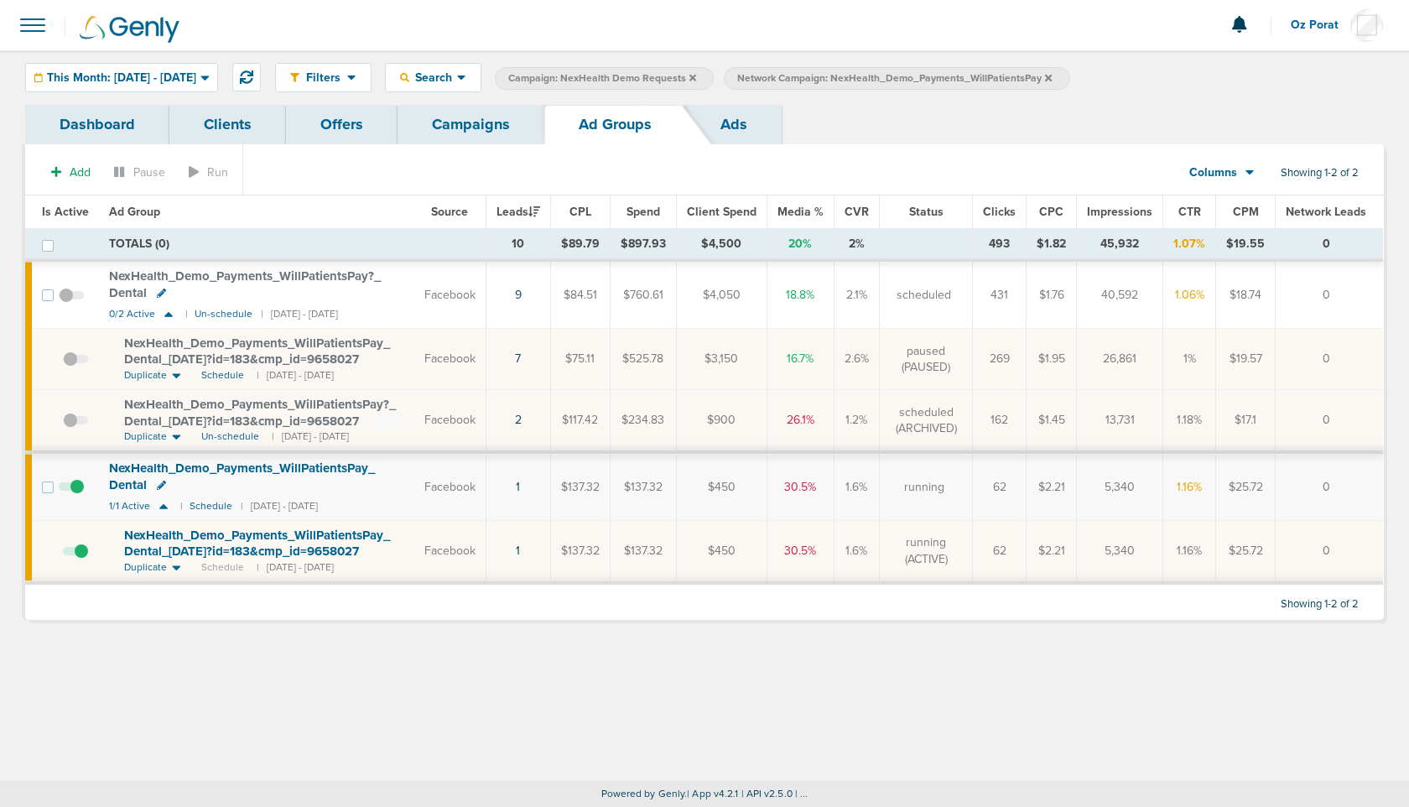
click at [490, 129] on link "Campaigns" at bounding box center [471, 124] width 147 height 39
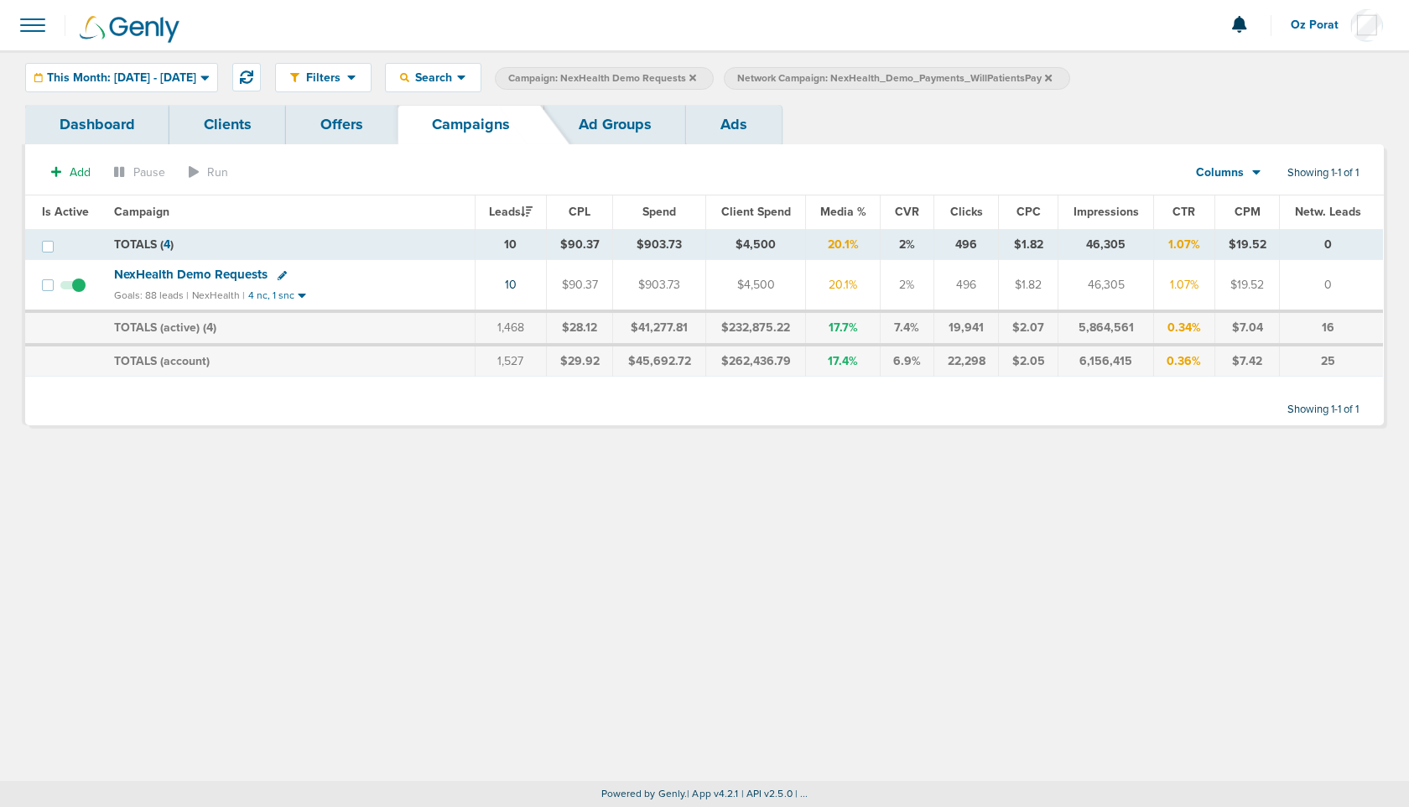
click at [623, 129] on link "Ad Groups" at bounding box center [615, 124] width 142 height 39
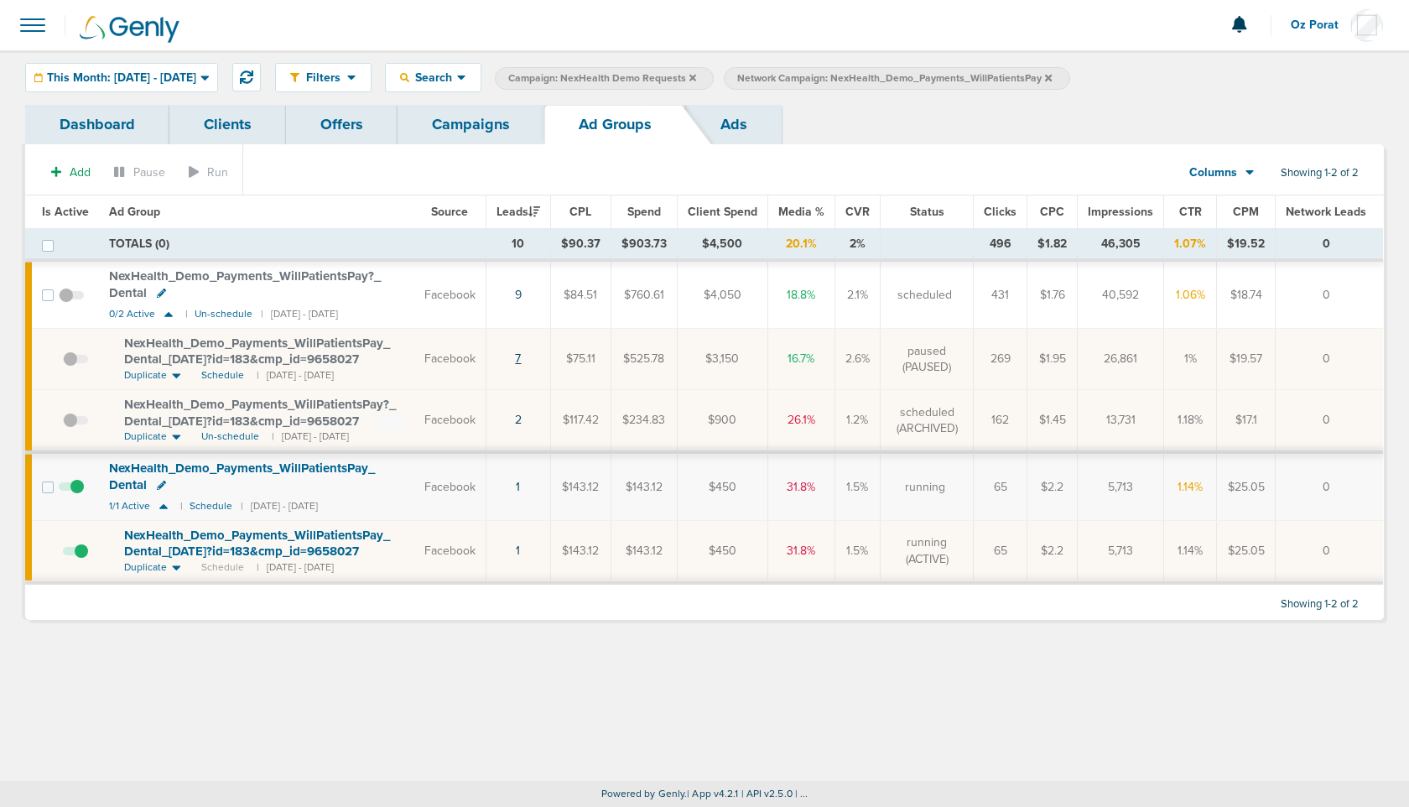
click at [521, 358] on link "7" at bounding box center [518, 358] width 6 height 14
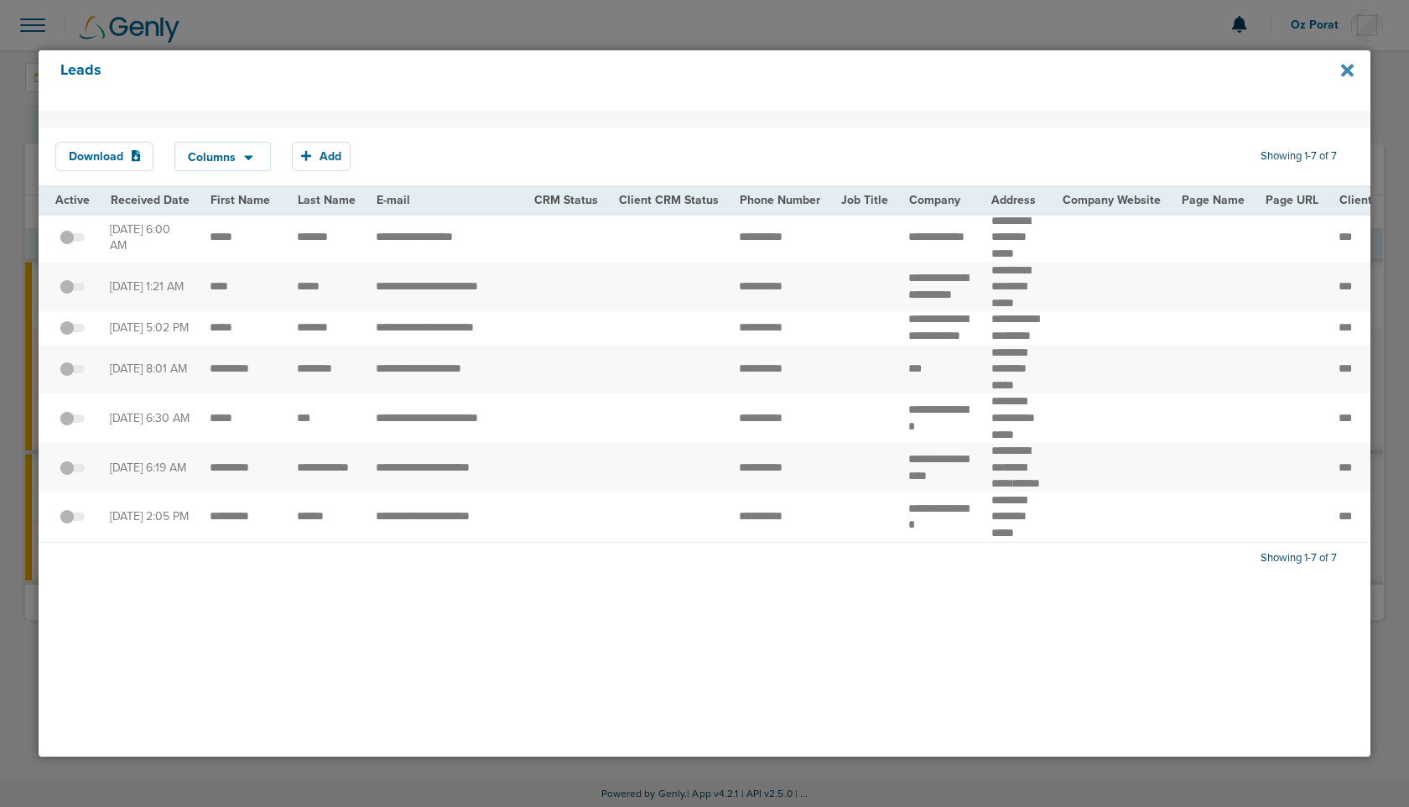
click at [1346, 70] on icon at bounding box center [1347, 71] width 13 height 13
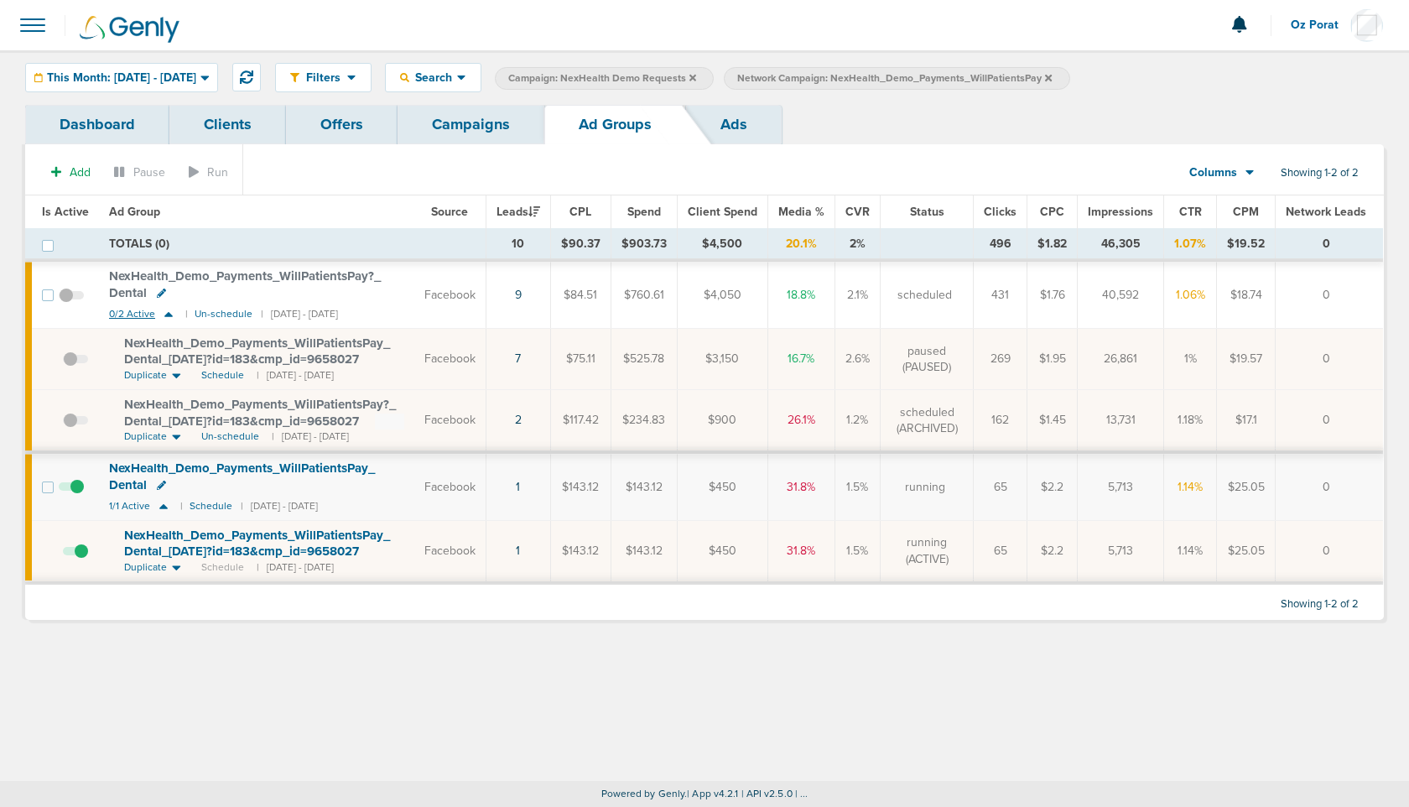
click at [135, 315] on span "0/2 Active" at bounding box center [132, 314] width 46 height 13
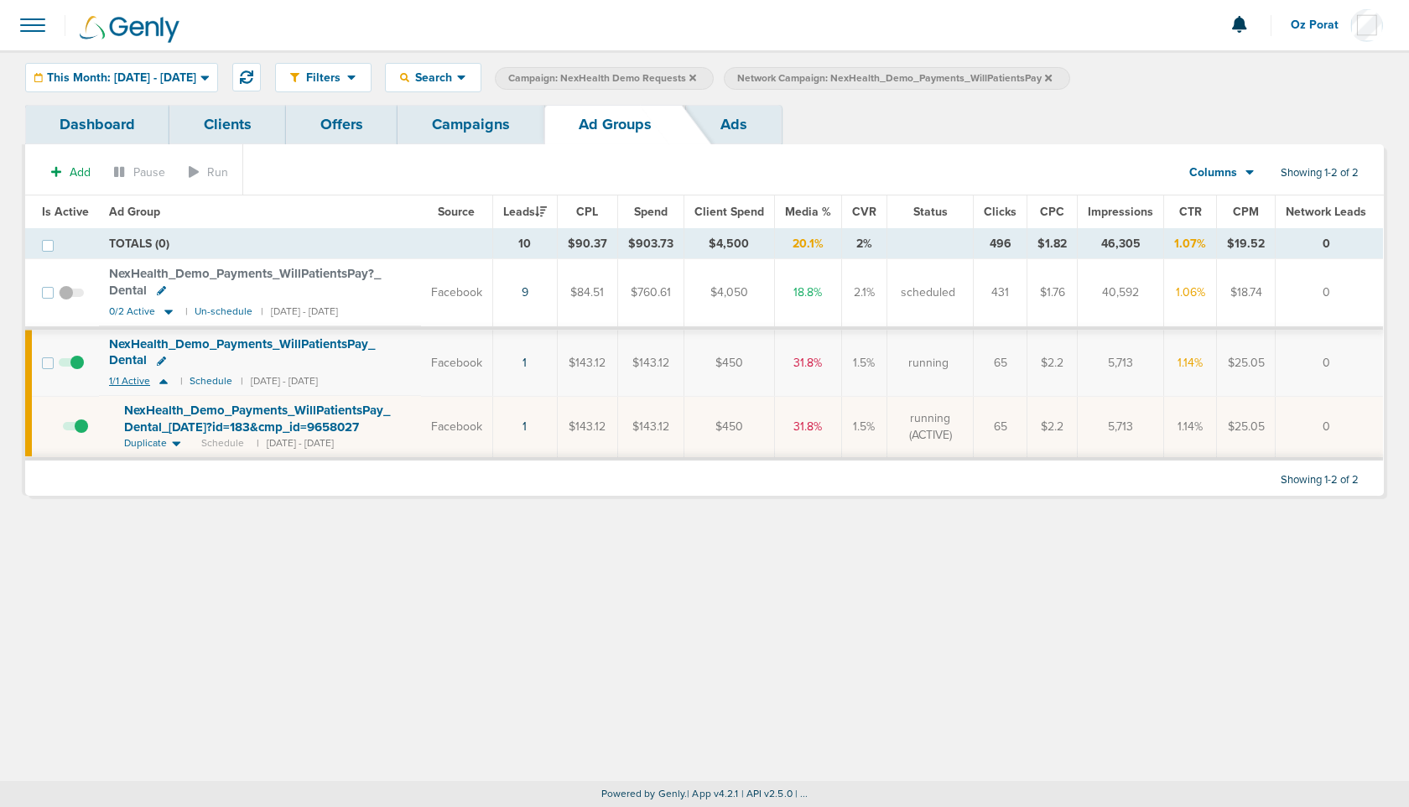
click at [123, 379] on span "1/1 Active" at bounding box center [129, 381] width 41 height 13
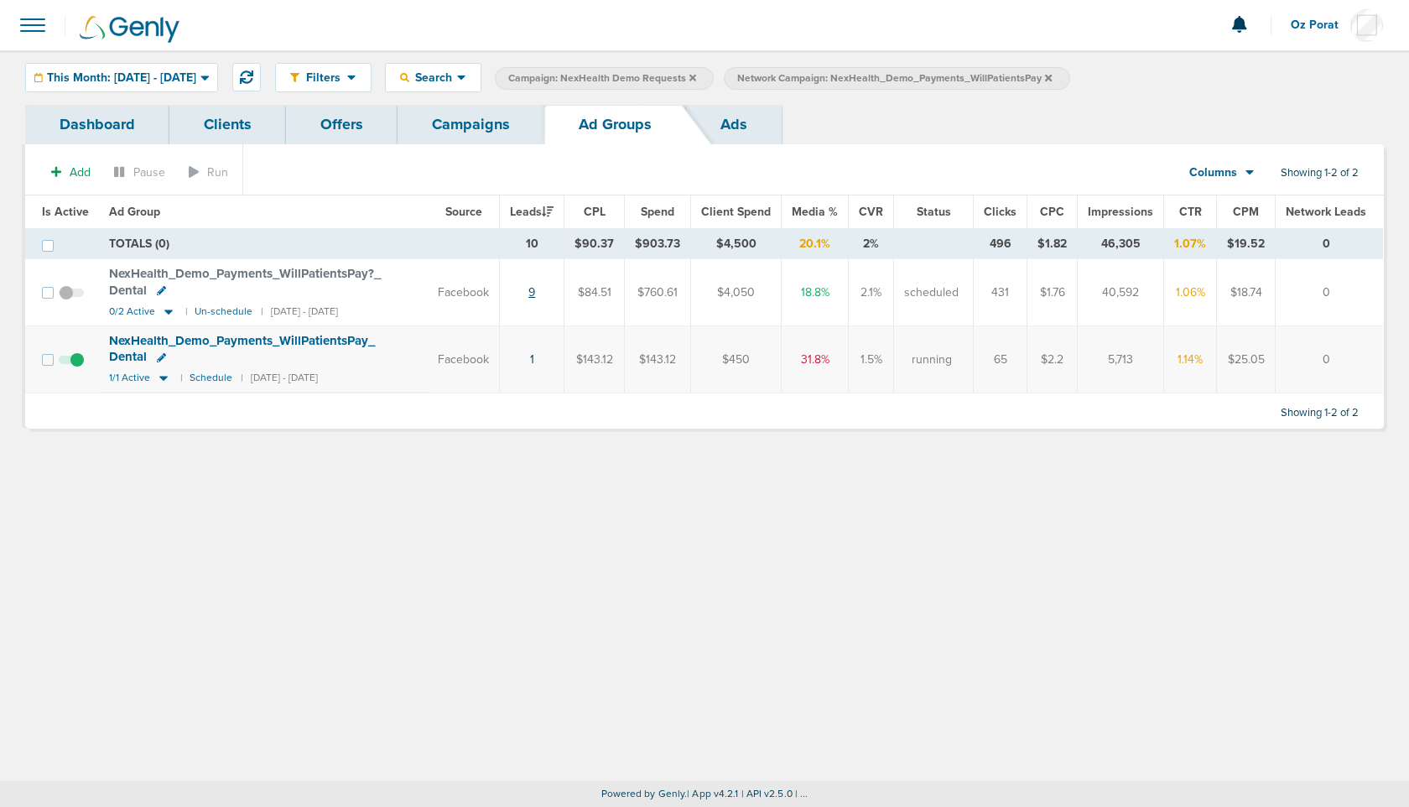
click at [535, 292] on link "9" at bounding box center [532, 292] width 7 height 14
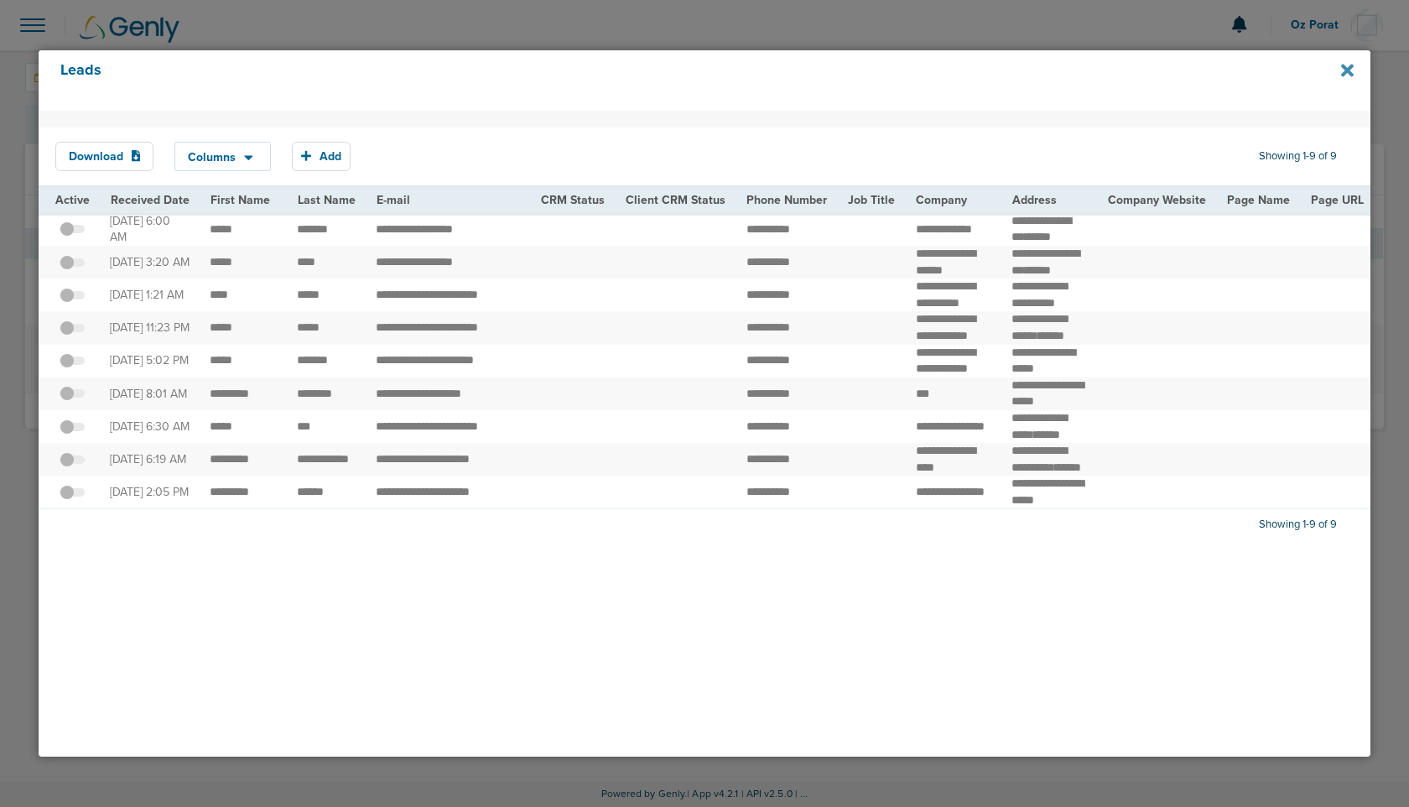
click at [1351, 70] on icon at bounding box center [1347, 70] width 13 height 18
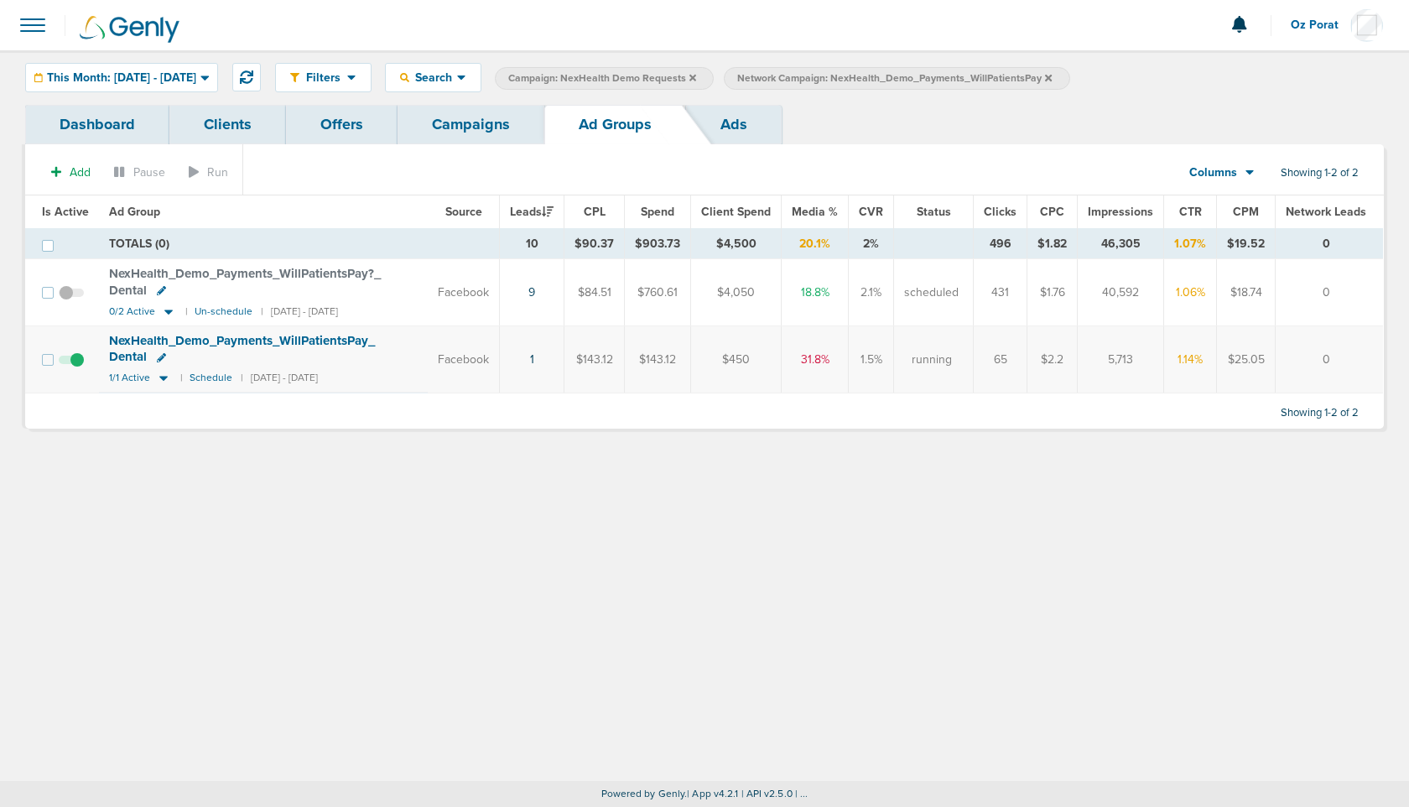
click at [742, 117] on link "Ads" at bounding box center [734, 124] width 96 height 39
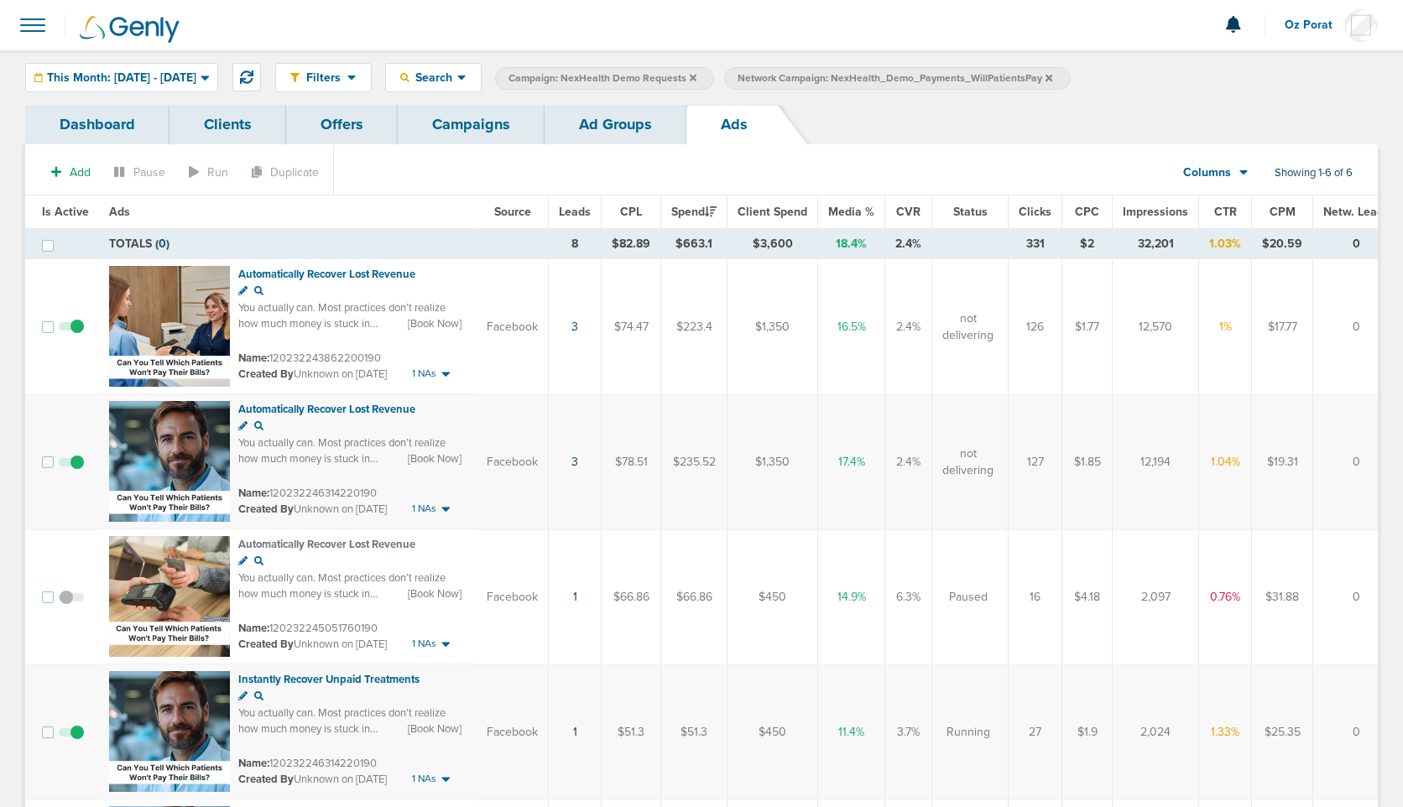
click at [483, 122] on link "Campaigns" at bounding box center [471, 124] width 147 height 39
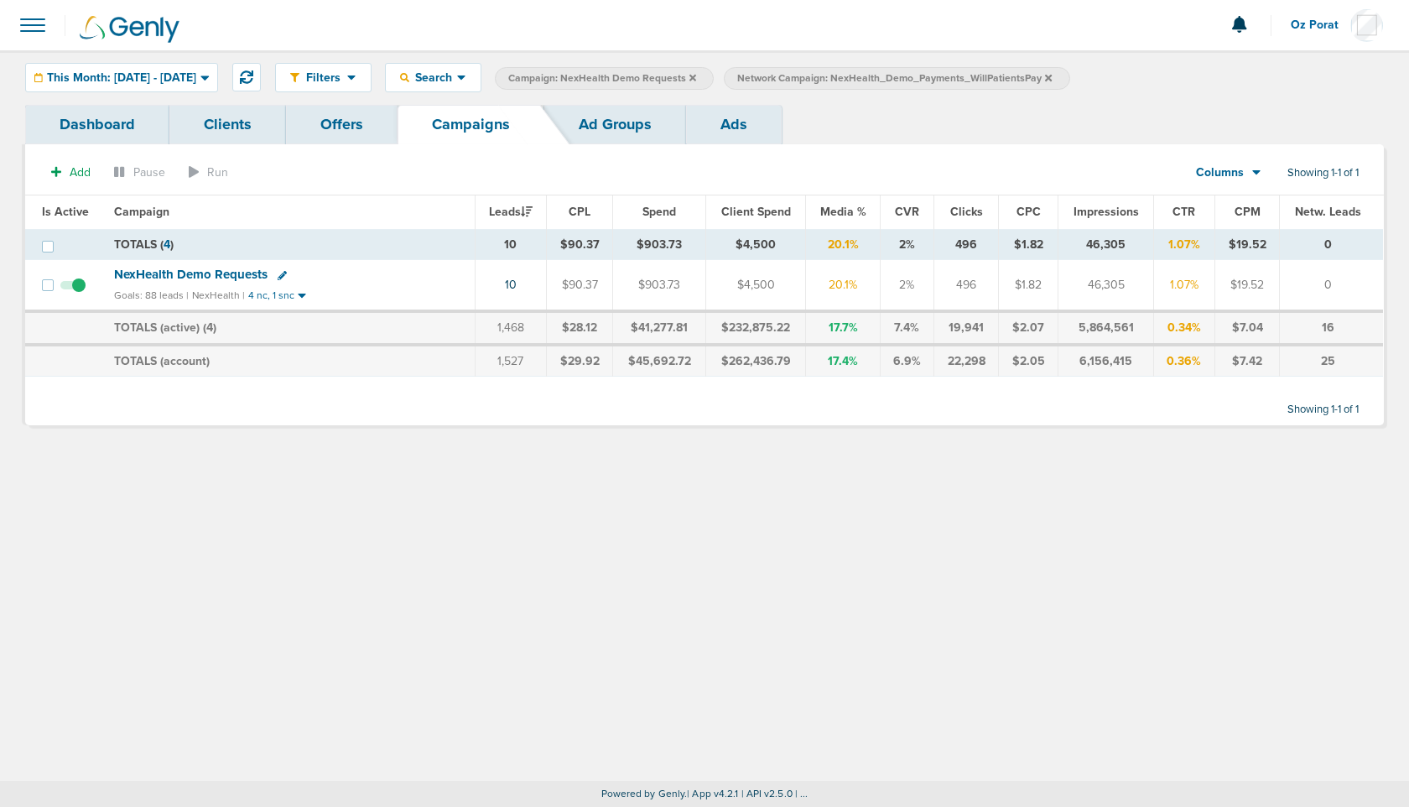
click at [627, 130] on link "Ad Groups" at bounding box center [615, 124] width 142 height 39
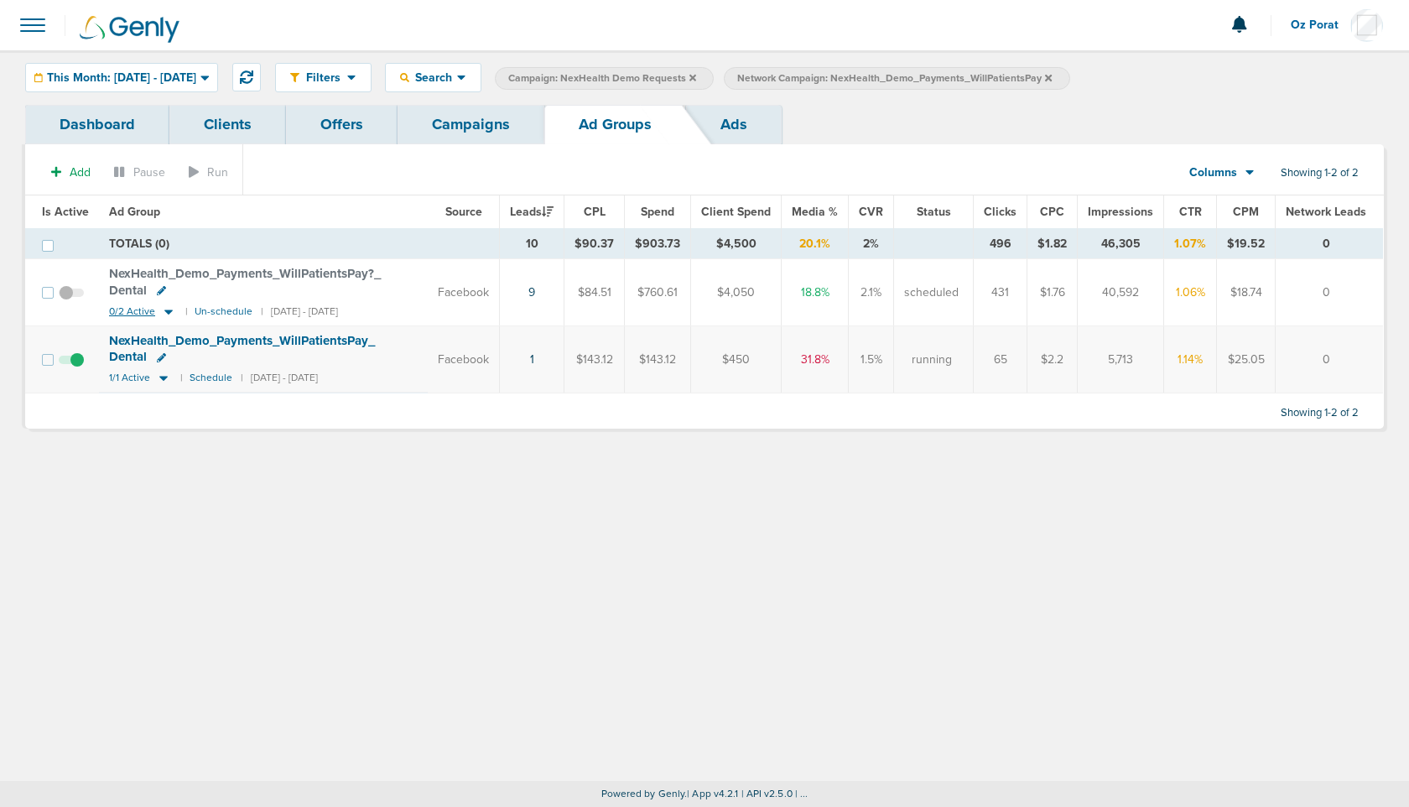
click at [138, 307] on span "0/2 Active" at bounding box center [132, 311] width 46 height 13
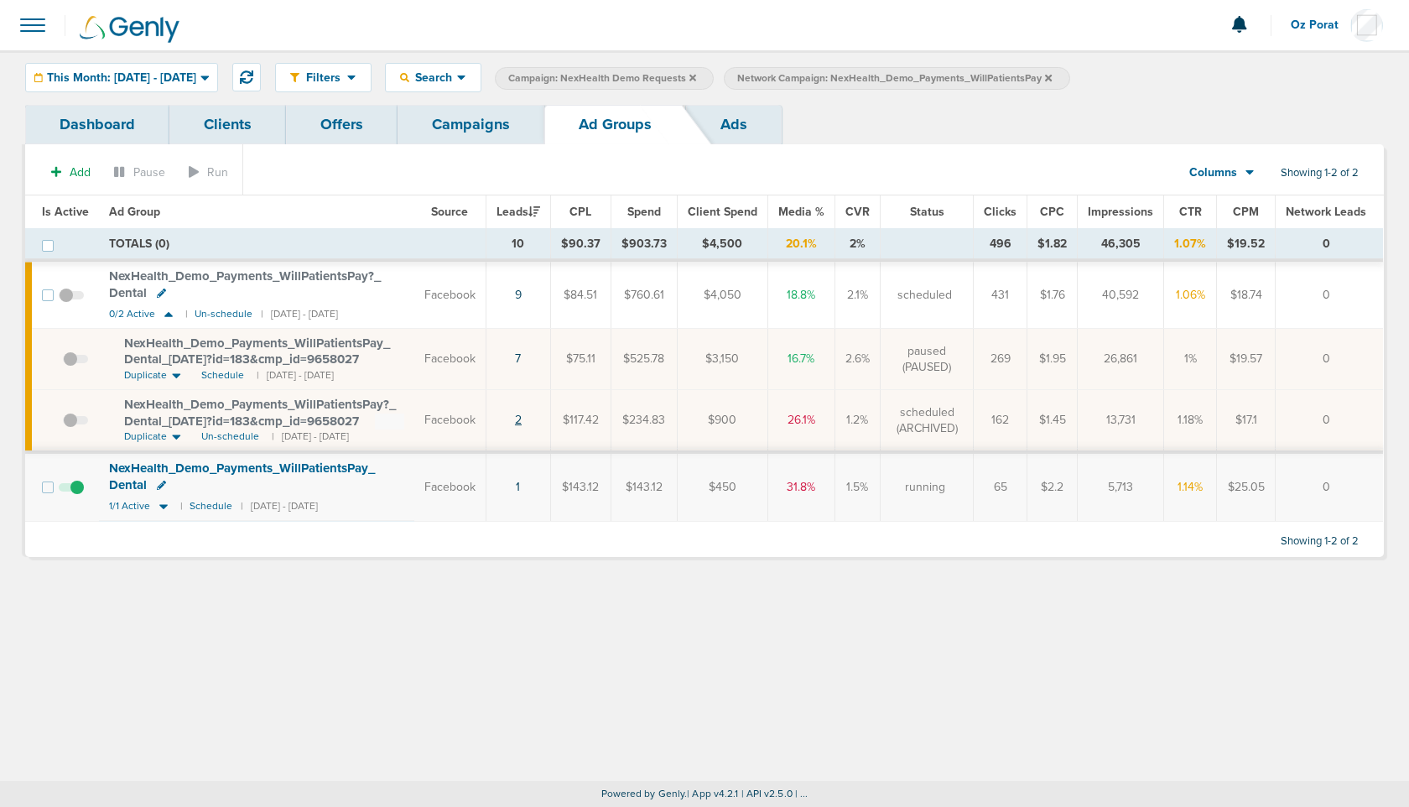
click at [522, 418] on link "2" at bounding box center [518, 420] width 7 height 14
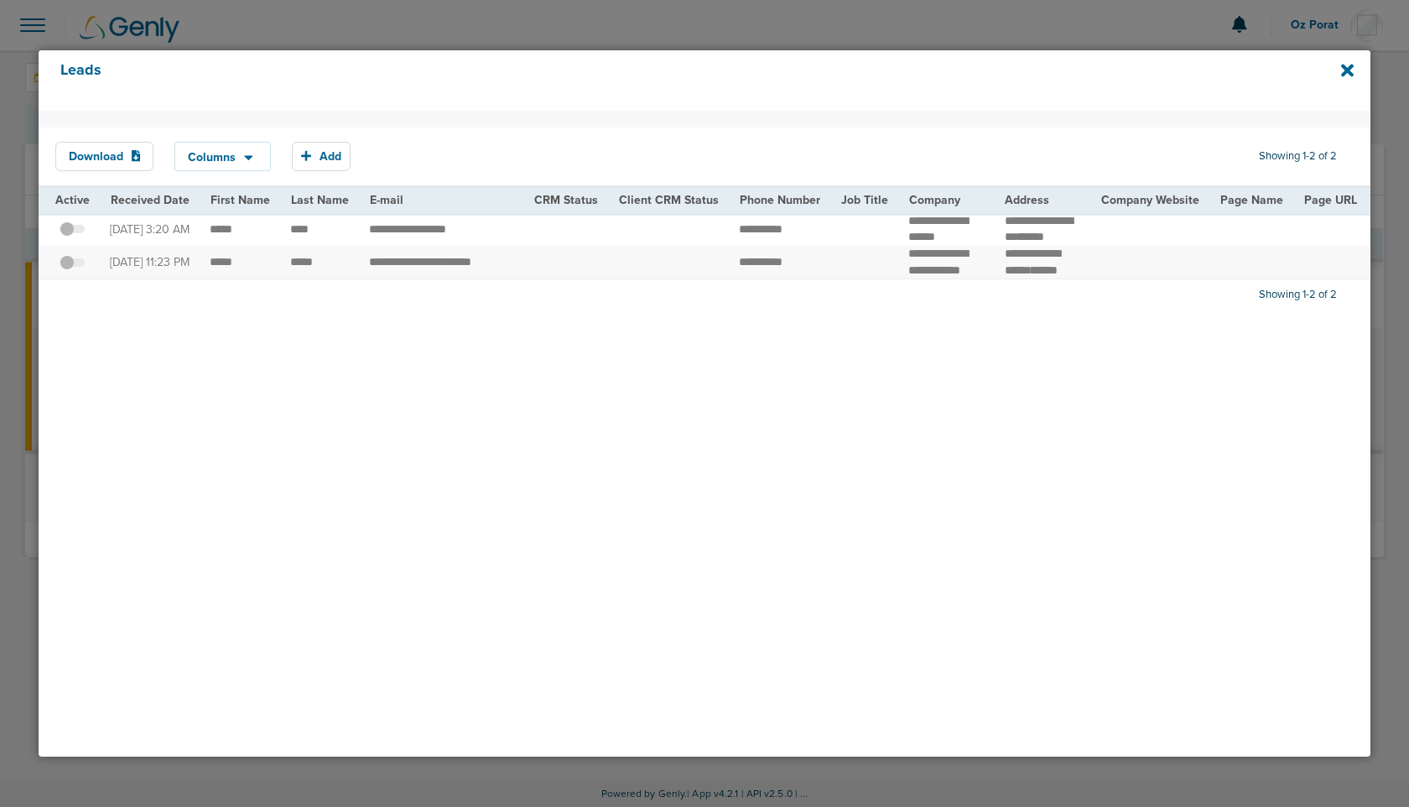
click at [434, 236] on td "**********" at bounding box center [441, 229] width 164 height 33
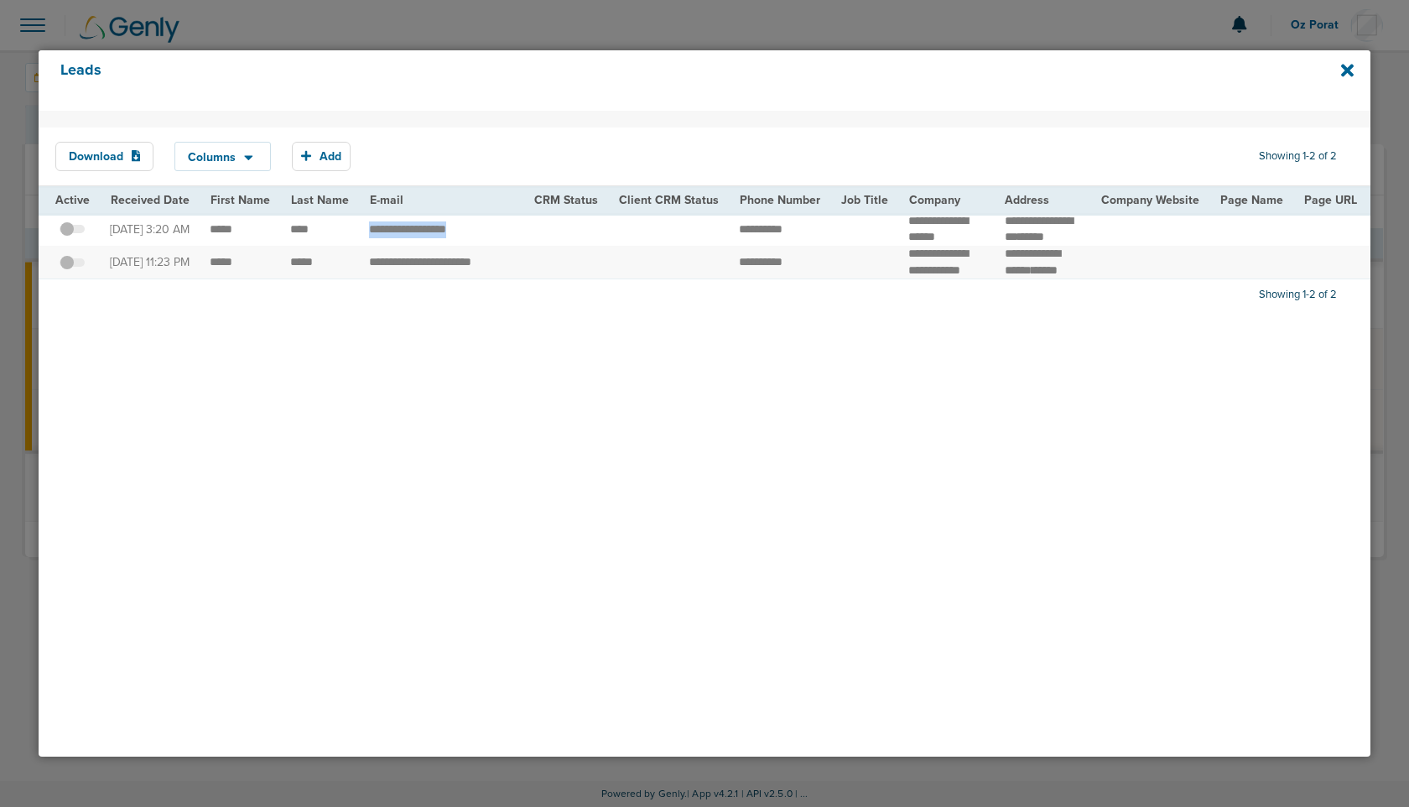
click at [455, 279] on td "**********" at bounding box center [441, 263] width 164 height 34
copy tr "**********"
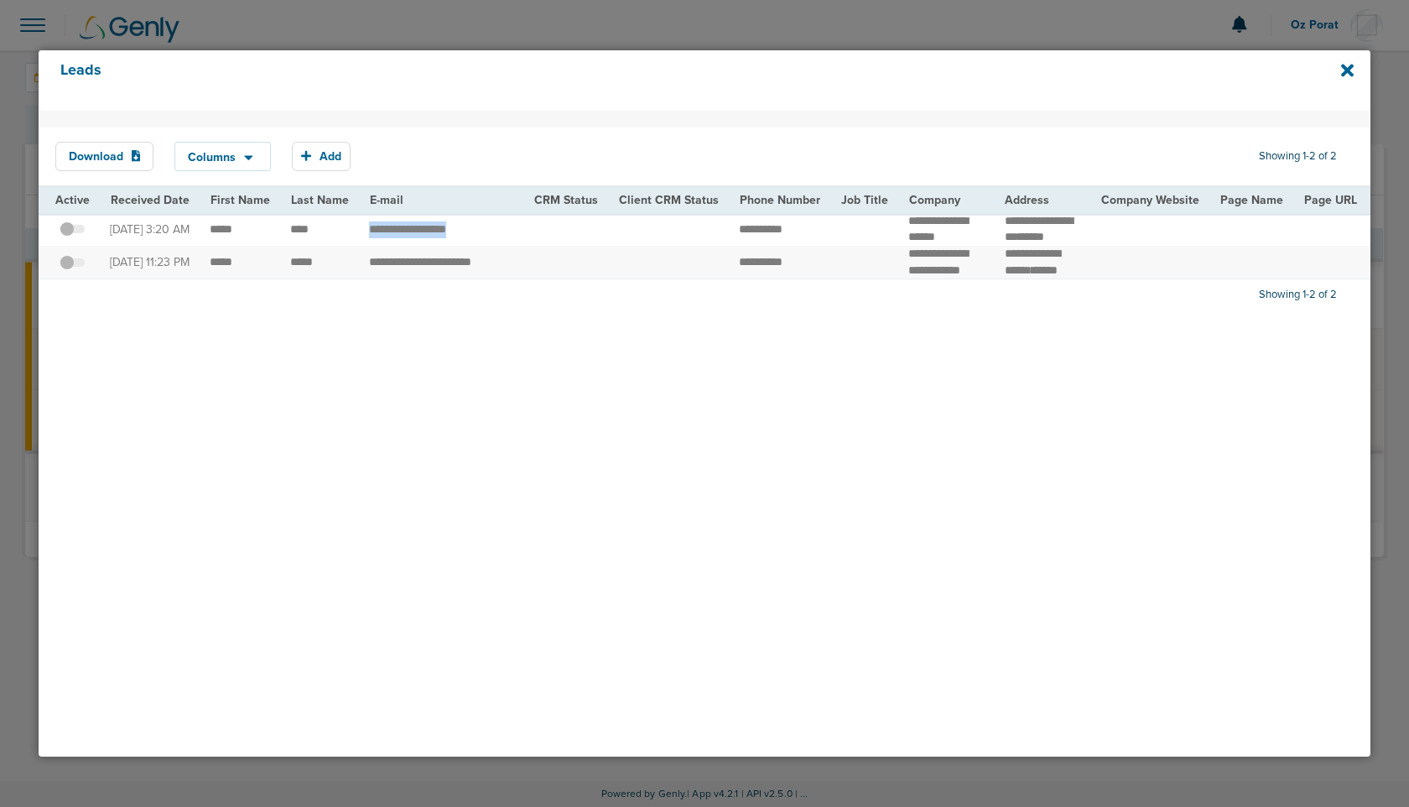
drag, startPoint x: 483, startPoint y: 240, endPoint x: 357, endPoint y: 240, distance: 125.8
click at [359, 240] on td "**********" at bounding box center [441, 229] width 164 height 33
click at [402, 235] on td "**********" at bounding box center [441, 229] width 164 height 33
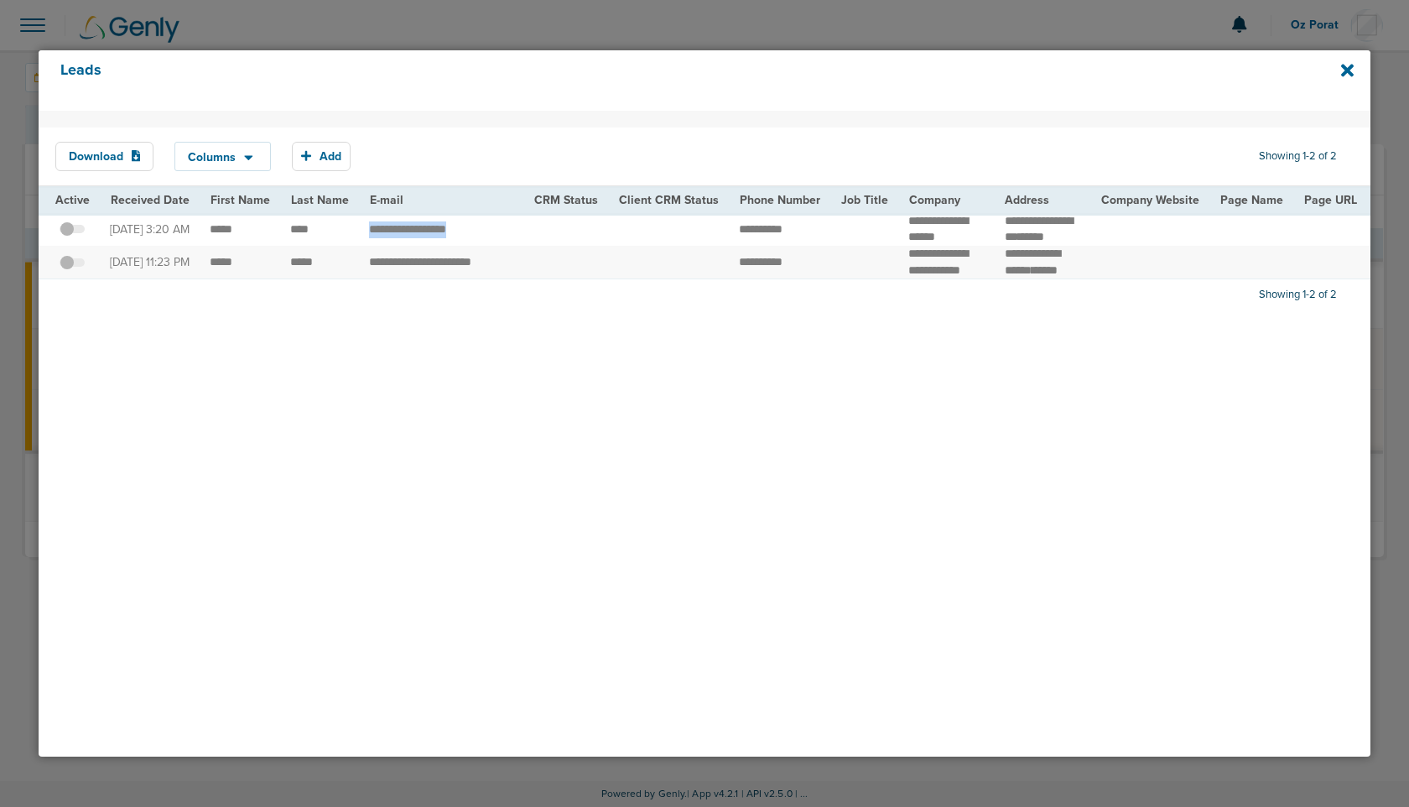
copy tr "*********"
drag, startPoint x: 206, startPoint y: 232, endPoint x: 319, endPoint y: 237, distance: 112.5
copy tr
click at [73, 237] on span at bounding box center [72, 237] width 25 height 0
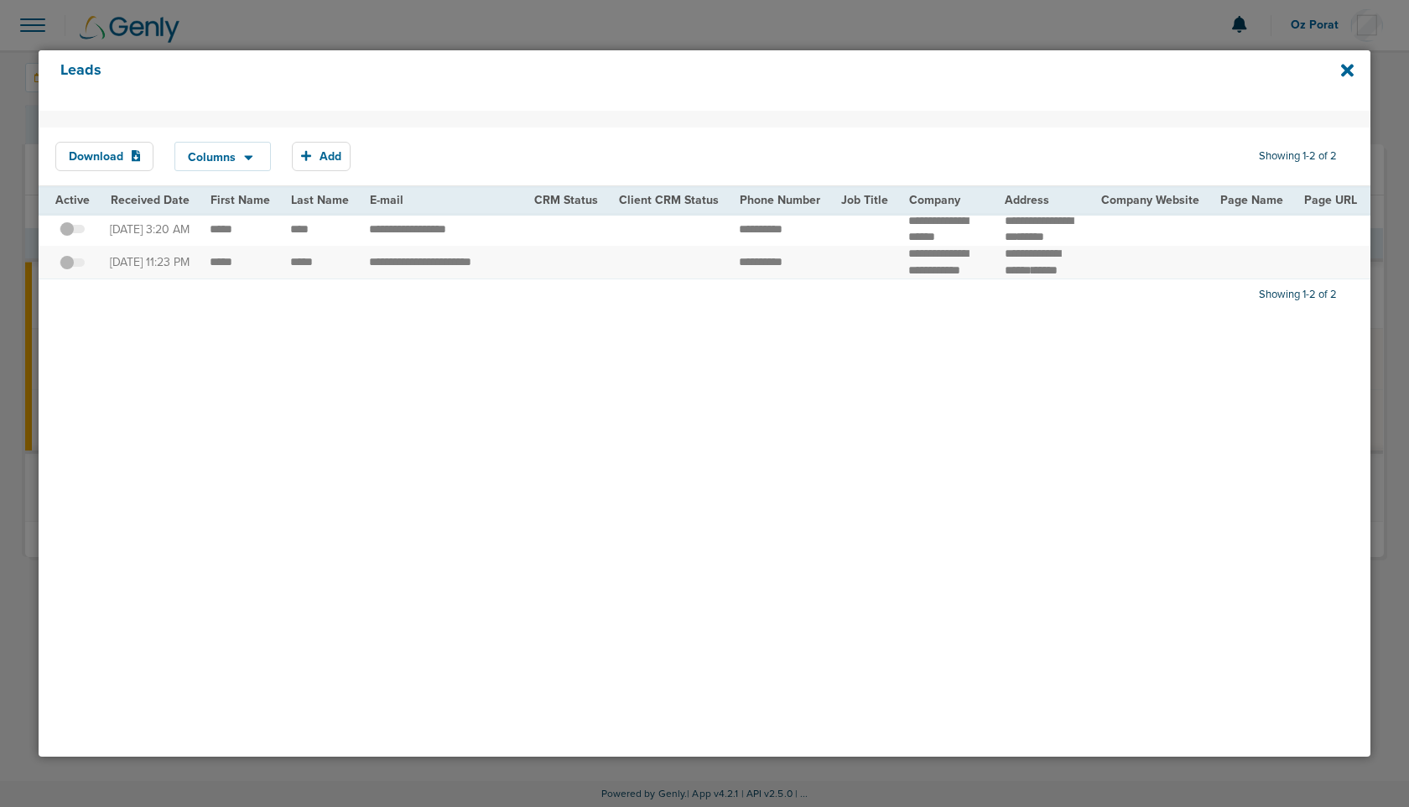
click at [72, 232] on input "checkbox" at bounding box center [72, 232] width 0 height 0
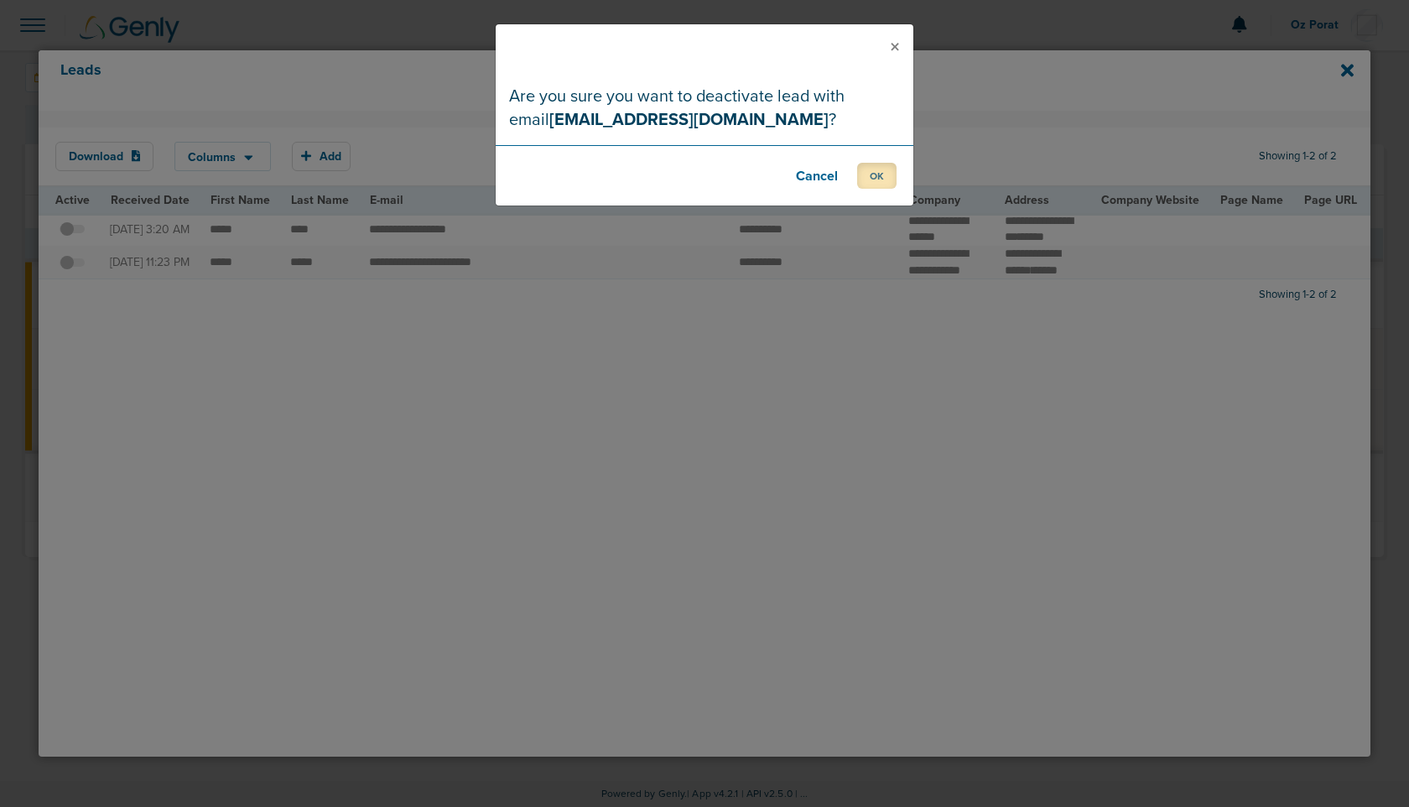
click at [881, 174] on button "OK" at bounding box center [876, 176] width 39 height 26
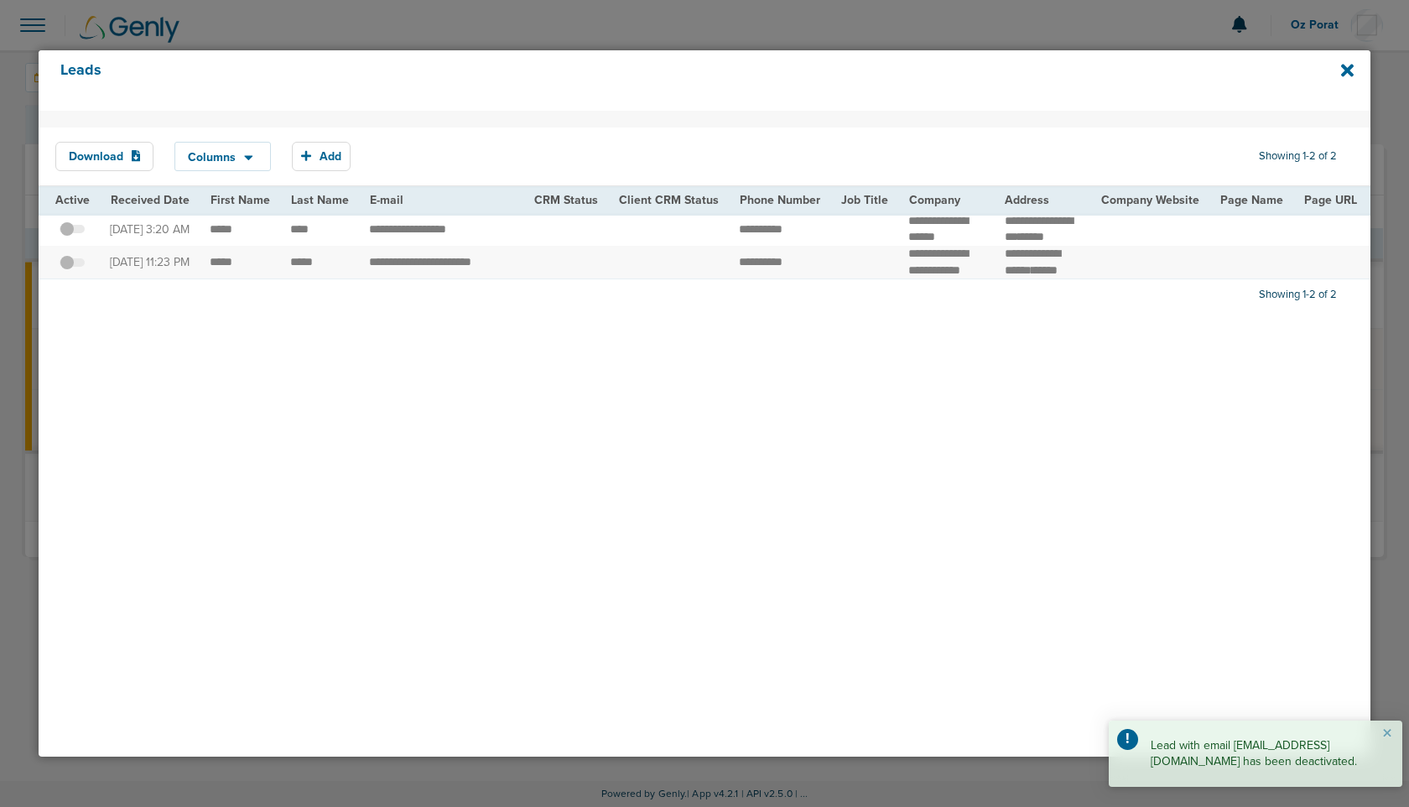
click at [70, 271] on span at bounding box center [72, 271] width 25 height 0
click at [72, 265] on input "checkbox" at bounding box center [72, 265] width 0 height 0
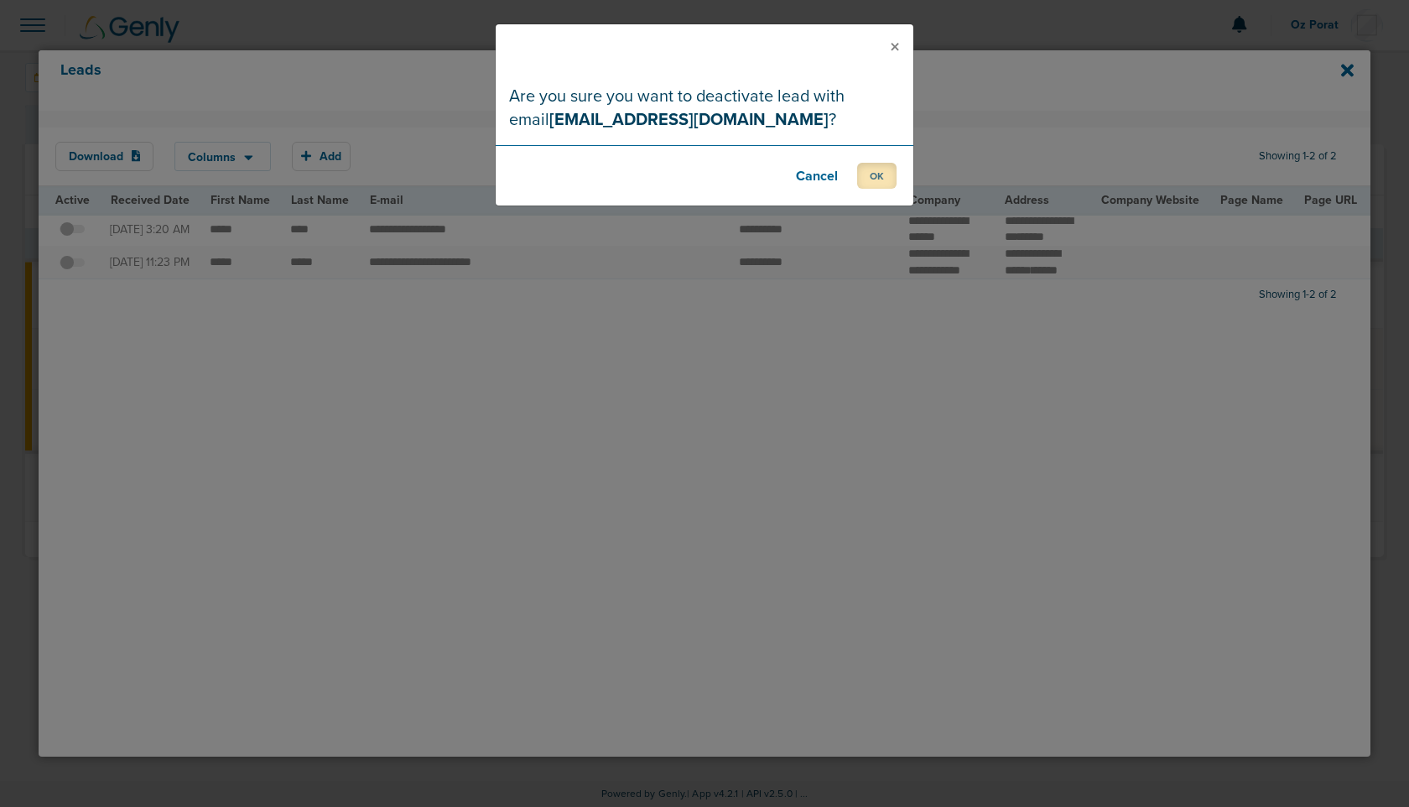
click at [863, 177] on button "OK" at bounding box center [876, 176] width 39 height 26
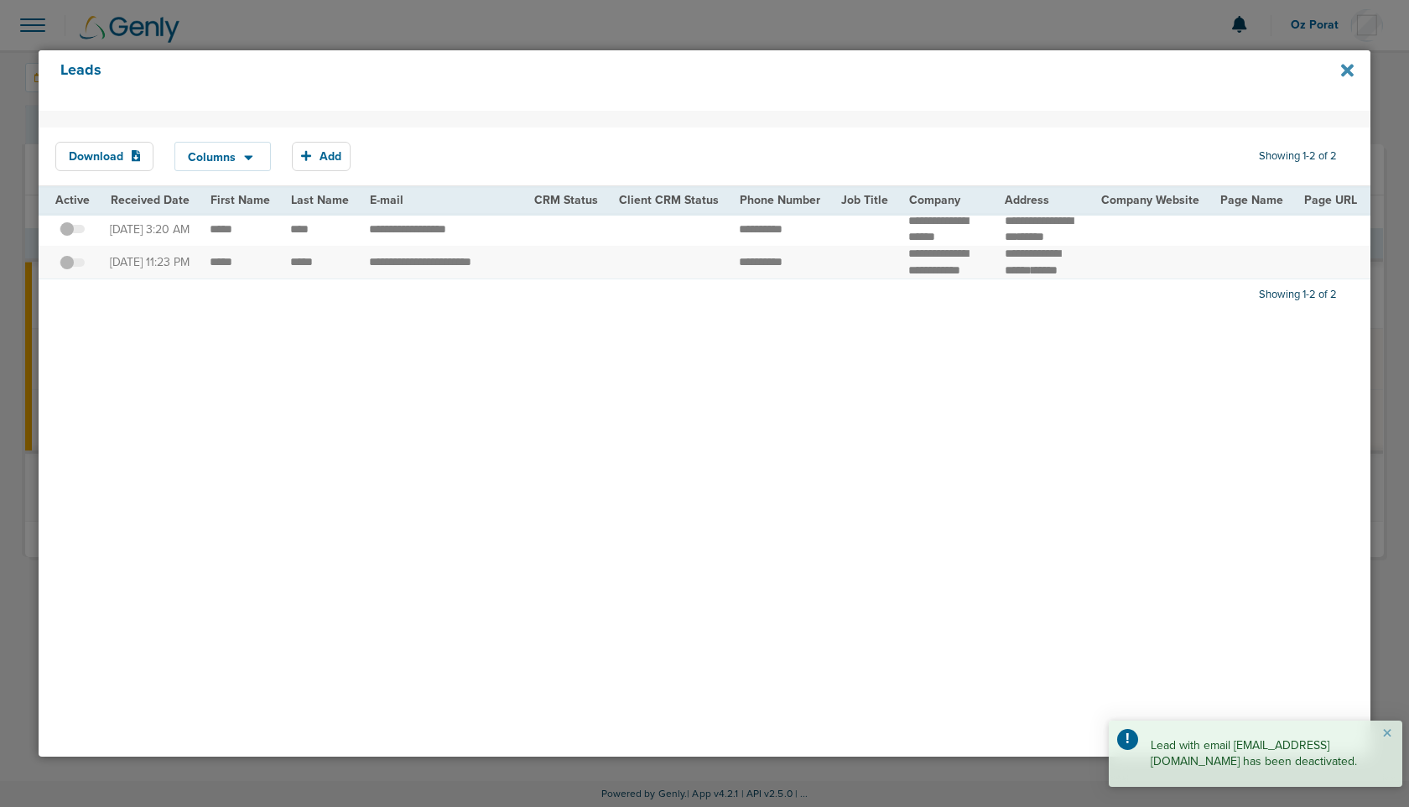
click at [1343, 72] on icon at bounding box center [1347, 71] width 13 height 13
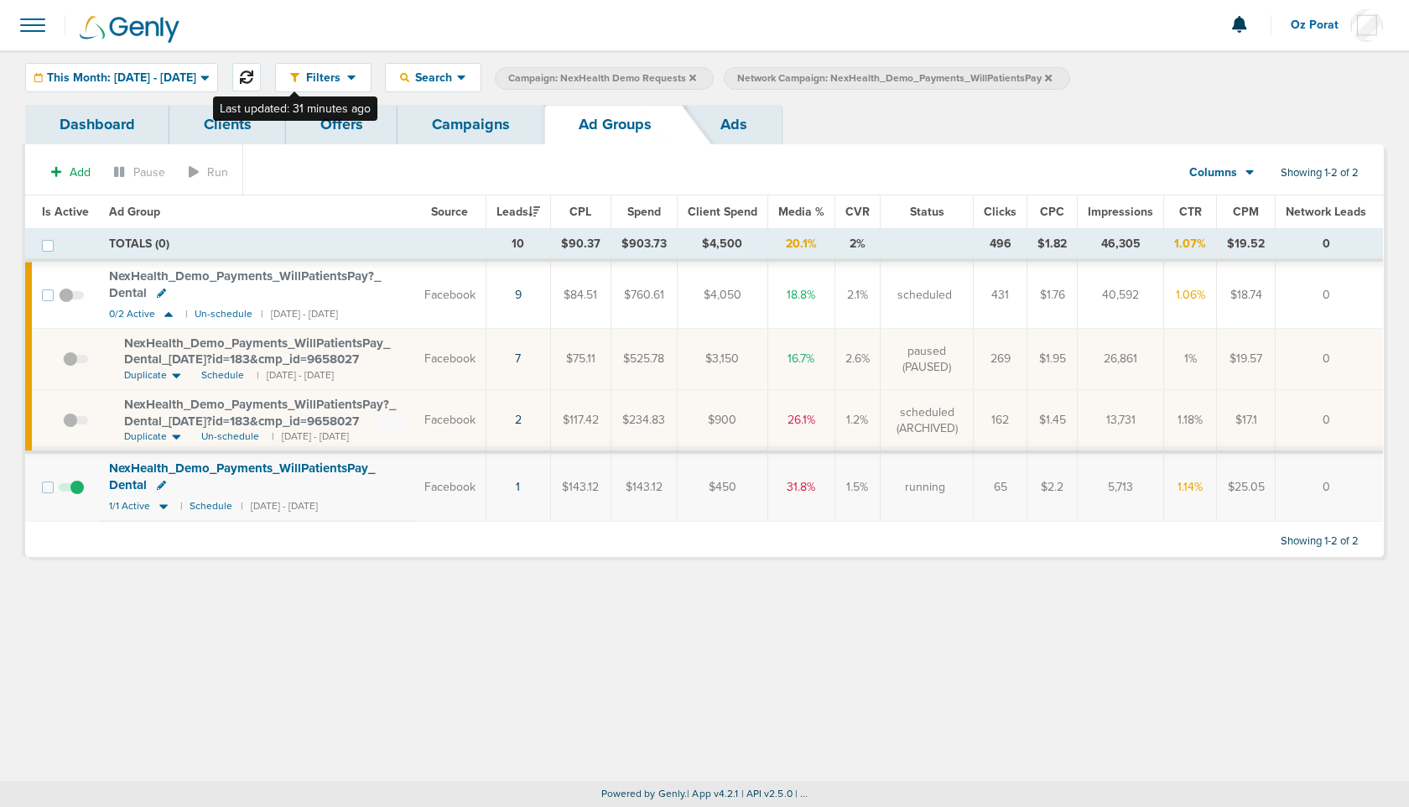
click at [261, 71] on button at bounding box center [246, 77] width 29 height 29
click at [124, 313] on span "0/2 Active" at bounding box center [132, 314] width 46 height 13
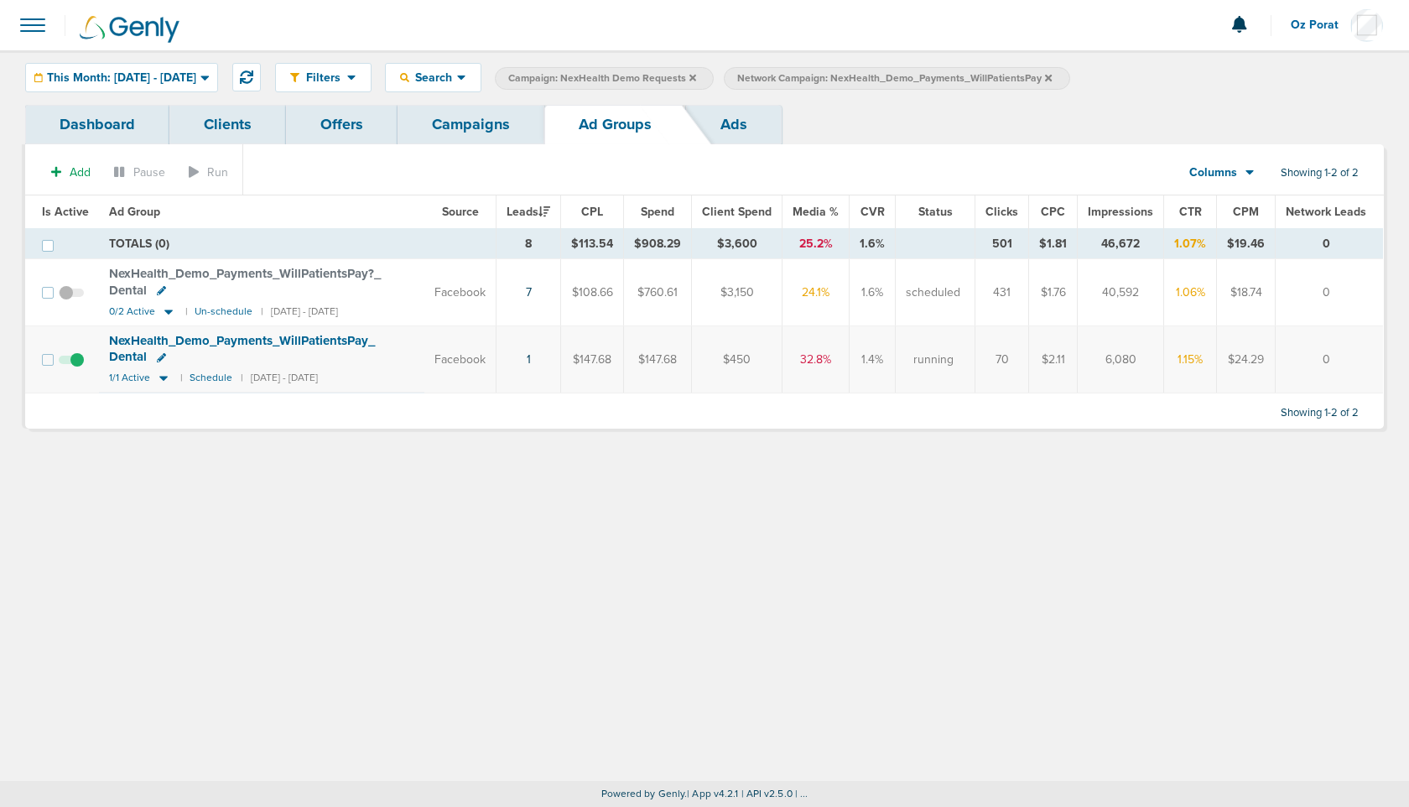
click at [742, 119] on link "Ads" at bounding box center [734, 124] width 96 height 39
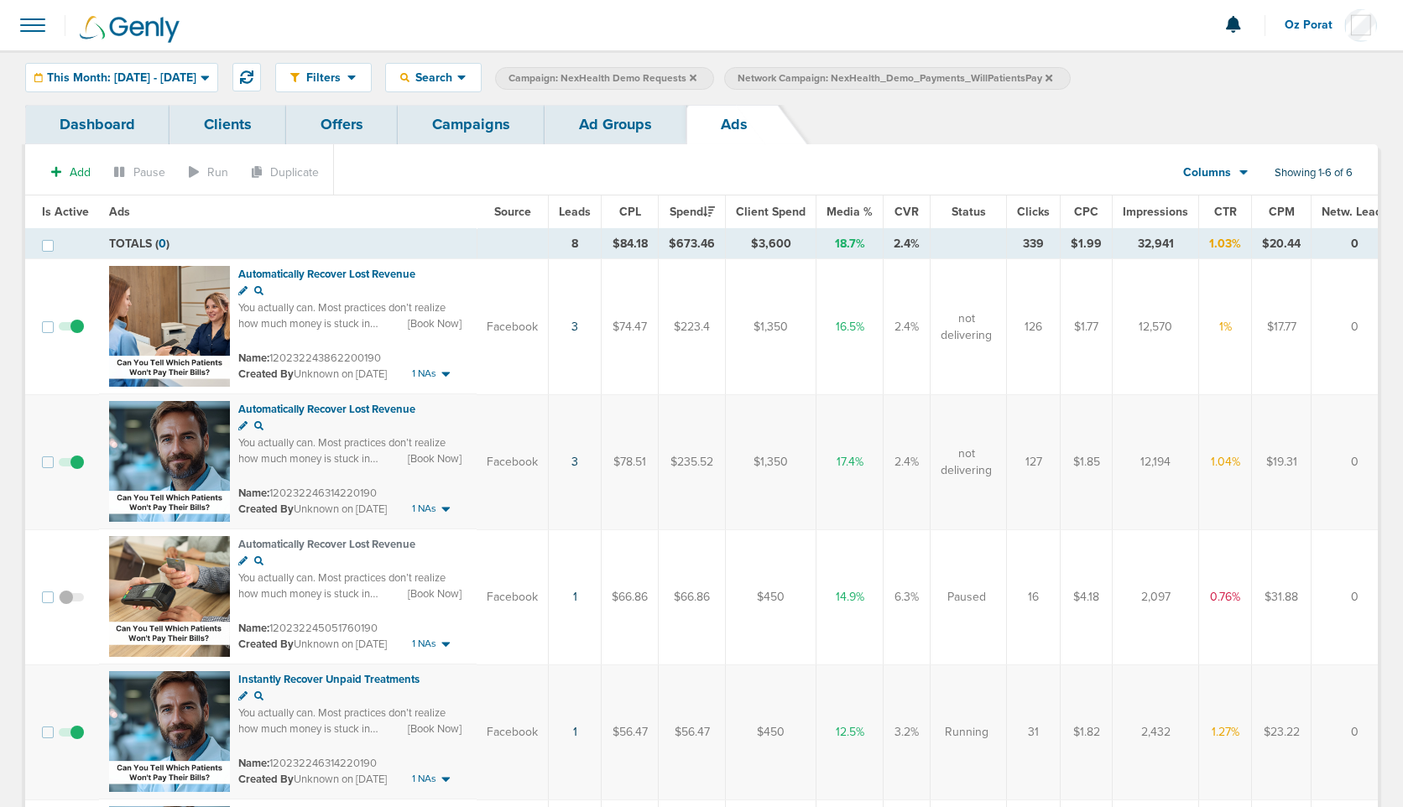
click at [616, 128] on link "Ad Groups" at bounding box center [615, 124] width 142 height 39
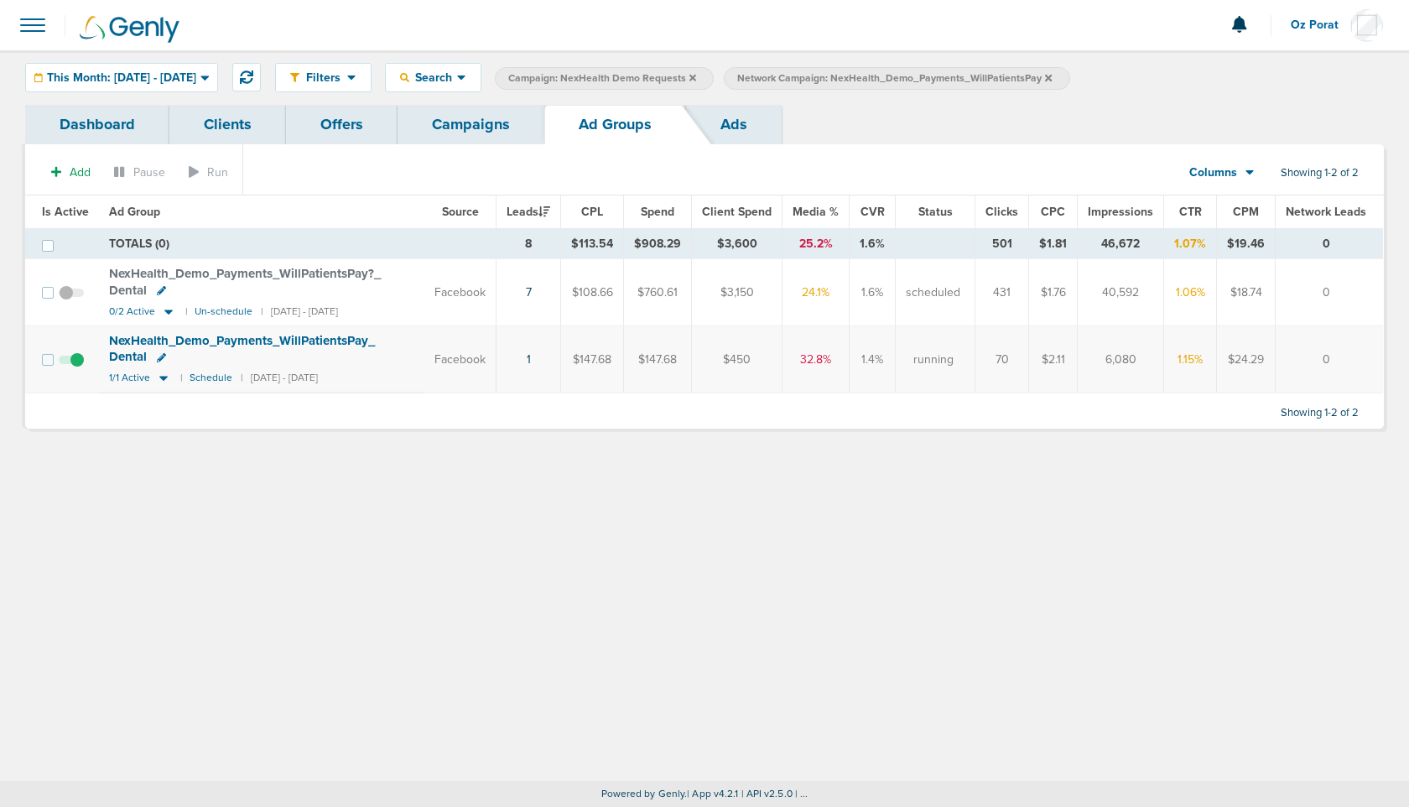
click at [476, 118] on link "Campaigns" at bounding box center [471, 124] width 147 height 39
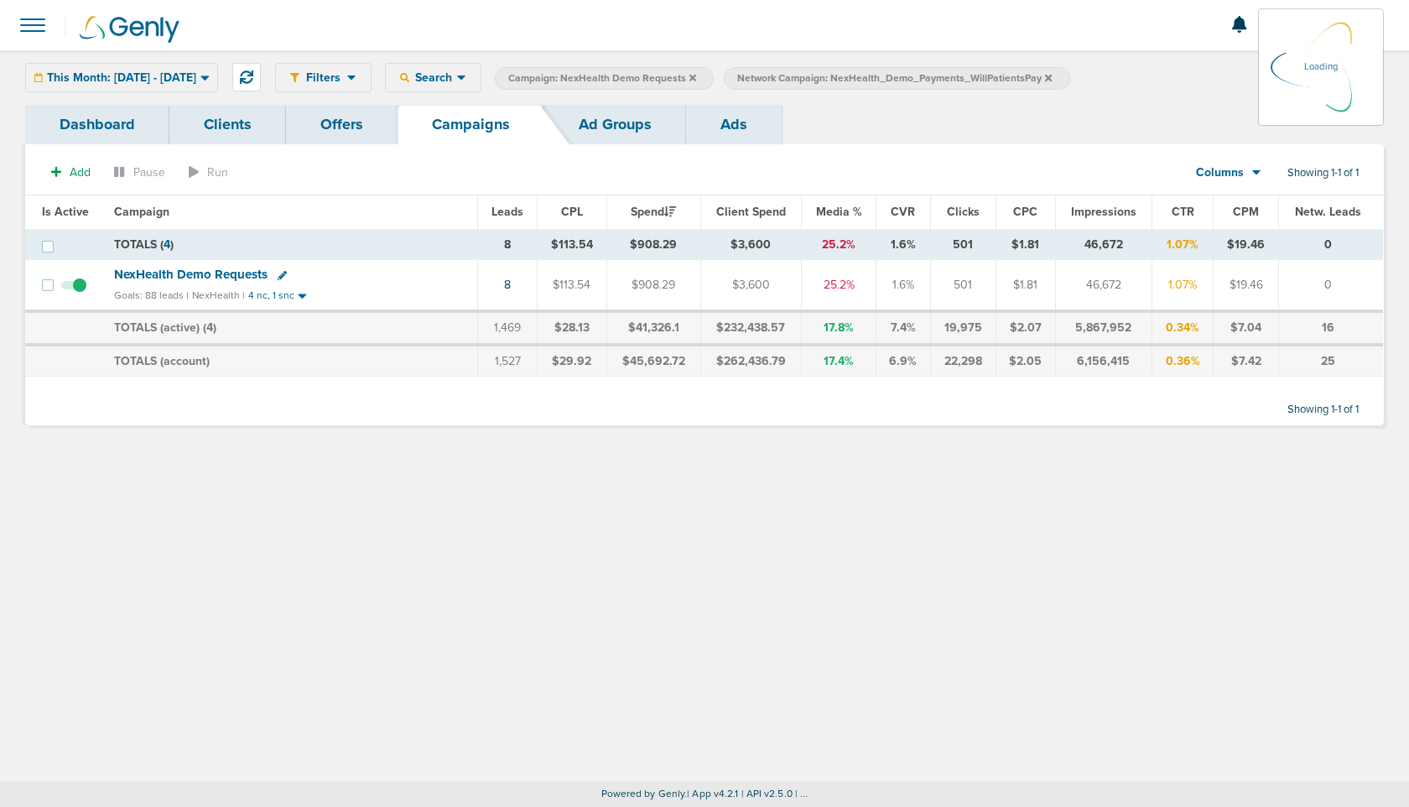
click at [201, 67] on div "This Month: [DATE] - [DATE] [DATE] [DATE] Last 7 Days Last 14 Days This Month L…" at bounding box center [121, 77] width 193 height 29
click at [196, 74] on span "This Month: [DATE] - [DATE]" at bounding box center [121, 78] width 149 height 12
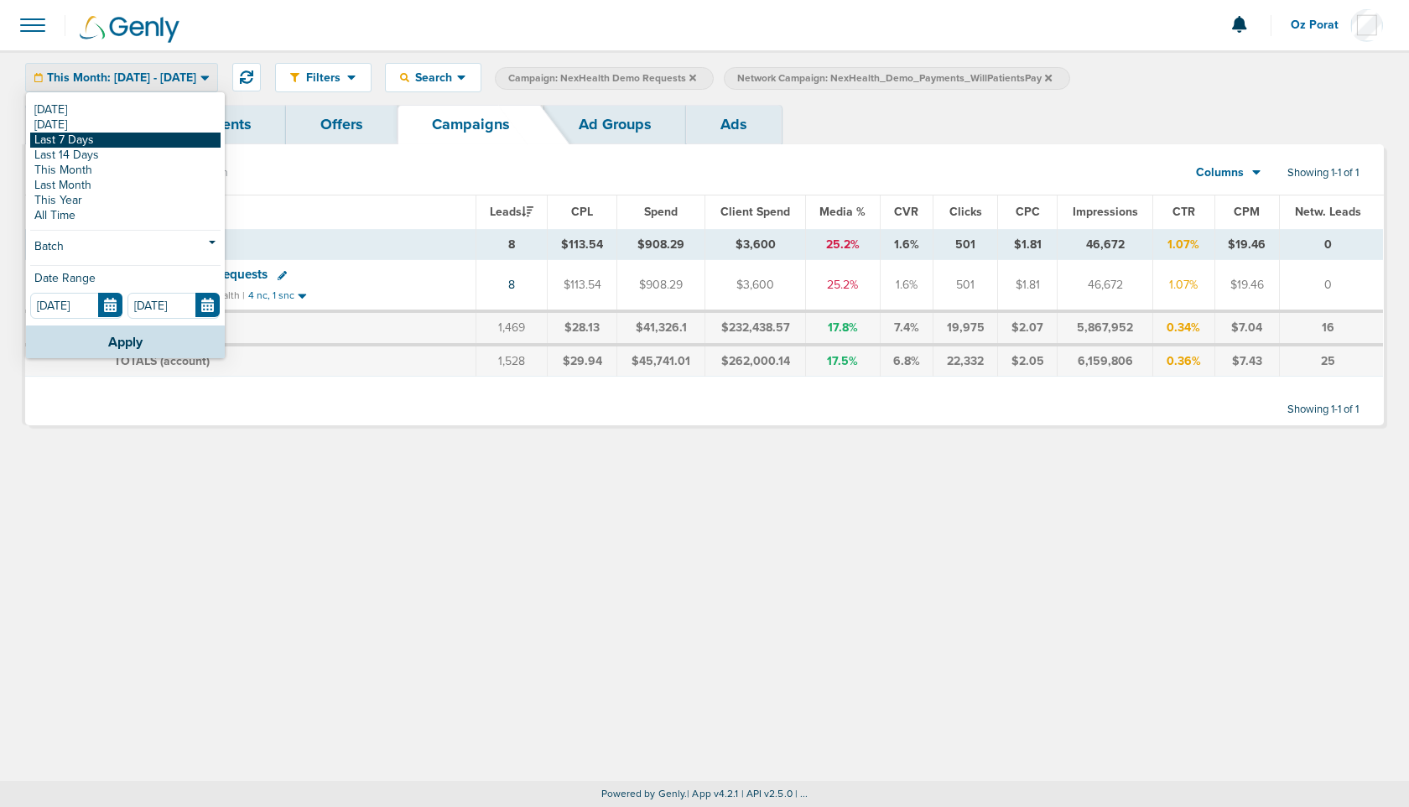
click at [144, 146] on link "Last 7 Days" at bounding box center [125, 140] width 190 height 15
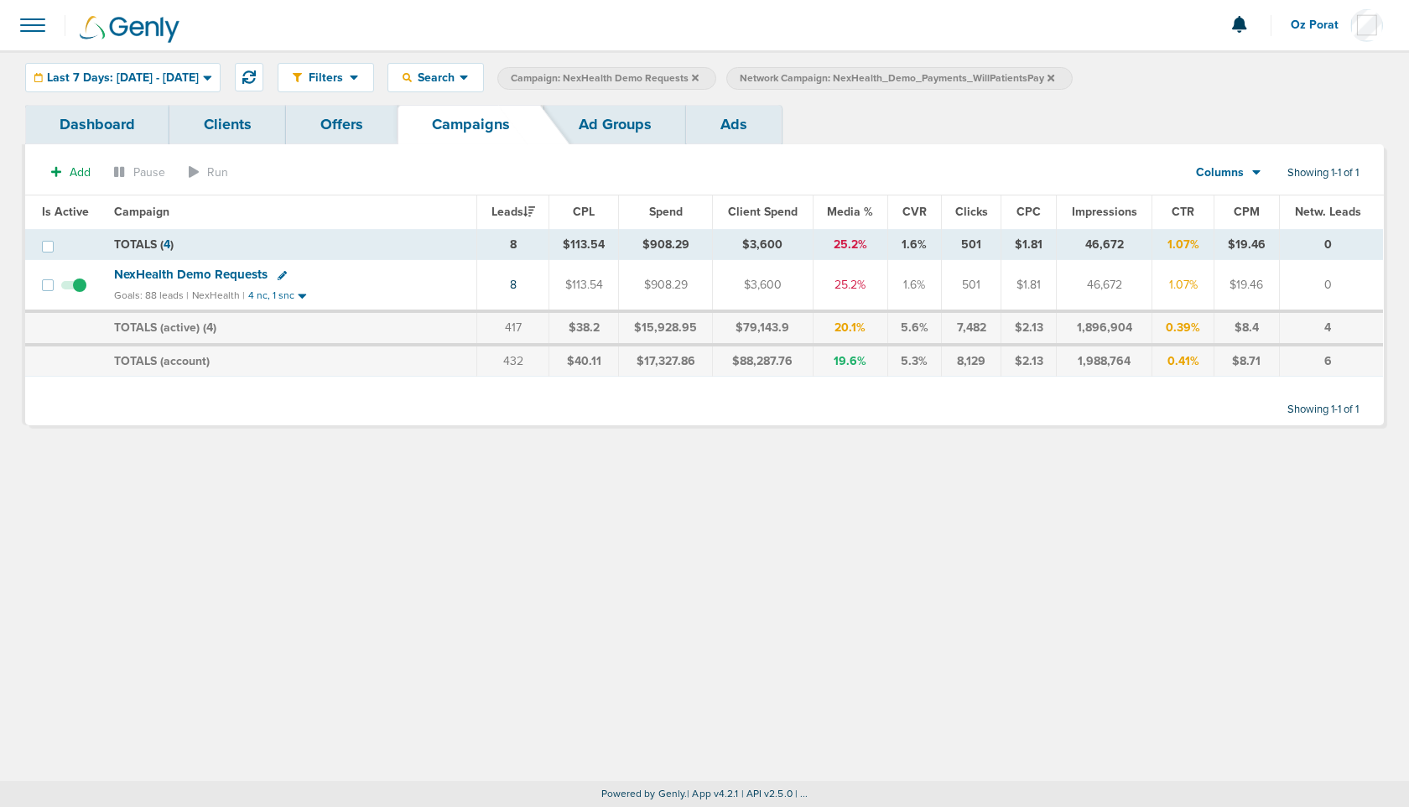
click at [1054, 79] on icon at bounding box center [1051, 77] width 7 height 7
click at [580, 116] on link "Ad Groups" at bounding box center [615, 124] width 142 height 39
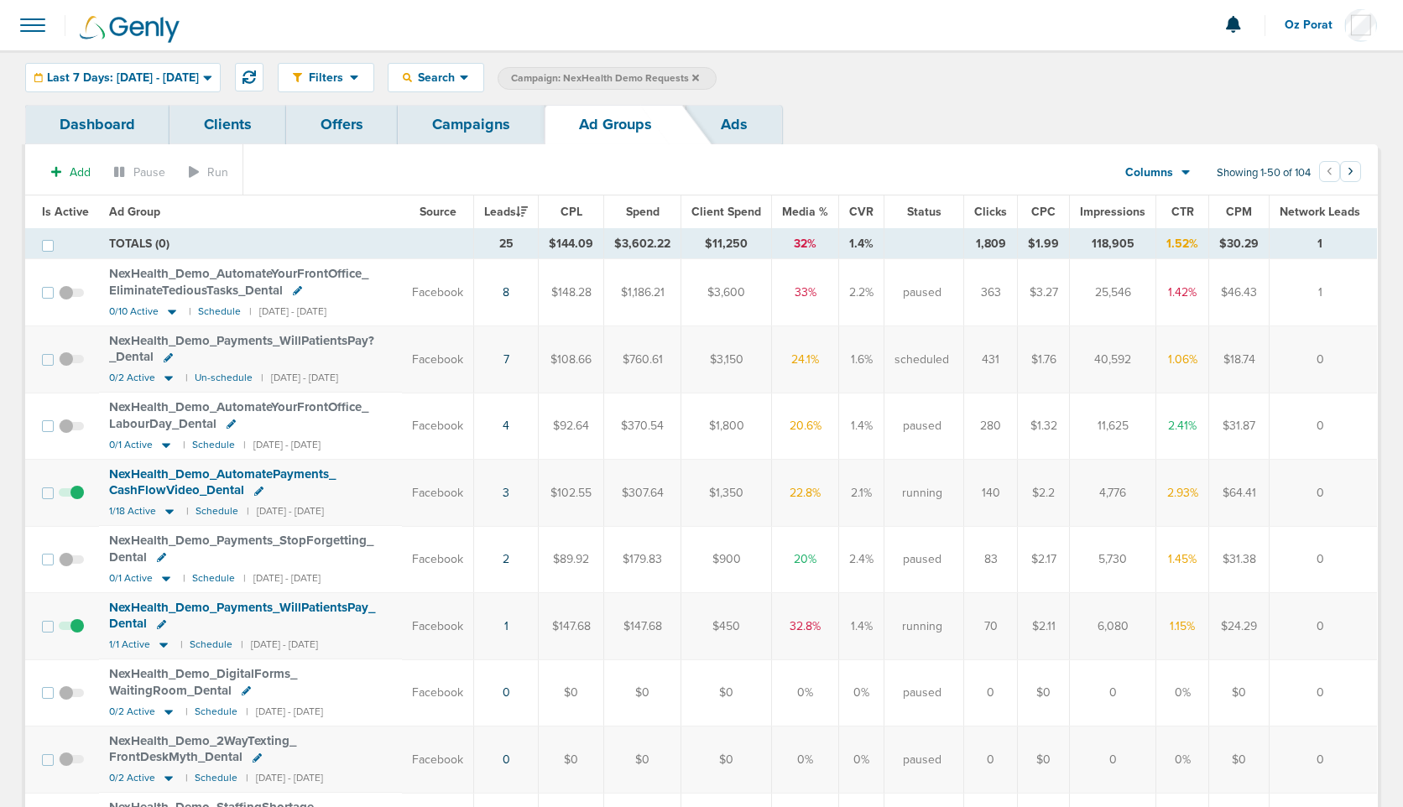
click at [747, 120] on link "Ads" at bounding box center [734, 124] width 96 height 39
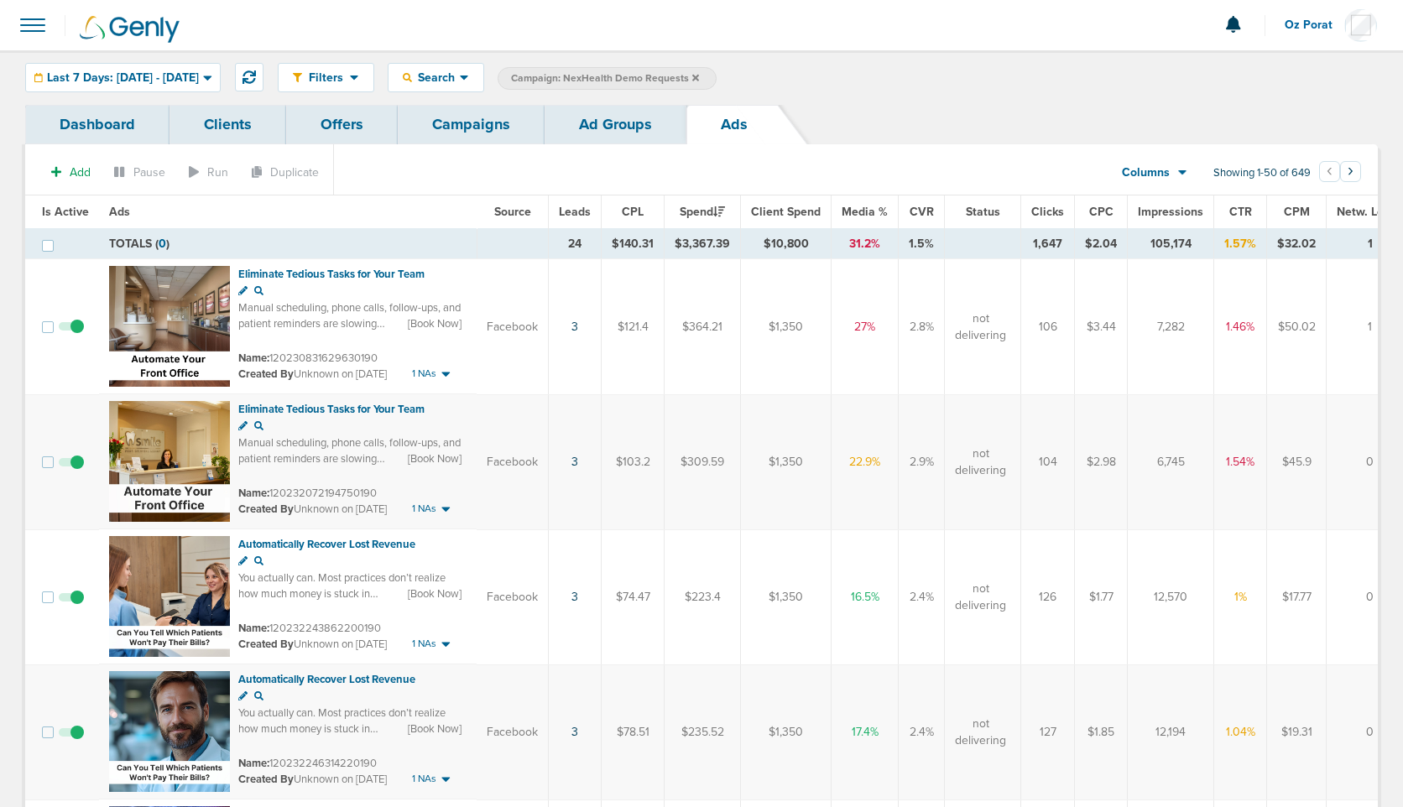
click at [597, 130] on link "Ad Groups" at bounding box center [615, 124] width 142 height 39
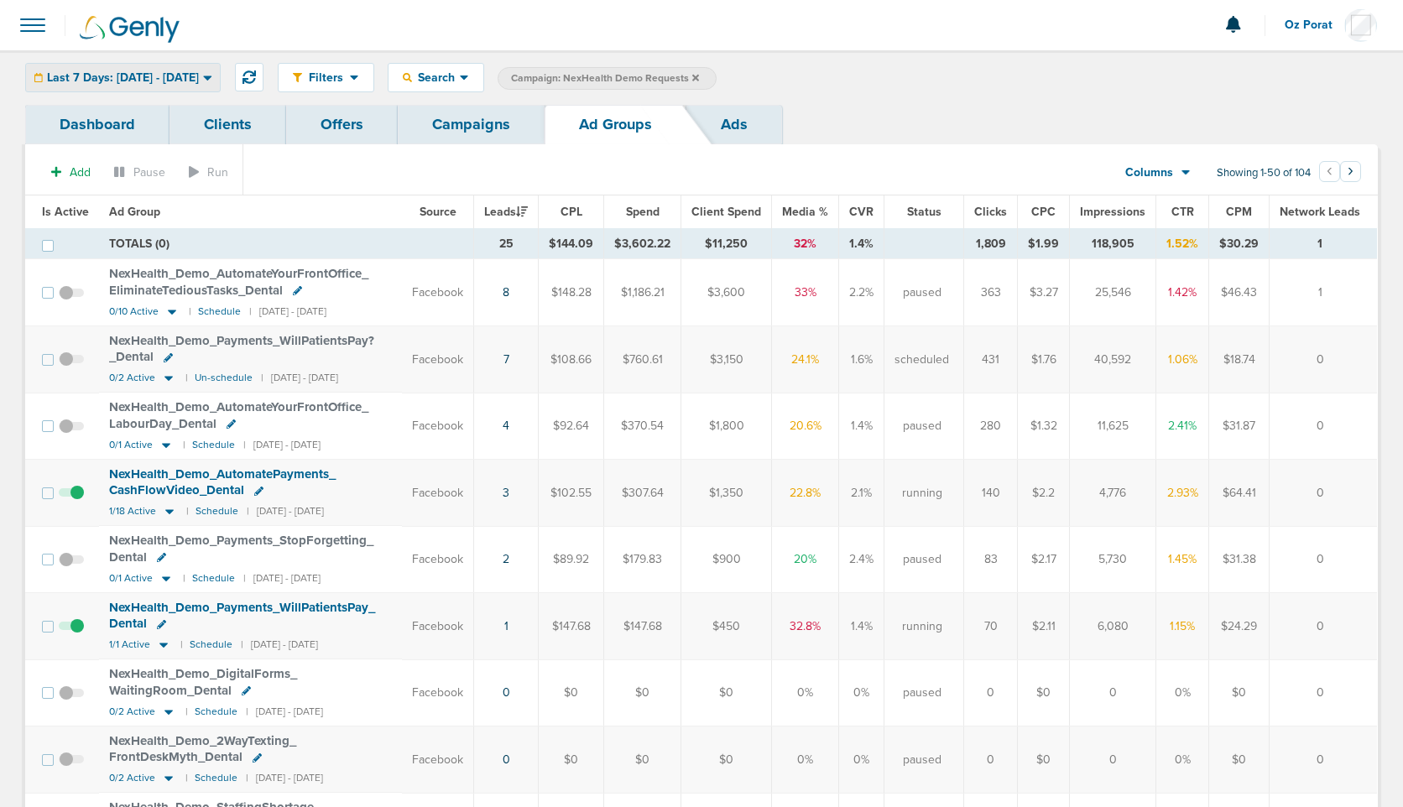
click at [197, 76] on span "Last 7 Days: [DATE] - [DATE]" at bounding box center [123, 78] width 152 height 12
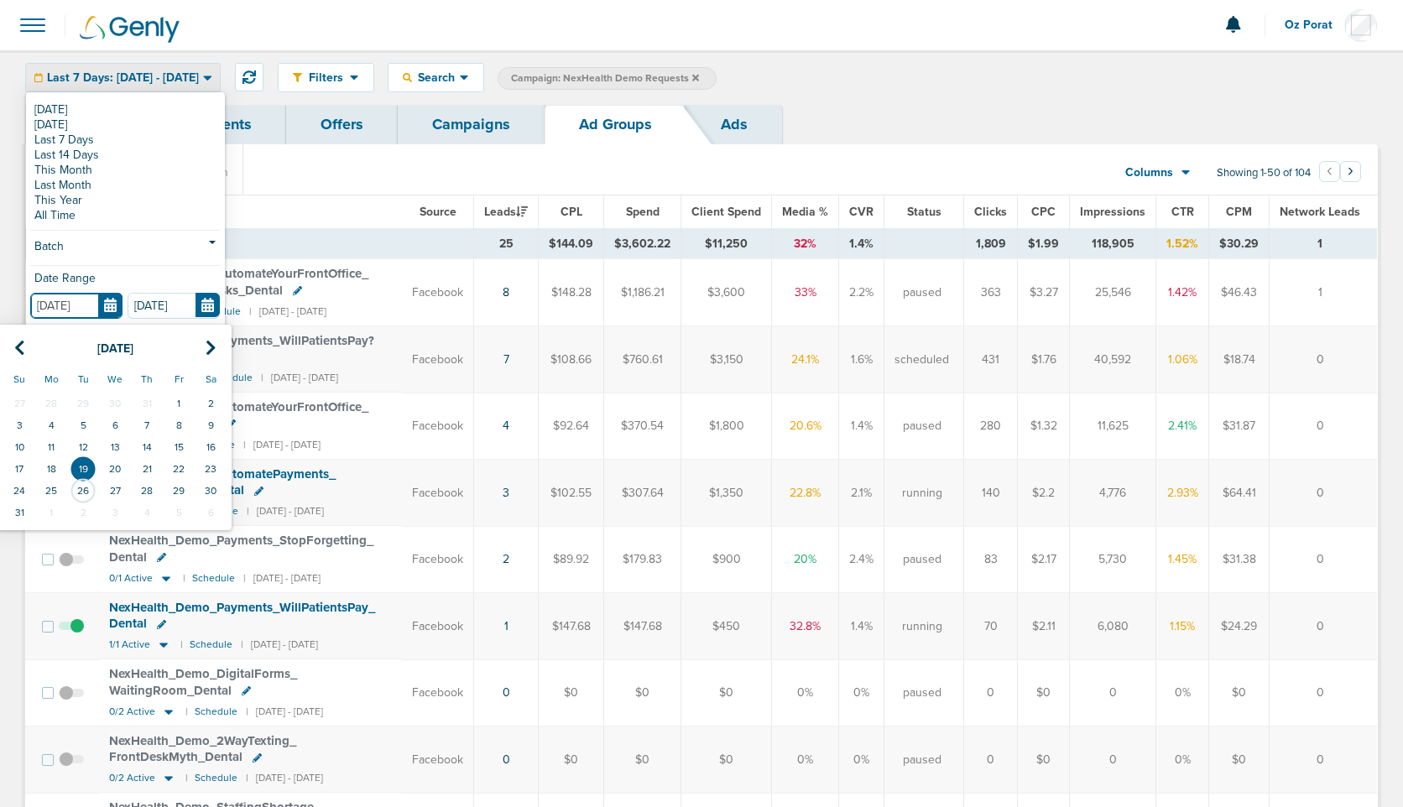
click at [113, 302] on input "[DATE]" at bounding box center [76, 306] width 92 height 26
click at [211, 448] on td "16" at bounding box center [211, 447] width 32 height 22
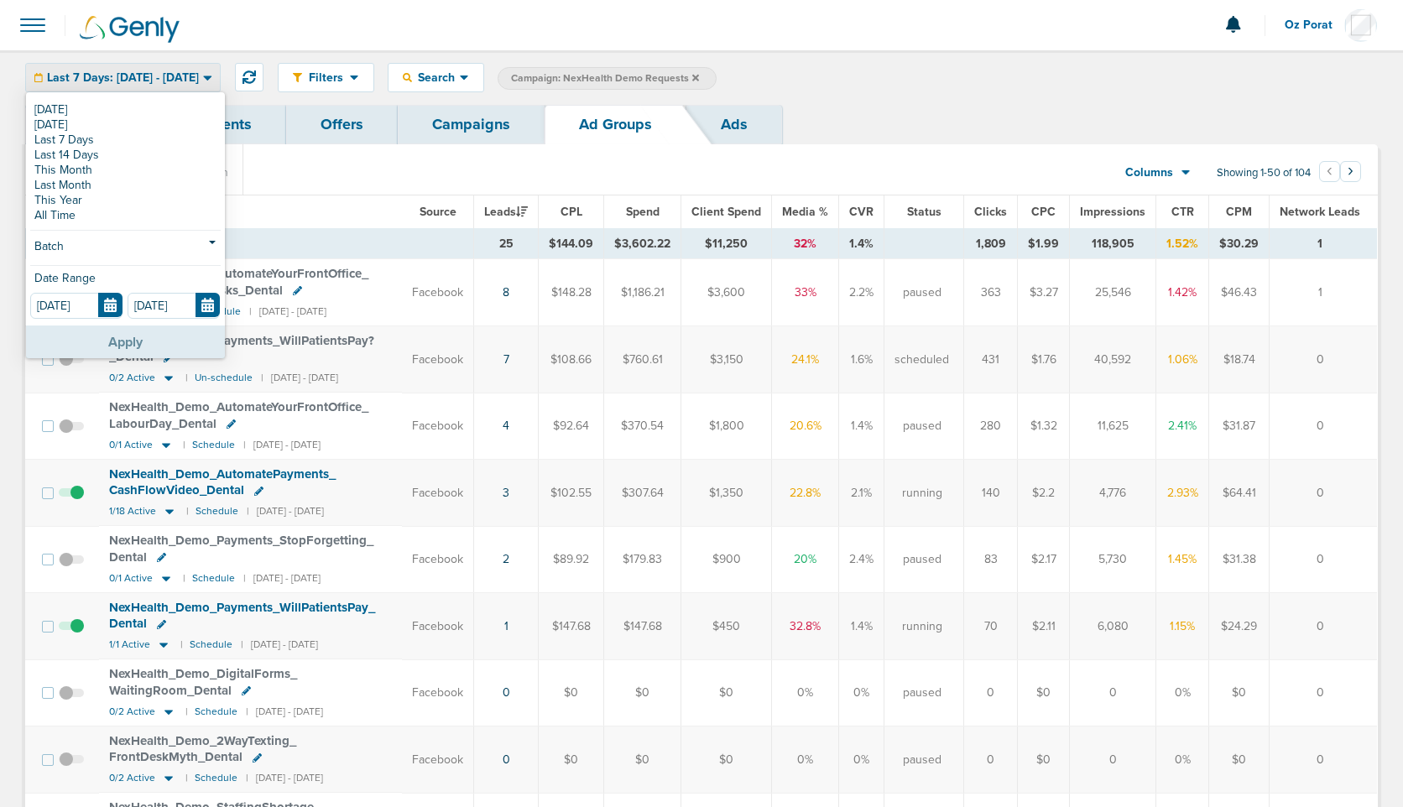
click at [143, 330] on button "Apply" at bounding box center [125, 341] width 199 height 33
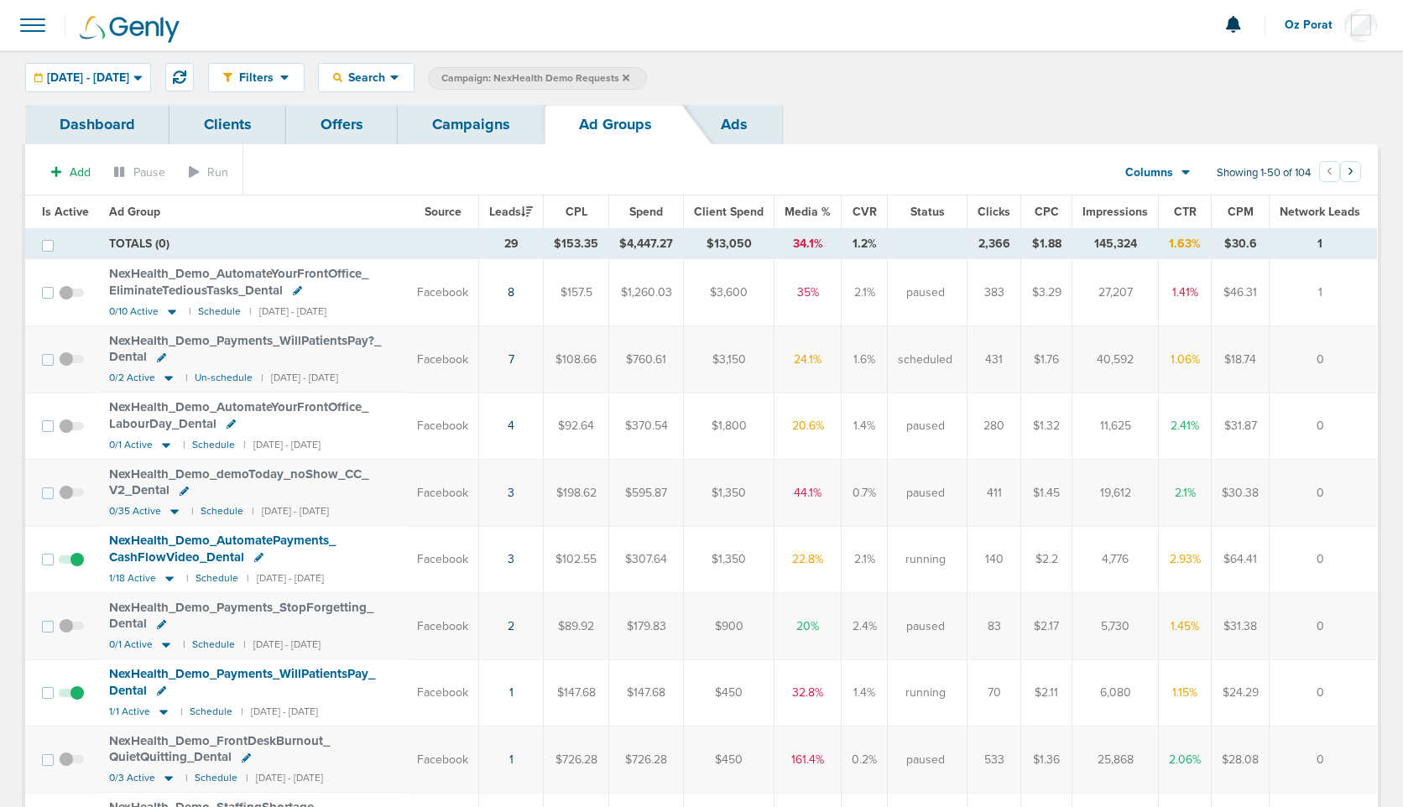
click at [737, 117] on link "Ads" at bounding box center [734, 124] width 96 height 39
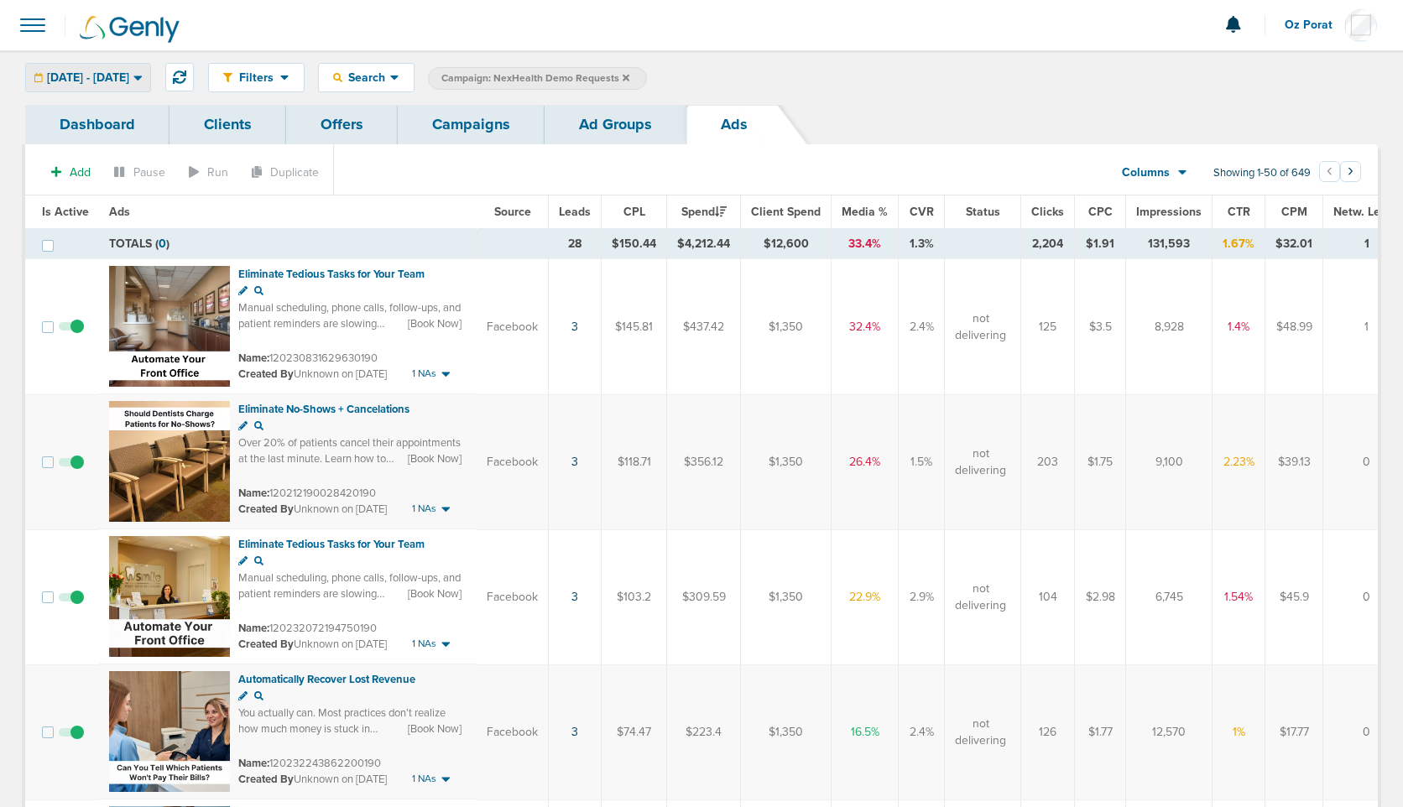
click at [129, 76] on span "[DATE] - [DATE]" at bounding box center [88, 78] width 82 height 12
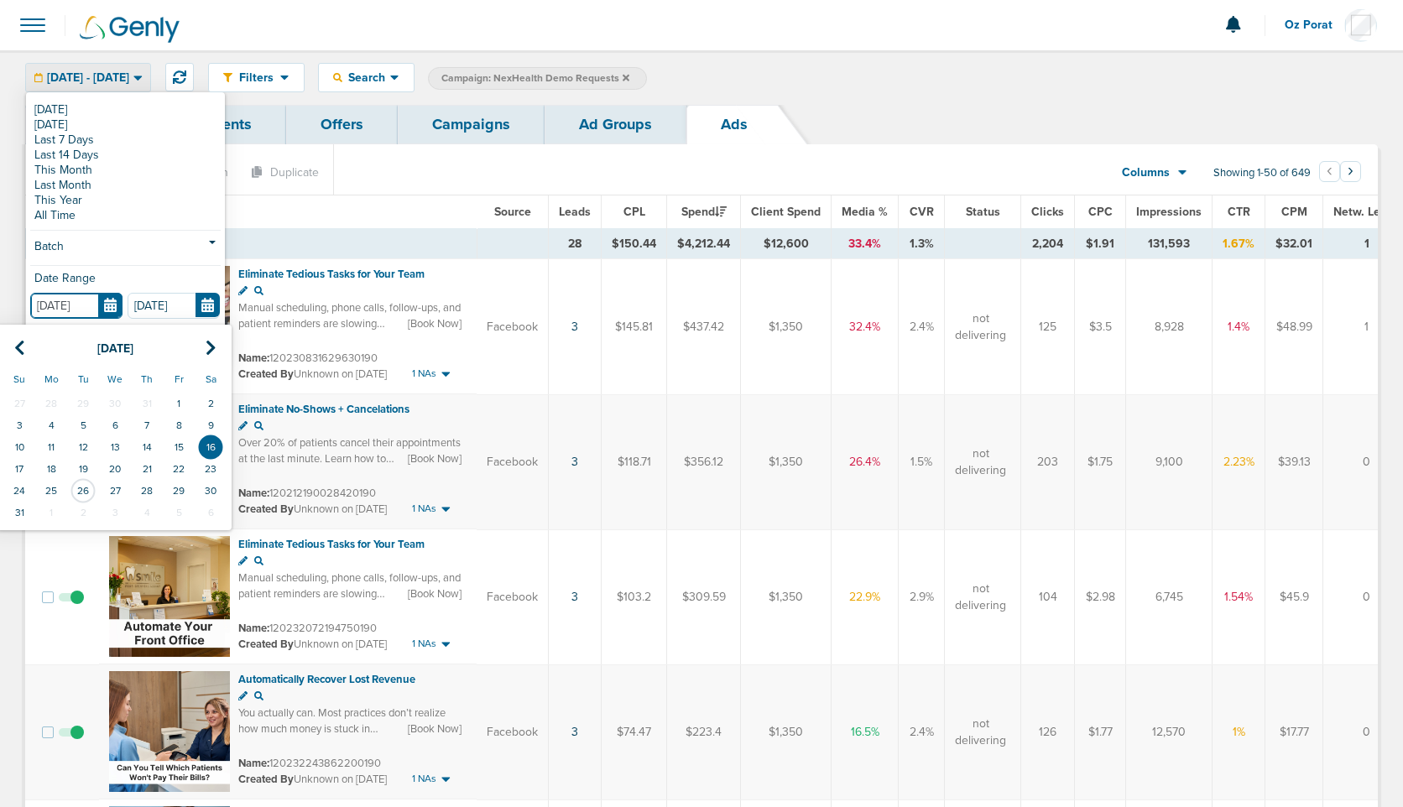
click at [112, 300] on input "[DATE]" at bounding box center [76, 306] width 92 height 26
click at [21, 490] on td "24" at bounding box center [19, 491] width 32 height 22
type input "[DATE]"
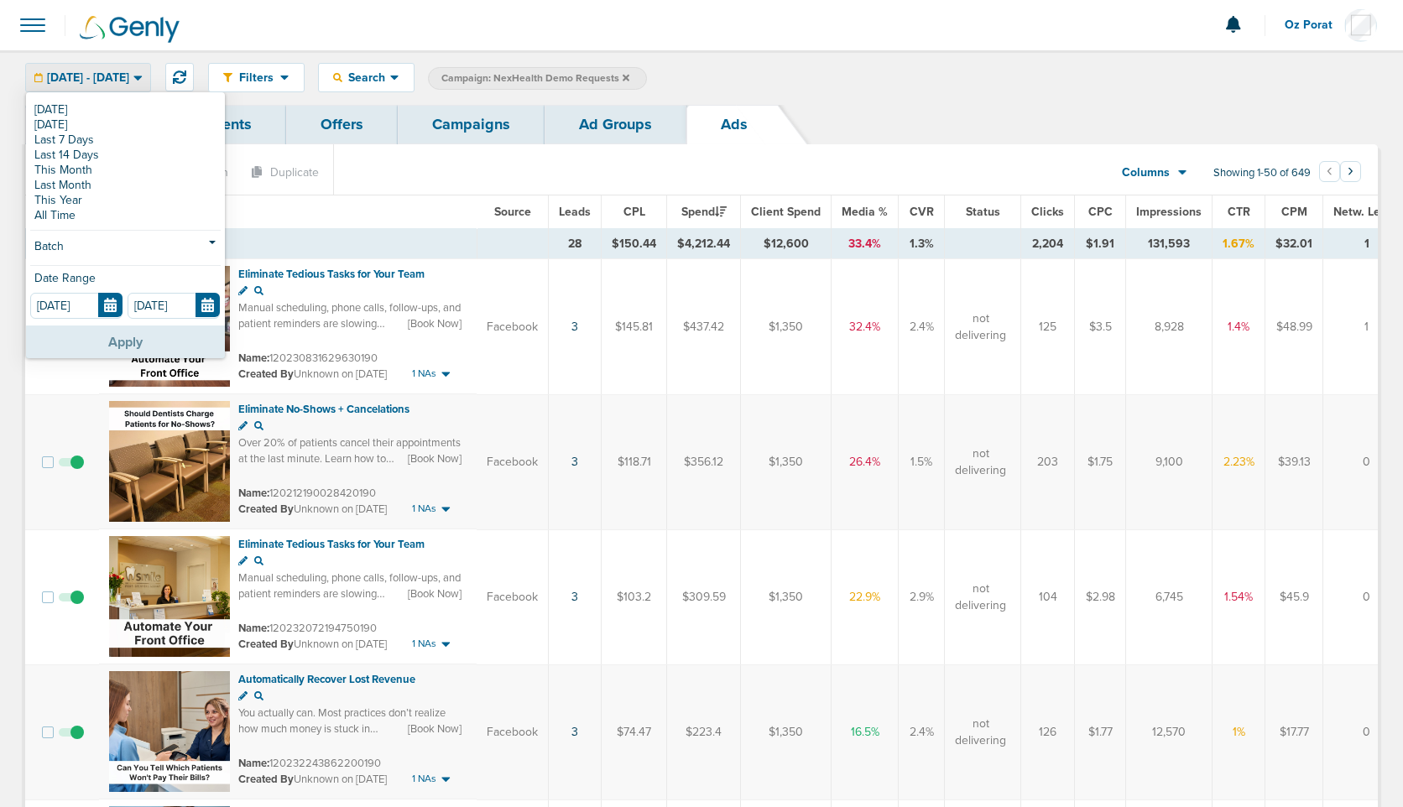
click at [154, 340] on button "Apply" at bounding box center [125, 341] width 199 height 33
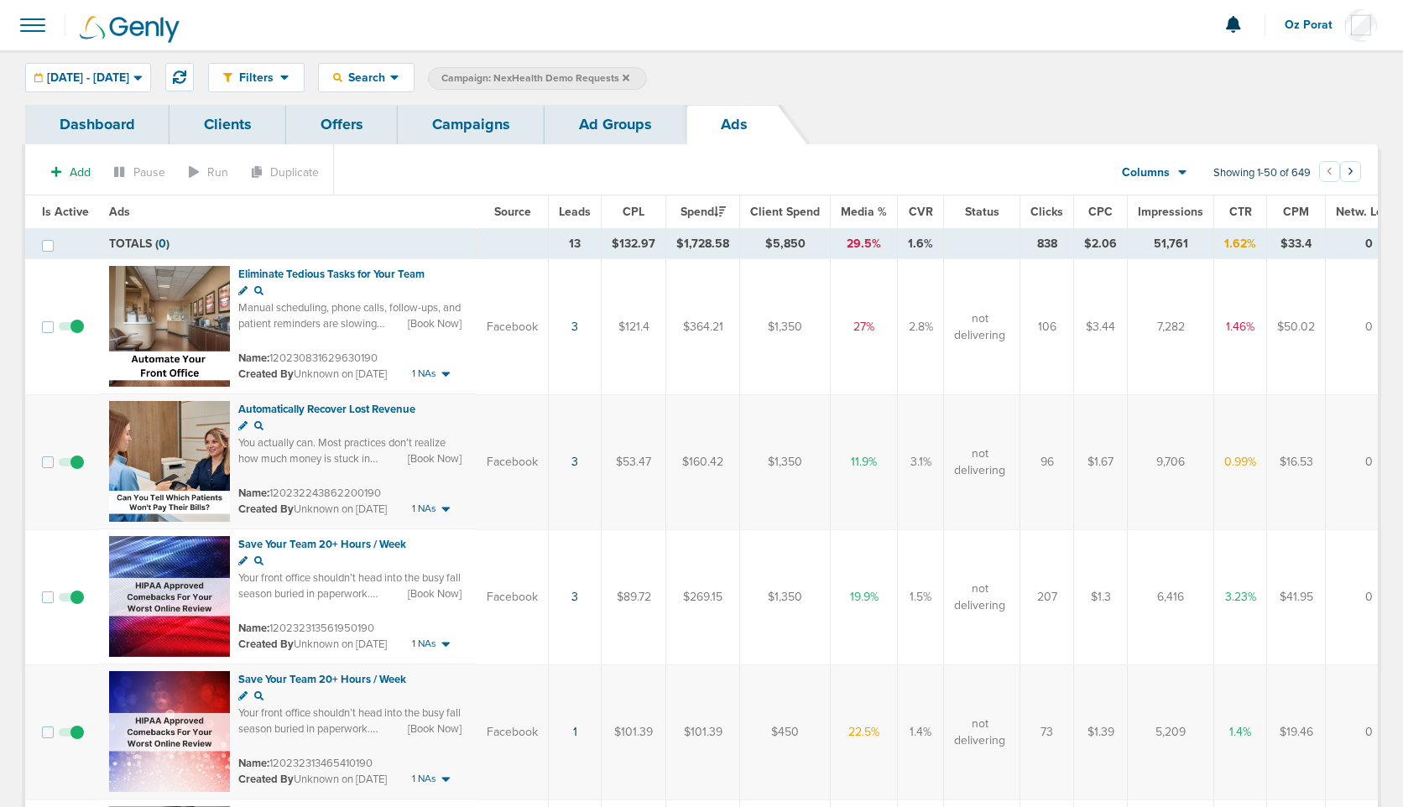
click at [612, 121] on link "Ad Groups" at bounding box center [615, 124] width 142 height 39
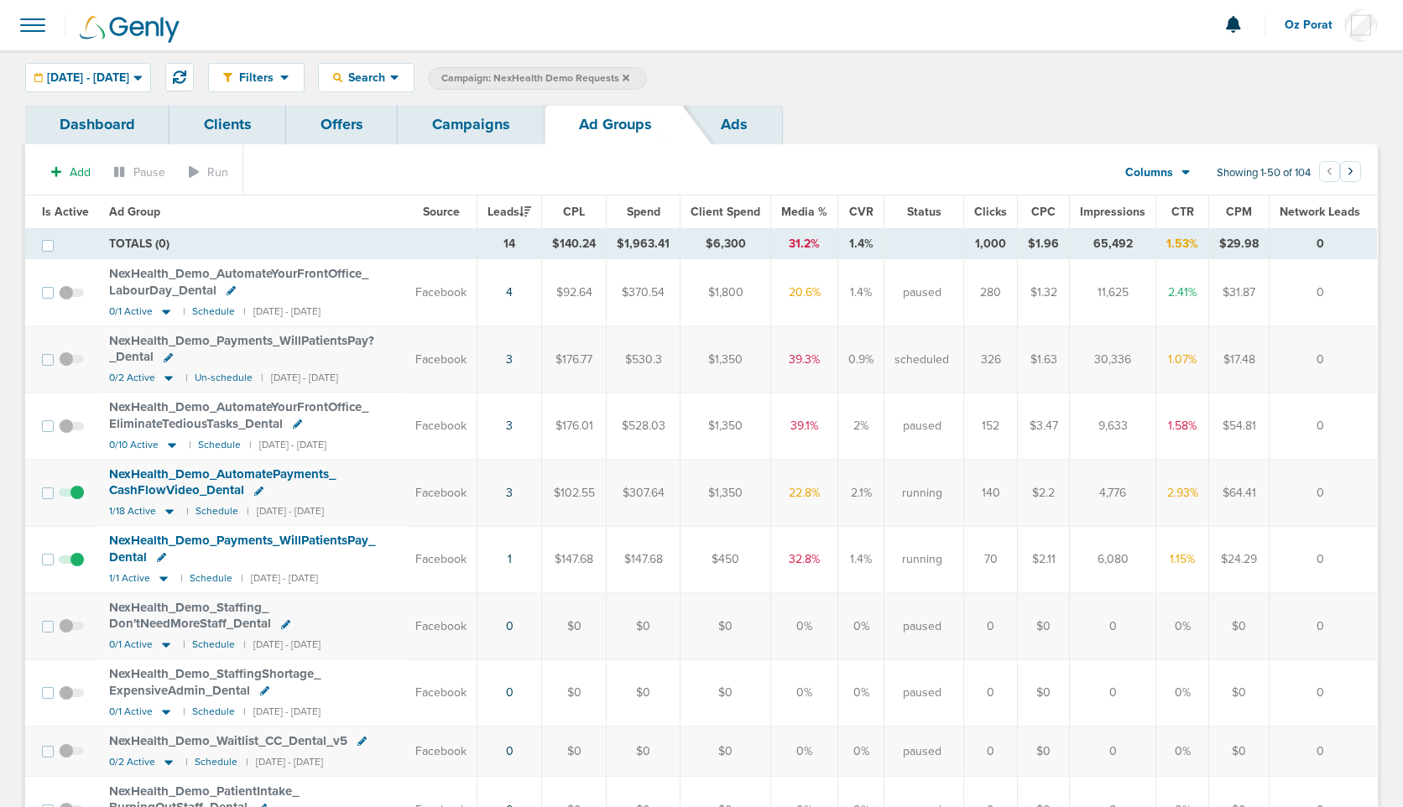
click at [503, 126] on link "Campaigns" at bounding box center [471, 124] width 147 height 39
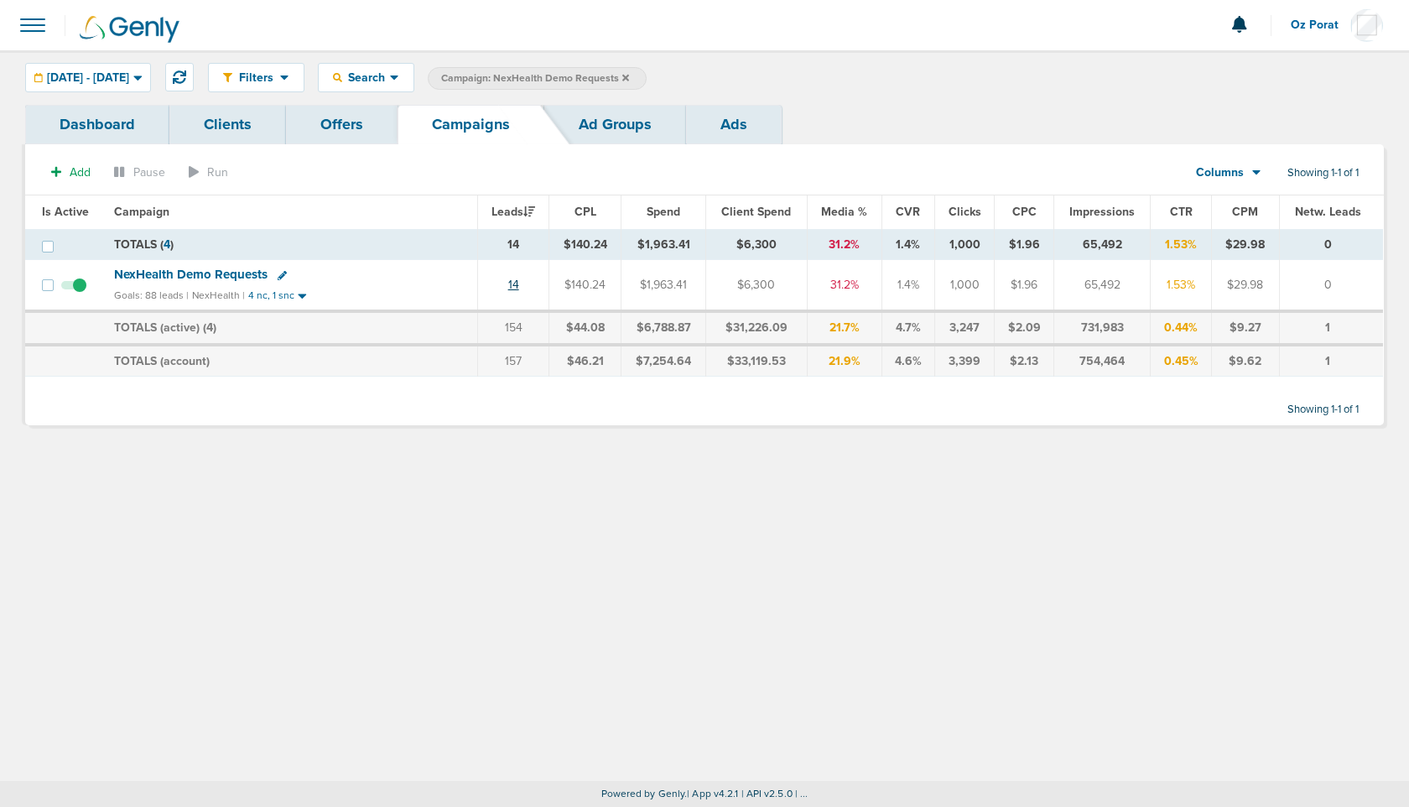
click at [515, 286] on link "14" at bounding box center [513, 285] width 11 height 14
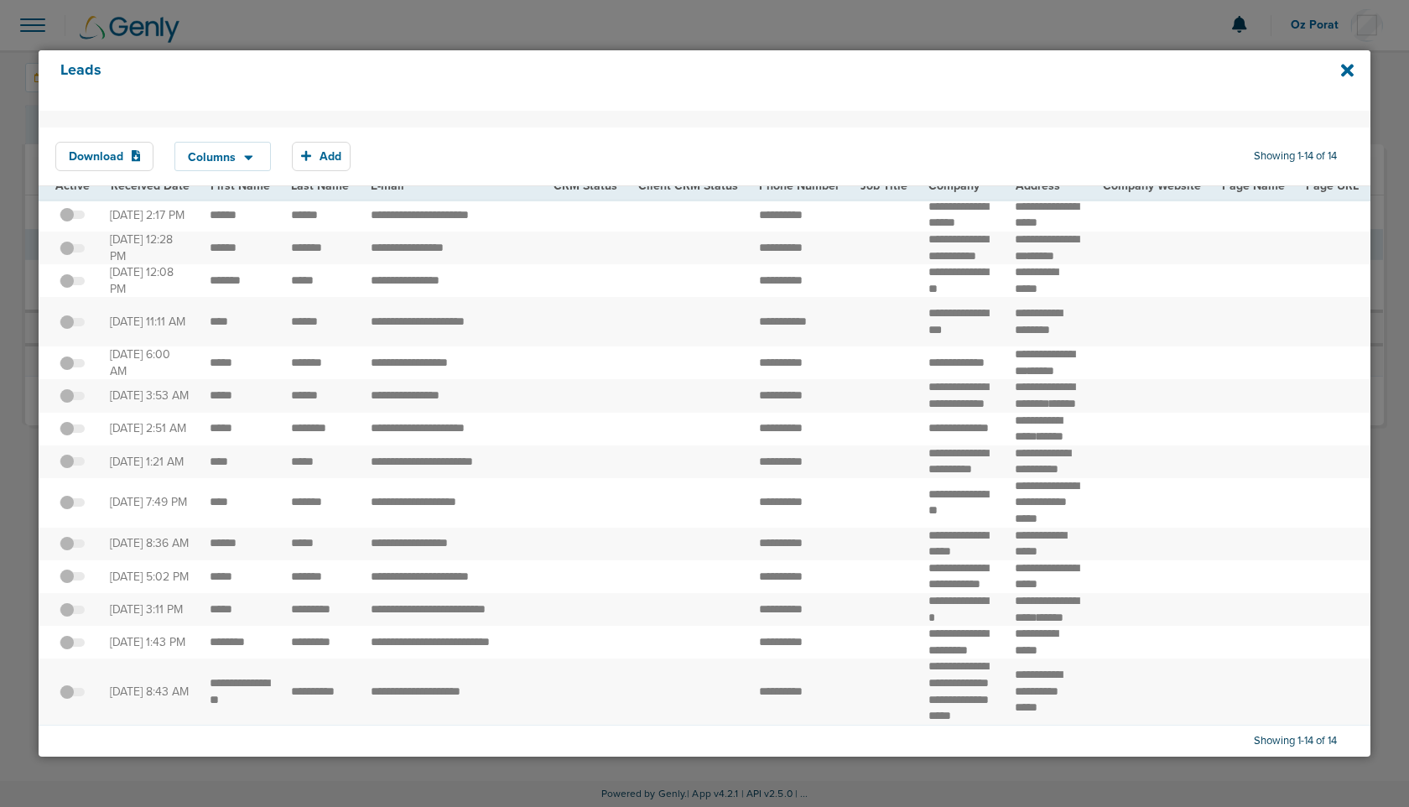
scroll to position [34, 0]
click at [1347, 74] on icon at bounding box center [1347, 70] width 13 height 18
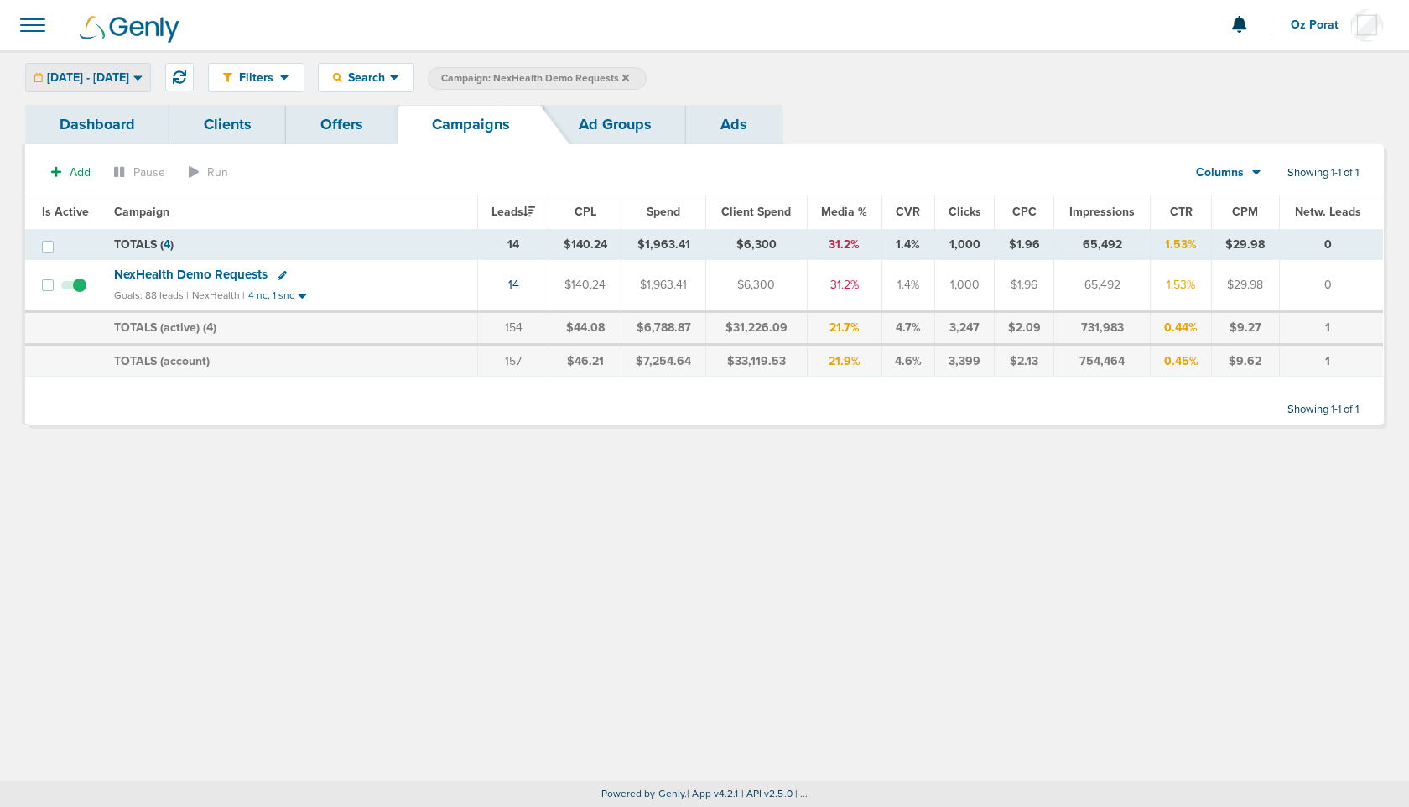
click at [129, 83] on span "[DATE] - [DATE]" at bounding box center [88, 78] width 82 height 12
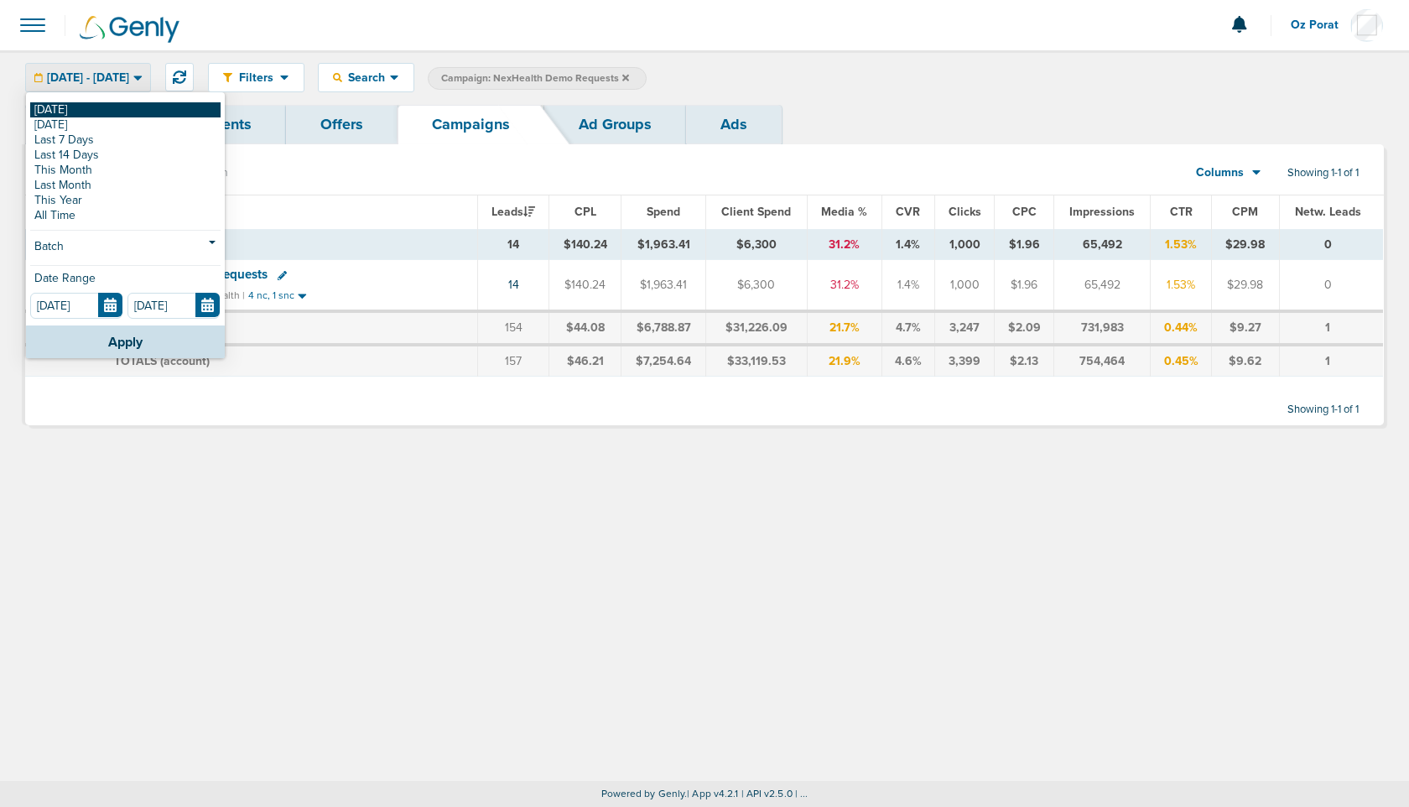
click at [120, 106] on link "[DATE]" at bounding box center [125, 109] width 190 height 15
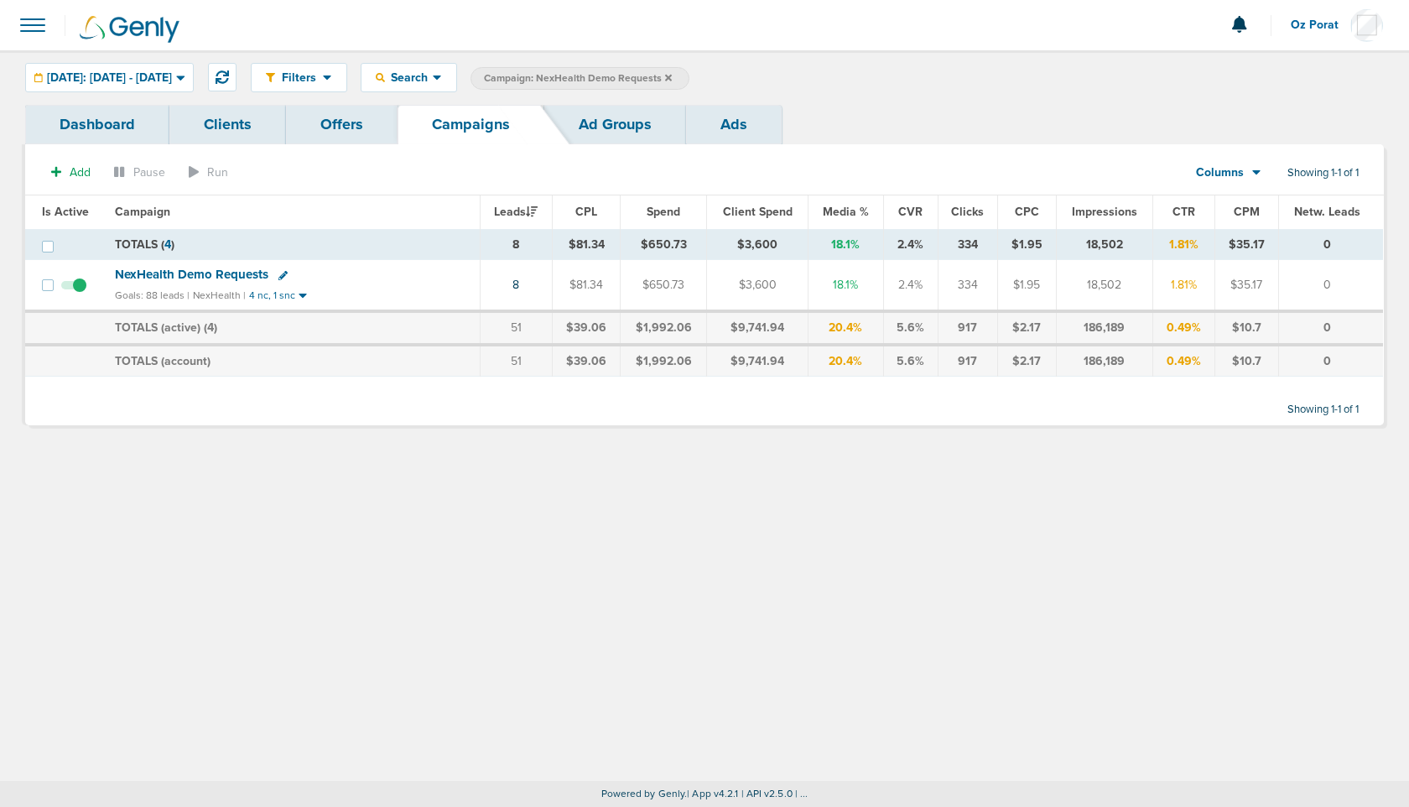
click at [740, 117] on link "Ads" at bounding box center [734, 124] width 96 height 39
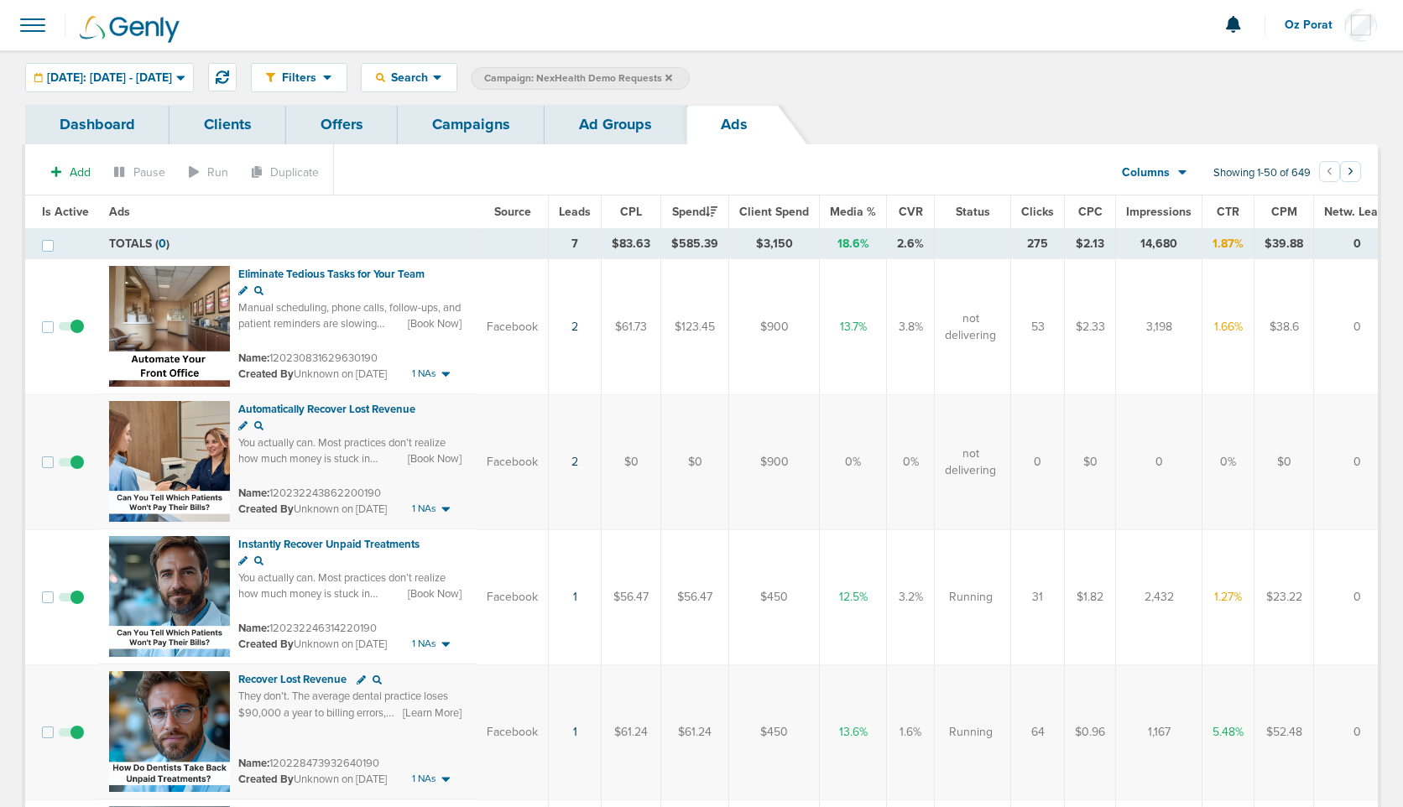
click at [589, 128] on link "Ad Groups" at bounding box center [615, 124] width 142 height 39
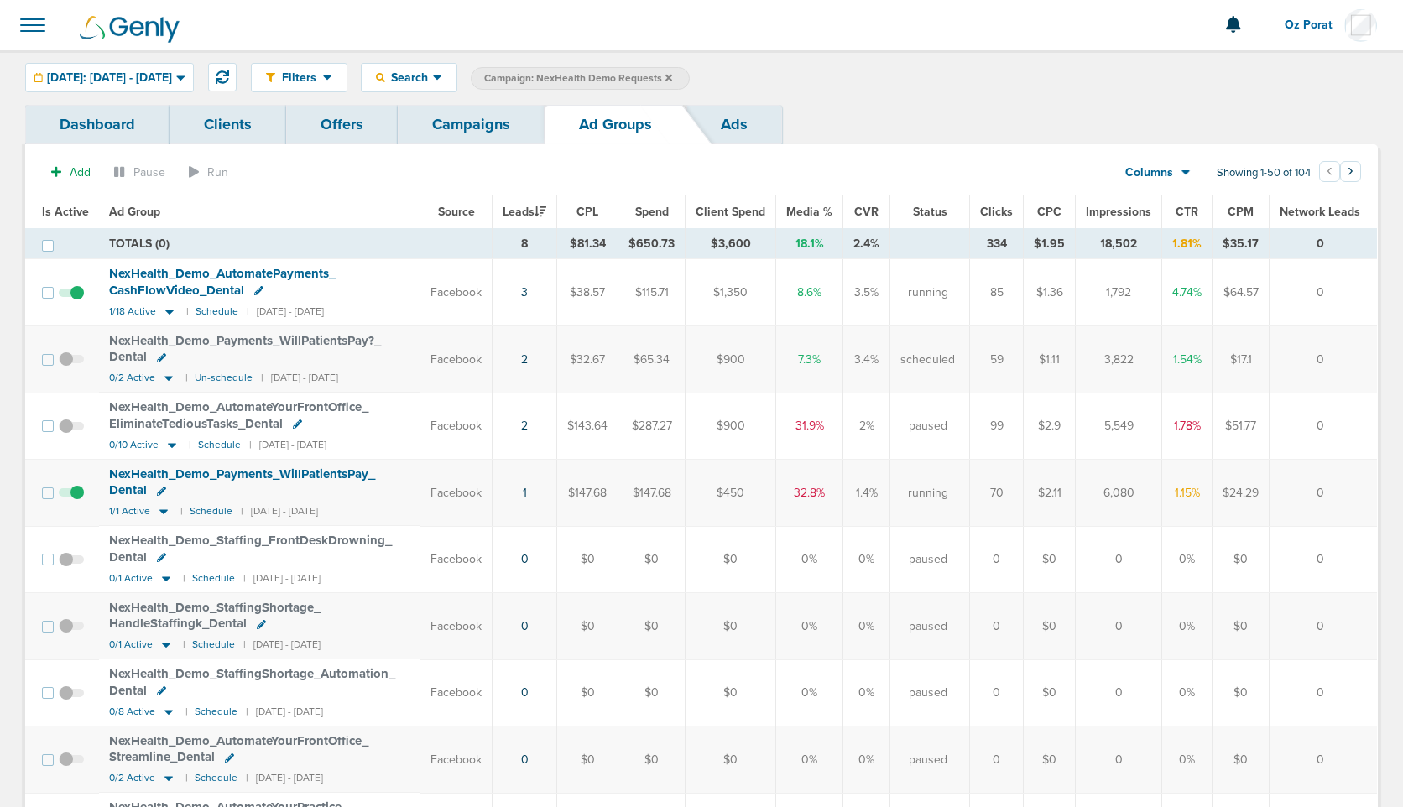
click at [487, 120] on link "Campaigns" at bounding box center [471, 124] width 147 height 39
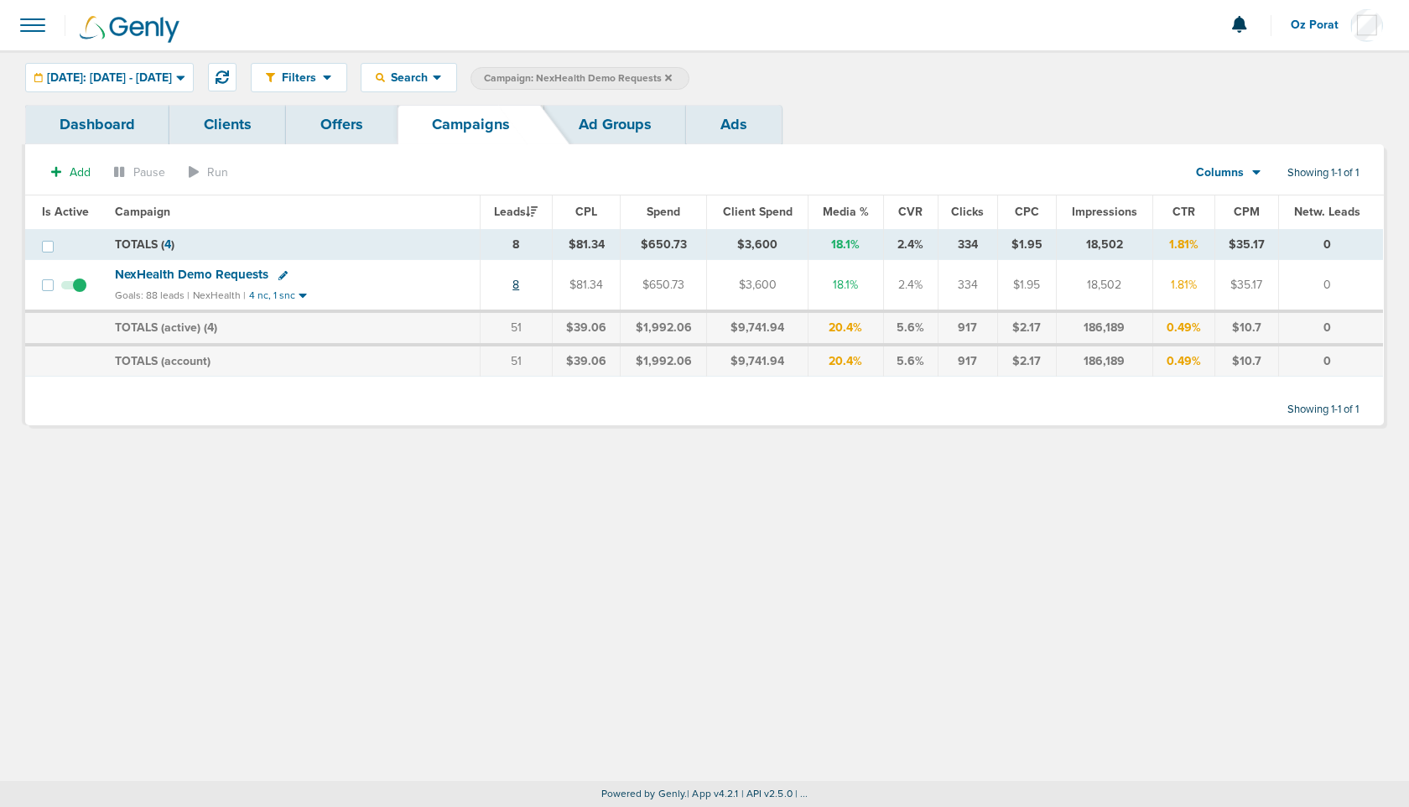
click at [519, 282] on link "8" at bounding box center [516, 285] width 7 height 14
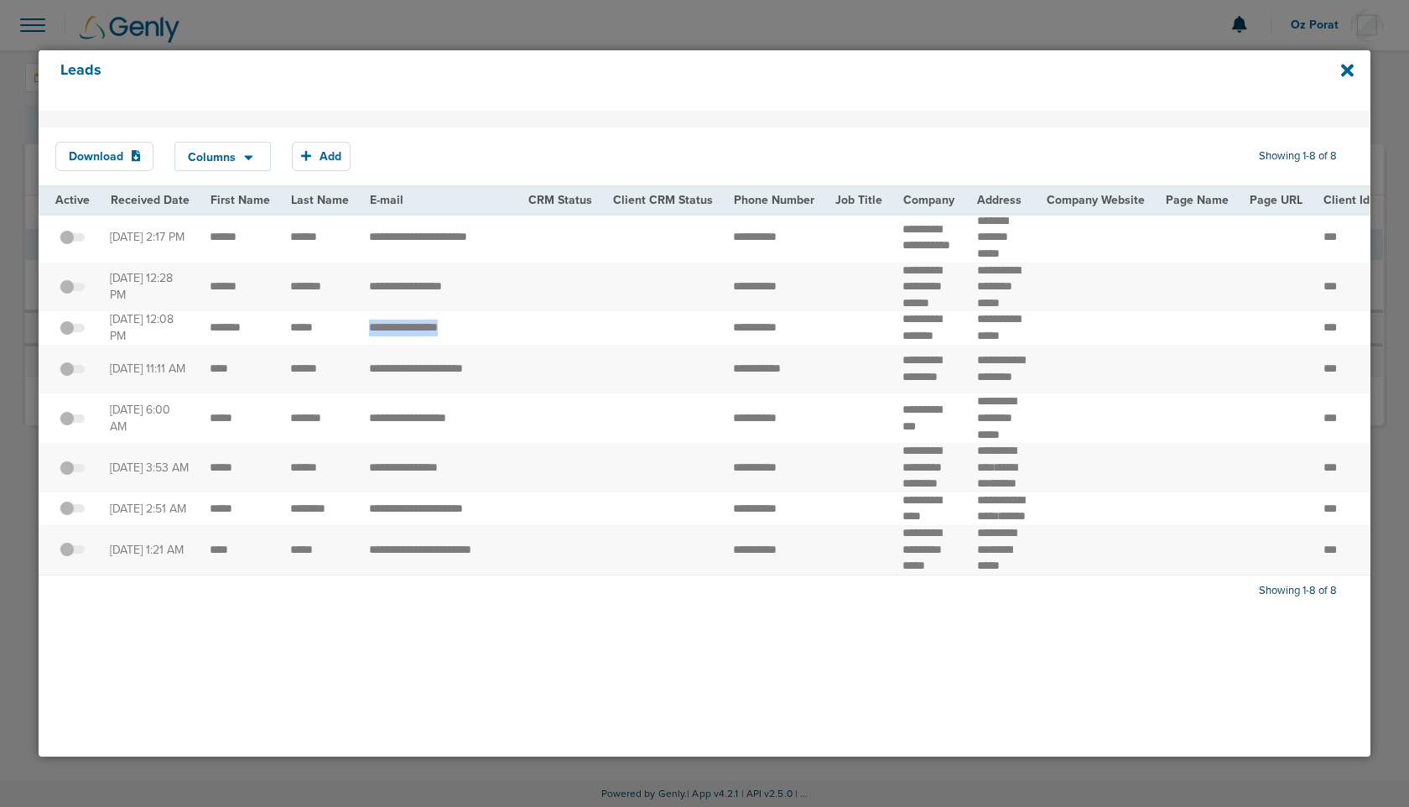
drag, startPoint x: 359, startPoint y: 352, endPoint x: 461, endPoint y: 354, distance: 101.5
click at [461, 344] on td "**********" at bounding box center [438, 327] width 159 height 33
click at [1349, 70] on icon at bounding box center [1347, 71] width 13 height 13
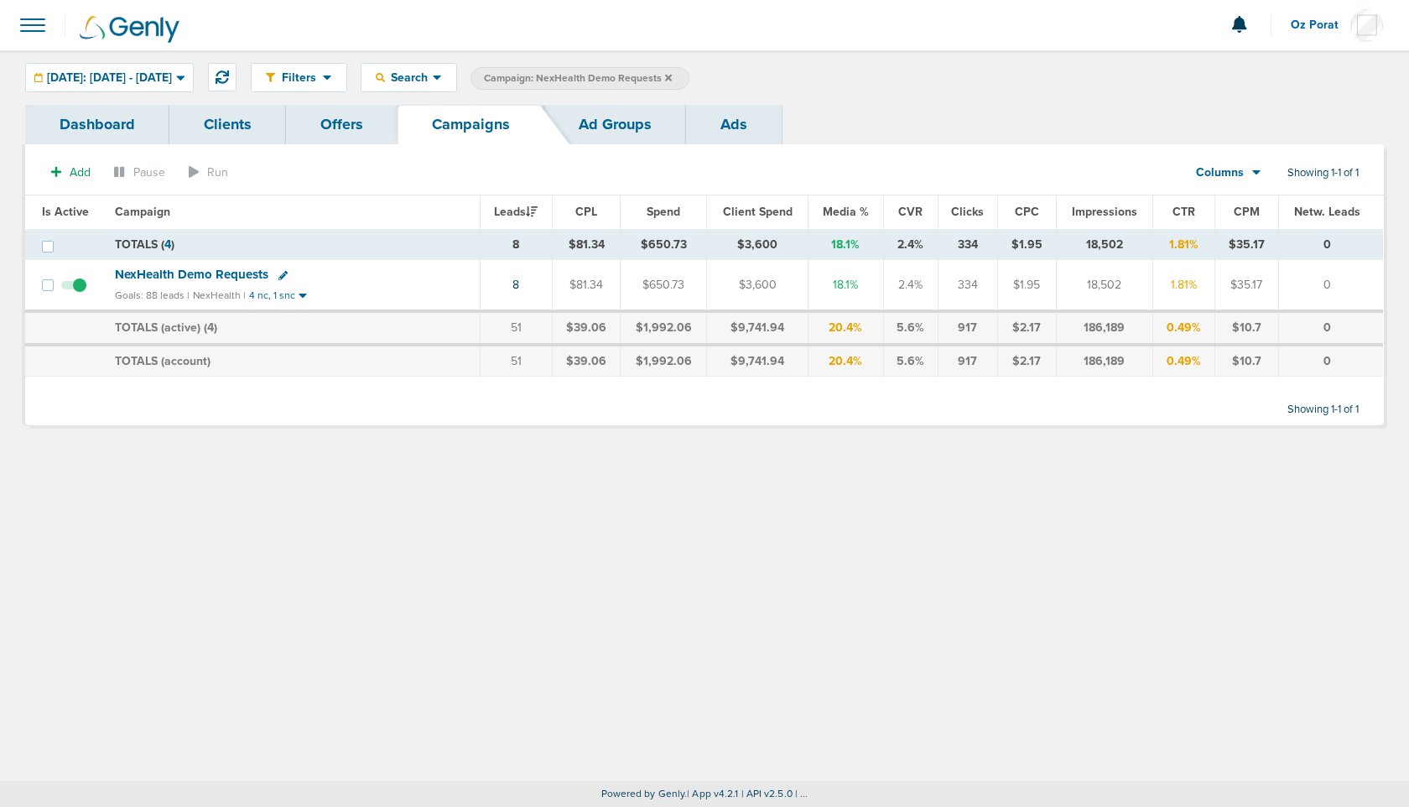
click at [742, 130] on link "Ads" at bounding box center [734, 124] width 96 height 39
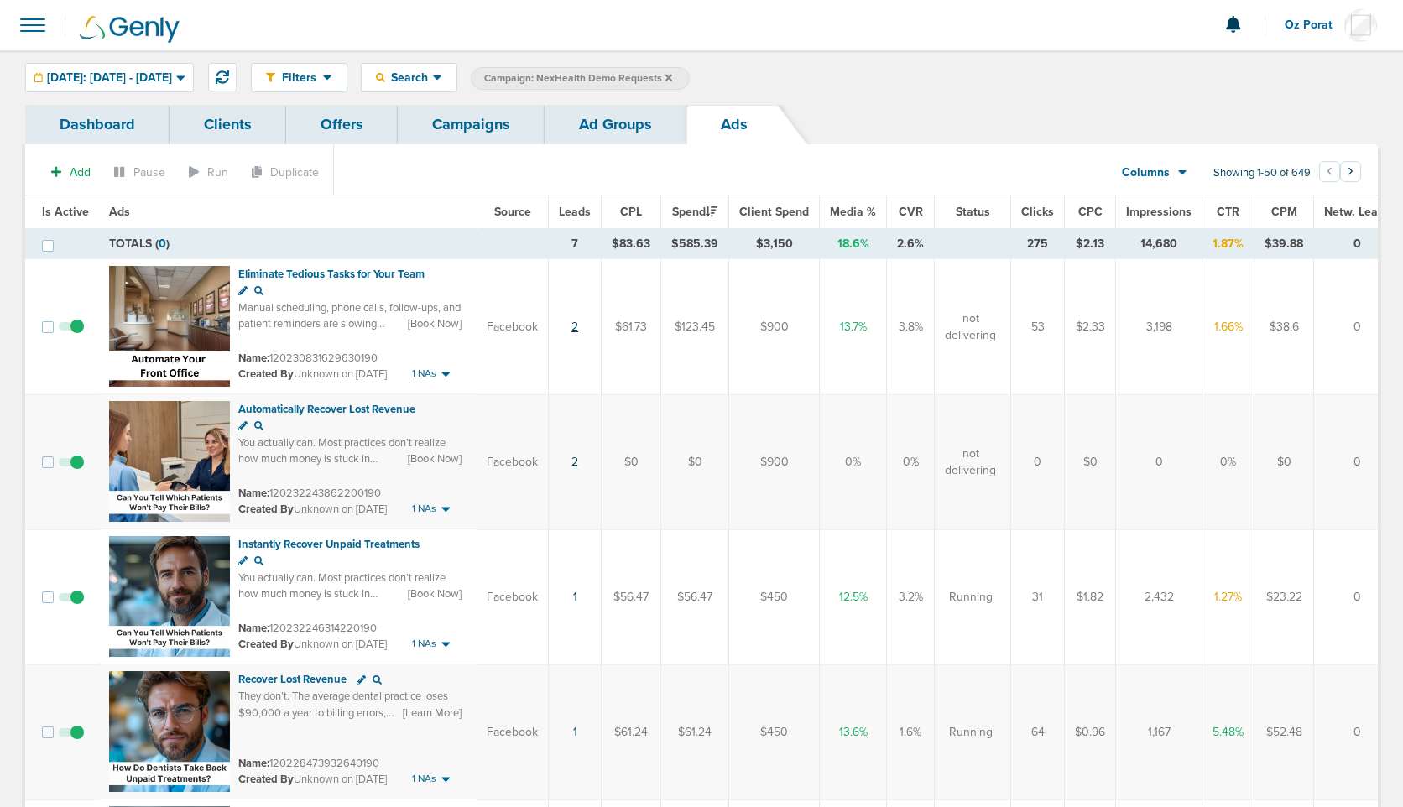
click at [571, 325] on link "2" at bounding box center [574, 327] width 7 height 14
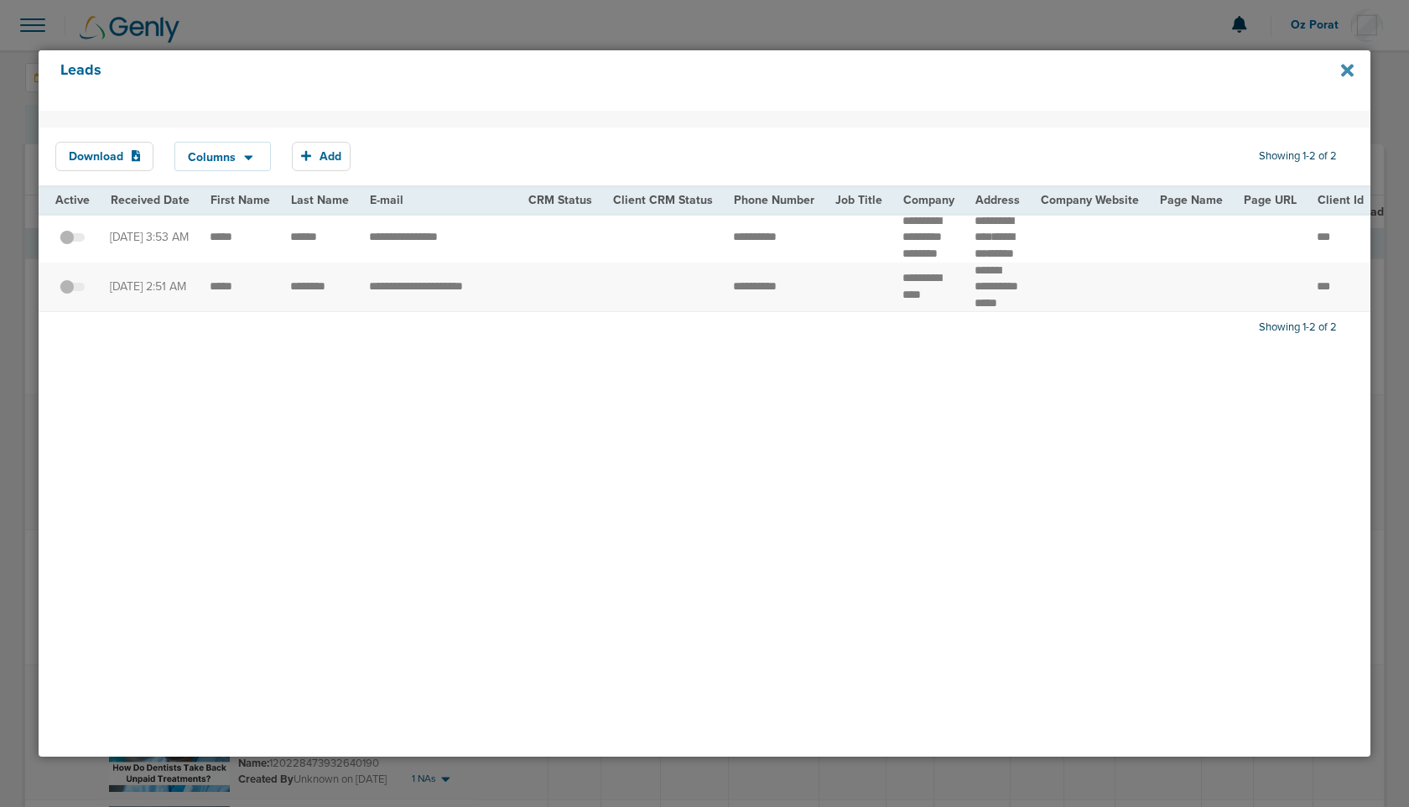
click at [1347, 72] on icon at bounding box center [1347, 71] width 13 height 13
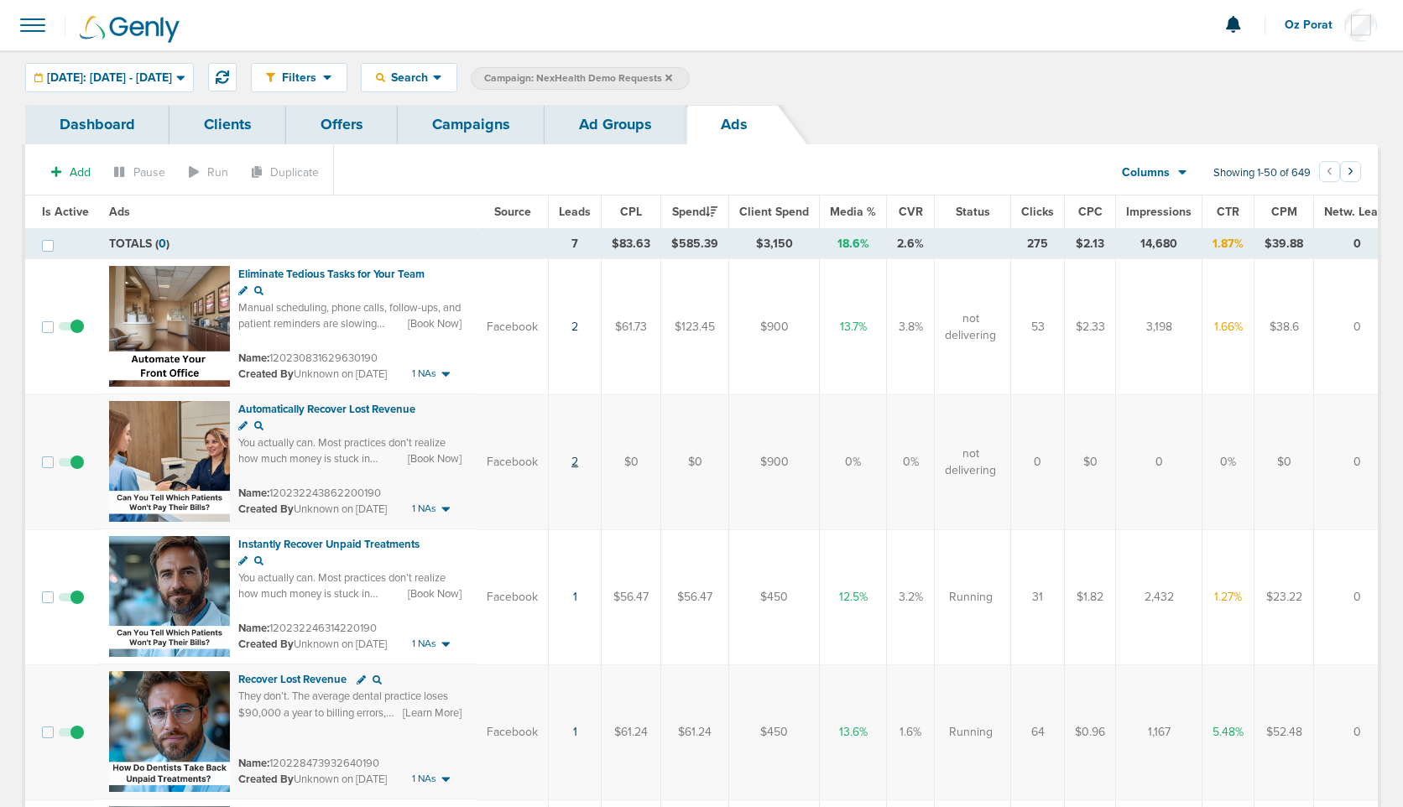
click at [572, 464] on link "2" at bounding box center [574, 462] width 7 height 14
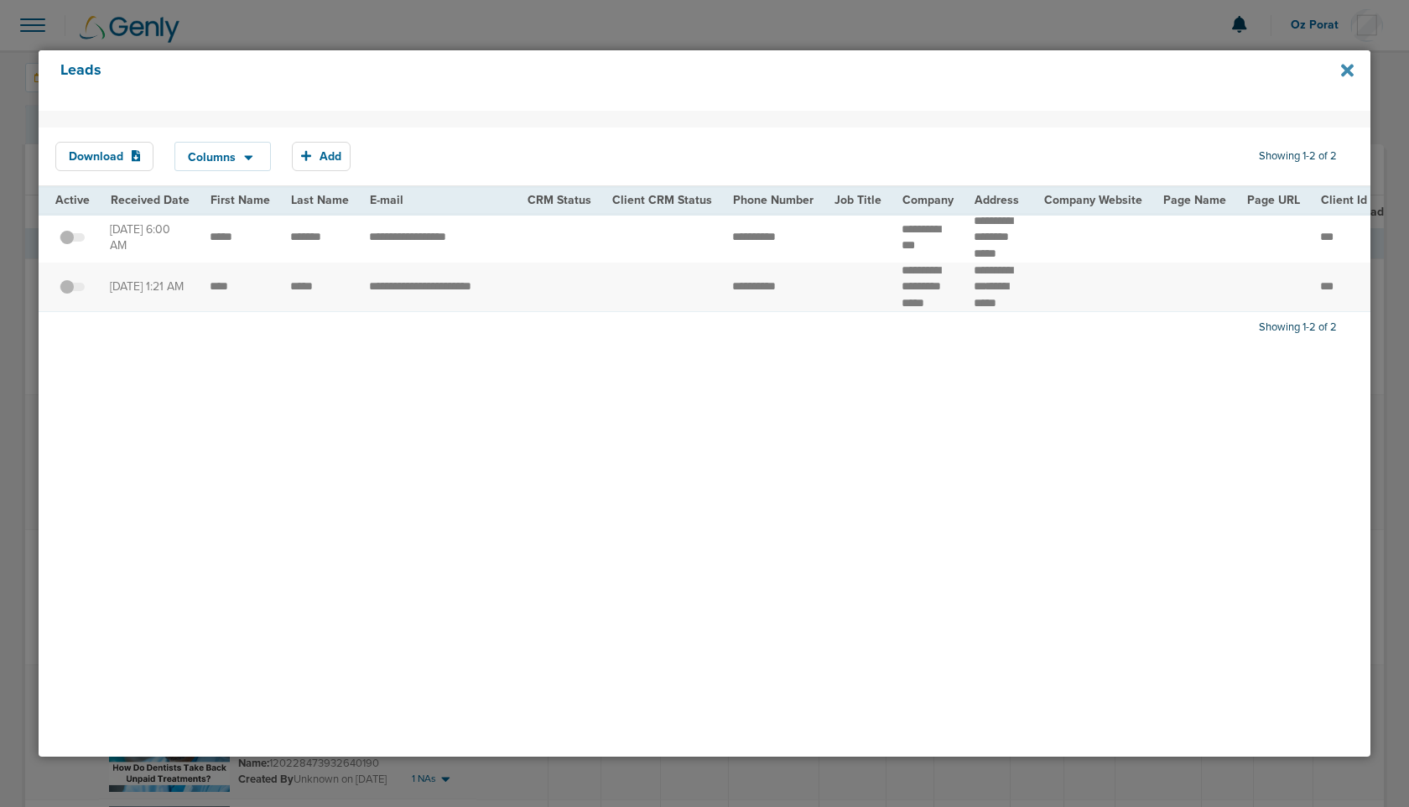
click at [1348, 65] on icon at bounding box center [1347, 70] width 13 height 18
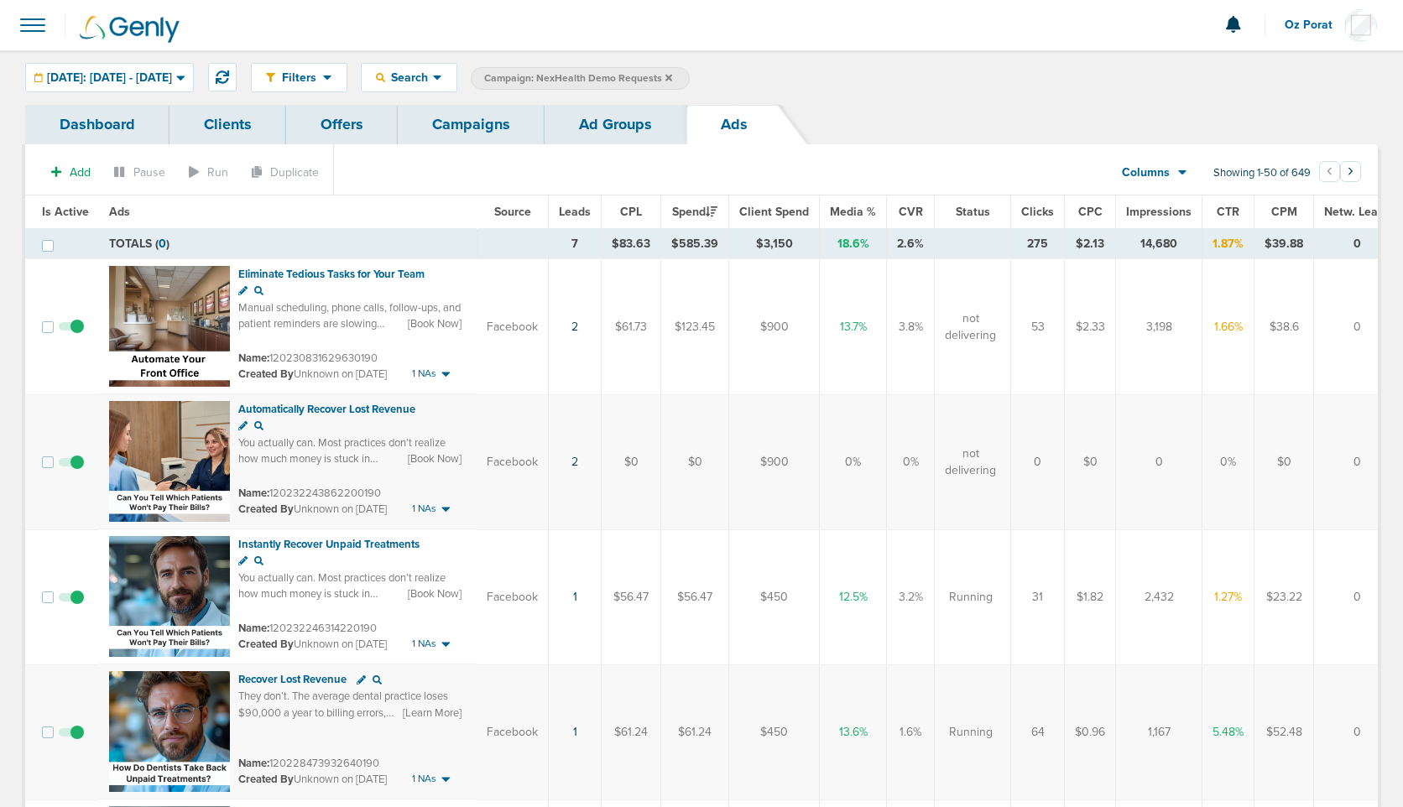
click at [492, 122] on link "Campaigns" at bounding box center [471, 124] width 147 height 39
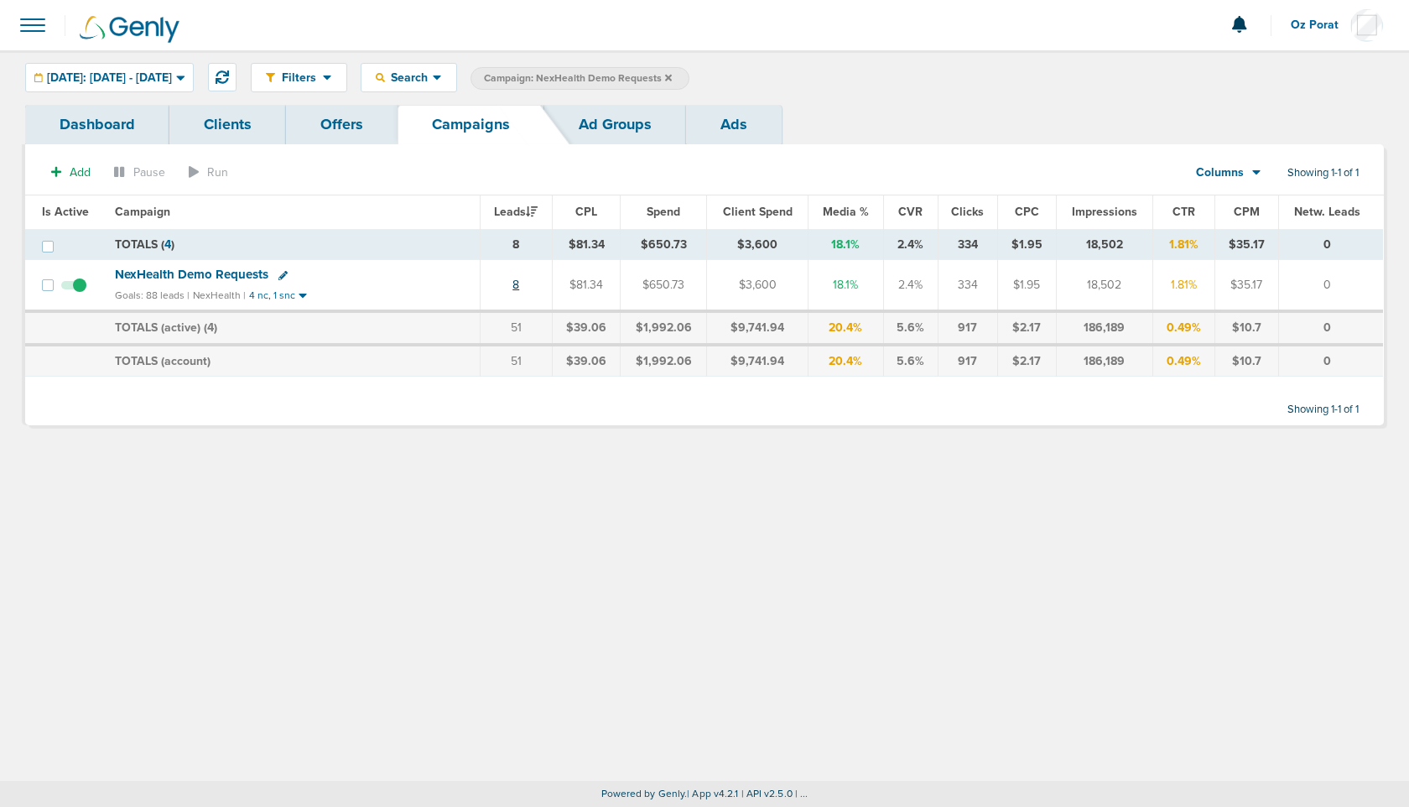
click at [519, 282] on link "8" at bounding box center [516, 285] width 7 height 14
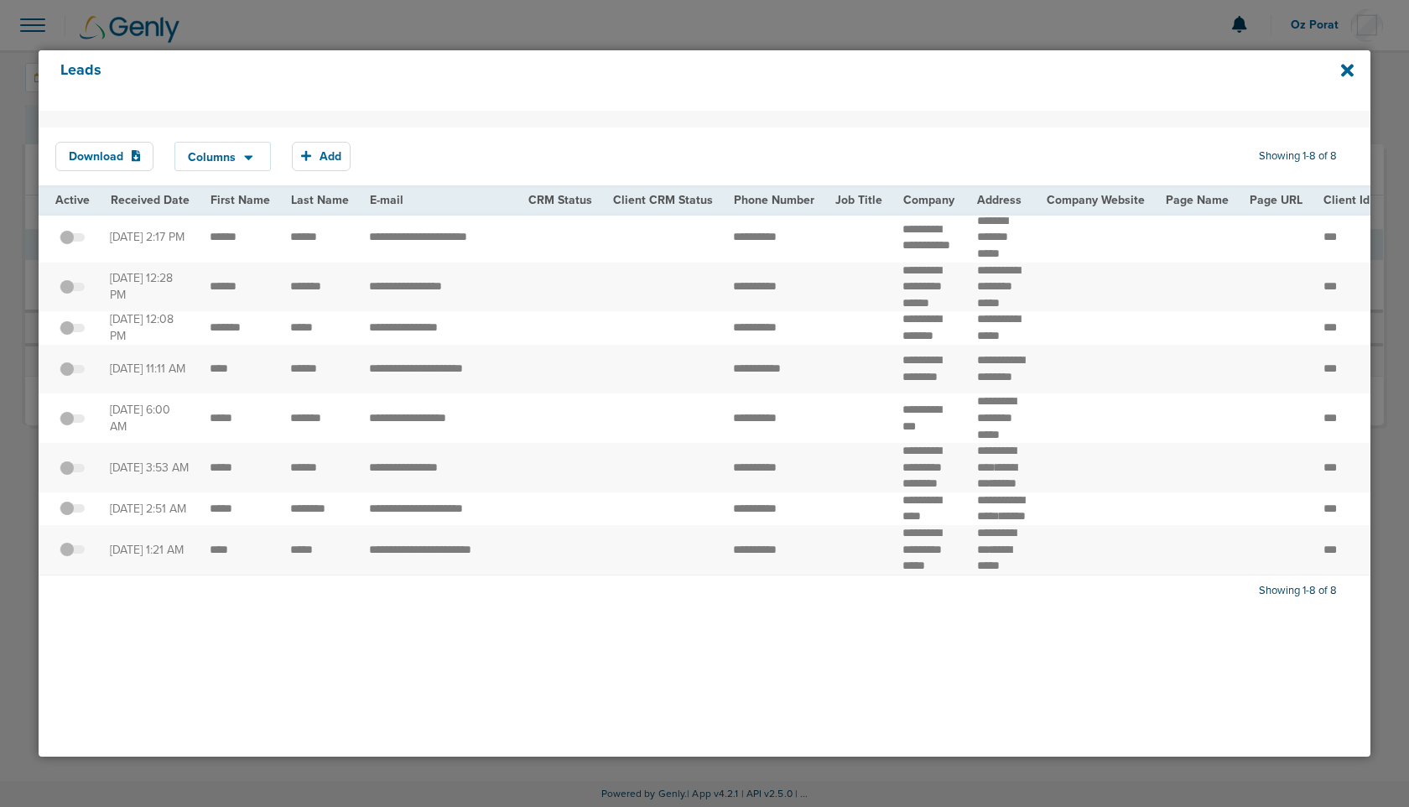
click at [71, 336] on span at bounding box center [72, 336] width 25 height 0
click at [72, 331] on input "checkbox" at bounding box center [72, 331] width 0 height 0
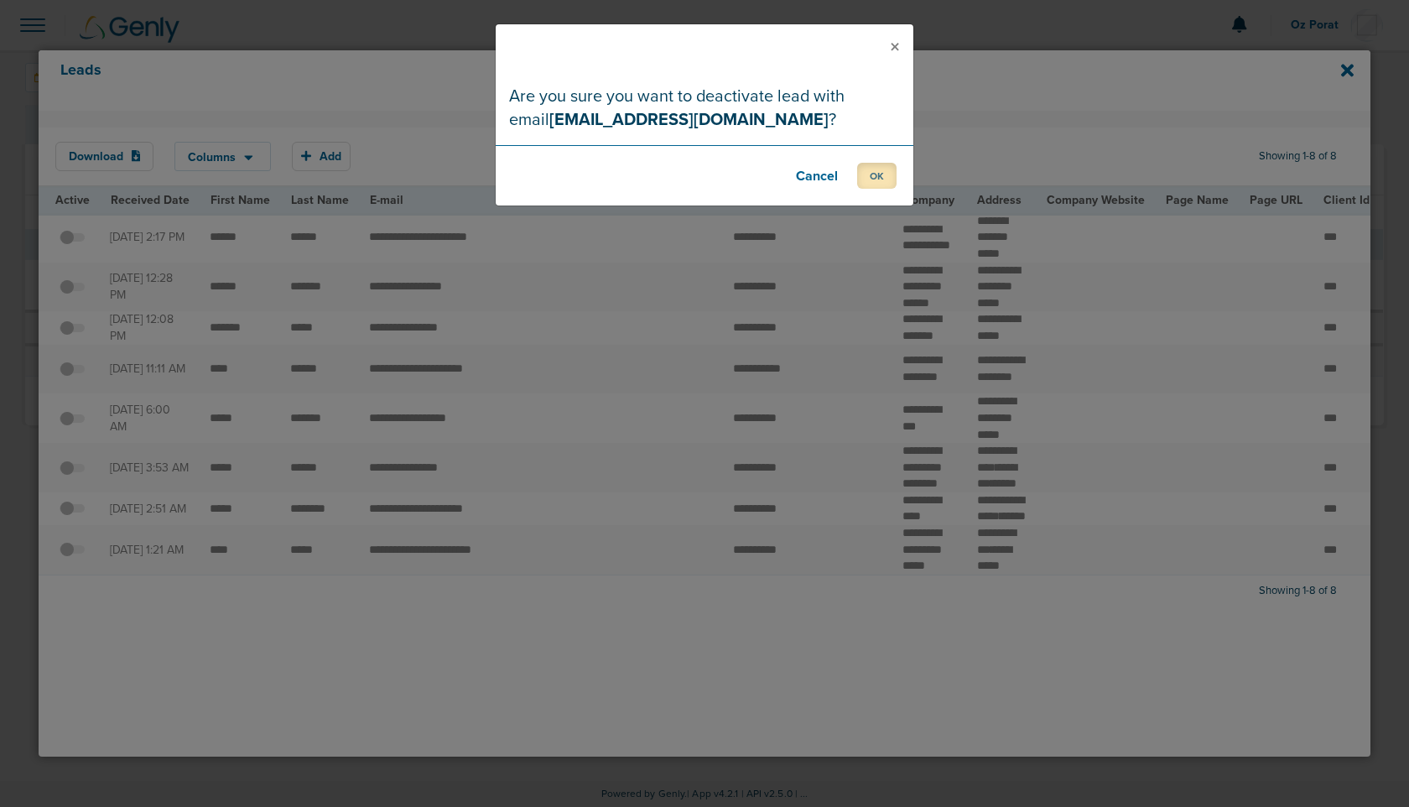
click at [884, 171] on button "OK" at bounding box center [876, 176] width 39 height 26
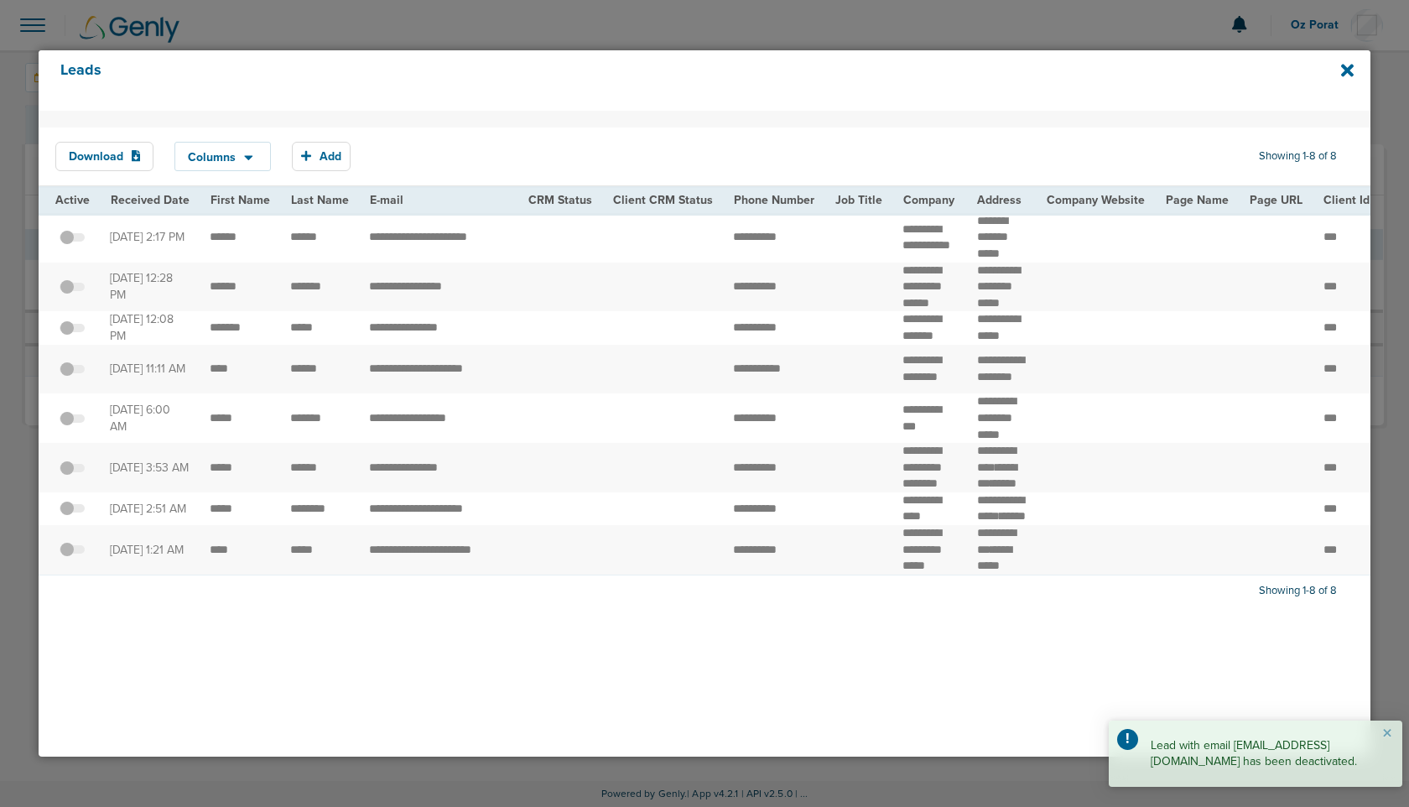
click at [70, 336] on span at bounding box center [72, 336] width 25 height 0
click at [72, 331] on input "checkbox" at bounding box center [72, 331] width 0 height 0
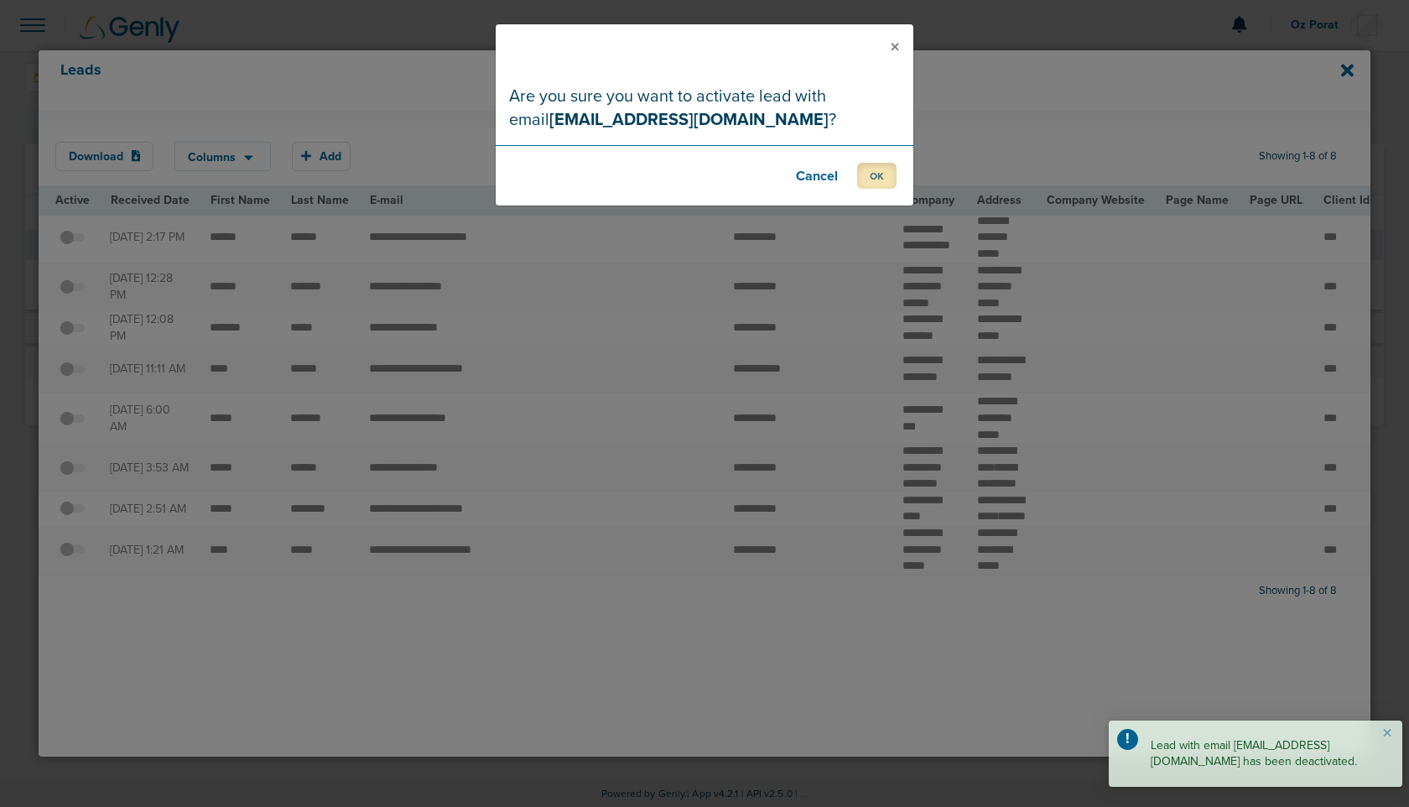
click at [869, 173] on button "OK" at bounding box center [876, 176] width 39 height 26
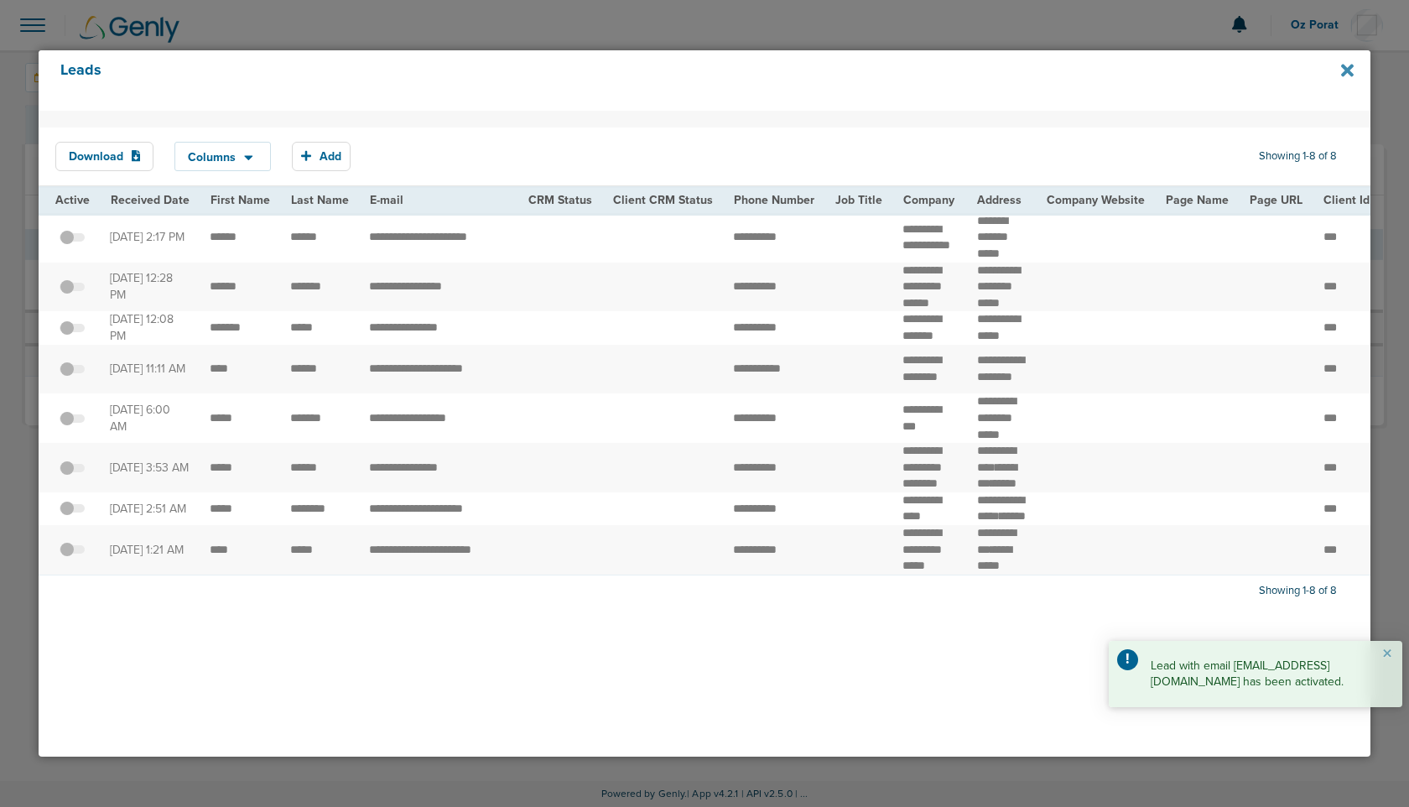
click at [1341, 66] on icon at bounding box center [1347, 71] width 13 height 13
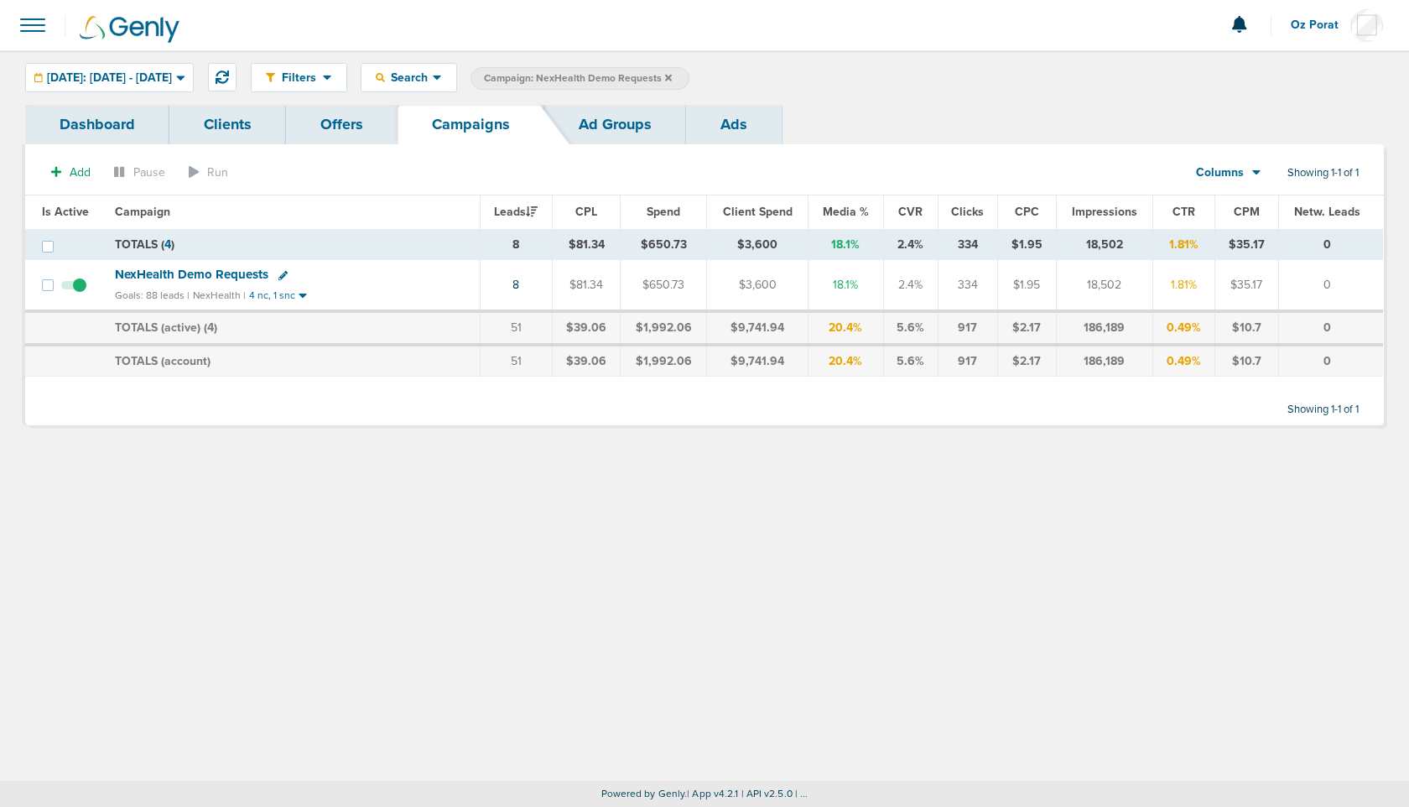
click at [717, 126] on link "Ads" at bounding box center [734, 124] width 96 height 39
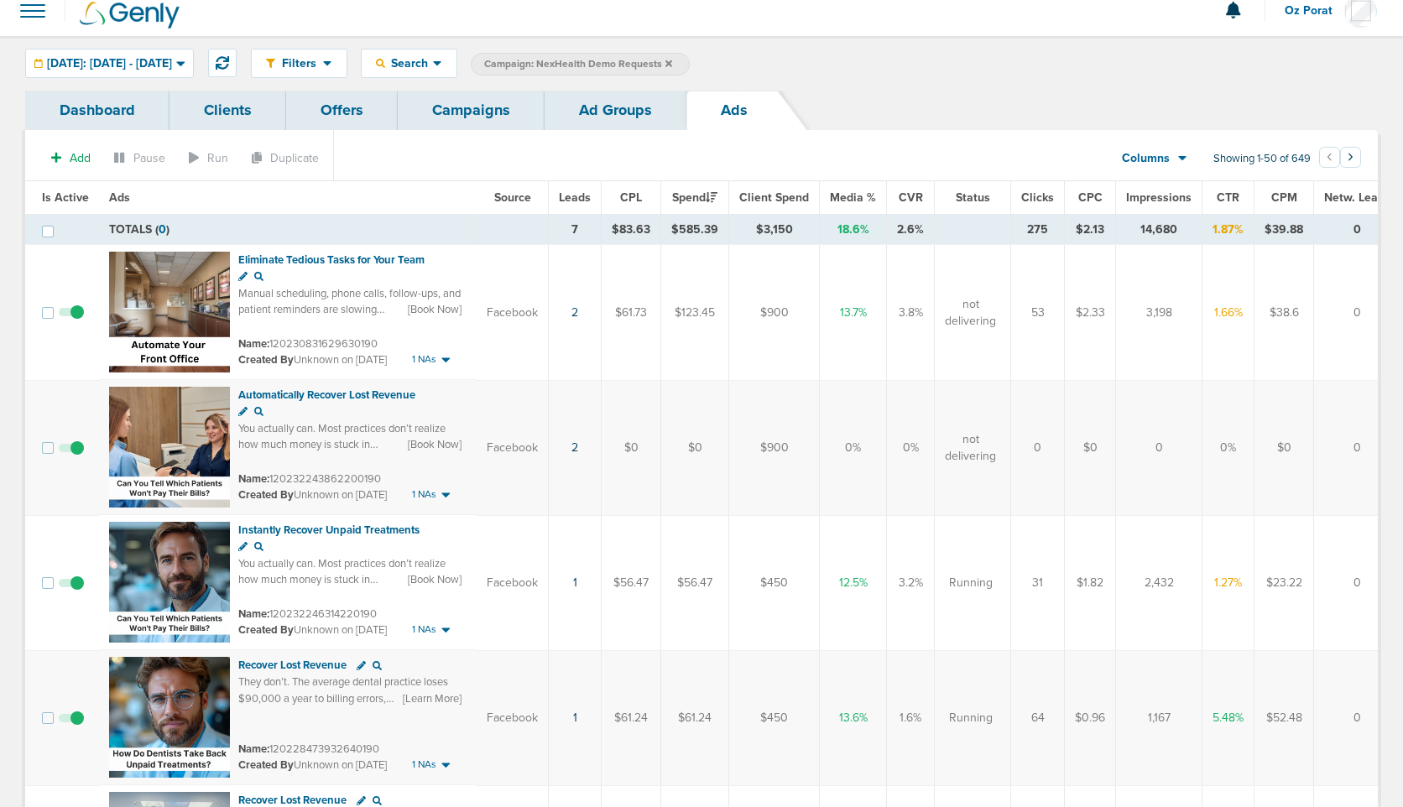
scroll to position [15, 0]
click at [587, 113] on link "Ad Groups" at bounding box center [615, 109] width 142 height 39
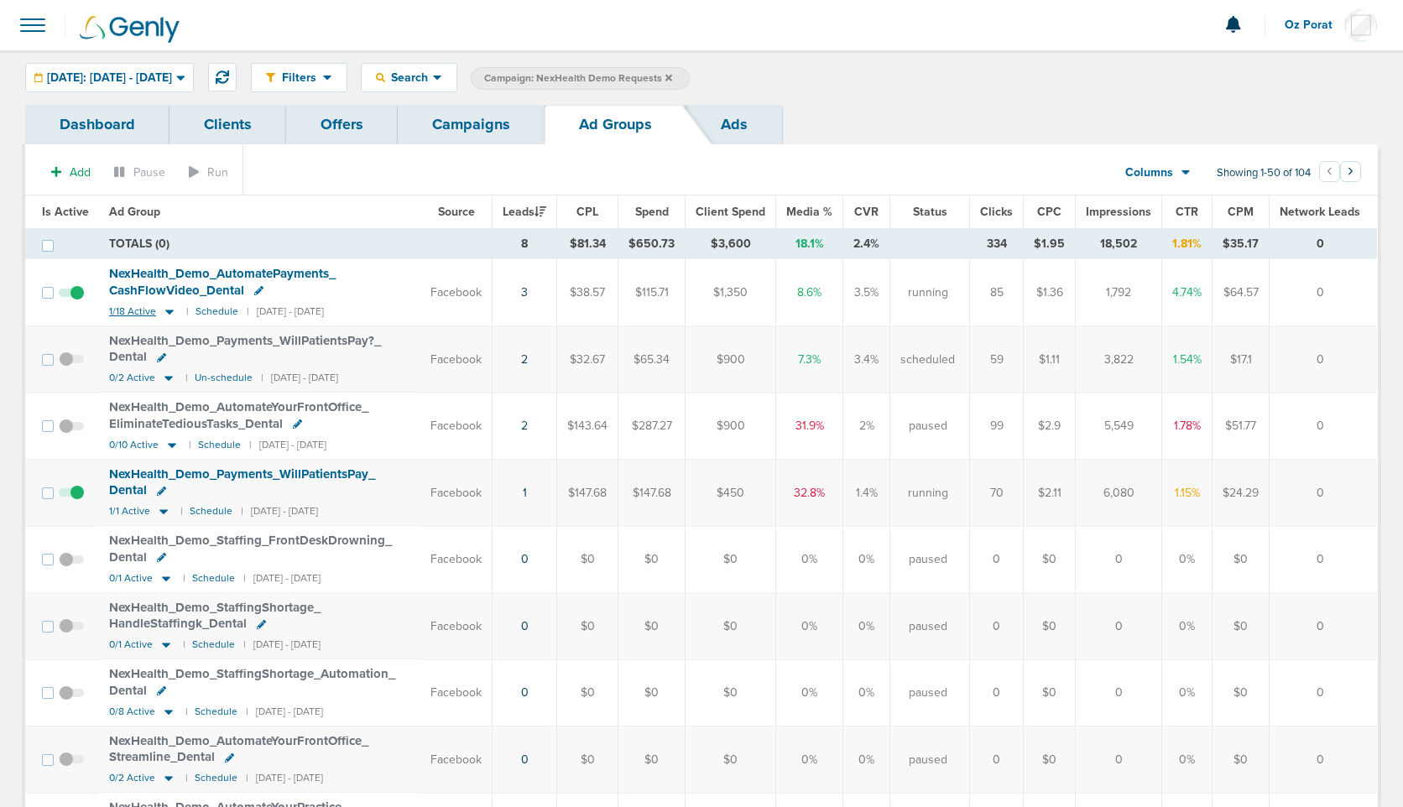
click at [125, 306] on span "1/18 Active" at bounding box center [132, 311] width 47 height 13
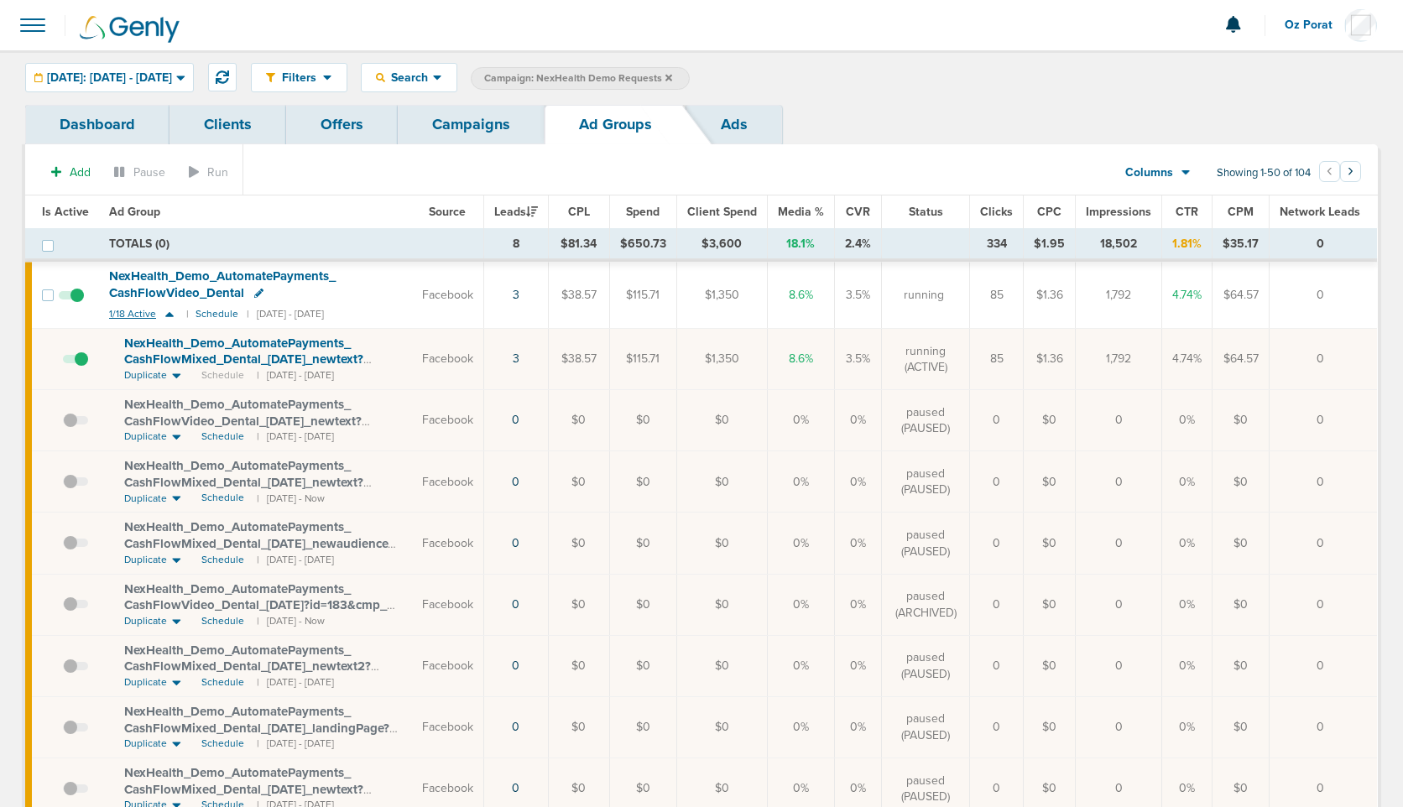
click at [132, 312] on span "1/18 Active" at bounding box center [132, 314] width 47 height 13
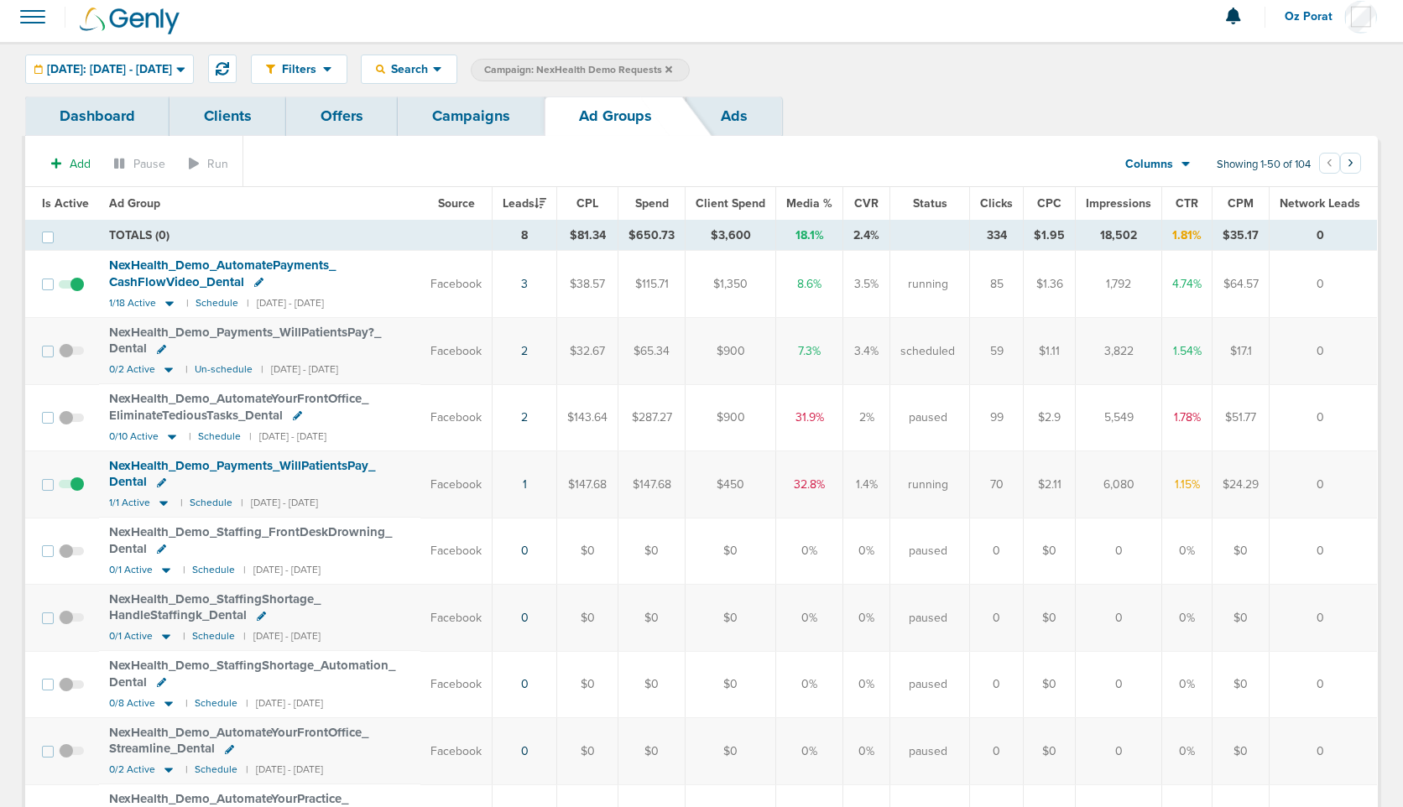
scroll to position [14, 0]
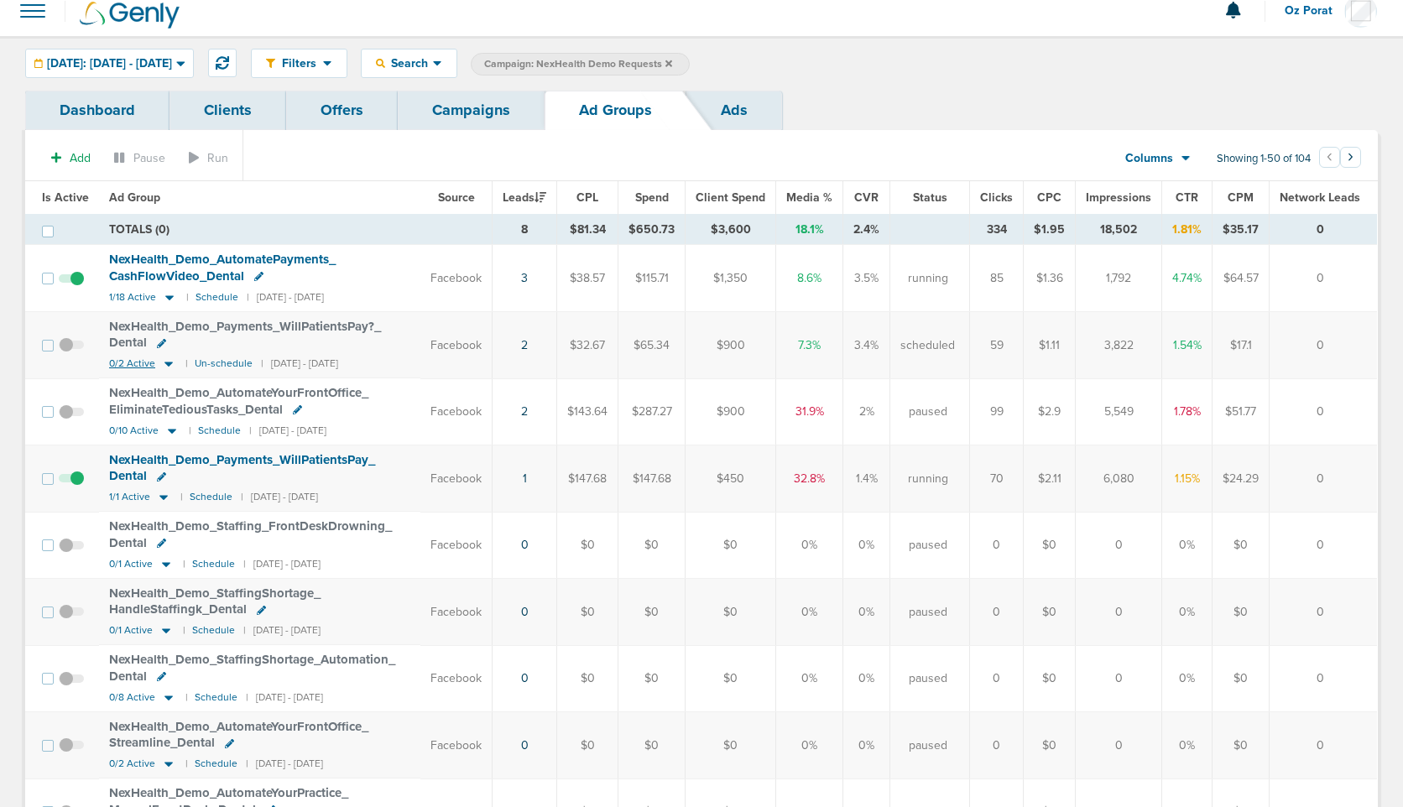
click at [128, 360] on span "0/2 Active" at bounding box center [132, 363] width 46 height 13
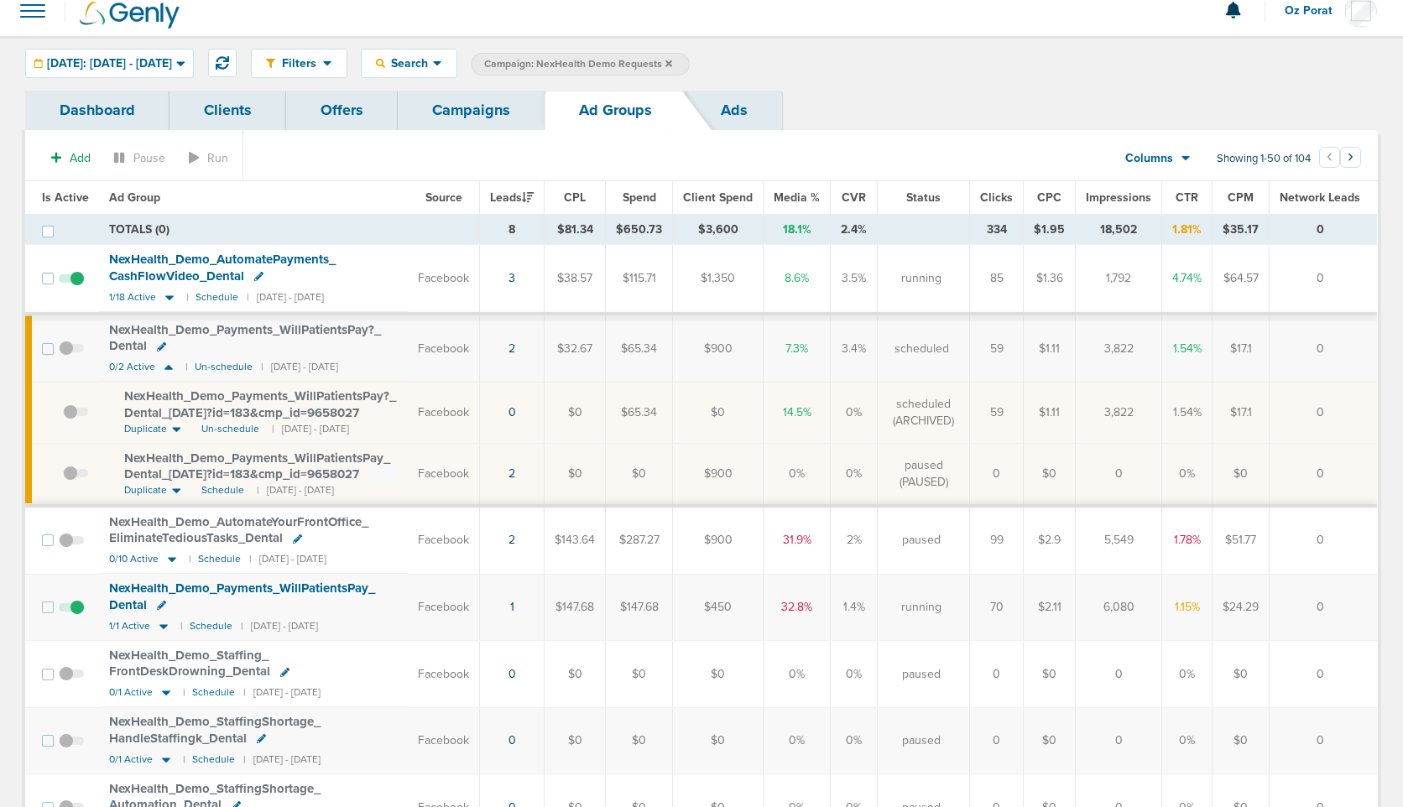
click at [249, 396] on span "NexHealth_ Demo_ Payments_ WillPatientsPay?_ Dental_ [DATE]?id=183&cmp_ id=9658…" at bounding box center [260, 404] width 272 height 32
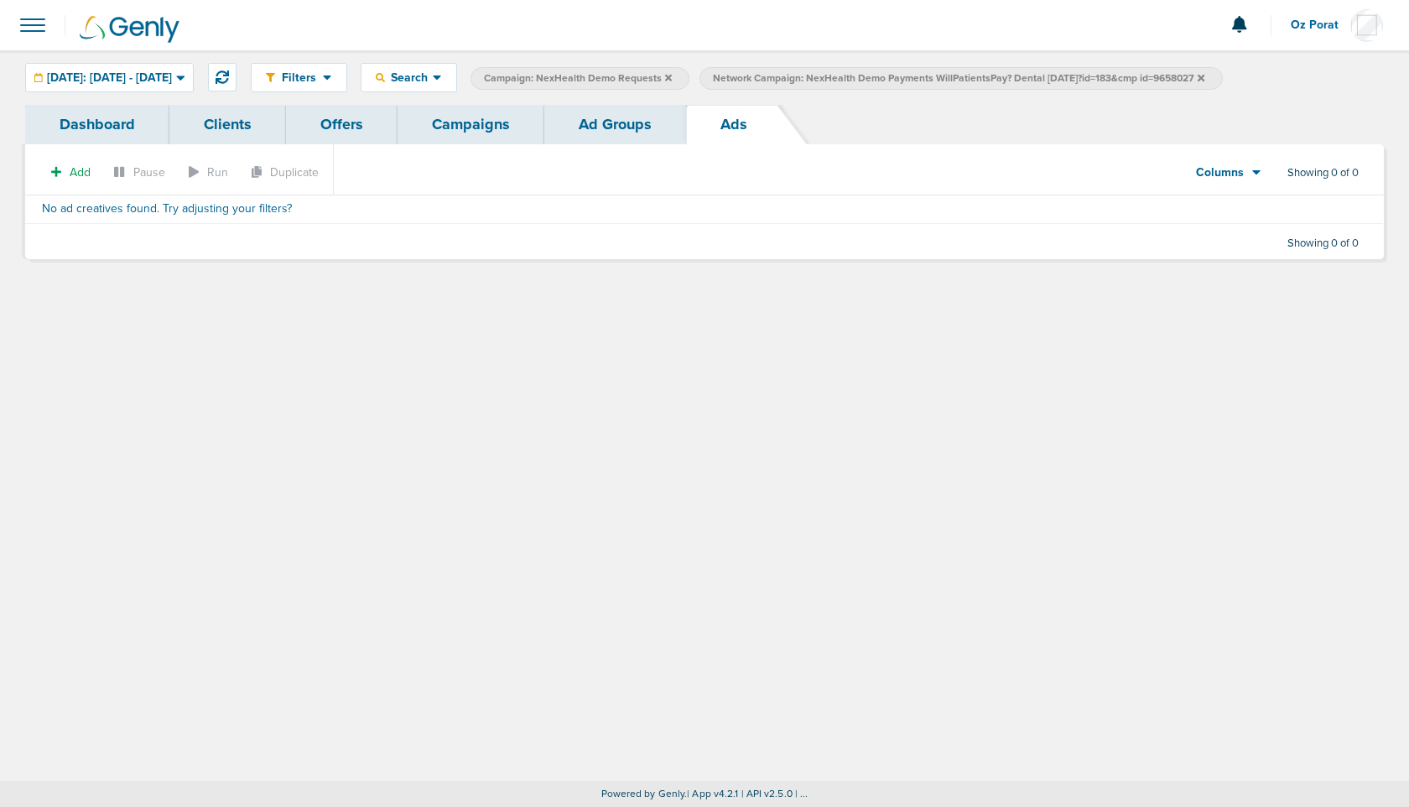
click at [1205, 78] on icon at bounding box center [1201, 77] width 7 height 7
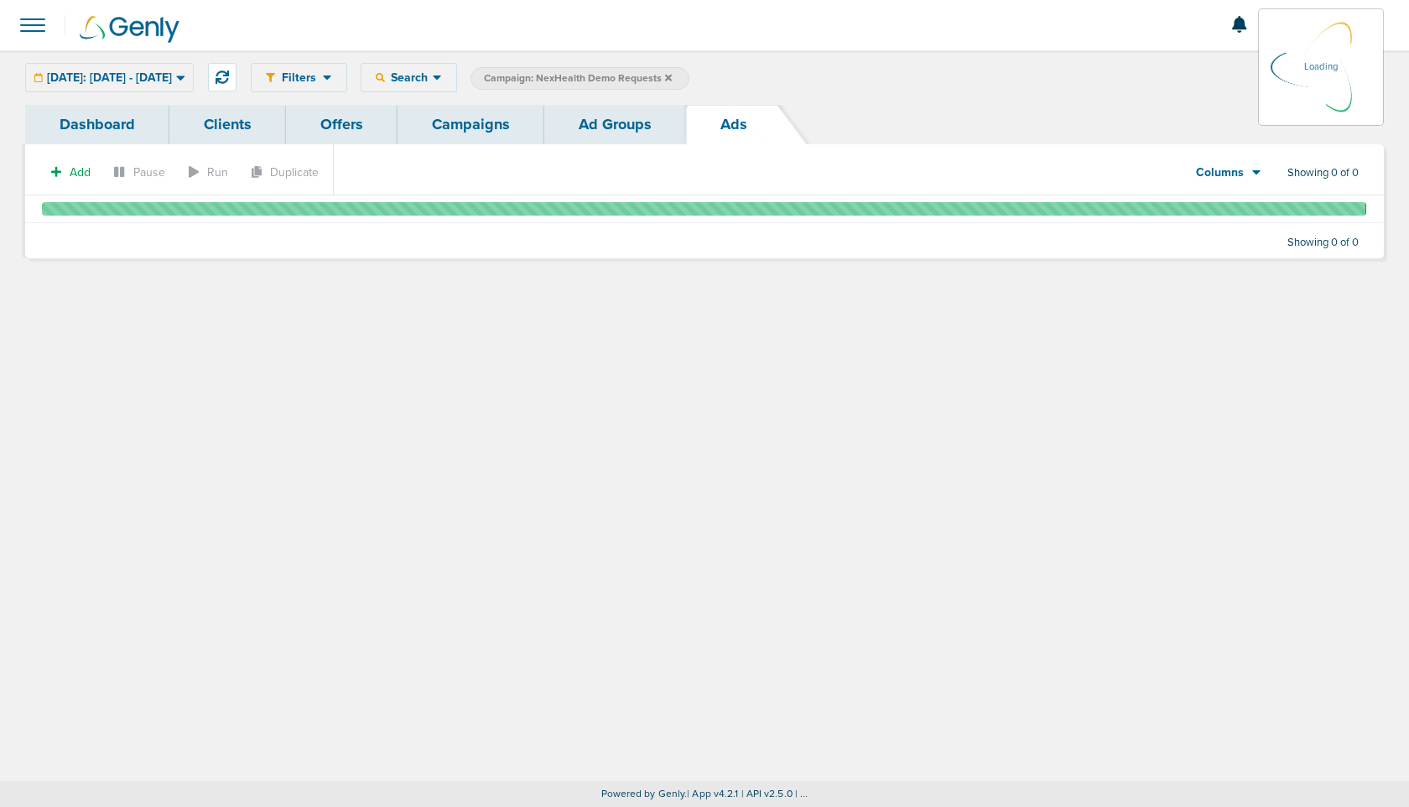
click at [462, 122] on link "Campaigns" at bounding box center [471, 124] width 147 height 39
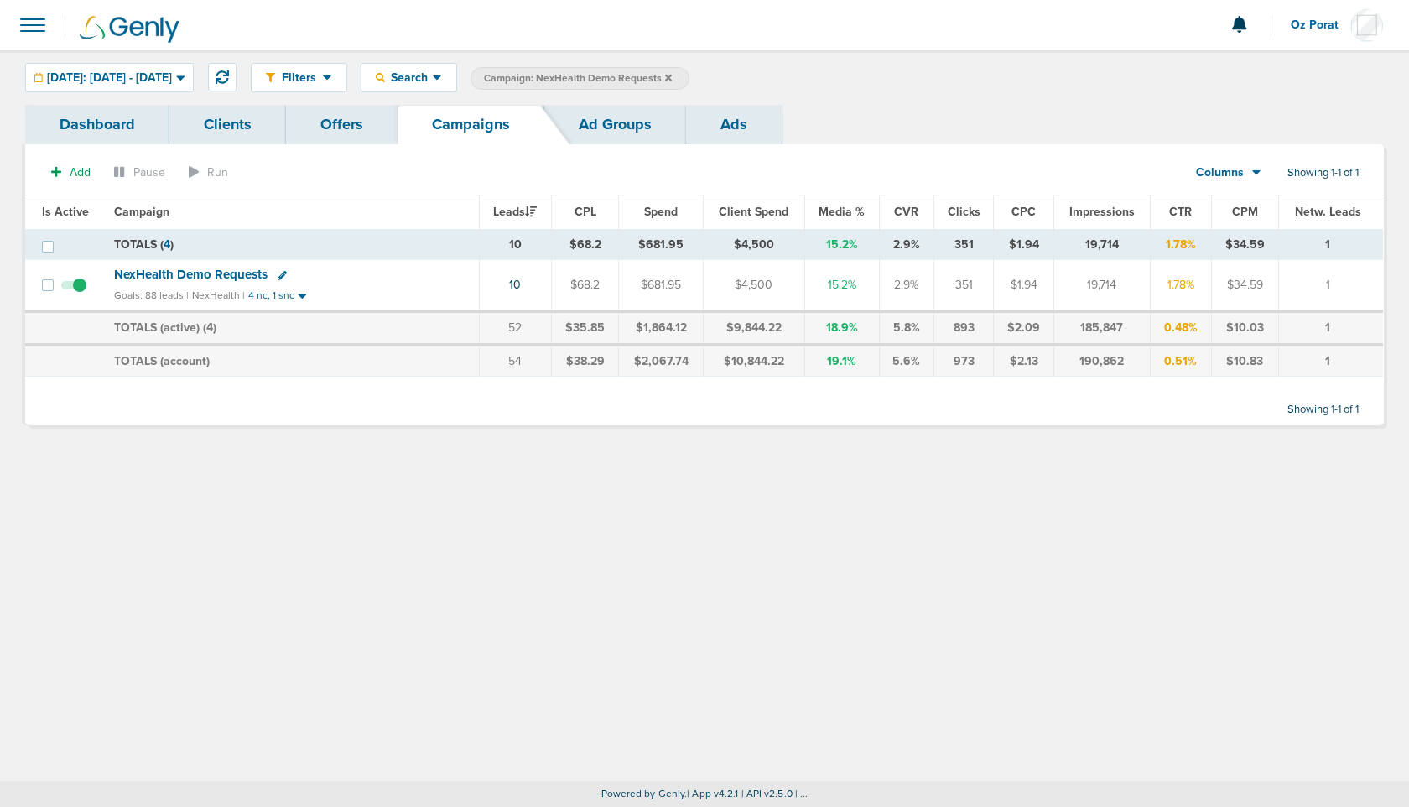
click at [672, 76] on icon at bounding box center [668, 77] width 7 height 7
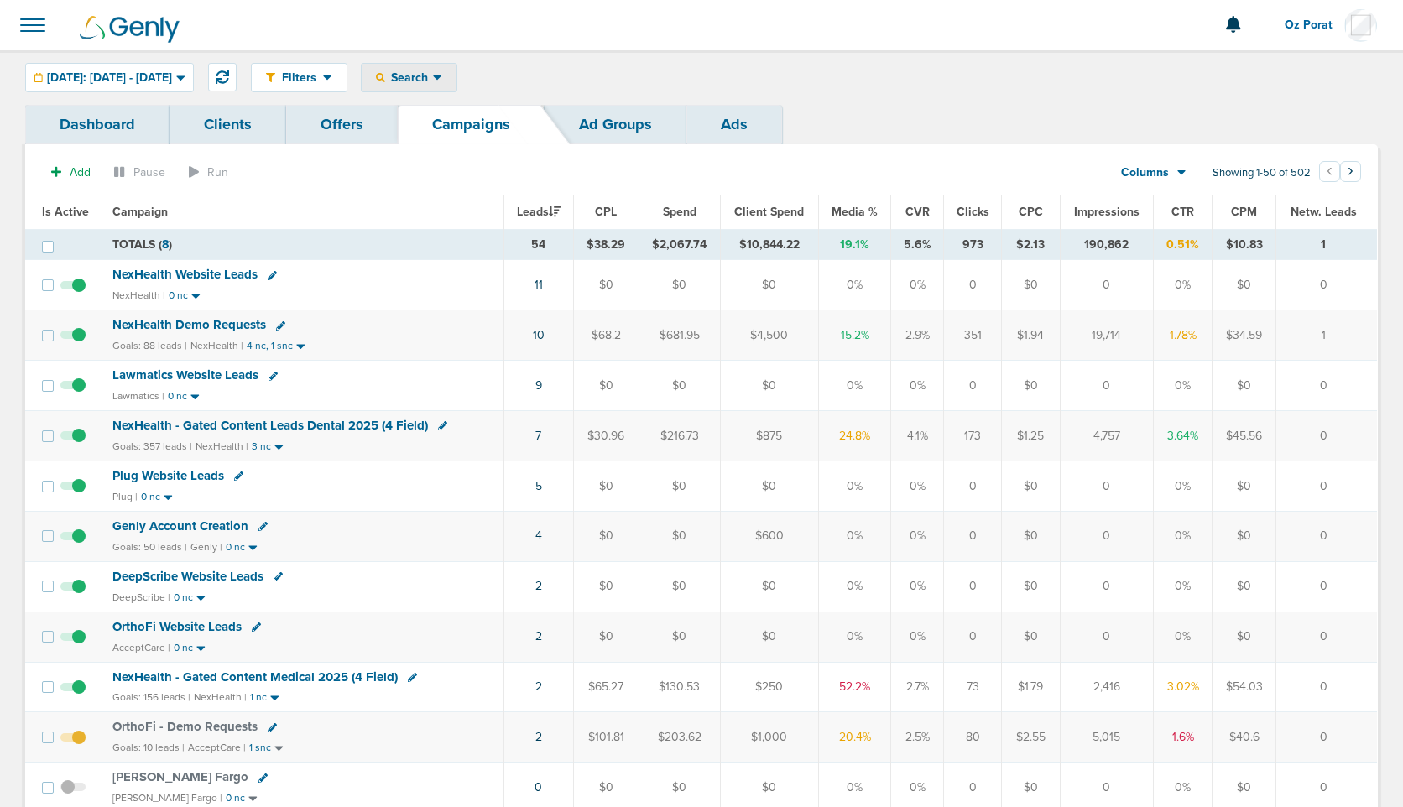
click at [456, 86] on div "Search" at bounding box center [409, 78] width 95 height 28
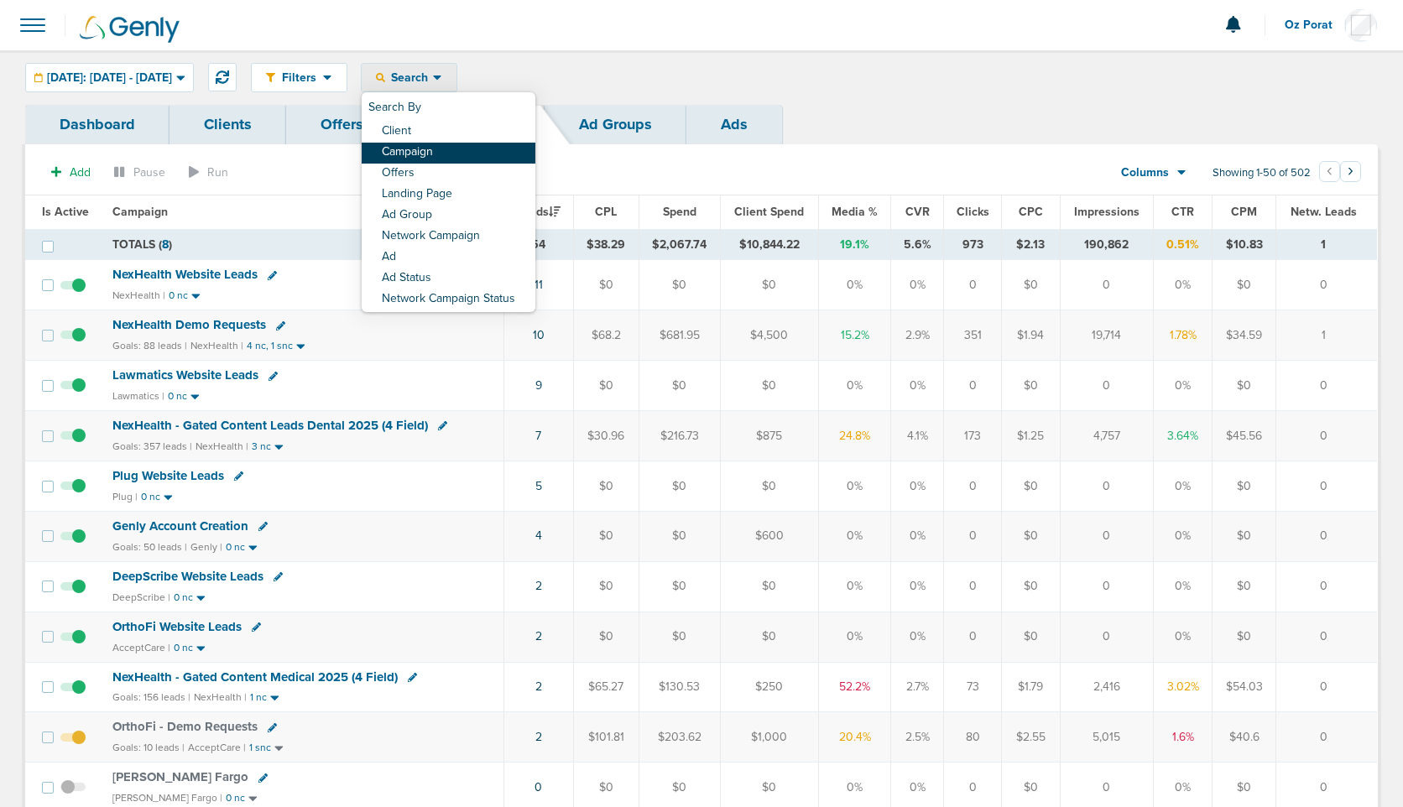
click at [481, 149] on link "Campaign" at bounding box center [449, 153] width 174 height 21
select select "cmpName"
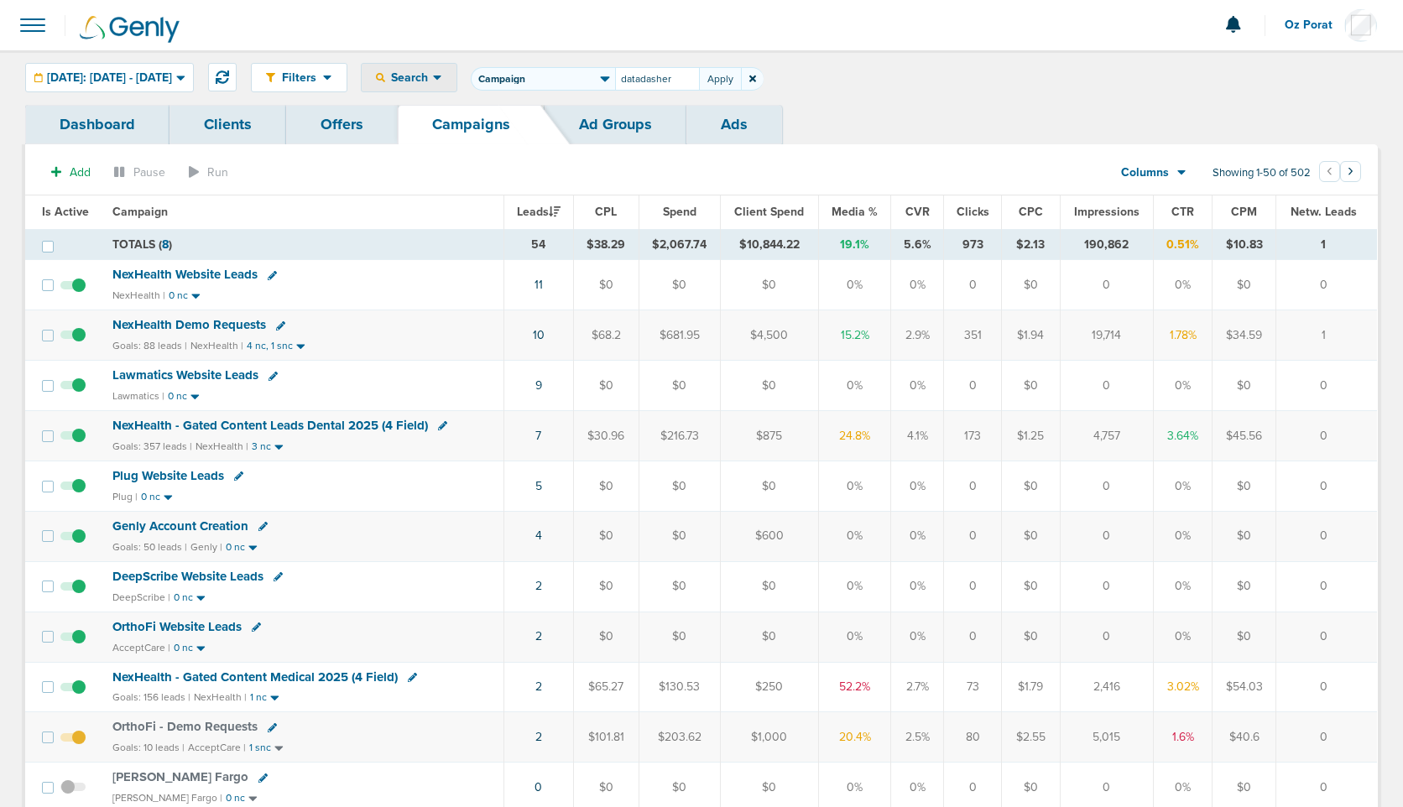
type input "datadasher"
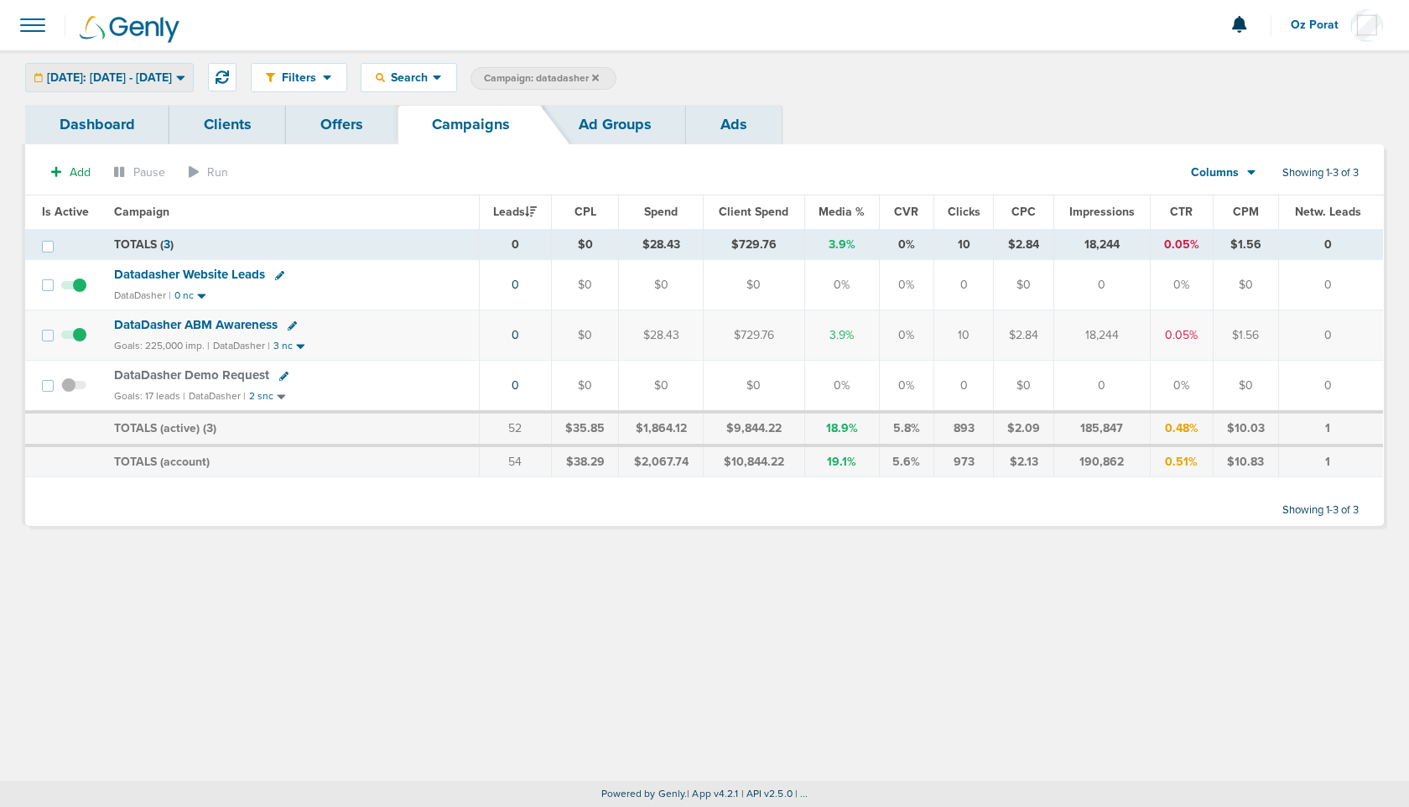
click at [172, 76] on span "[DATE]: [DATE] - [DATE]" at bounding box center [109, 78] width 125 height 12
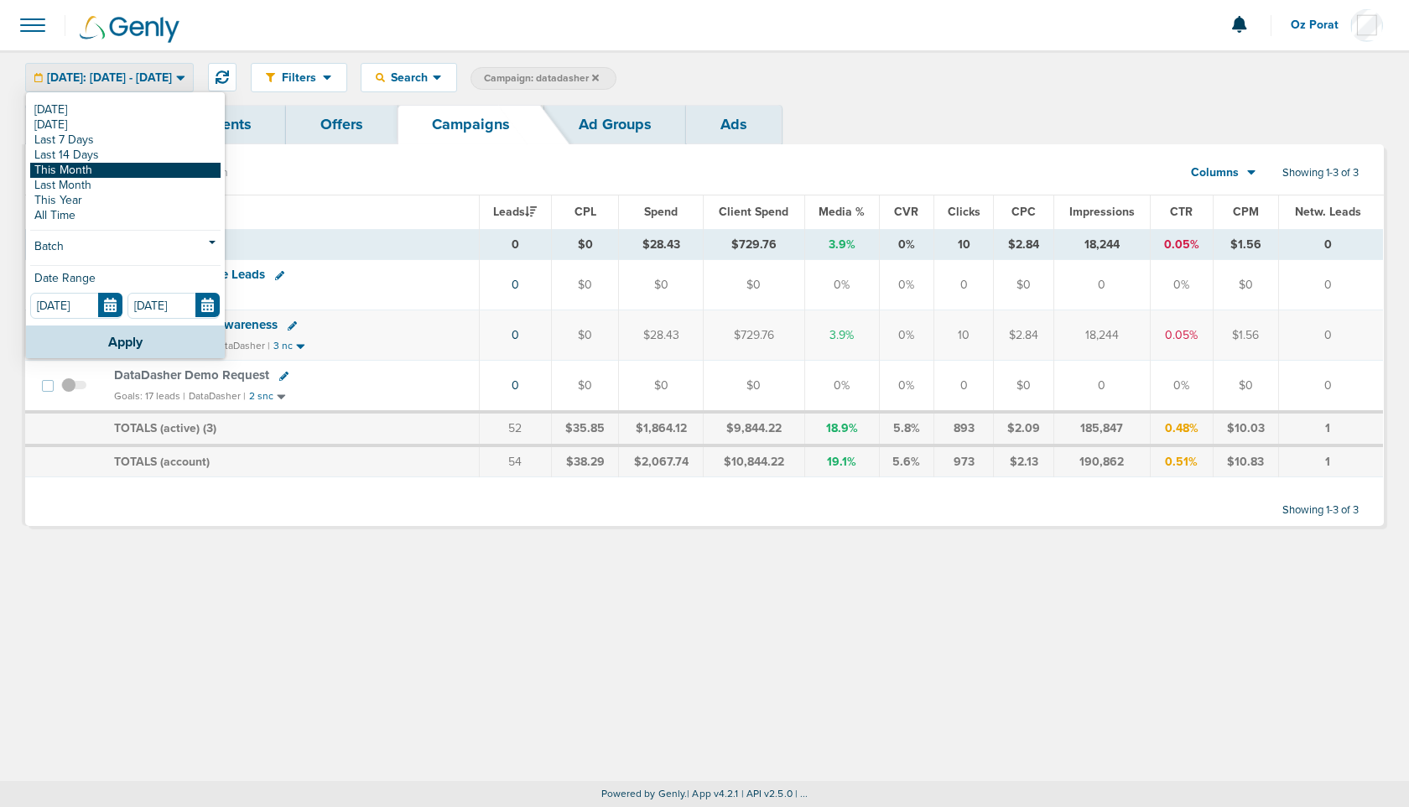
click at [95, 170] on link "This Month" at bounding box center [125, 170] width 190 height 15
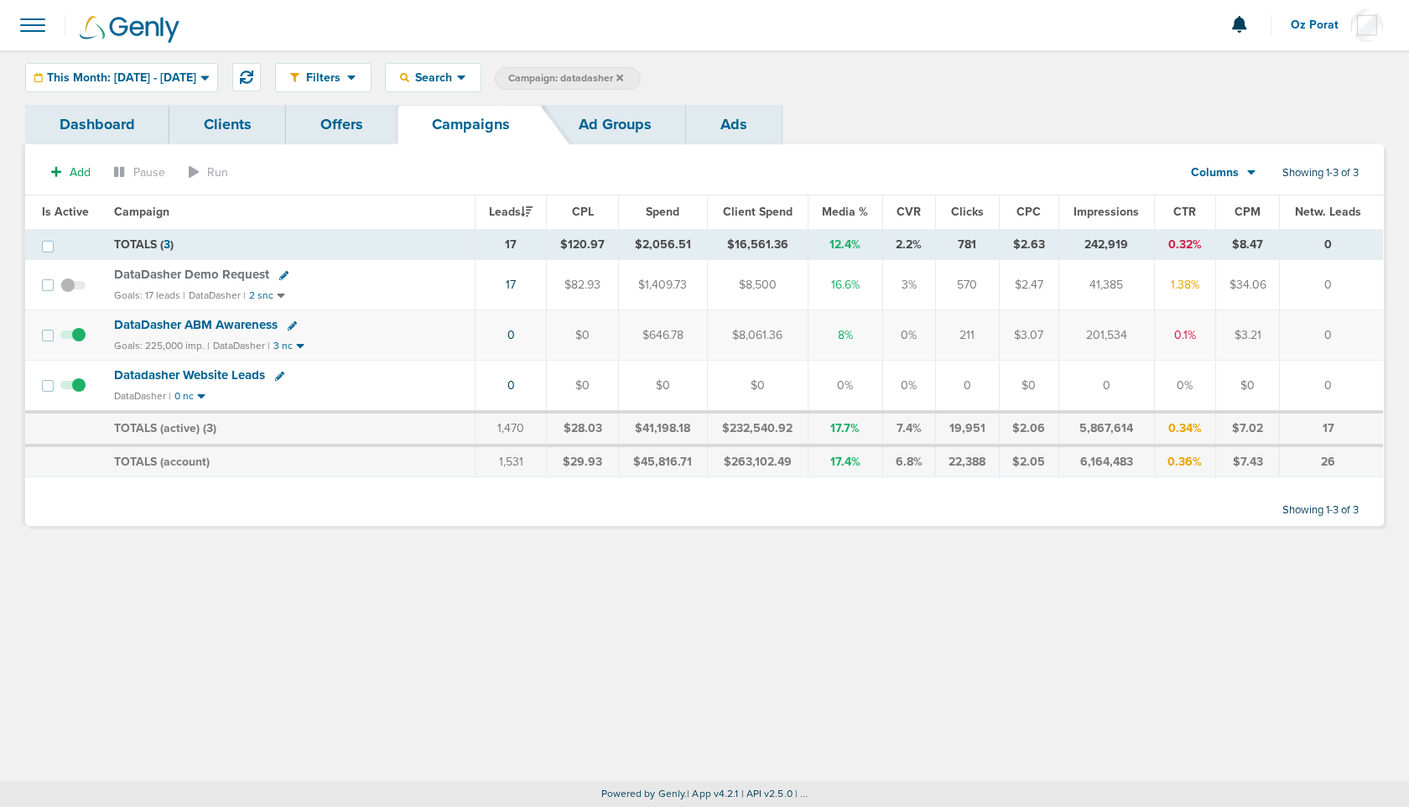
click at [279, 273] on icon at bounding box center [283, 275] width 9 height 9
select select
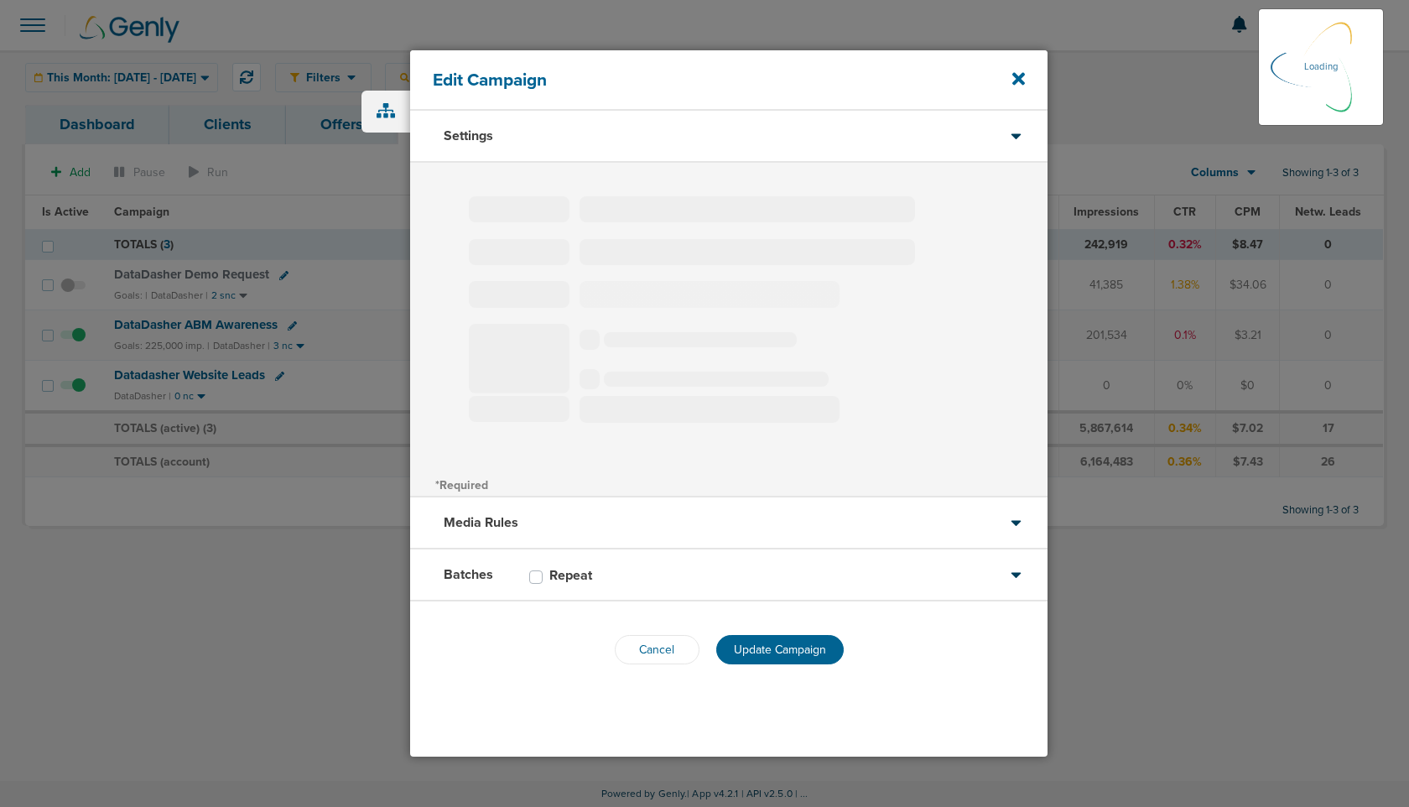
type input "DataDasher Demo Request"
select select "Leads"
radio input "true"
select select "readWrite"
select select "1"
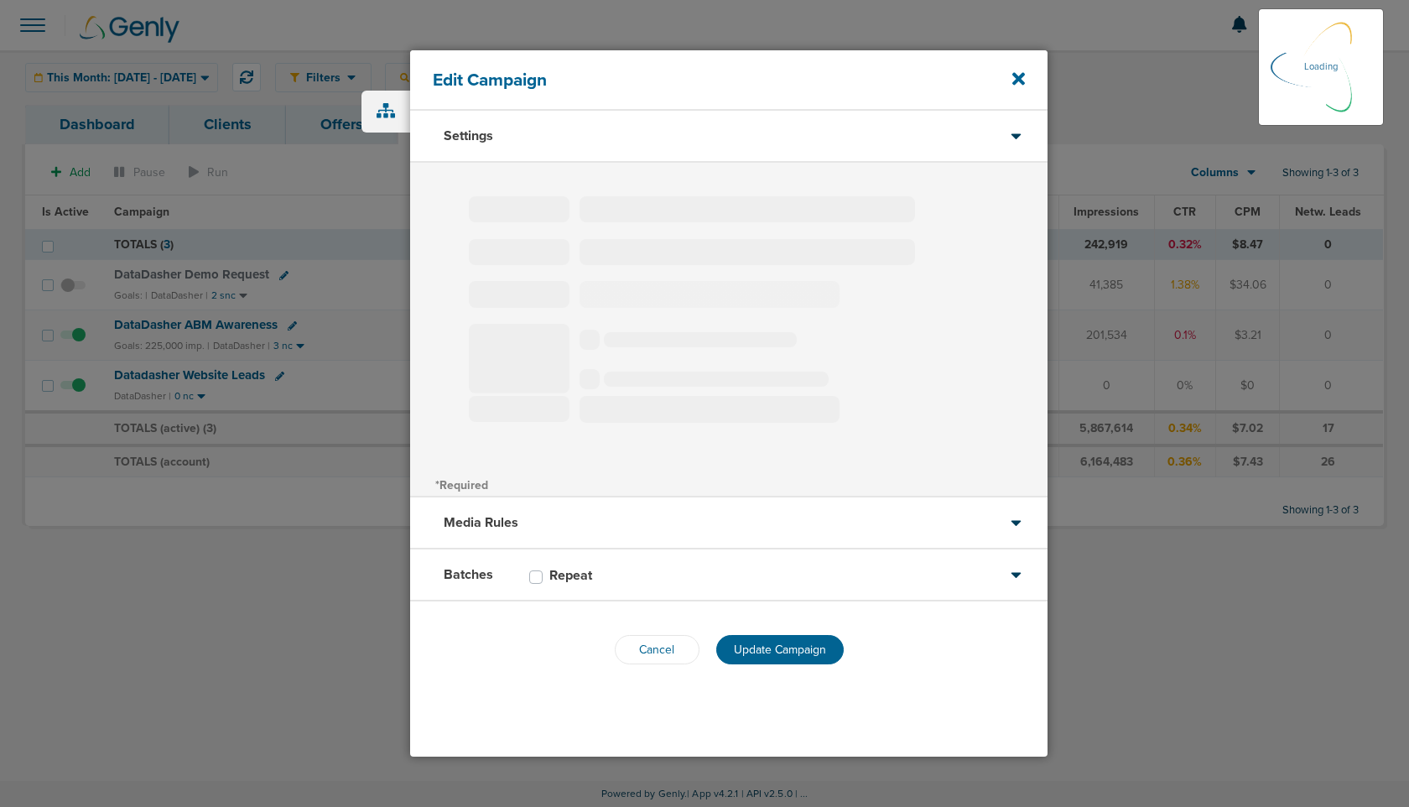
select select "2"
select select "3"
select select "4"
select select "6"
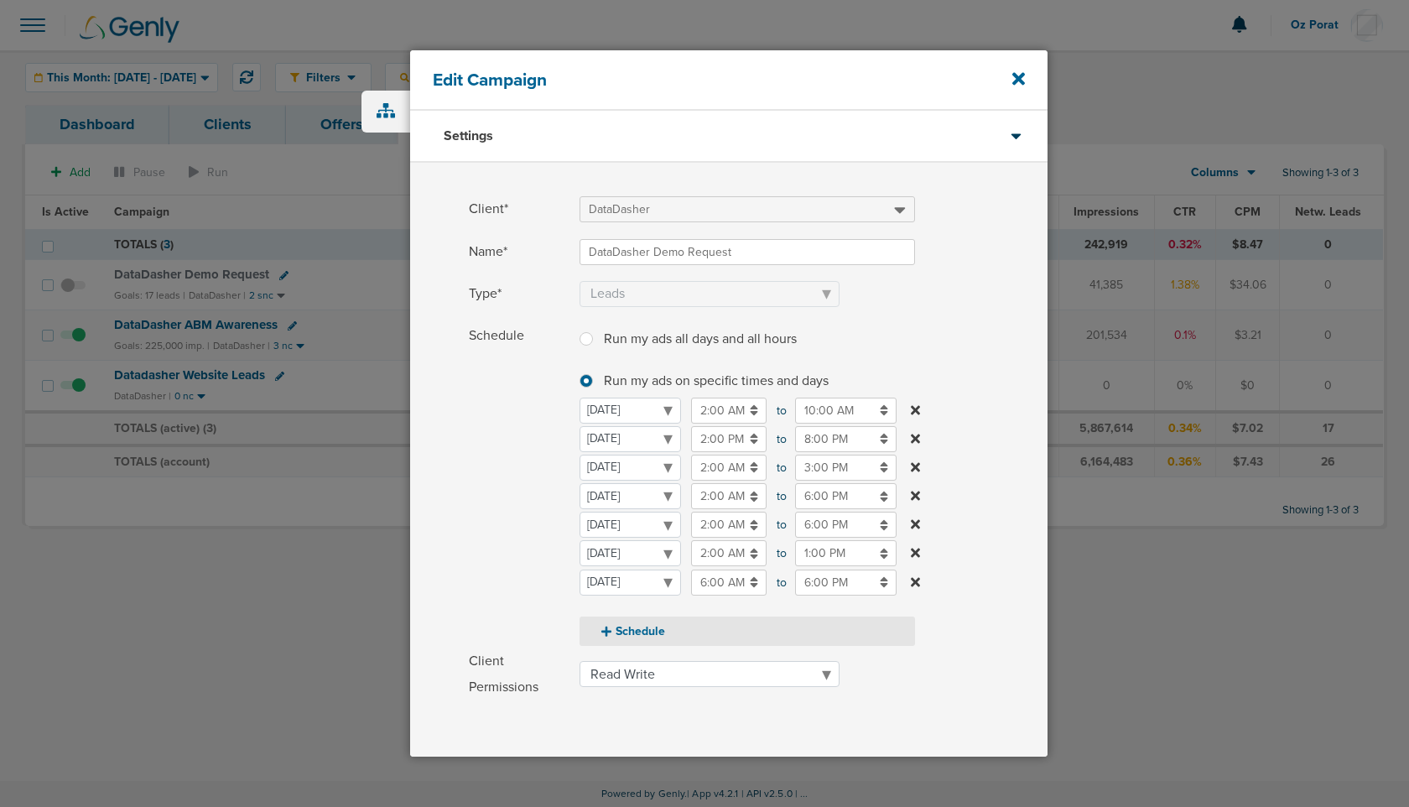
scroll to position [219, 0]
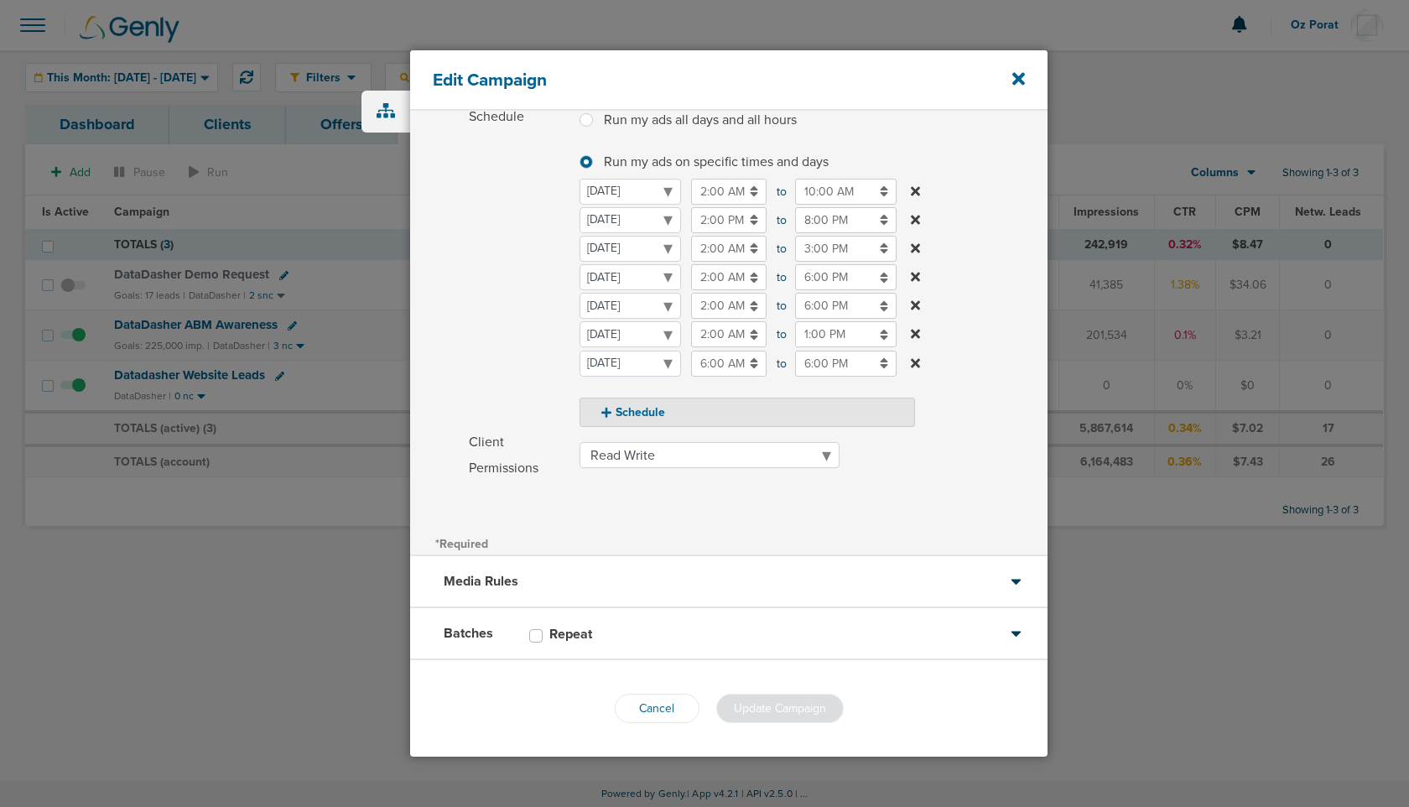
click at [720, 586] on div "Media Rules" at bounding box center [729, 582] width 638 height 52
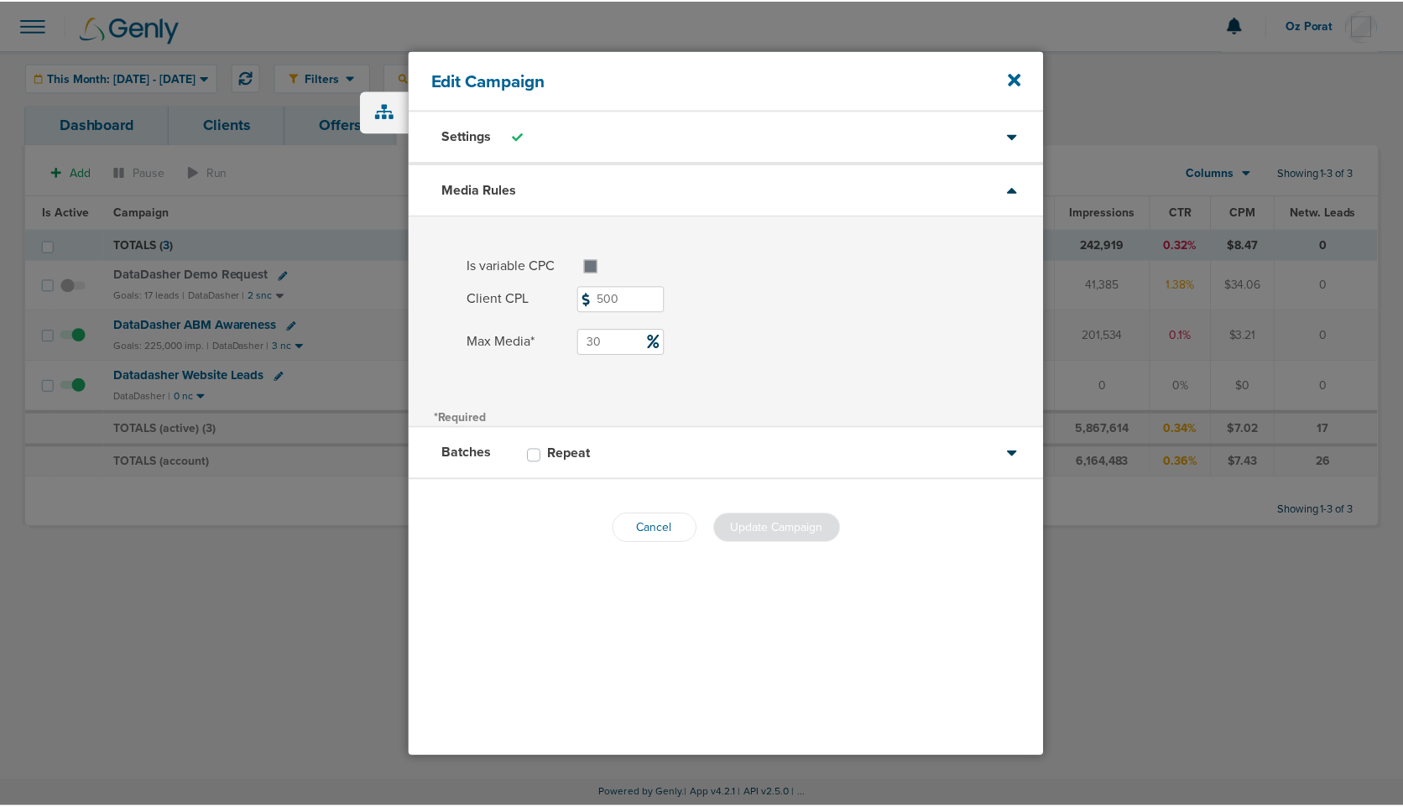
scroll to position [0, 0]
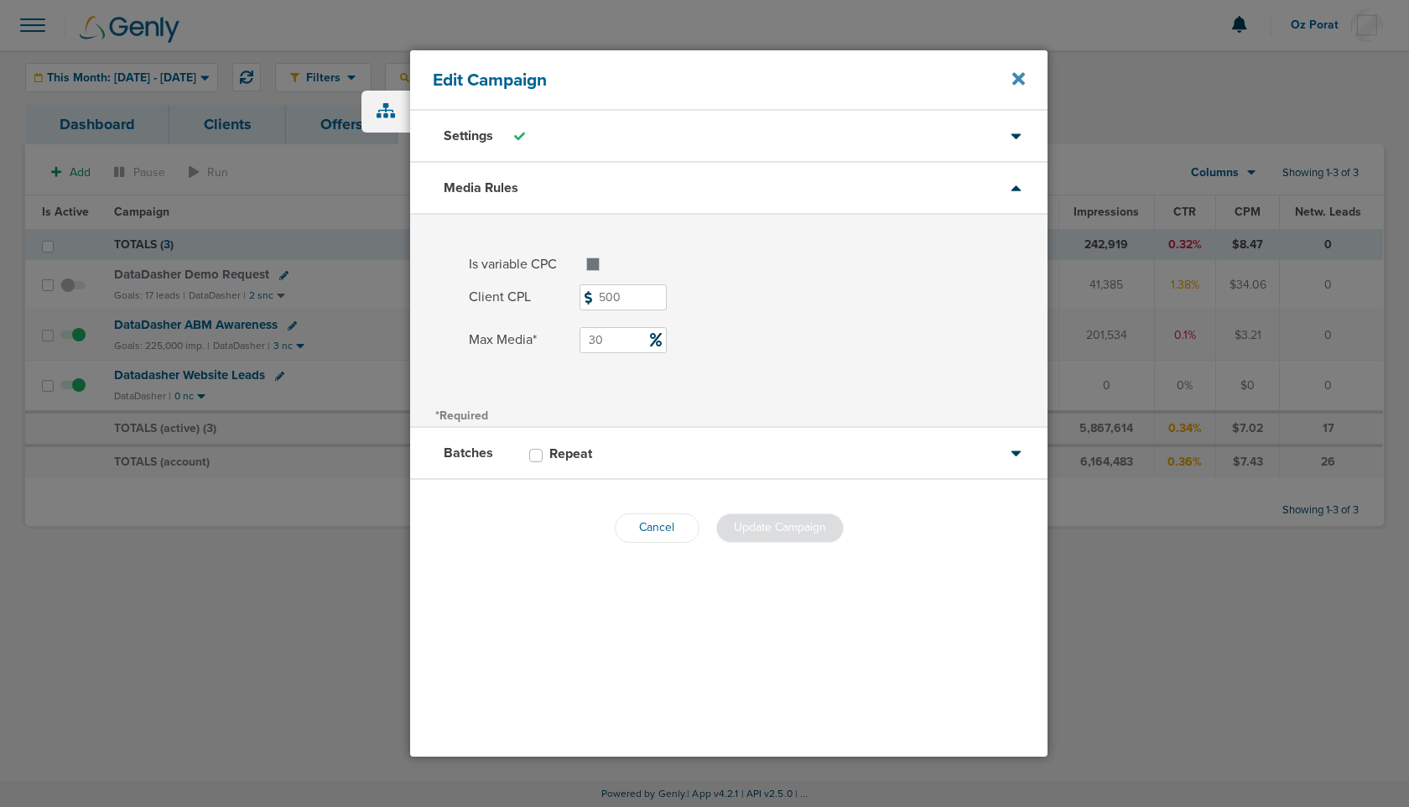
click at [1018, 79] on icon at bounding box center [1019, 78] width 13 height 13
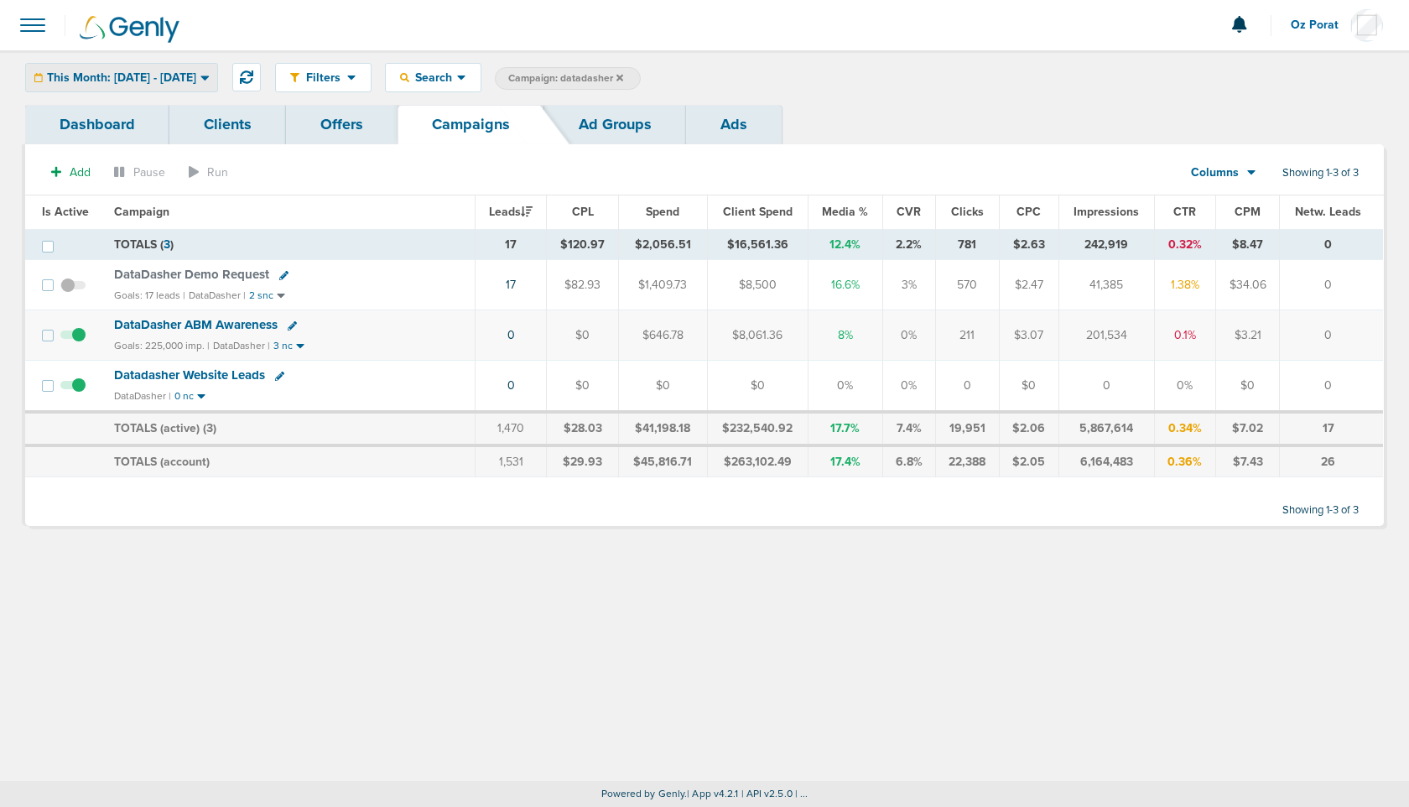
click at [182, 68] on div "This Month: [DATE] - [DATE]" at bounding box center [121, 78] width 191 height 28
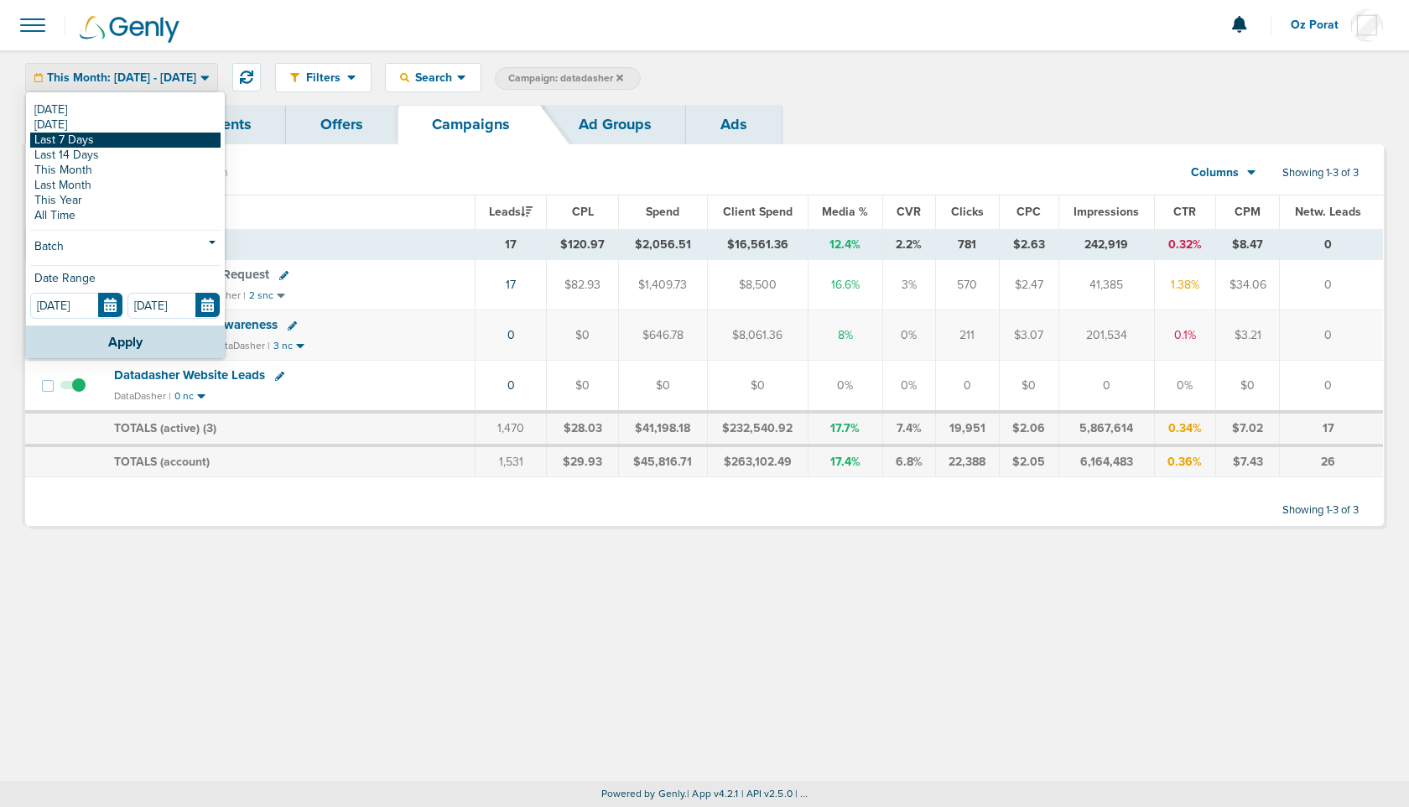
click at [125, 143] on link "Last 7 Days" at bounding box center [125, 140] width 190 height 15
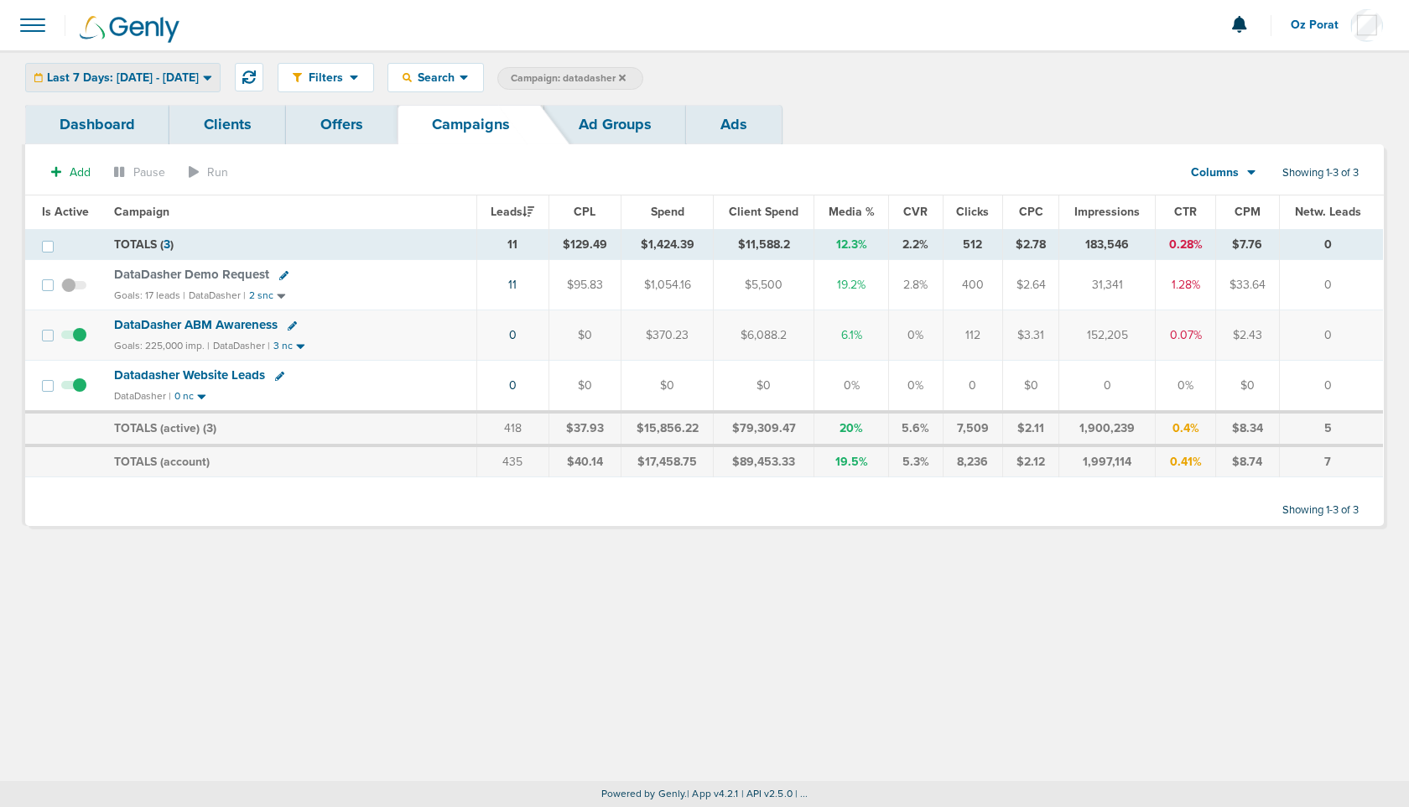
click at [174, 72] on span "Last 7 Days: [DATE] - [DATE]" at bounding box center [123, 78] width 152 height 12
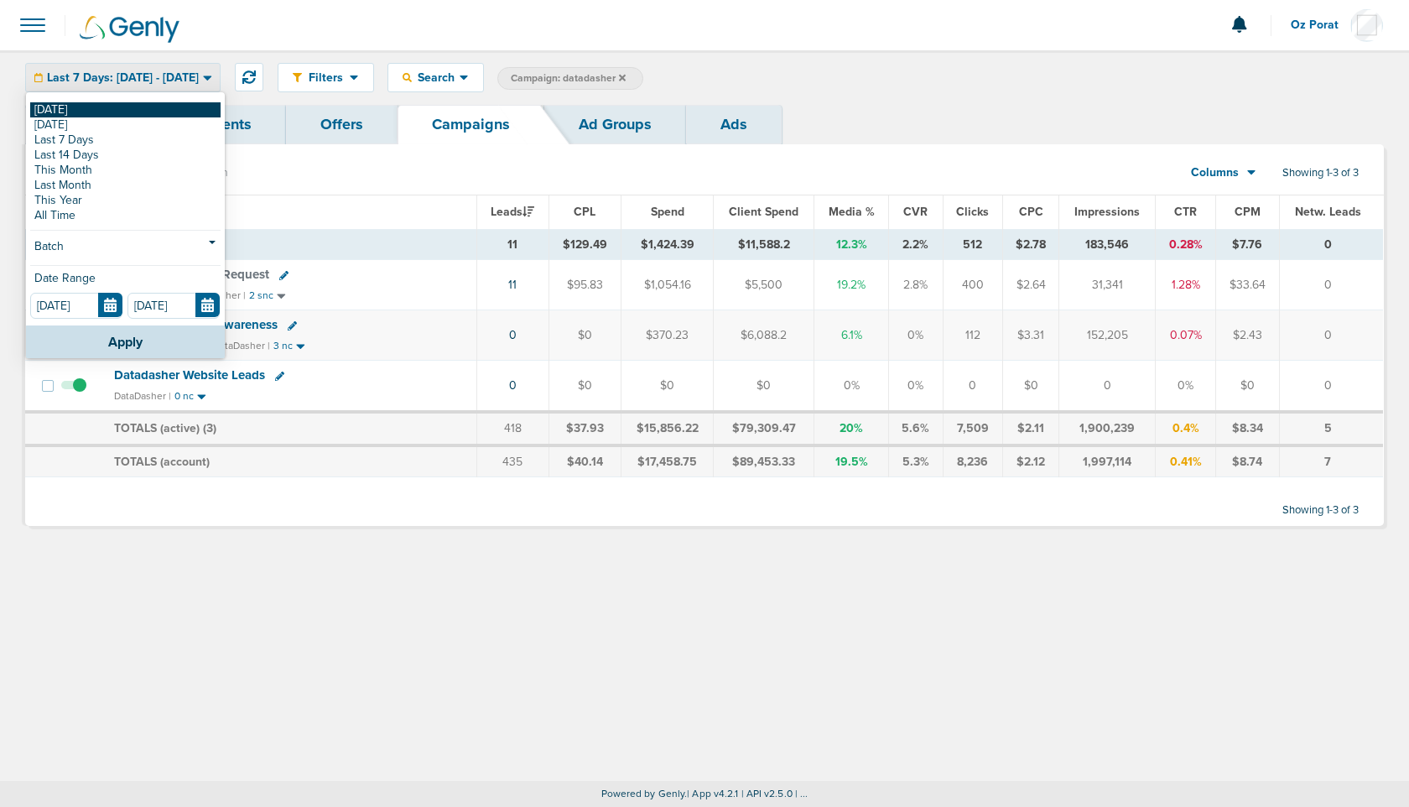
click at [92, 110] on link "[DATE]" at bounding box center [125, 109] width 190 height 15
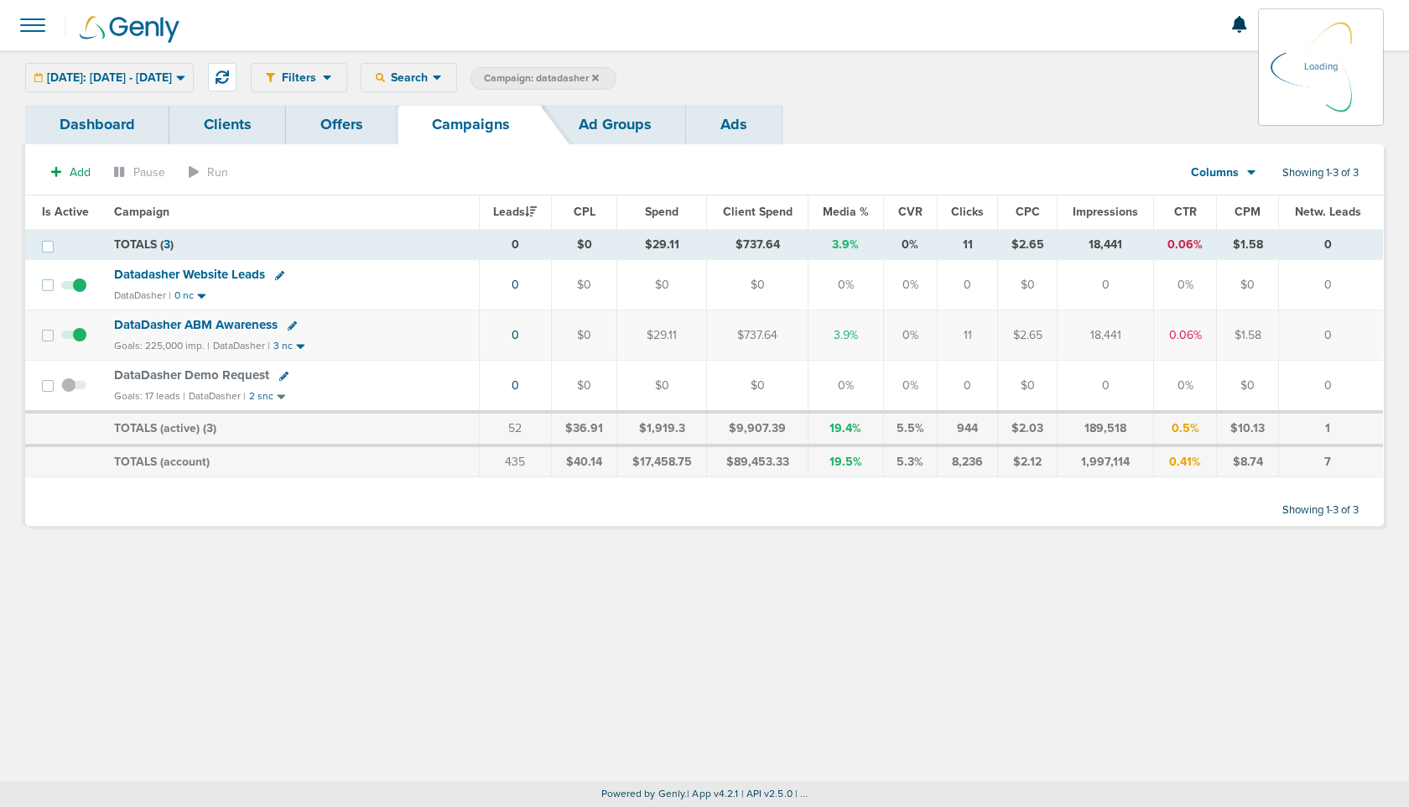
click at [599, 76] on icon at bounding box center [595, 78] width 7 height 10
click at [599, 73] on icon at bounding box center [595, 78] width 7 height 10
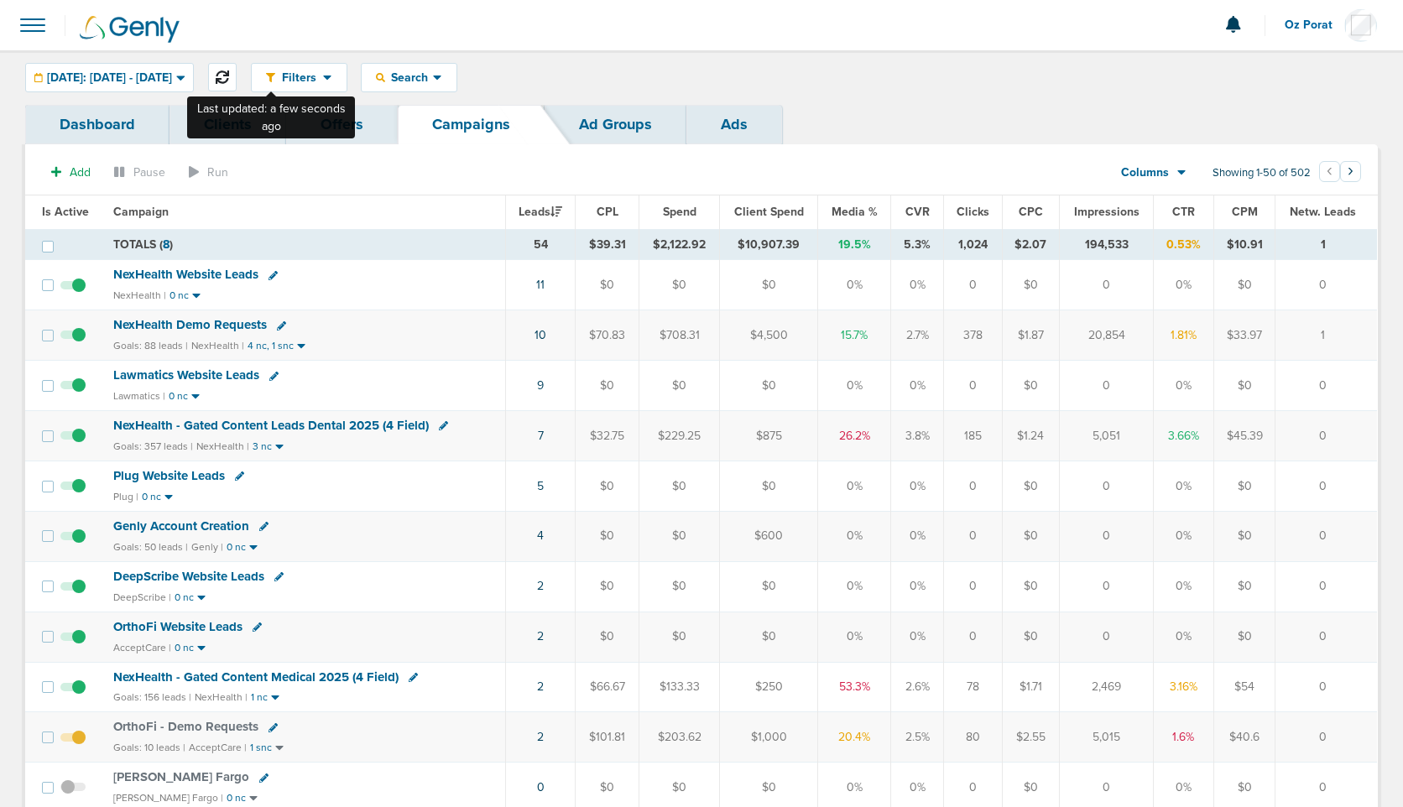
click at [229, 78] on icon at bounding box center [222, 76] width 13 height 13
click at [229, 79] on icon at bounding box center [222, 76] width 13 height 13
click at [188, 321] on span "NexHealth Demo Requests" at bounding box center [190, 324] width 154 height 15
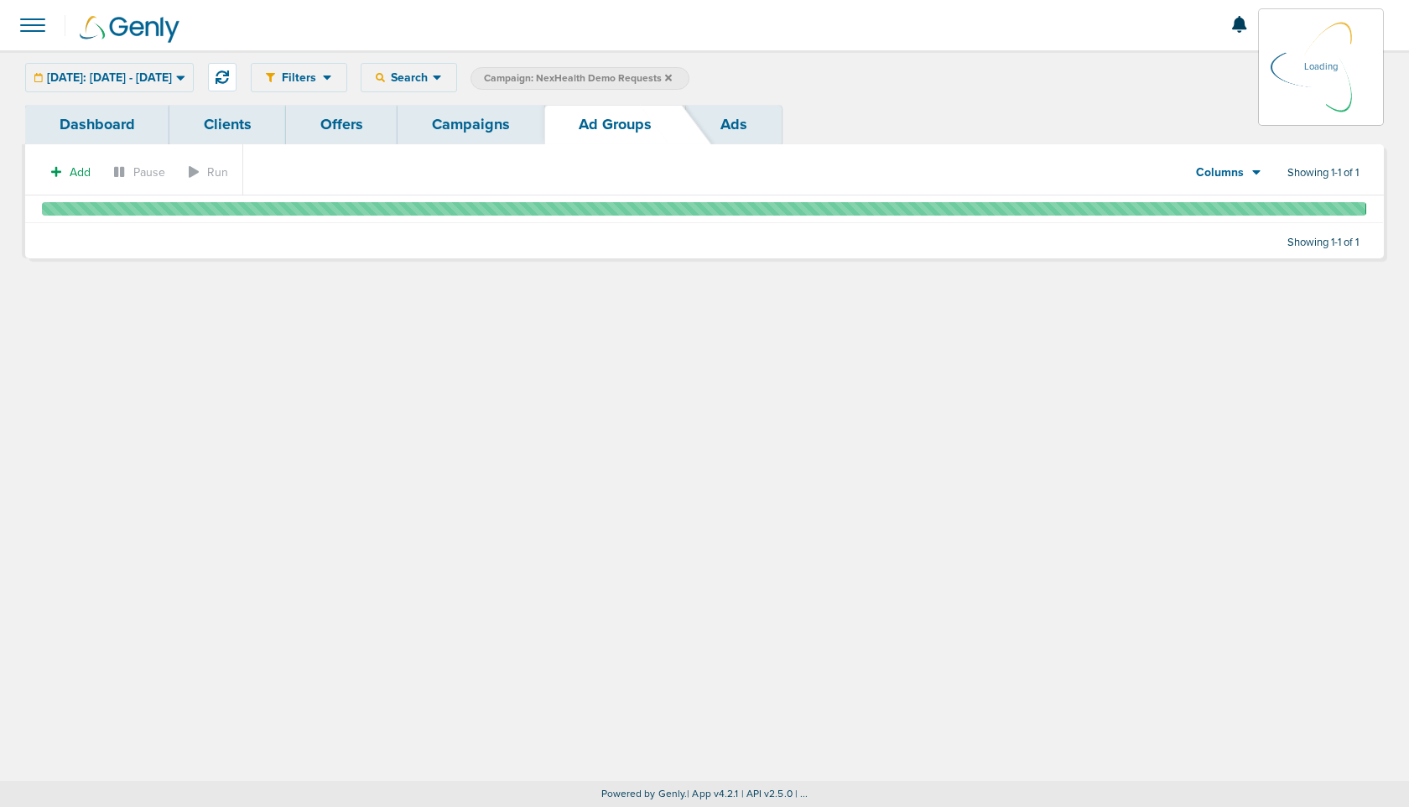
click at [726, 126] on link "Ads" at bounding box center [734, 124] width 96 height 39
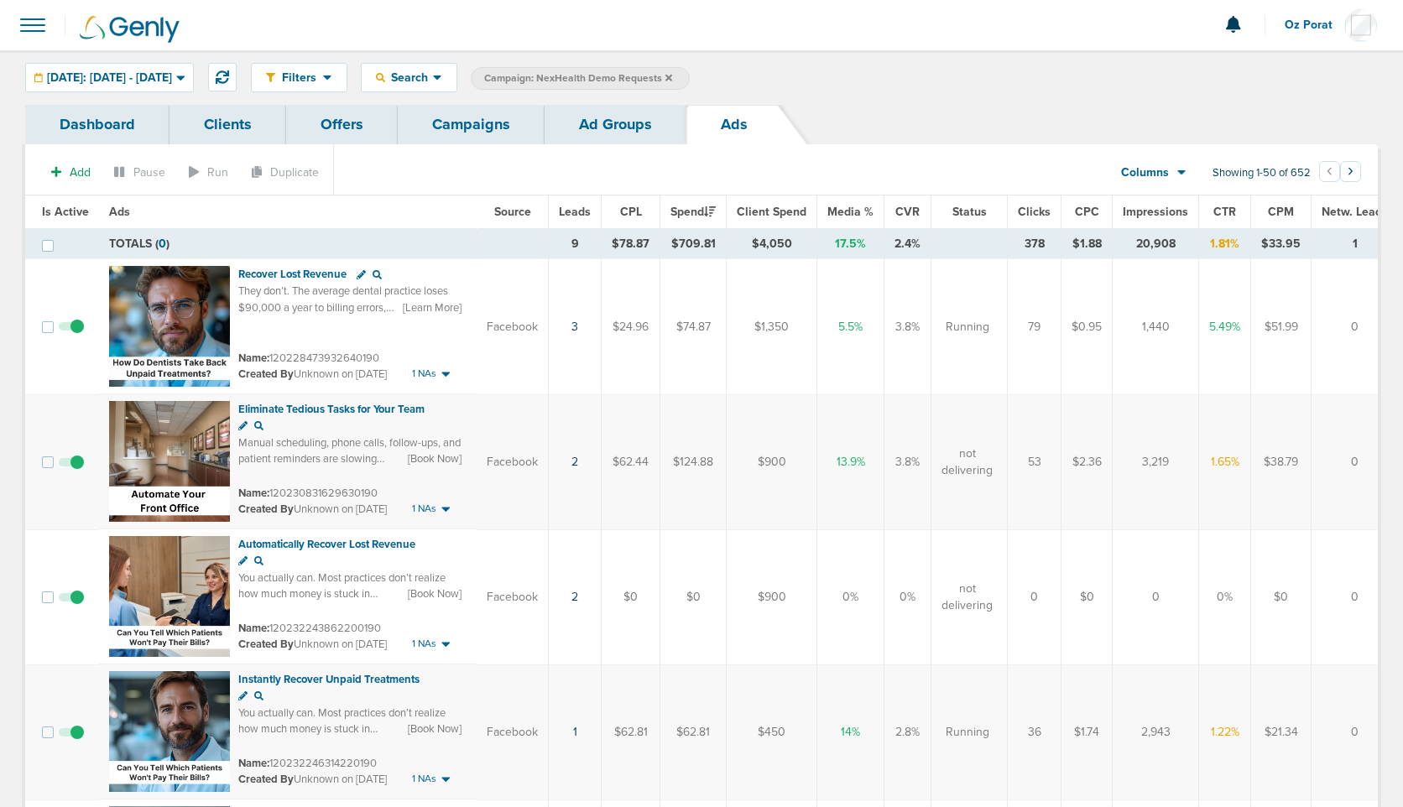
click at [473, 129] on link "Campaigns" at bounding box center [471, 124] width 147 height 39
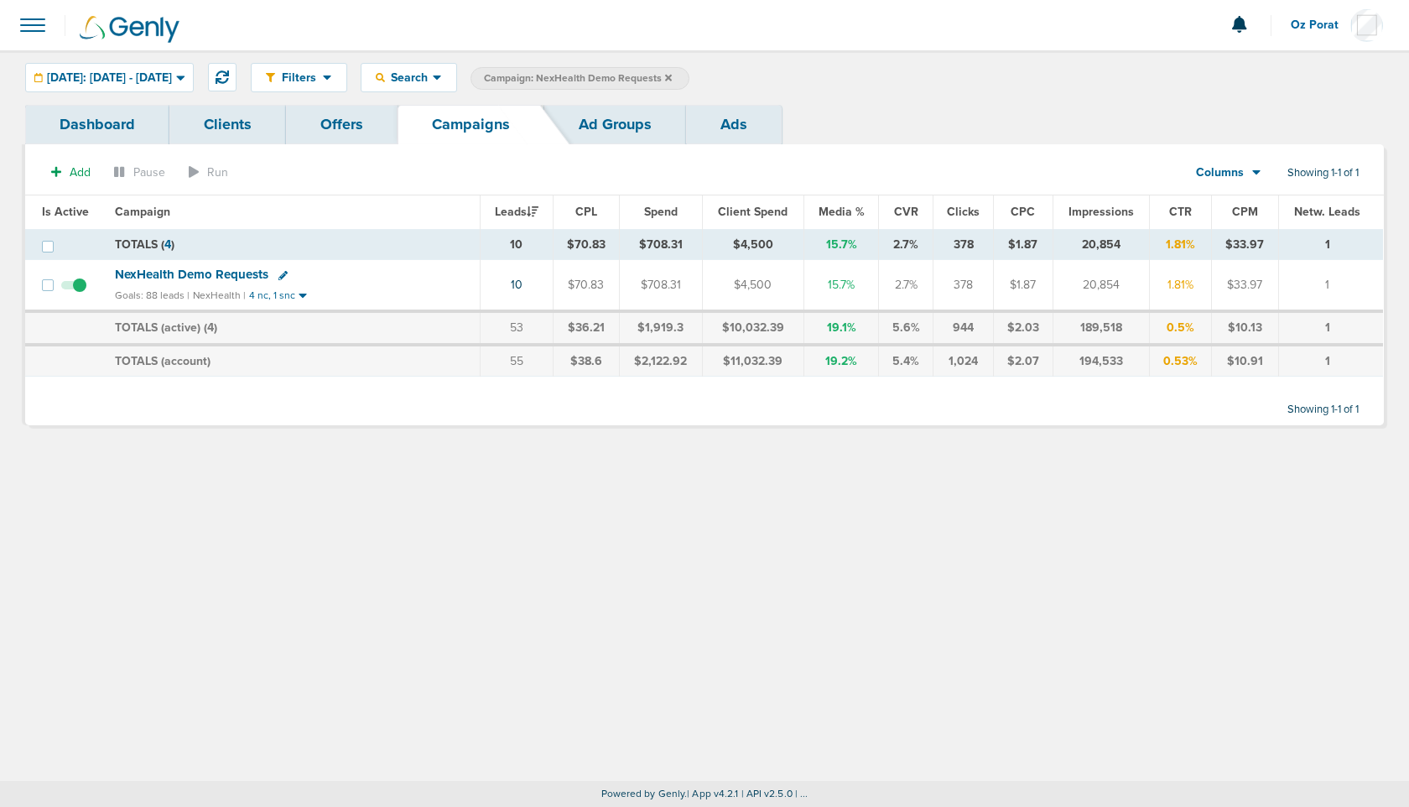
click at [672, 76] on icon at bounding box center [668, 78] width 7 height 10
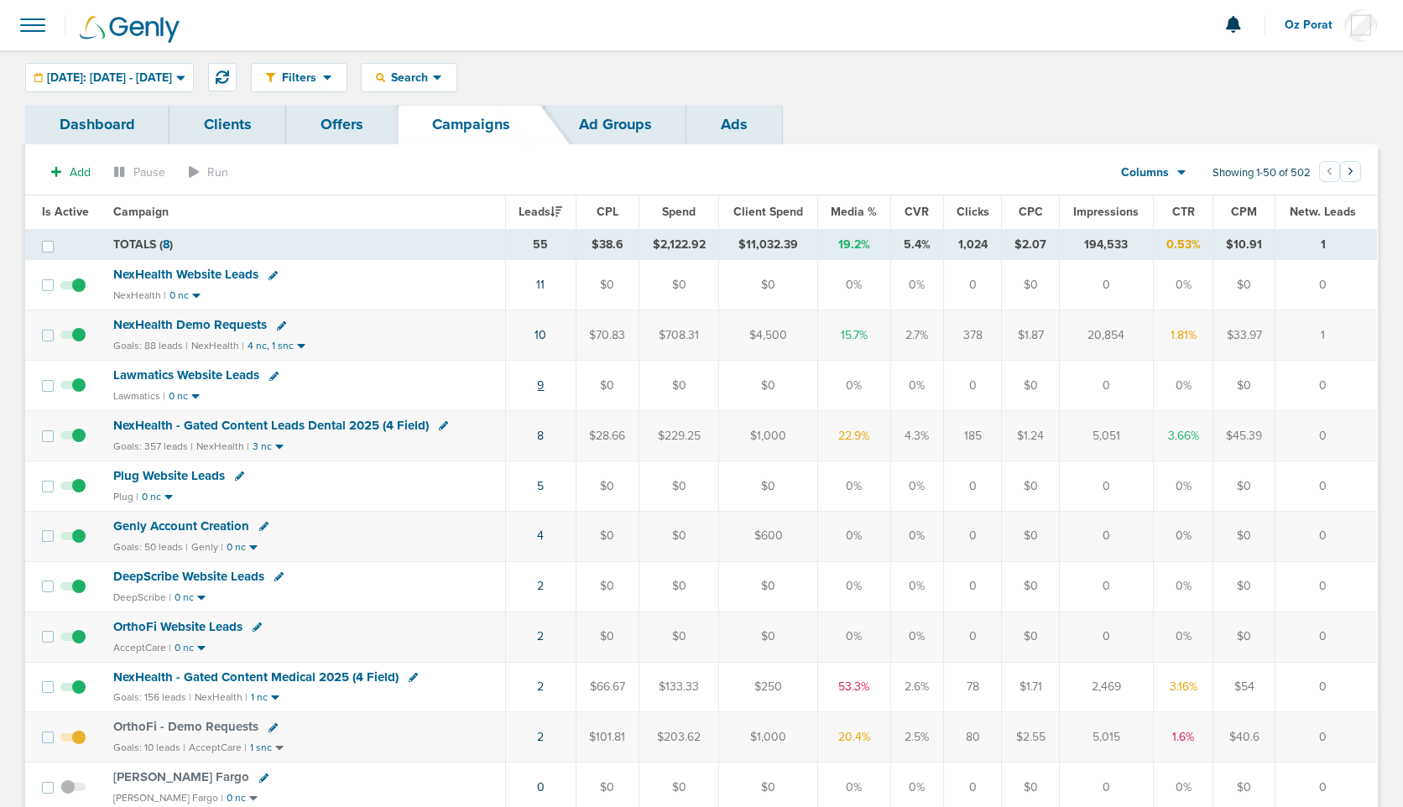
click at [543, 386] on link "9" at bounding box center [540, 385] width 7 height 14
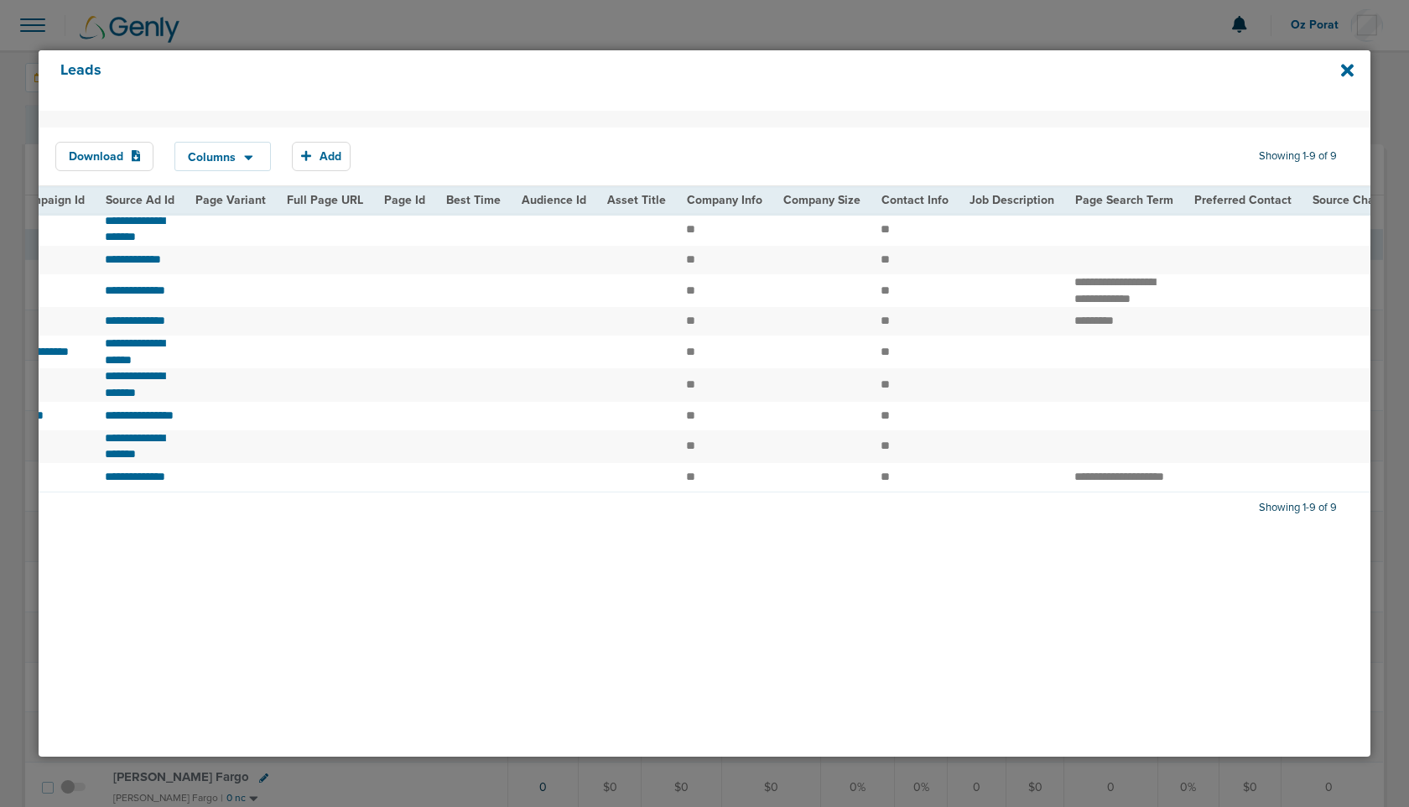
scroll to position [0, 1943]
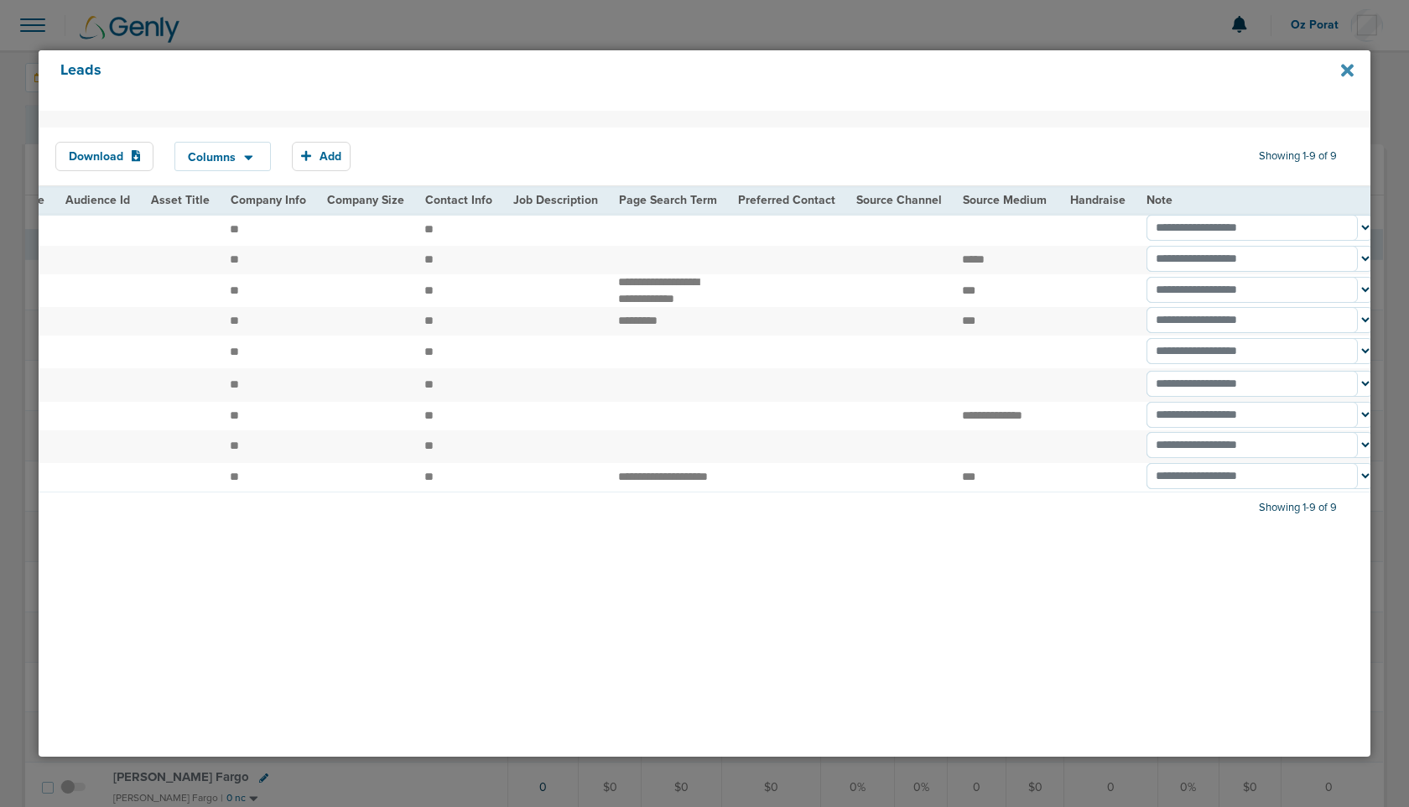
click at [1350, 70] on icon at bounding box center [1347, 71] width 13 height 13
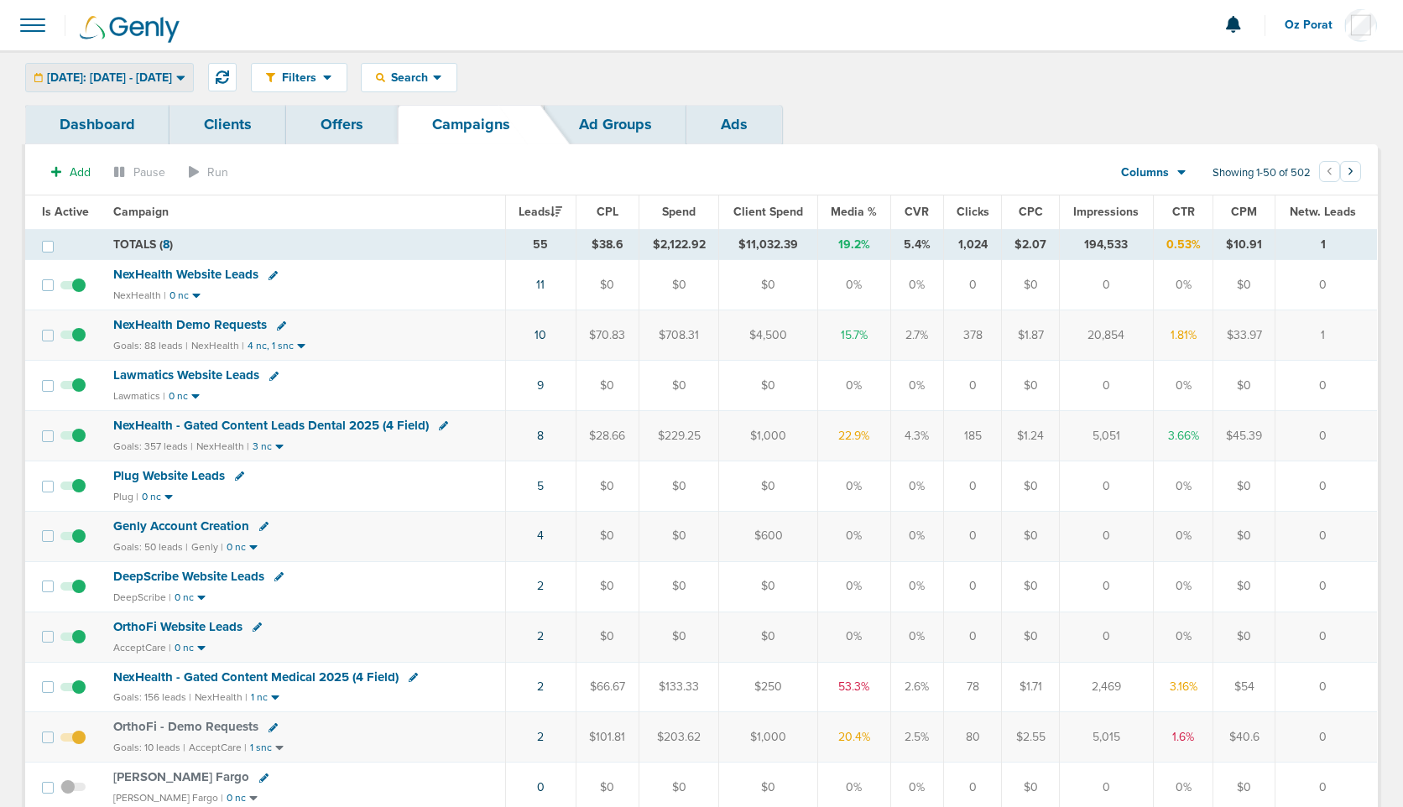
click at [137, 81] on span "[DATE]: [DATE] - [DATE]" at bounding box center [109, 78] width 125 height 12
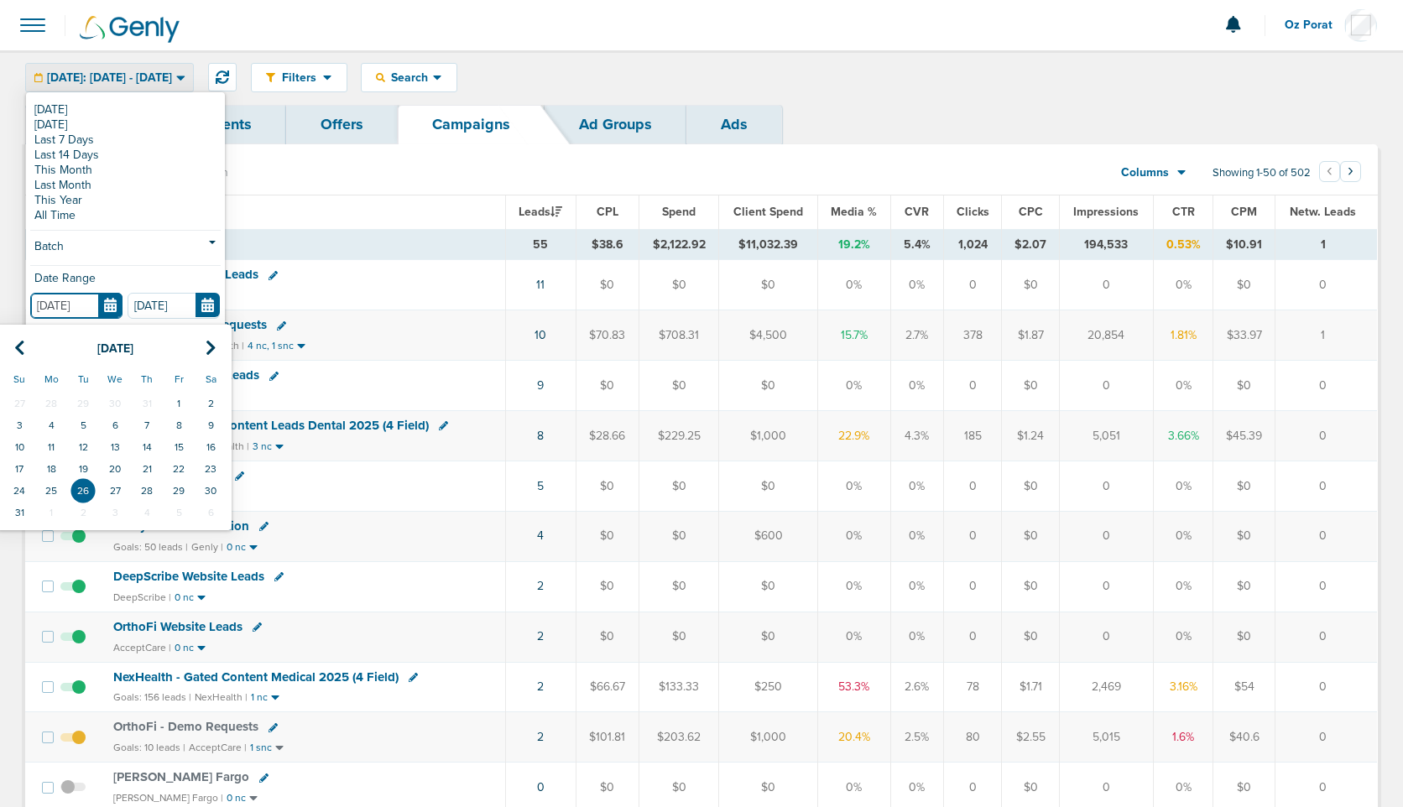
click at [107, 299] on input "[DATE]" at bounding box center [76, 306] width 92 height 26
click at [146, 464] on td "21" at bounding box center [147, 469] width 32 height 22
type input "08.21.2025"
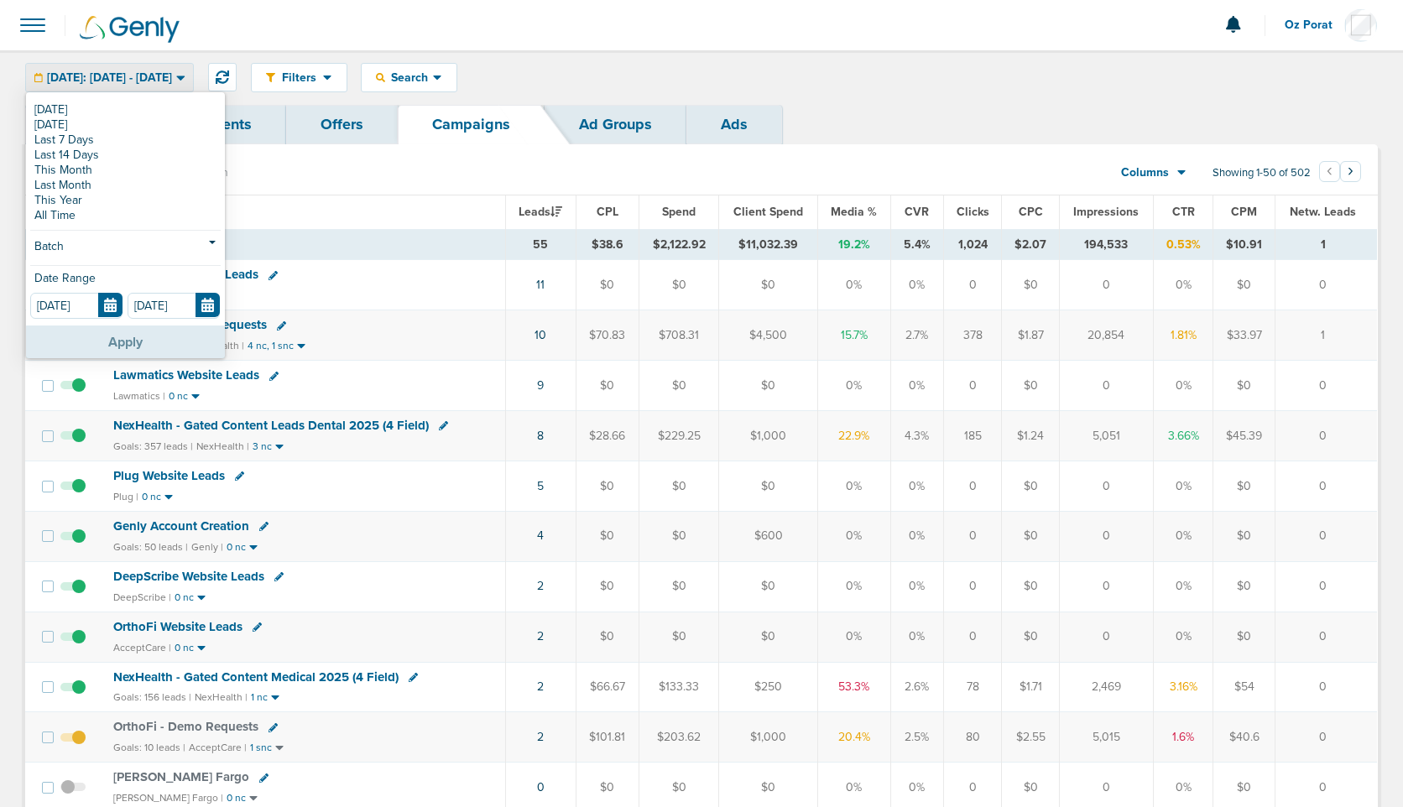
click at [114, 341] on button "Apply" at bounding box center [125, 341] width 199 height 33
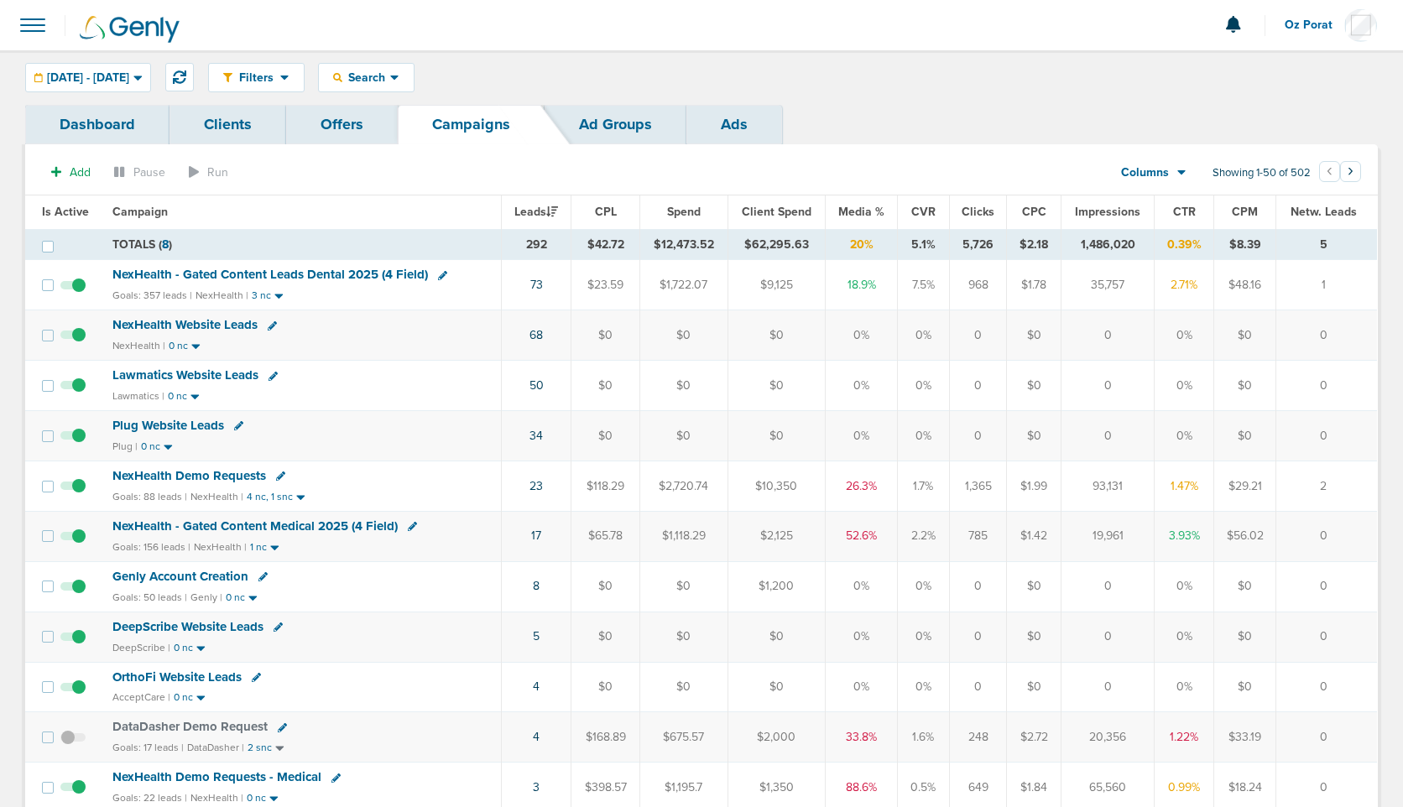
click at [183, 373] on span "Lawmatics Website Leads" at bounding box center [185, 374] width 146 height 15
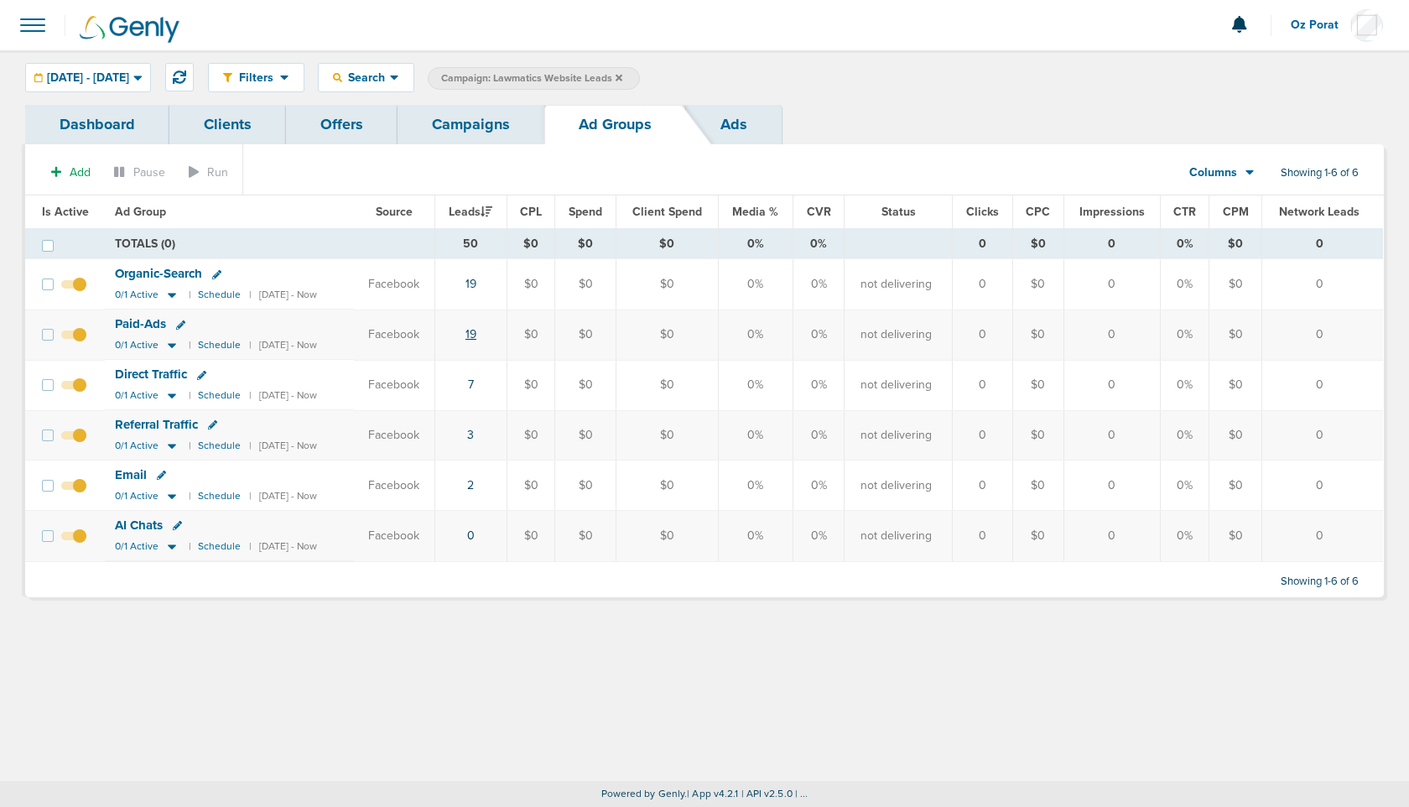
click at [476, 334] on link "19" at bounding box center [471, 334] width 11 height 14
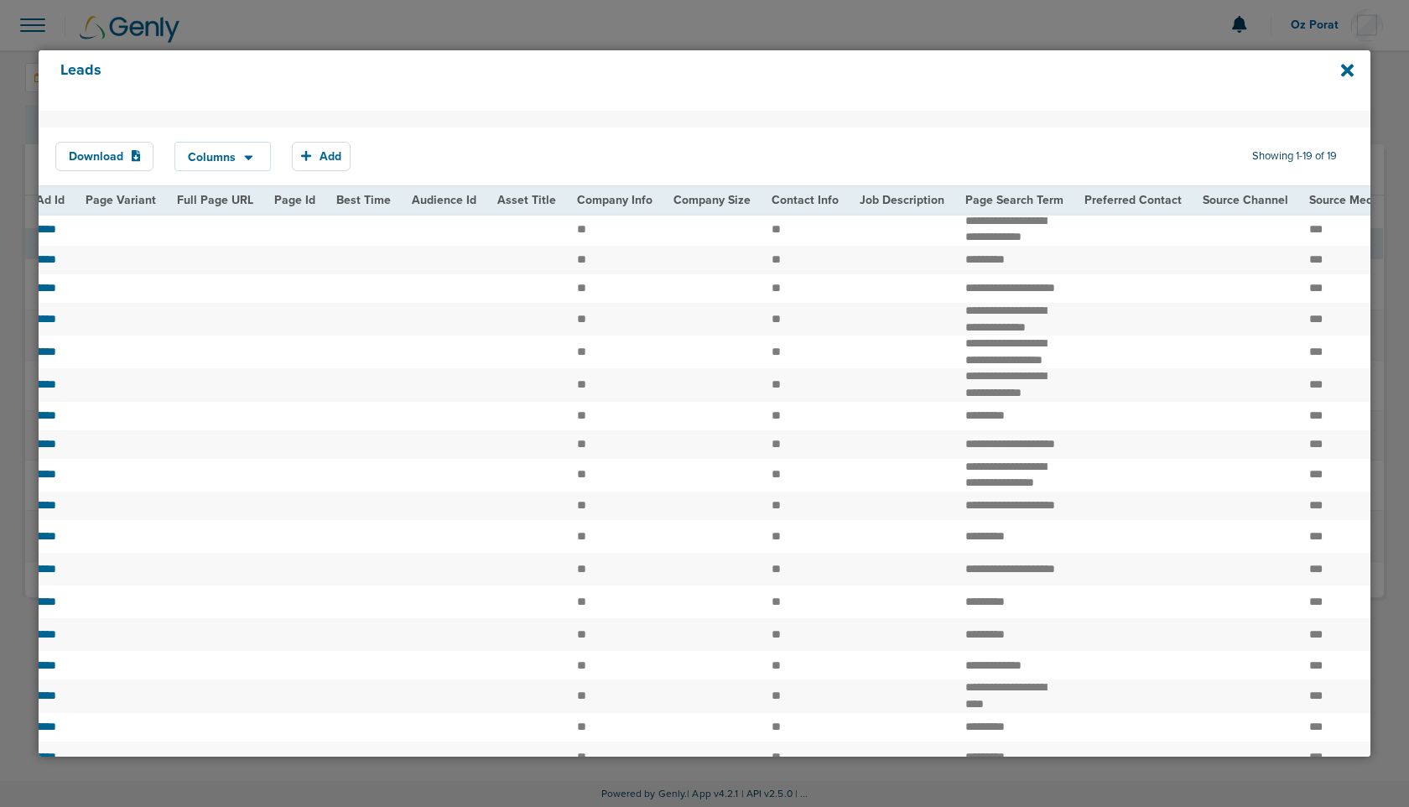
scroll to position [0, 1955]
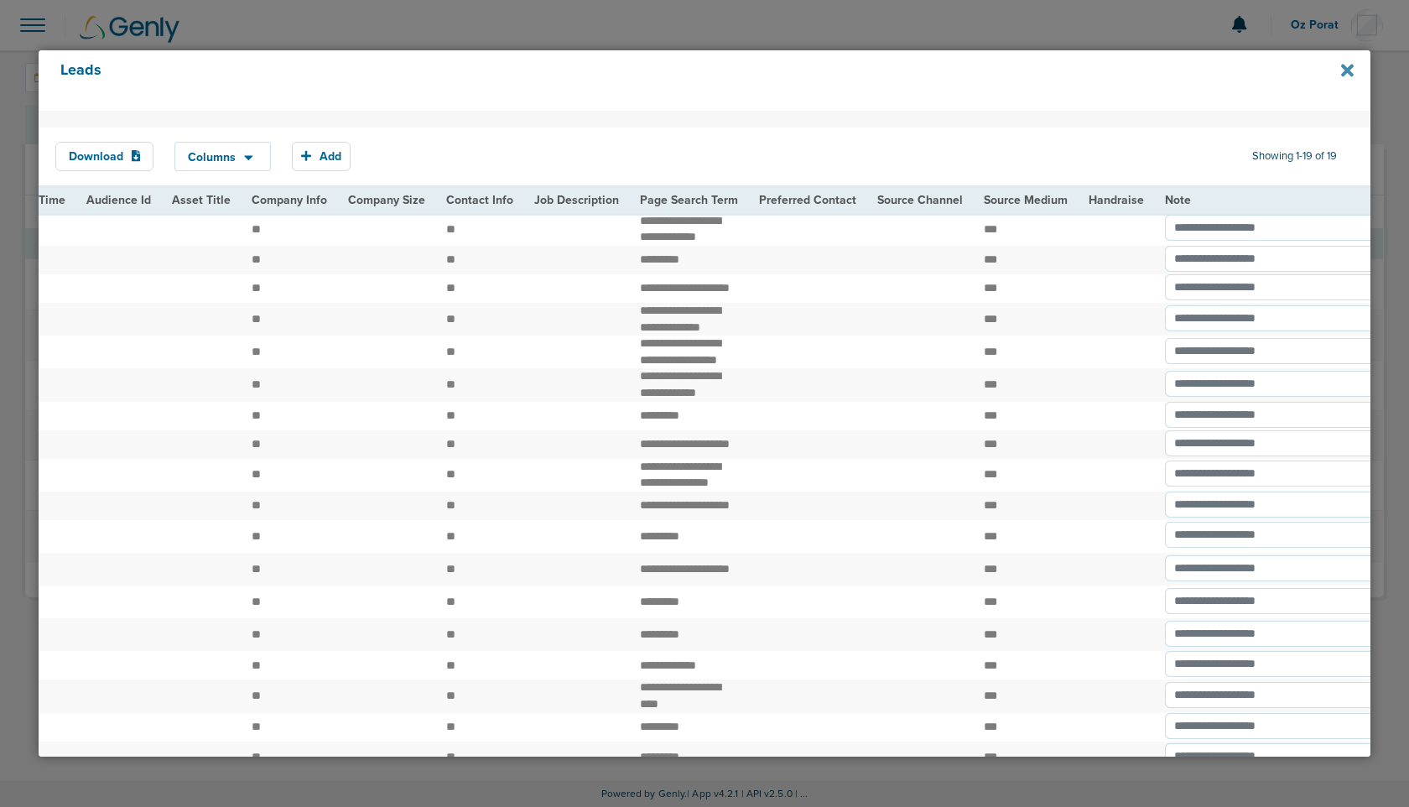
click at [1346, 74] on icon at bounding box center [1347, 71] width 13 height 13
